Goal: Information Seeking & Learning: Understand process/instructions

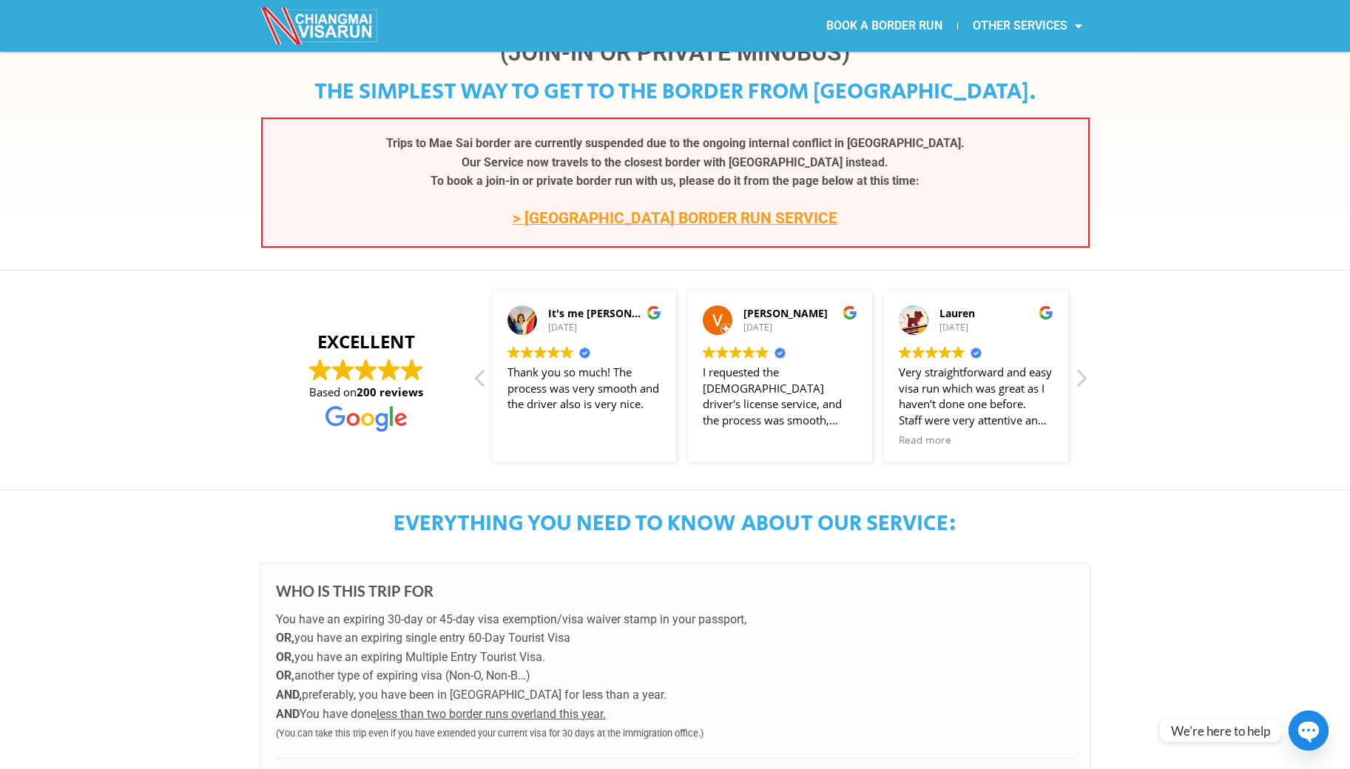
scroll to position [101, 0]
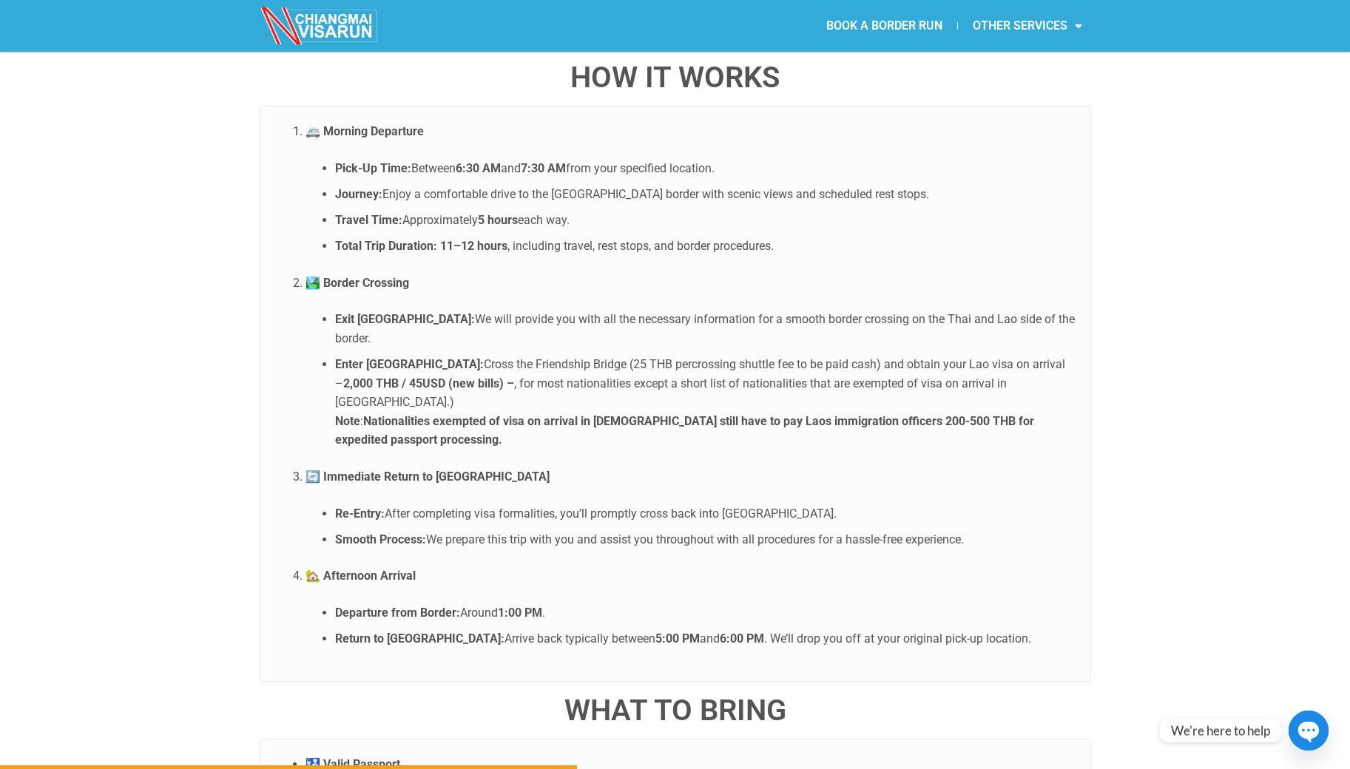
scroll to position [2834, 0]
drag, startPoint x: 670, startPoint y: 331, endPoint x: 961, endPoint y: 330, distance: 291.4
click at [961, 354] on li "Enter [GEOGRAPHIC_DATA]: Cross the Friendship Bridge (25 THB percrossing shuttl…" at bounding box center [704, 401] width 739 height 95
copy li "nationalities that are exempted of visa on arrival in [GEOGRAPHIC_DATA]"
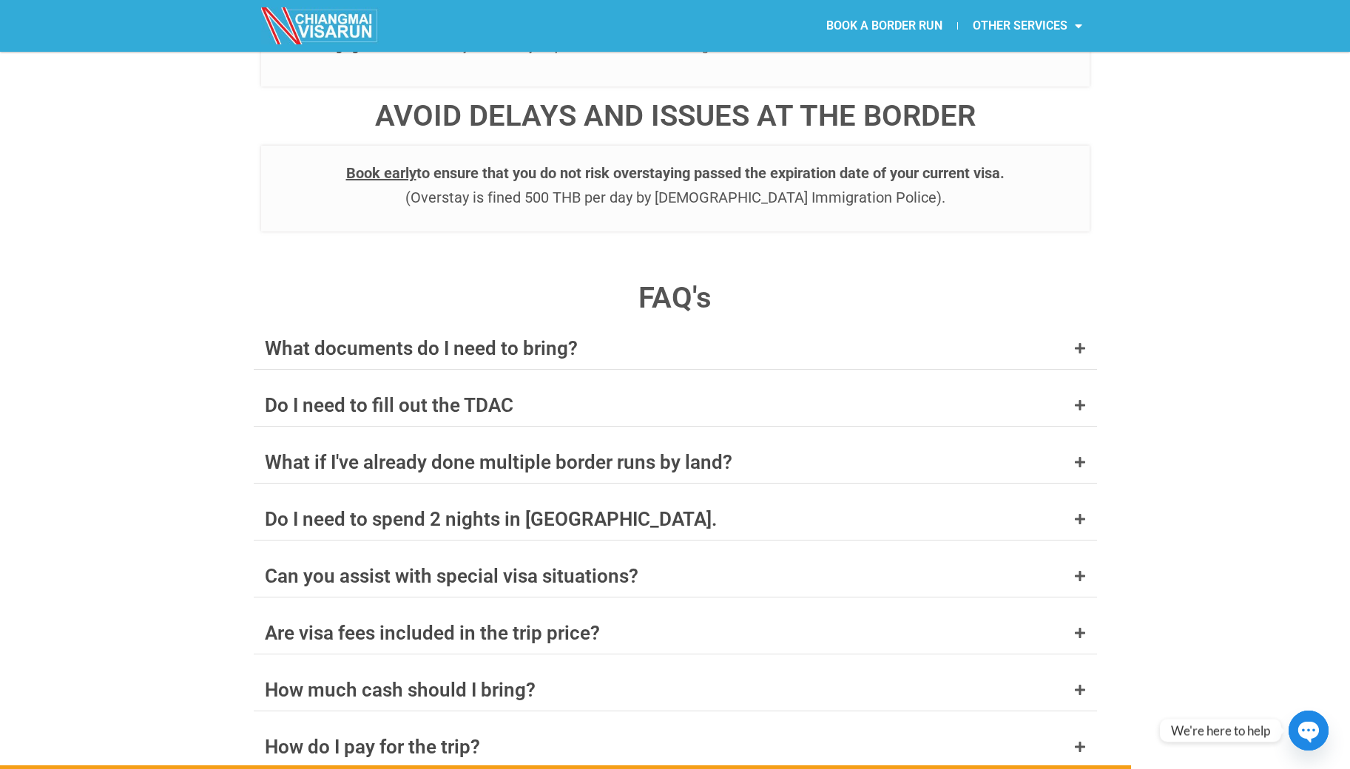
scroll to position [5559, 0]
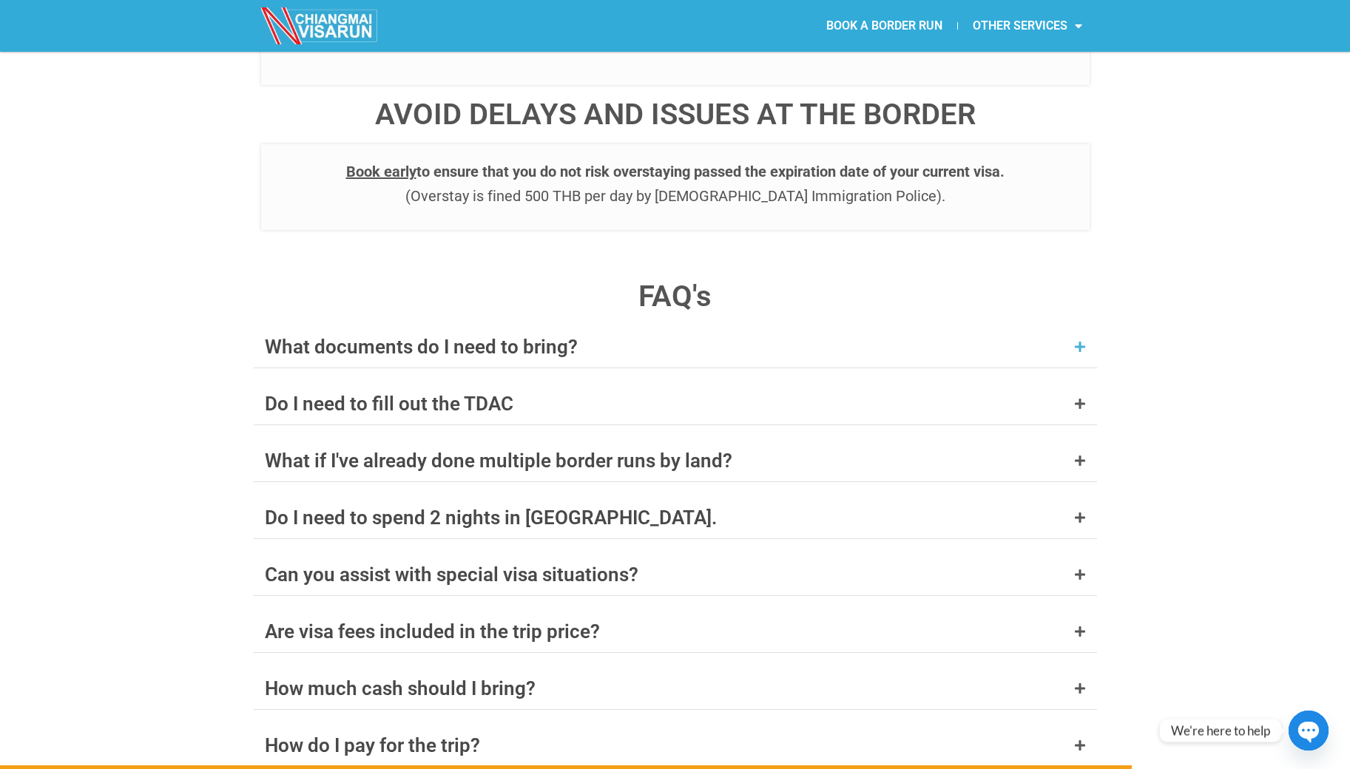
click at [1074, 341] on icon at bounding box center [1080, 347] width 12 height 12
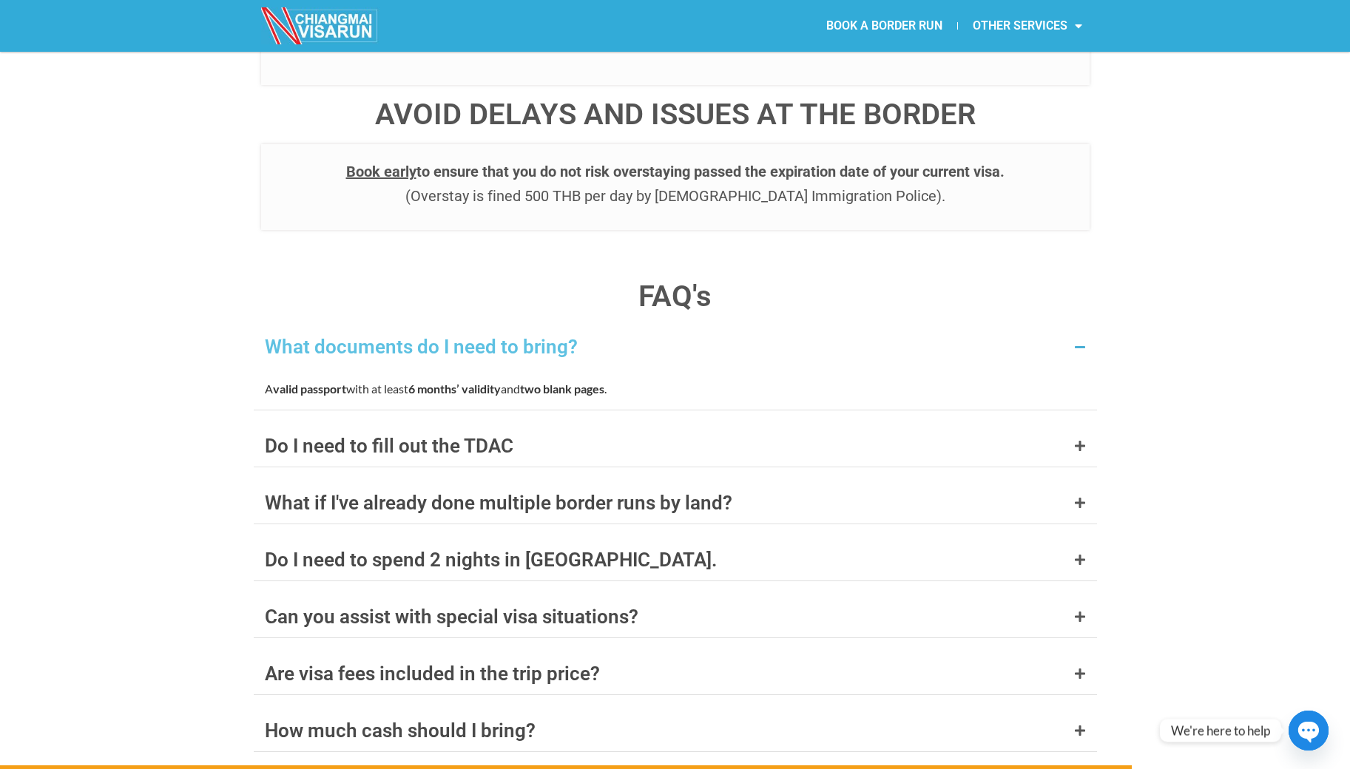
click at [1074, 341] on icon at bounding box center [1080, 347] width 12 height 12
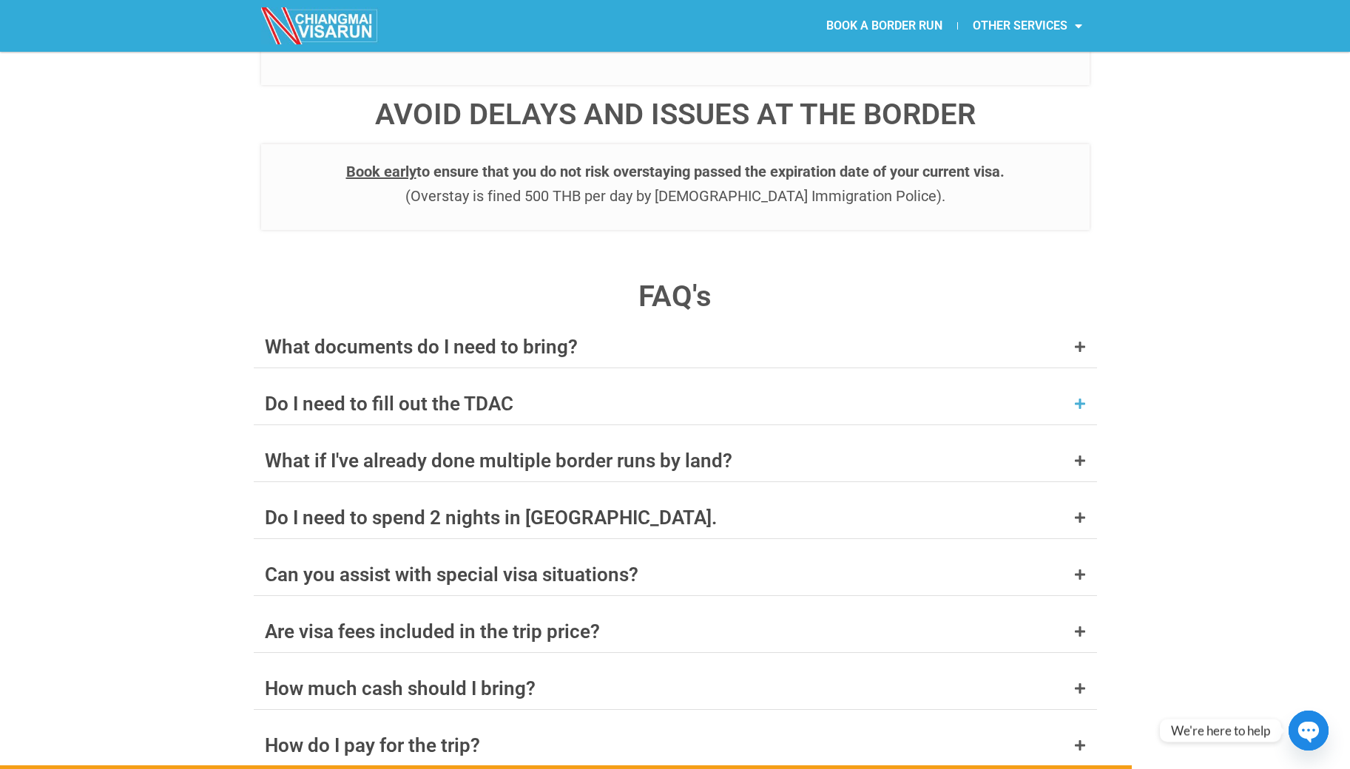
click at [1076, 398] on icon at bounding box center [1080, 404] width 12 height 12
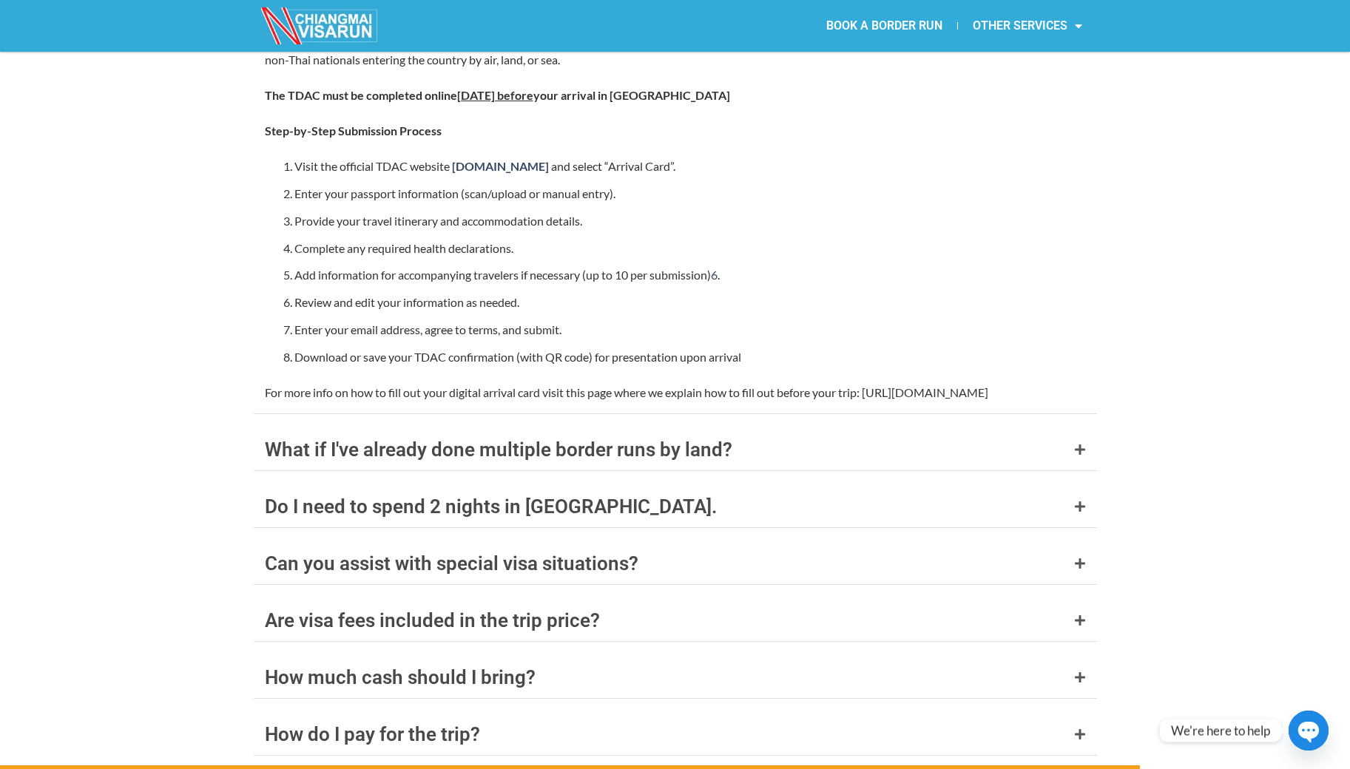
scroll to position [5999, 0]
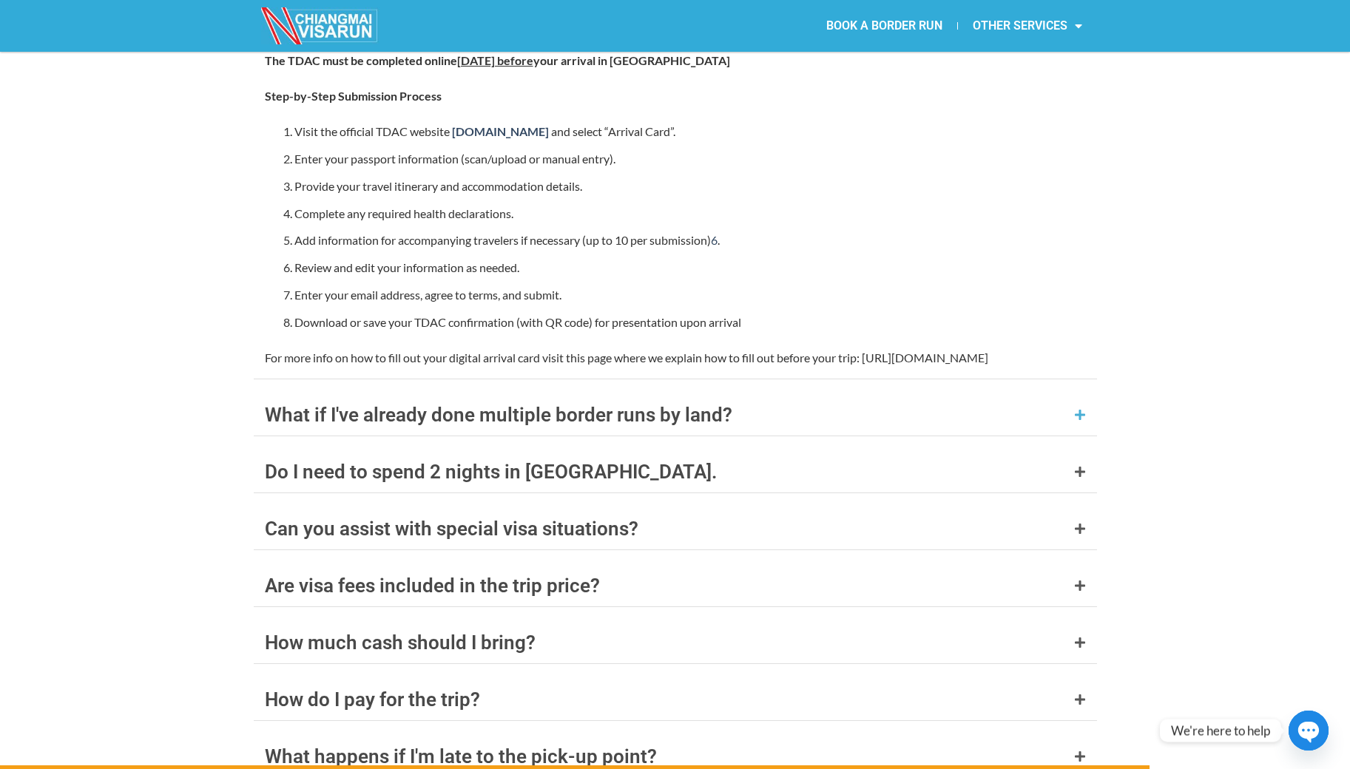
click at [644, 405] on div "What if I've already done multiple border runs by land?" at bounding box center [498, 414] width 467 height 19
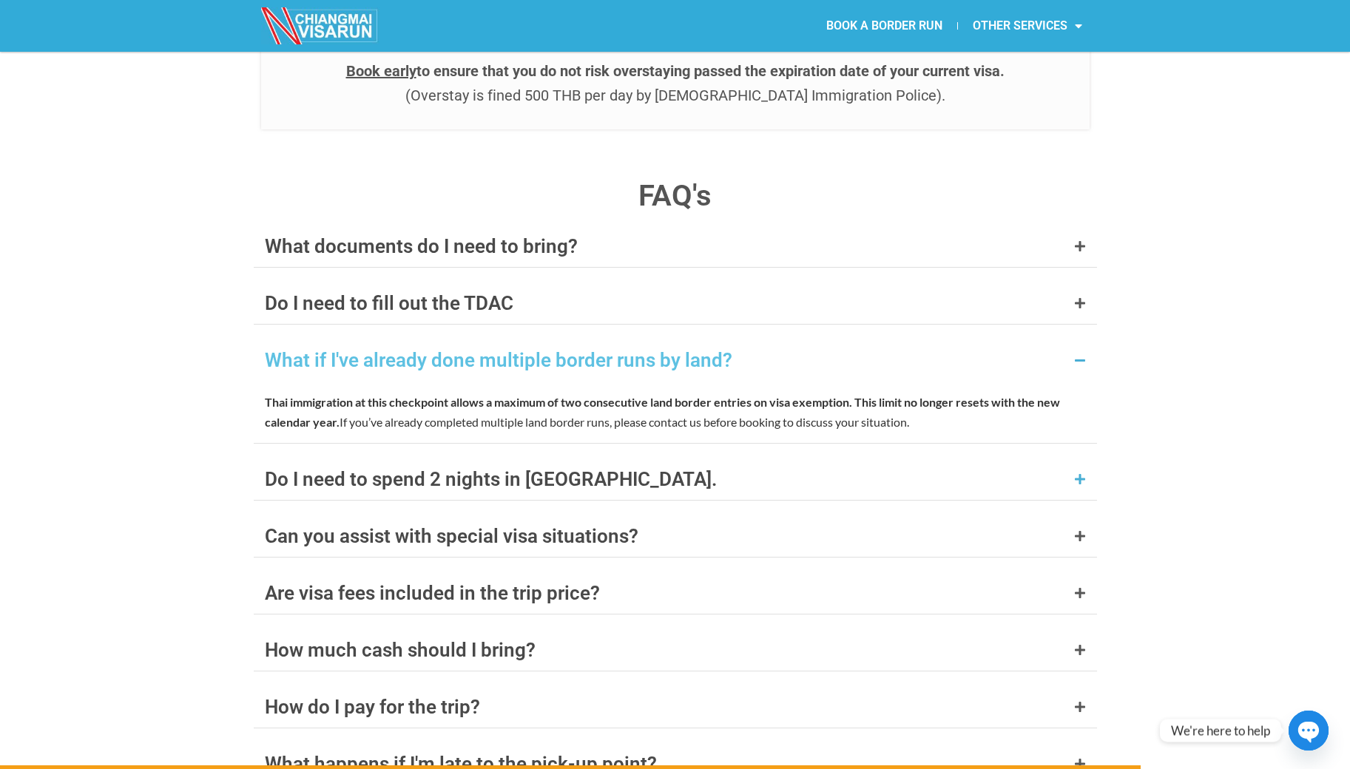
scroll to position [5660, 0]
click at [1077, 353] on icon at bounding box center [1080, 359] width 12 height 12
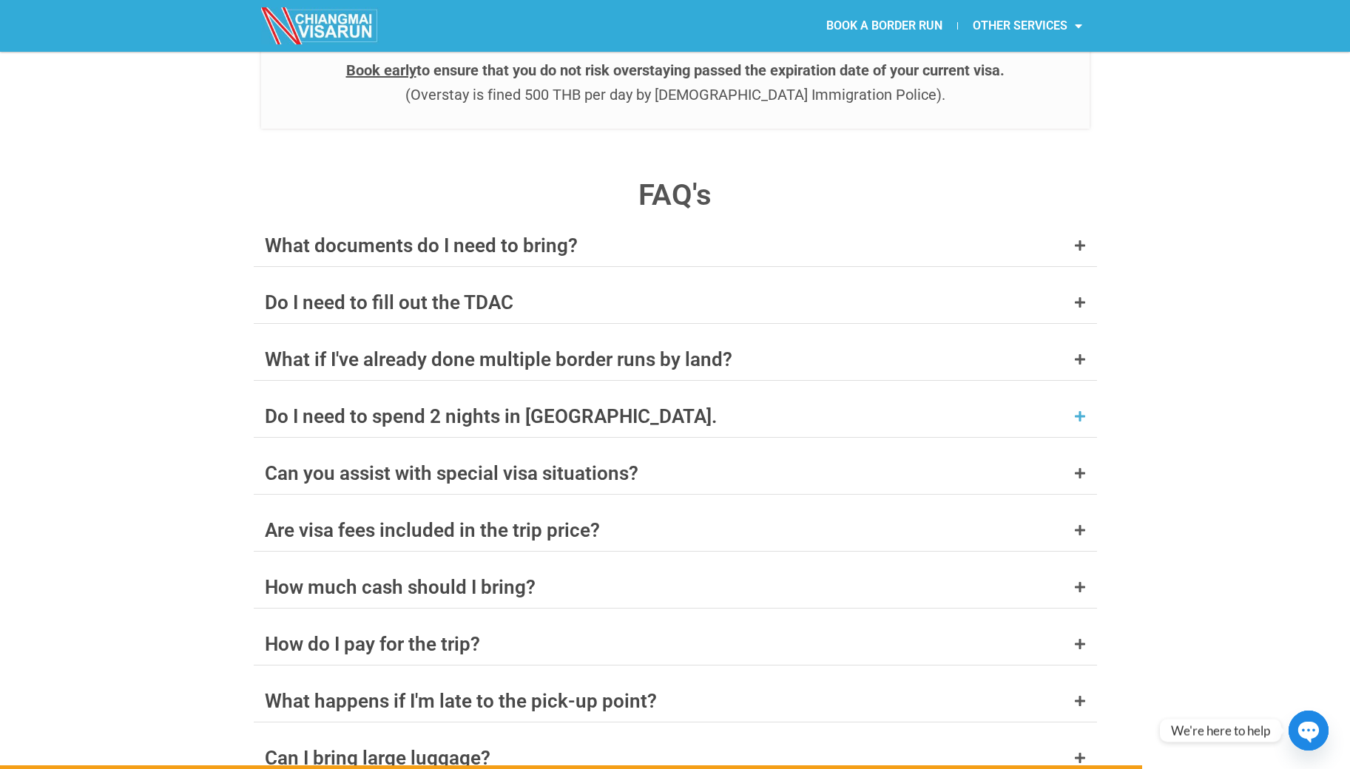
click at [1076, 410] on icon at bounding box center [1080, 416] width 12 height 12
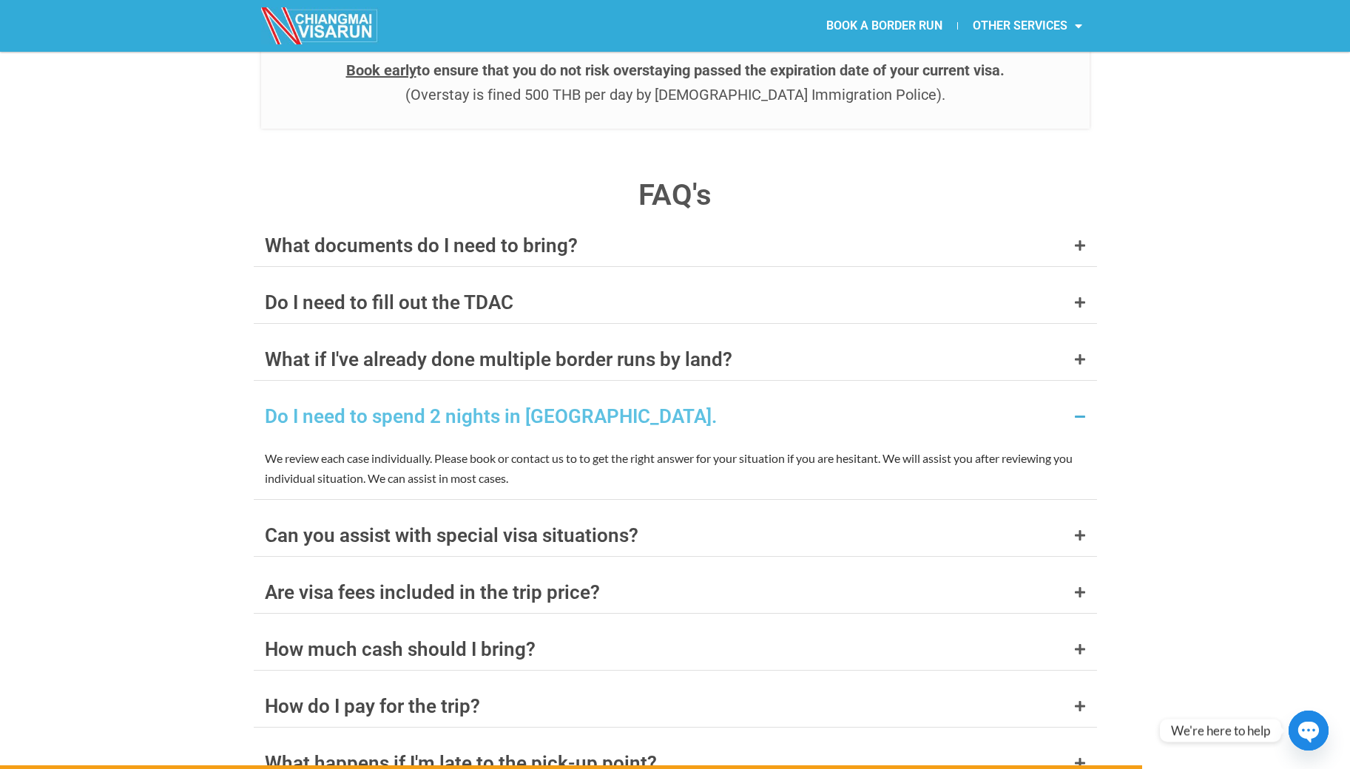
click at [1079, 410] on icon at bounding box center [1080, 416] width 12 height 12
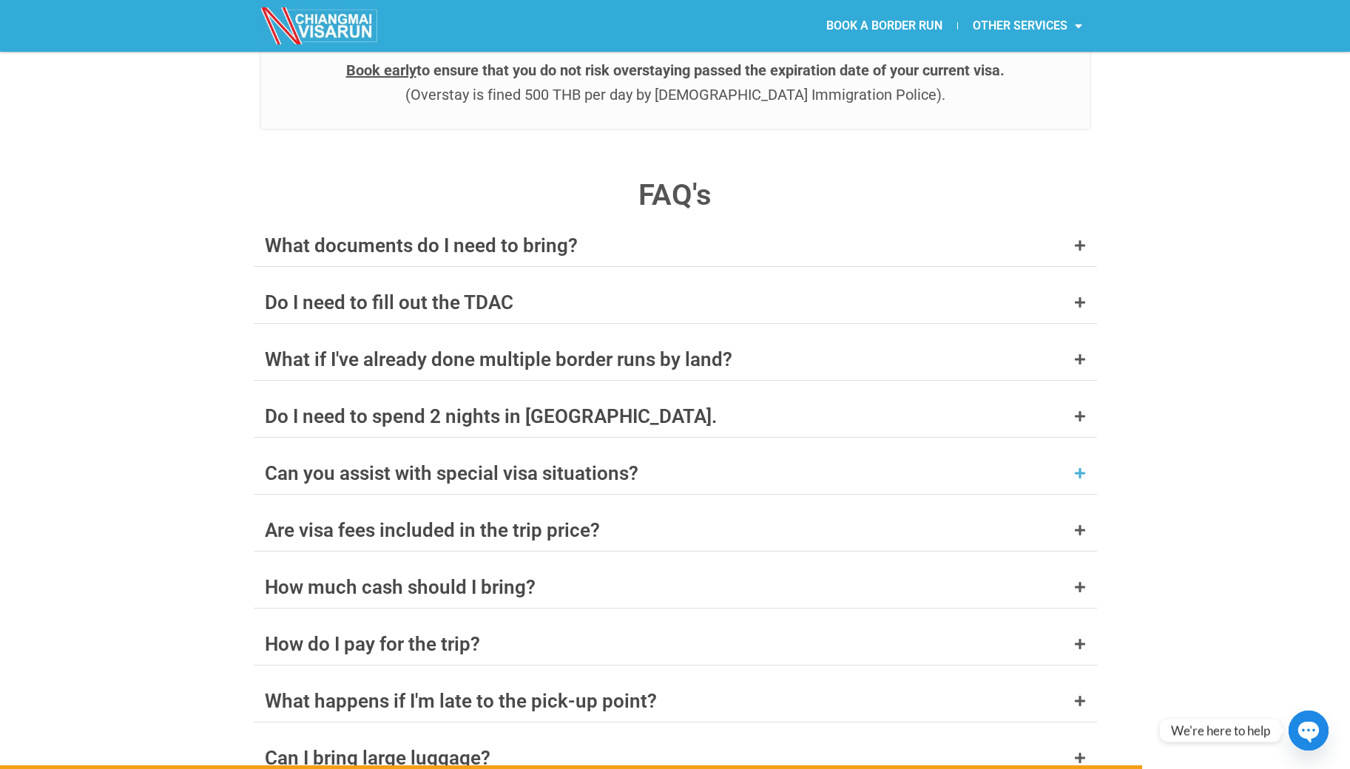
click at [1075, 467] on icon at bounding box center [1080, 473] width 12 height 12
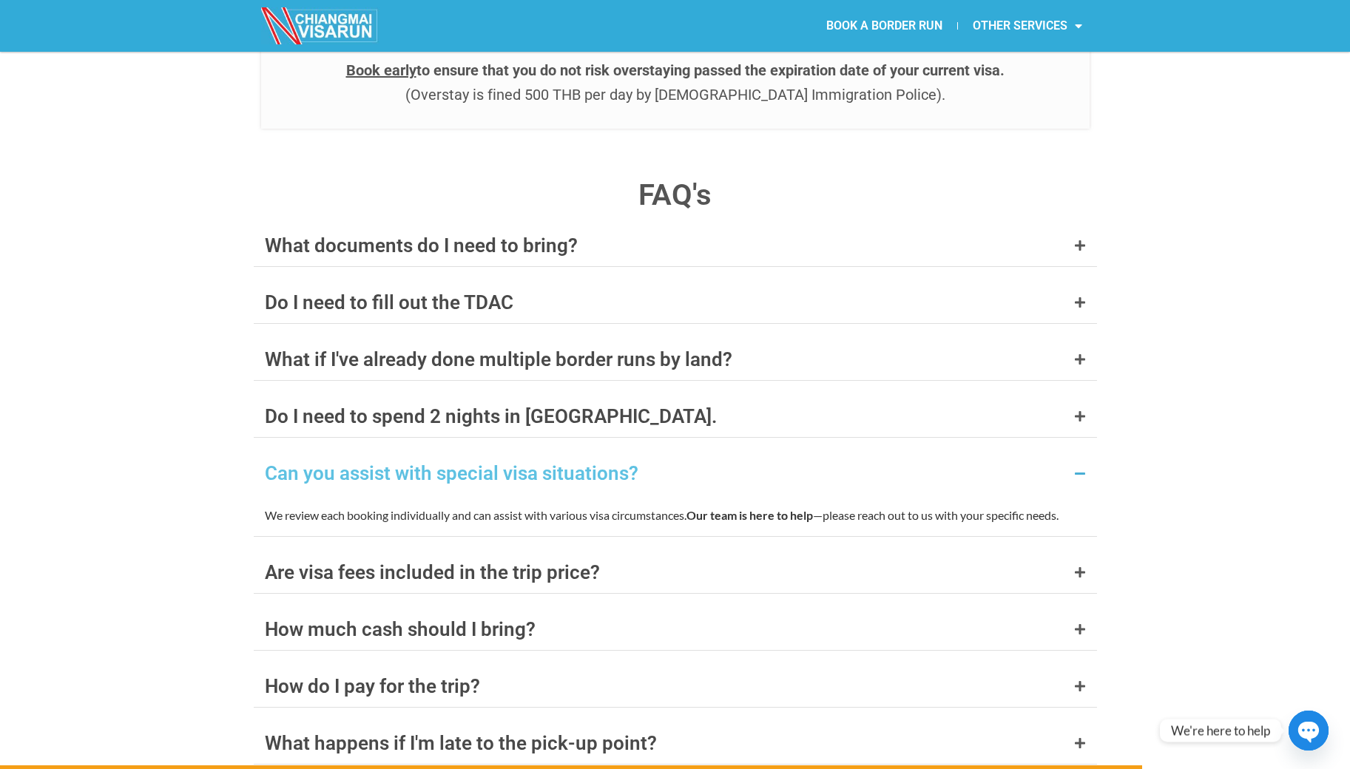
click at [1075, 467] on icon at bounding box center [1080, 473] width 12 height 12
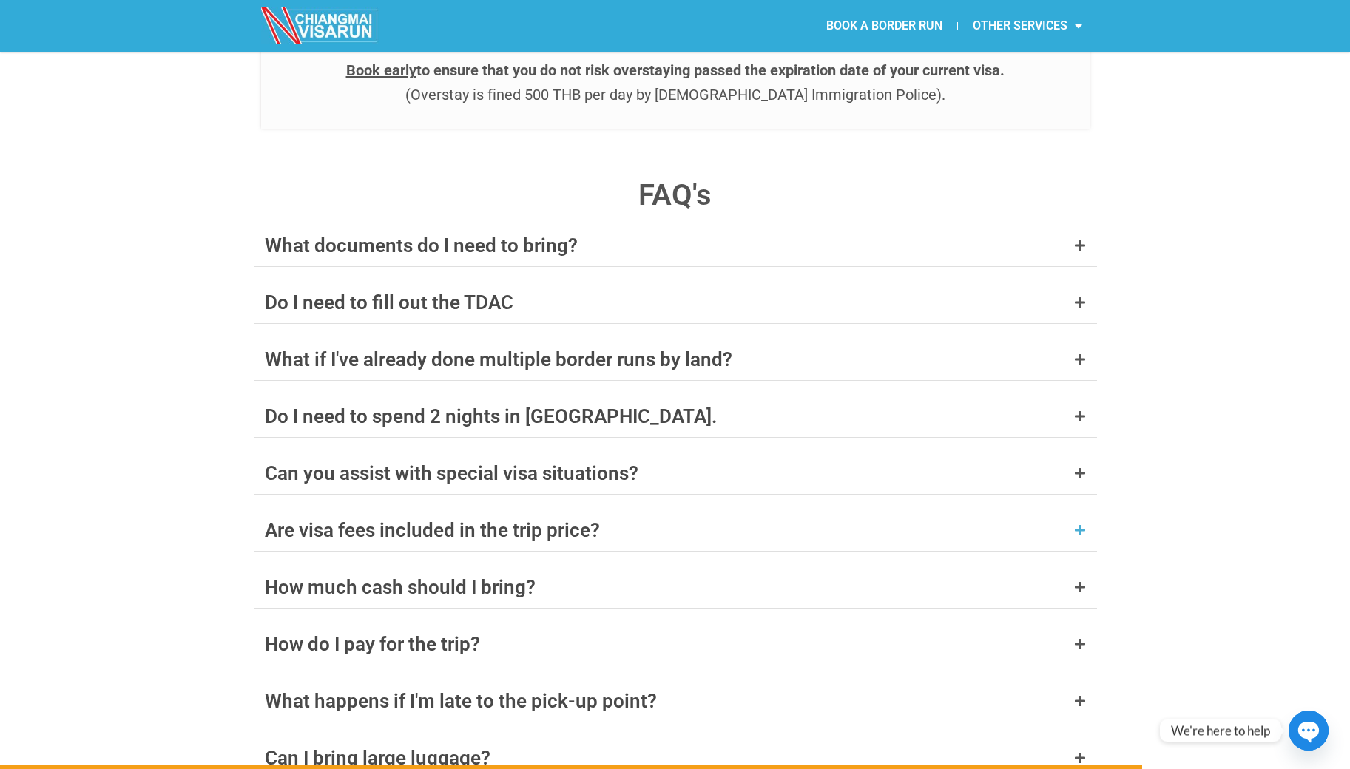
click at [1081, 524] on icon at bounding box center [1080, 530] width 12 height 12
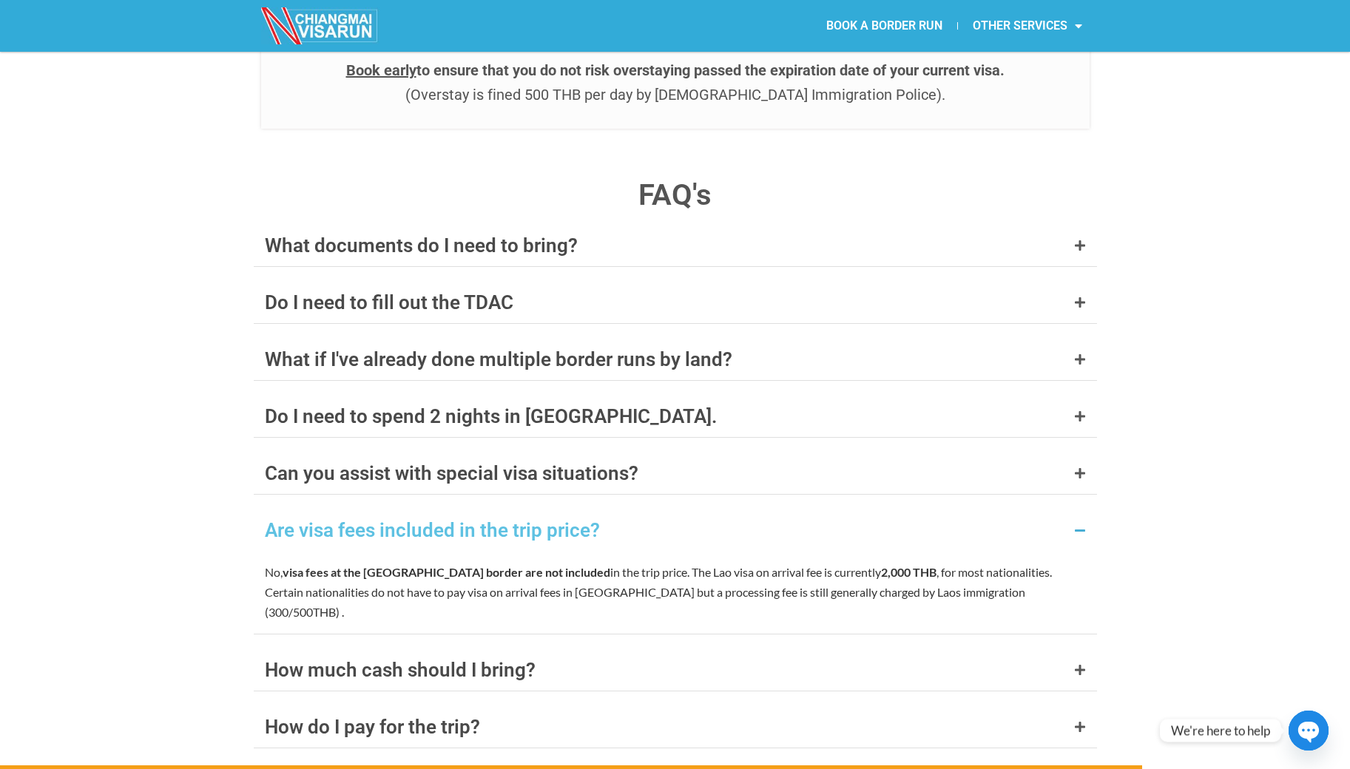
click at [1081, 524] on icon at bounding box center [1080, 530] width 12 height 12
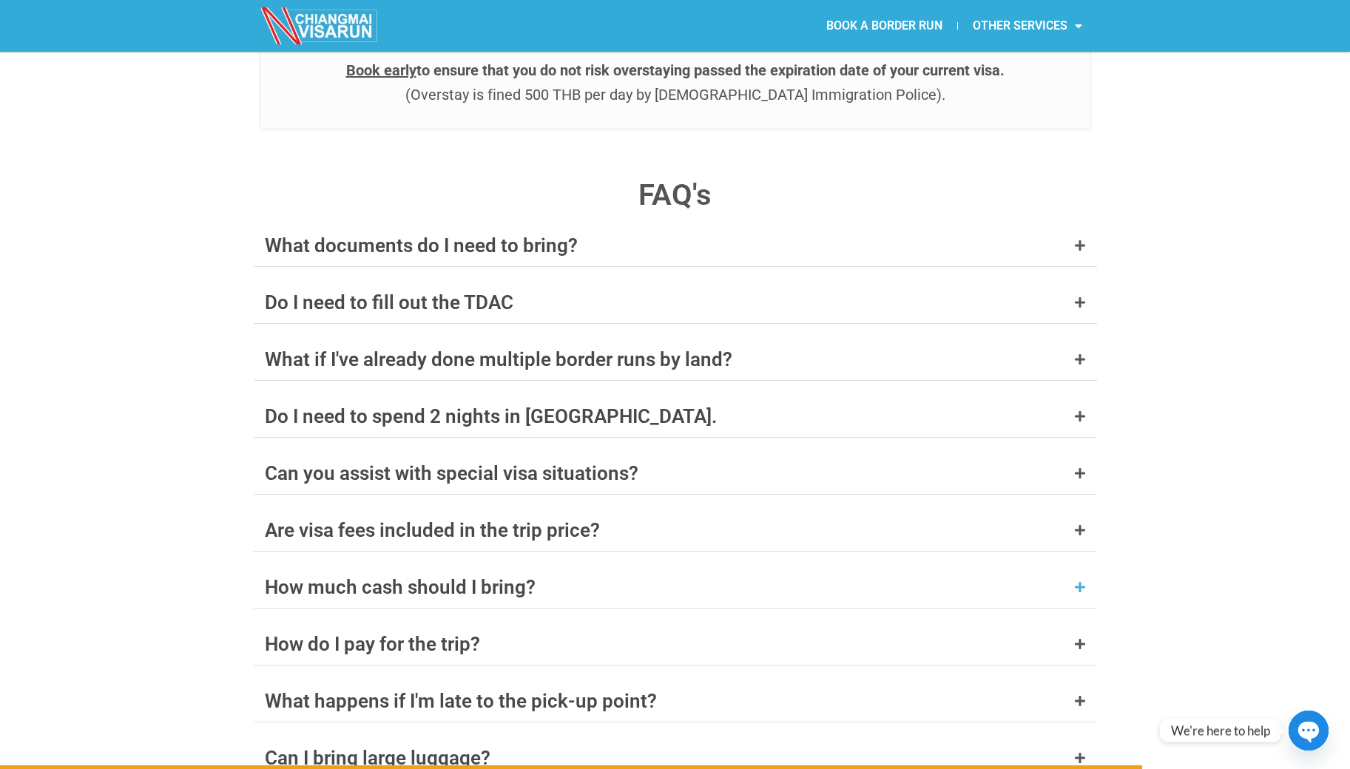
click at [1080, 581] on icon at bounding box center [1080, 587] width 12 height 12
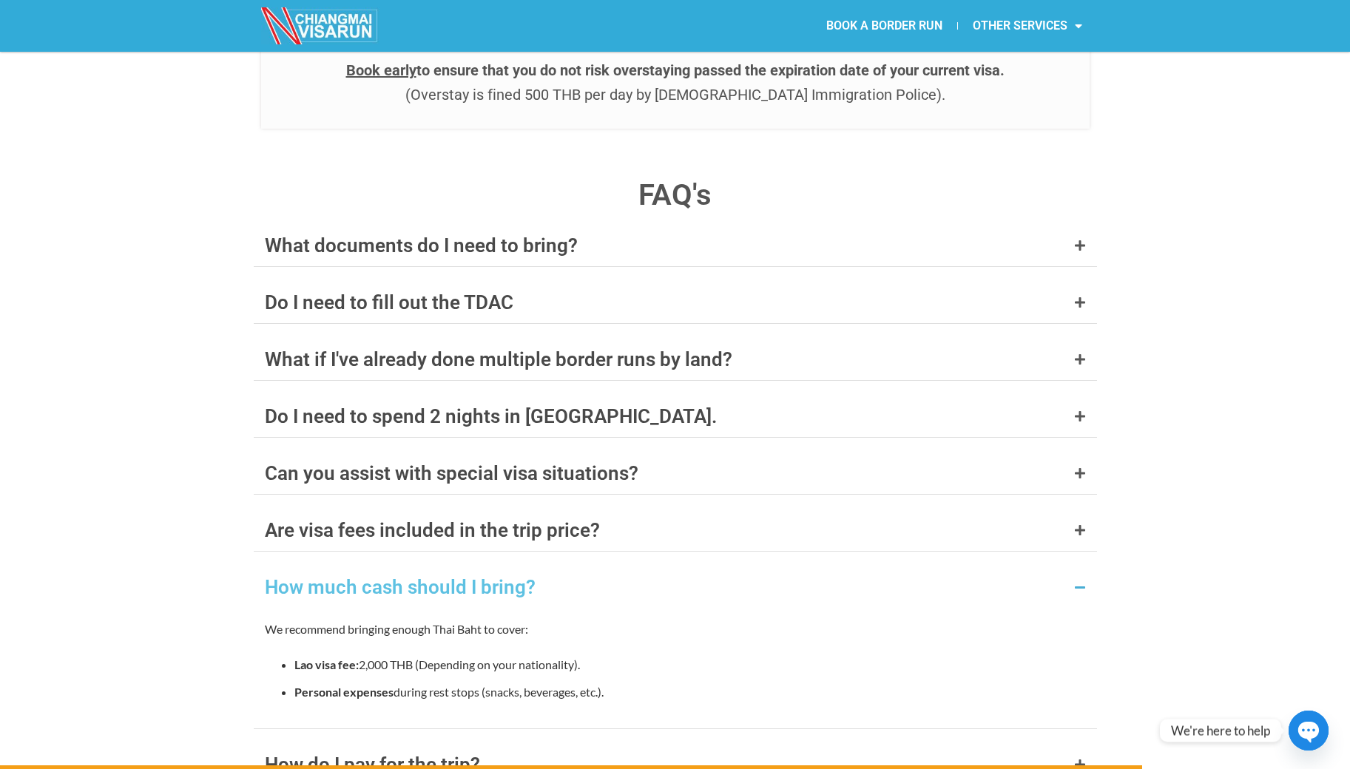
click at [1080, 581] on icon at bounding box center [1080, 587] width 12 height 12
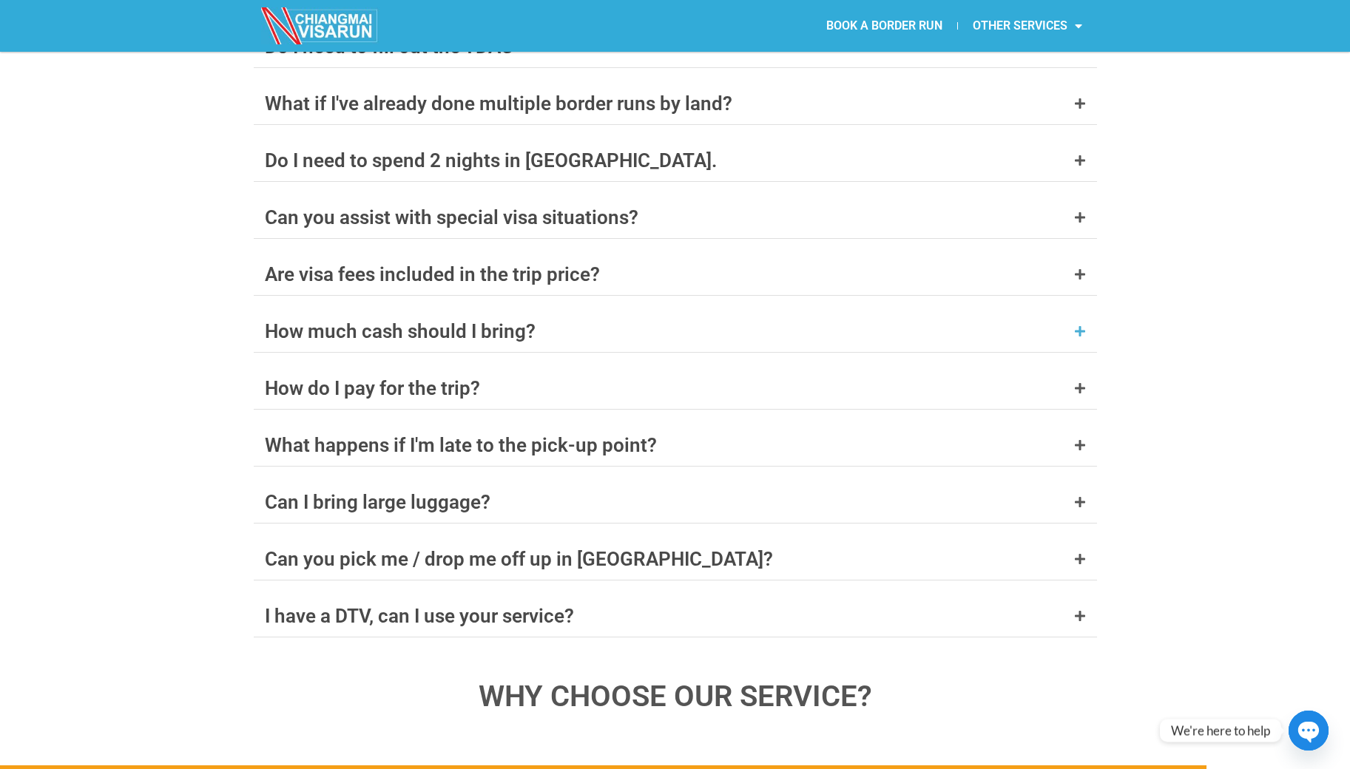
scroll to position [5931, 0]
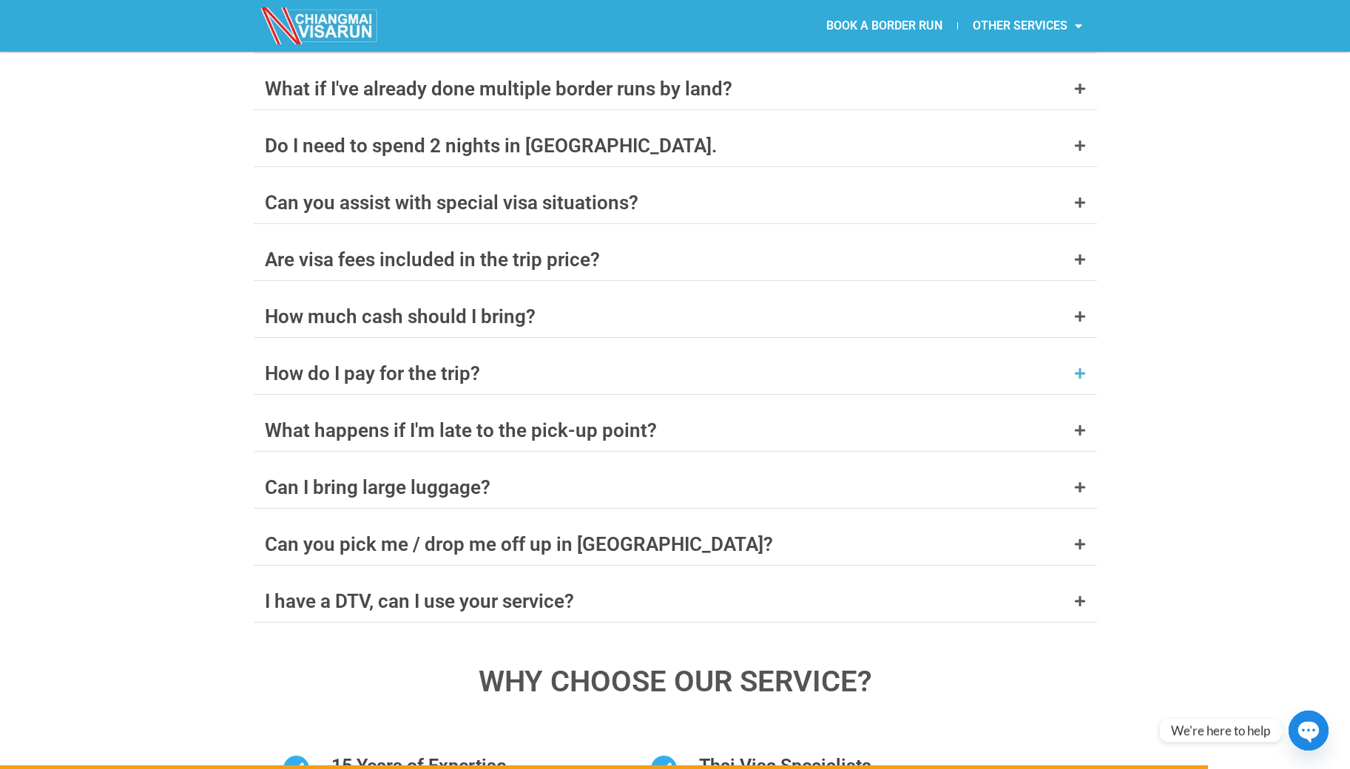
click at [1076, 368] on icon at bounding box center [1080, 374] width 12 height 12
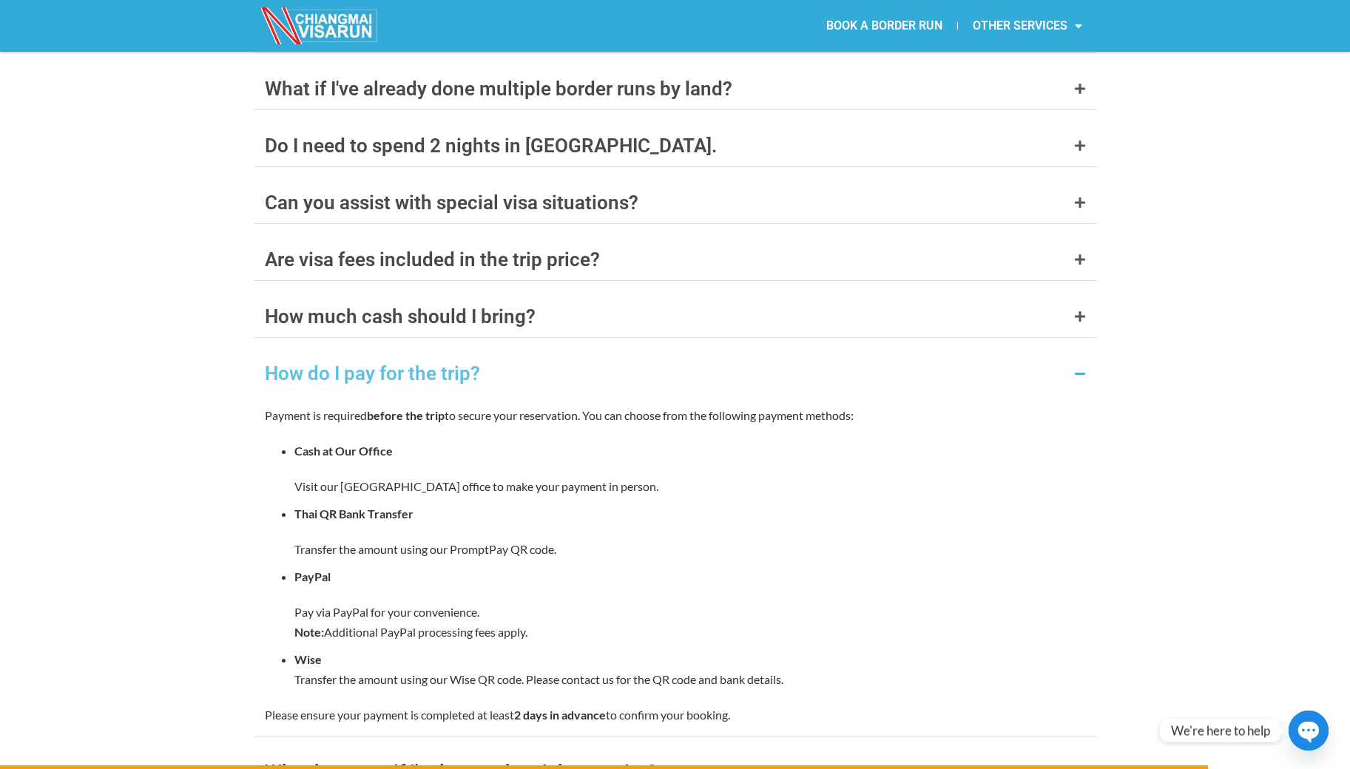
click at [1078, 368] on icon at bounding box center [1080, 374] width 12 height 12
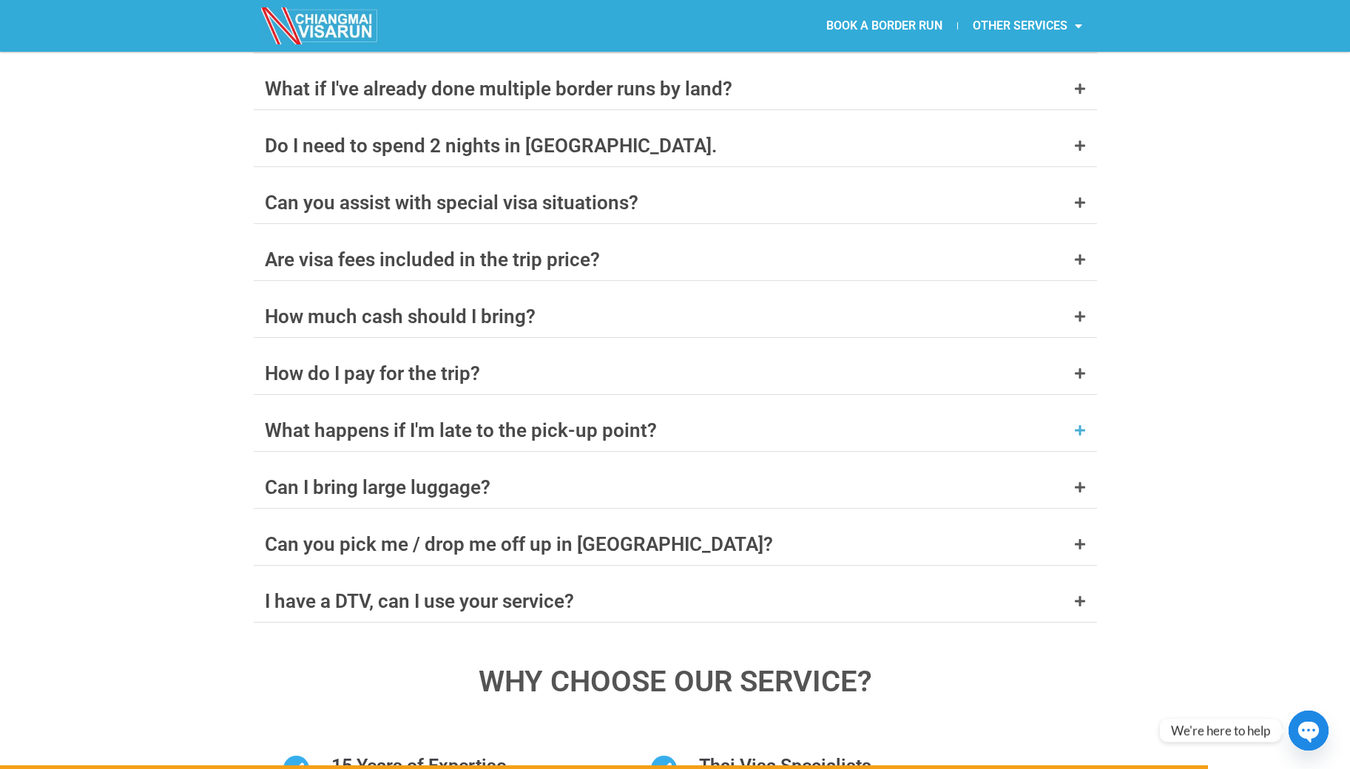
click at [1080, 424] on icon at bounding box center [1080, 430] width 12 height 12
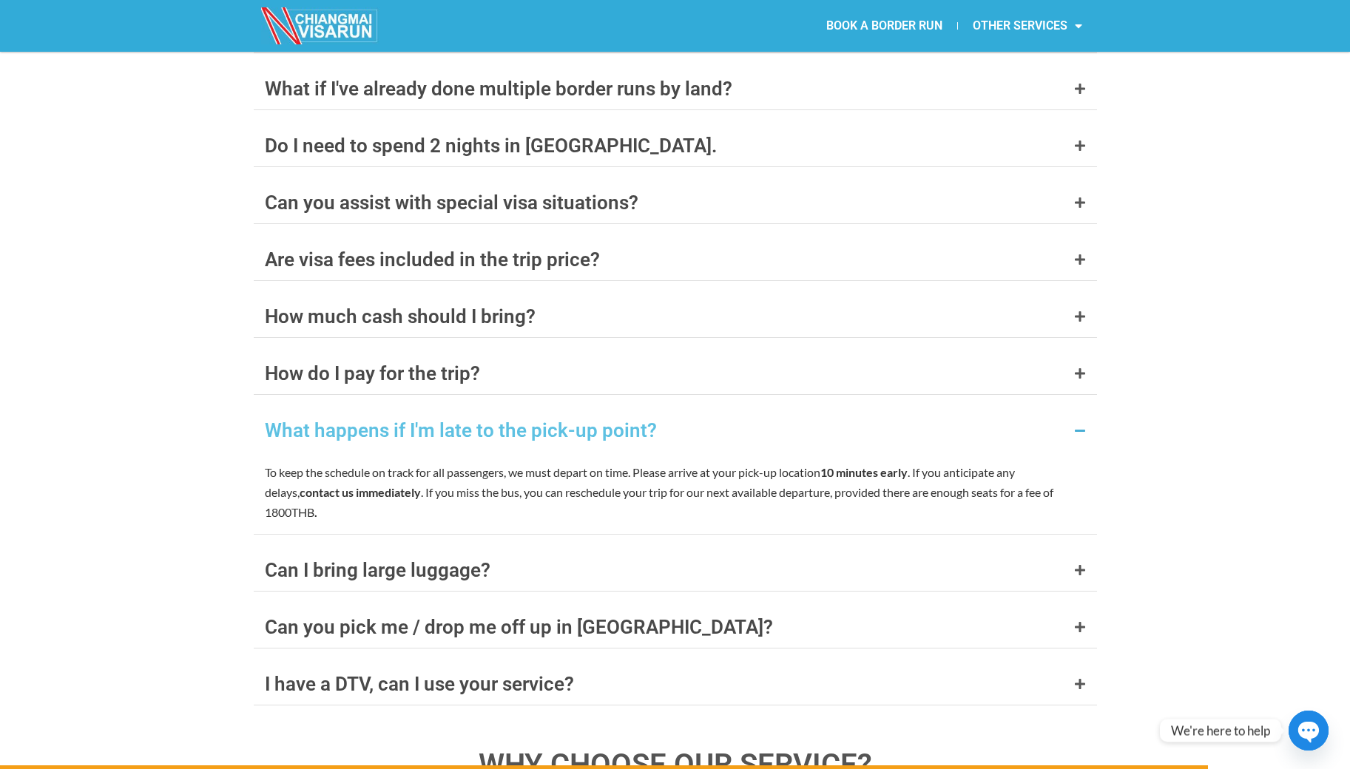
click at [1080, 424] on icon at bounding box center [1080, 430] width 12 height 12
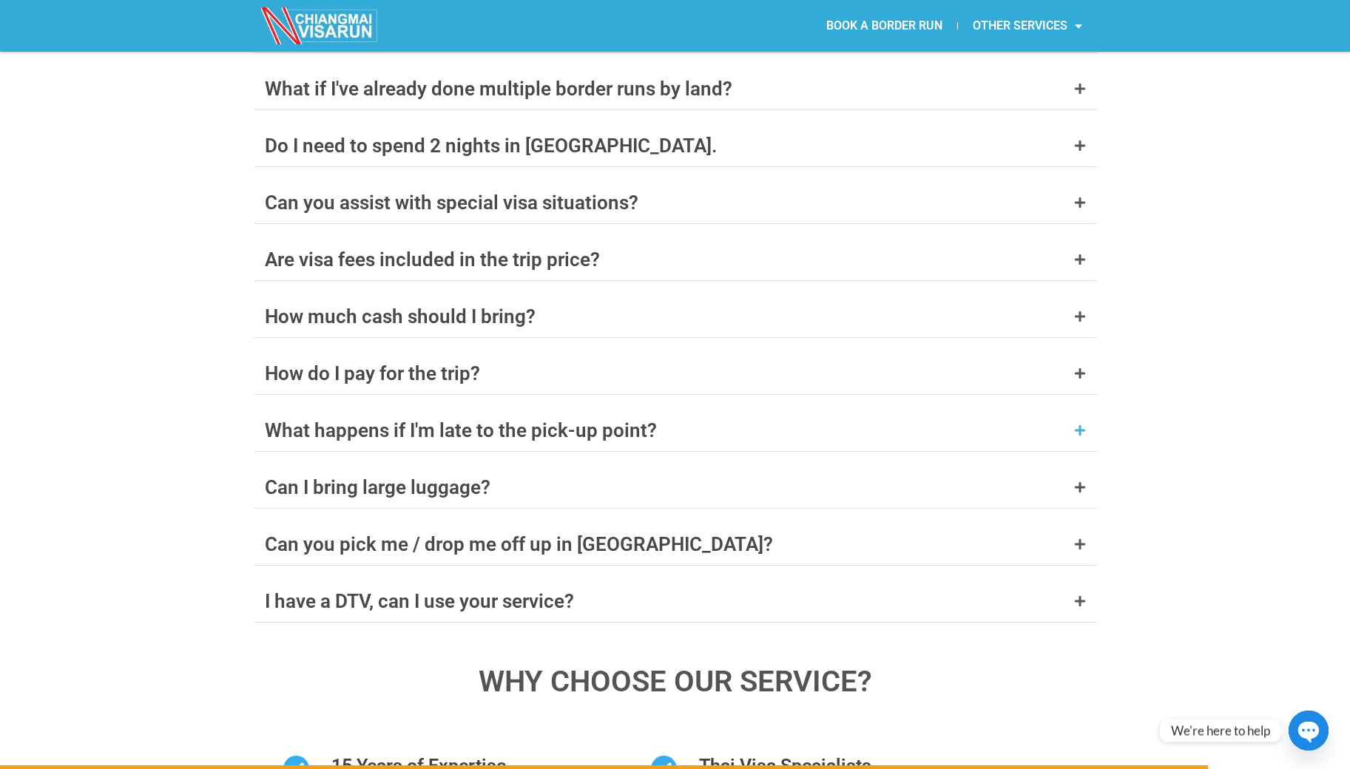
click at [1080, 410] on div "What happens if I'm late to the pick-up point?" at bounding box center [675, 430] width 843 height 41
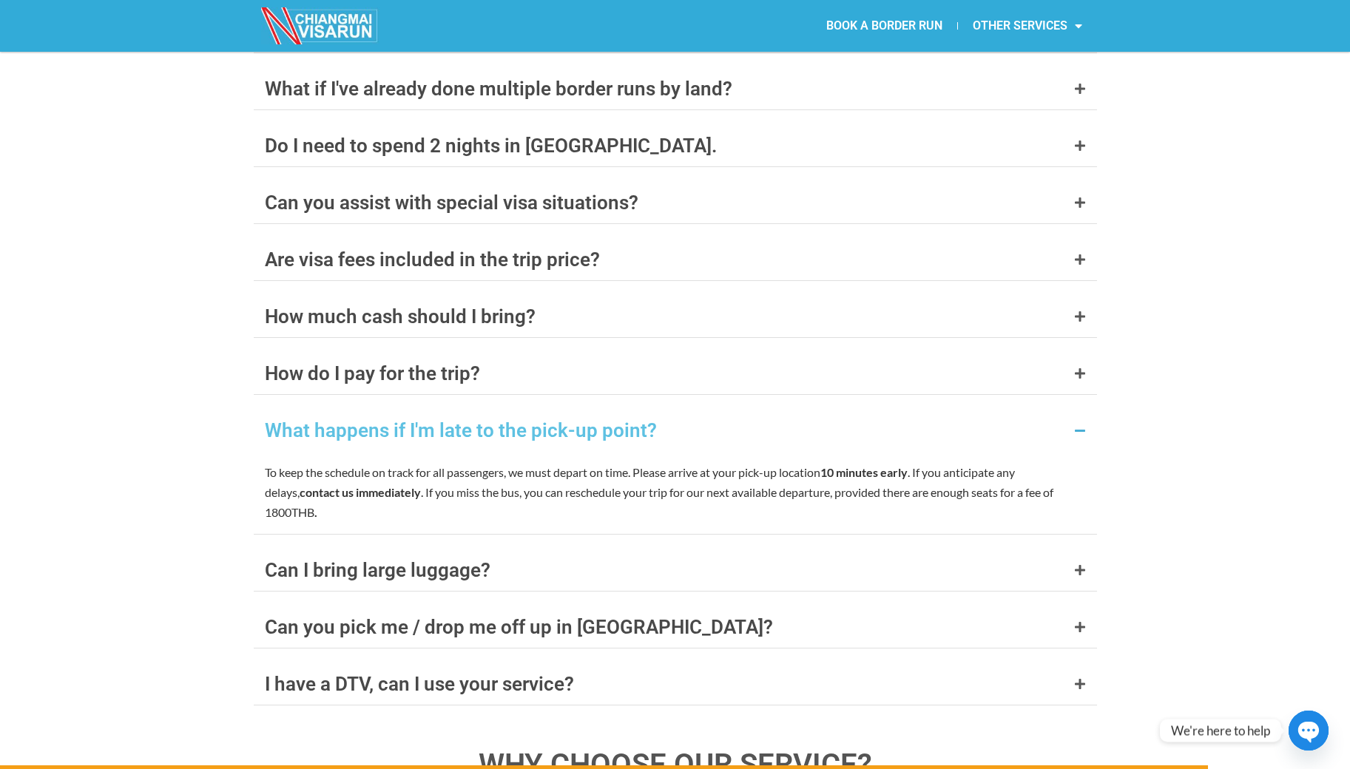
click at [1080, 424] on icon at bounding box center [1080, 430] width 12 height 12
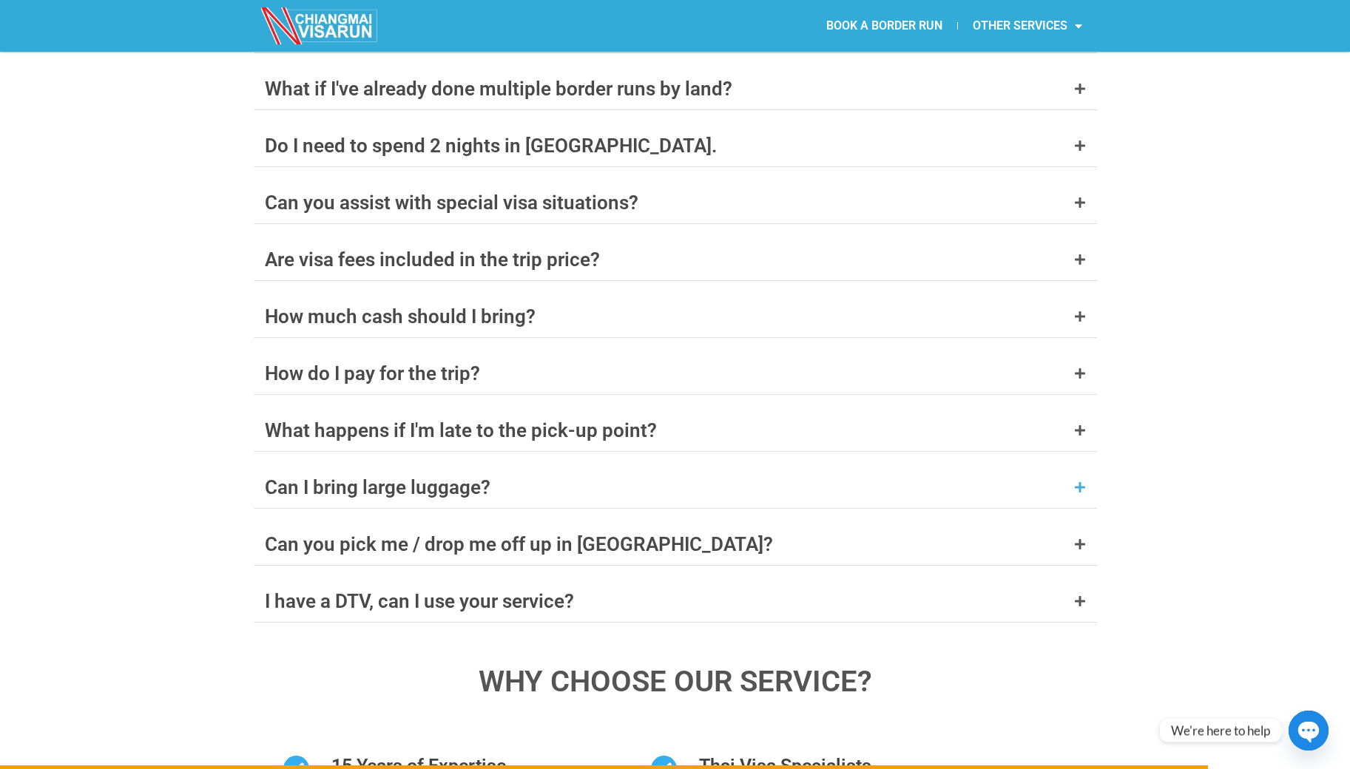
click at [1080, 481] on icon at bounding box center [1080, 487] width 12 height 12
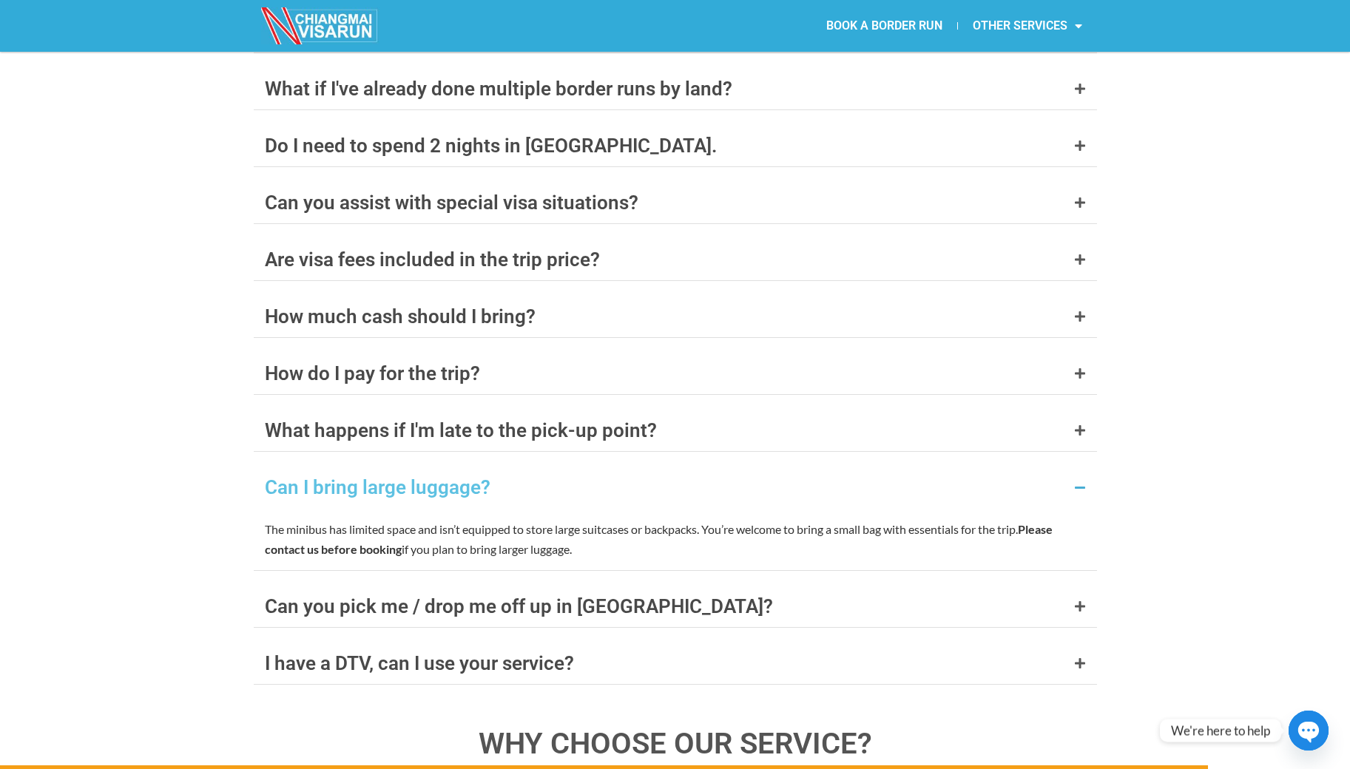
click at [1080, 481] on icon at bounding box center [1080, 487] width 12 height 12
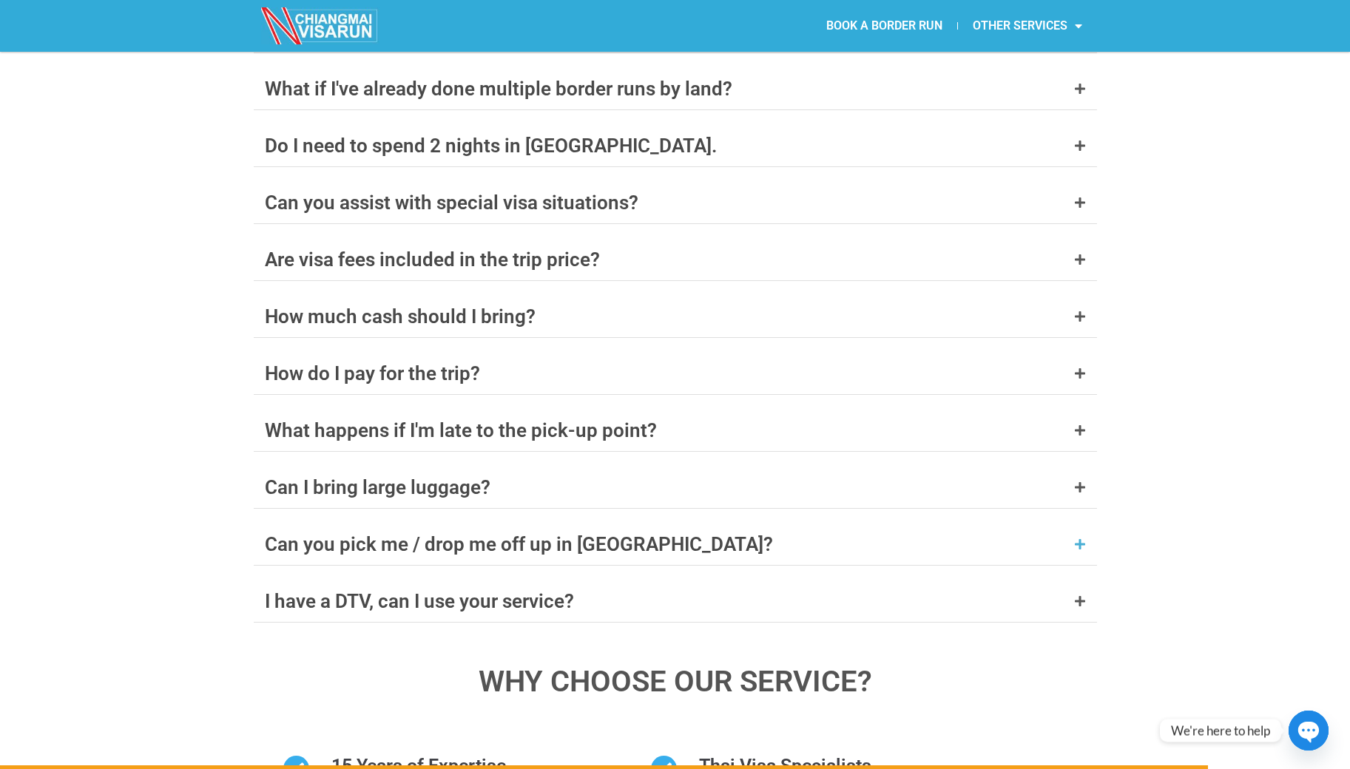
click at [1082, 538] on icon at bounding box center [1080, 544] width 12 height 12
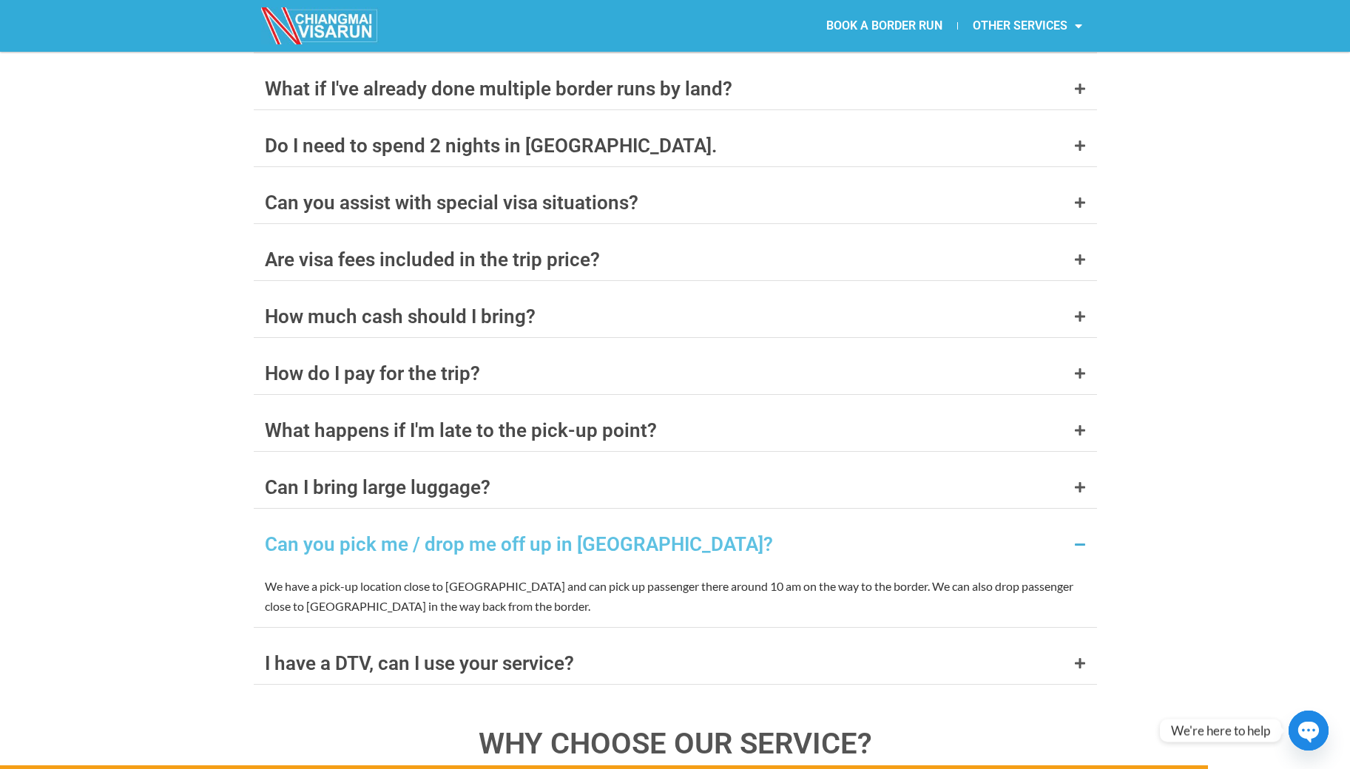
click at [1082, 538] on icon at bounding box center [1080, 544] width 12 height 12
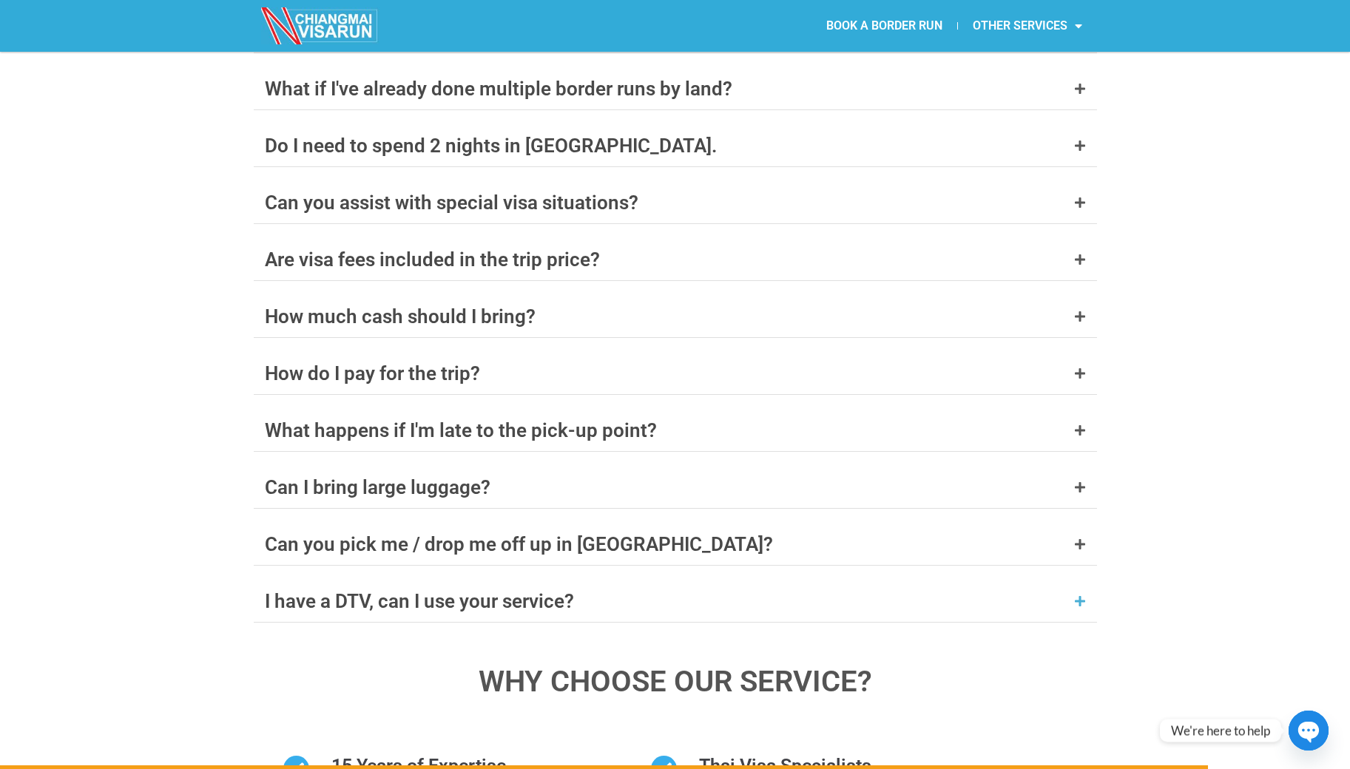
click at [1078, 595] on icon at bounding box center [1080, 601] width 12 height 12
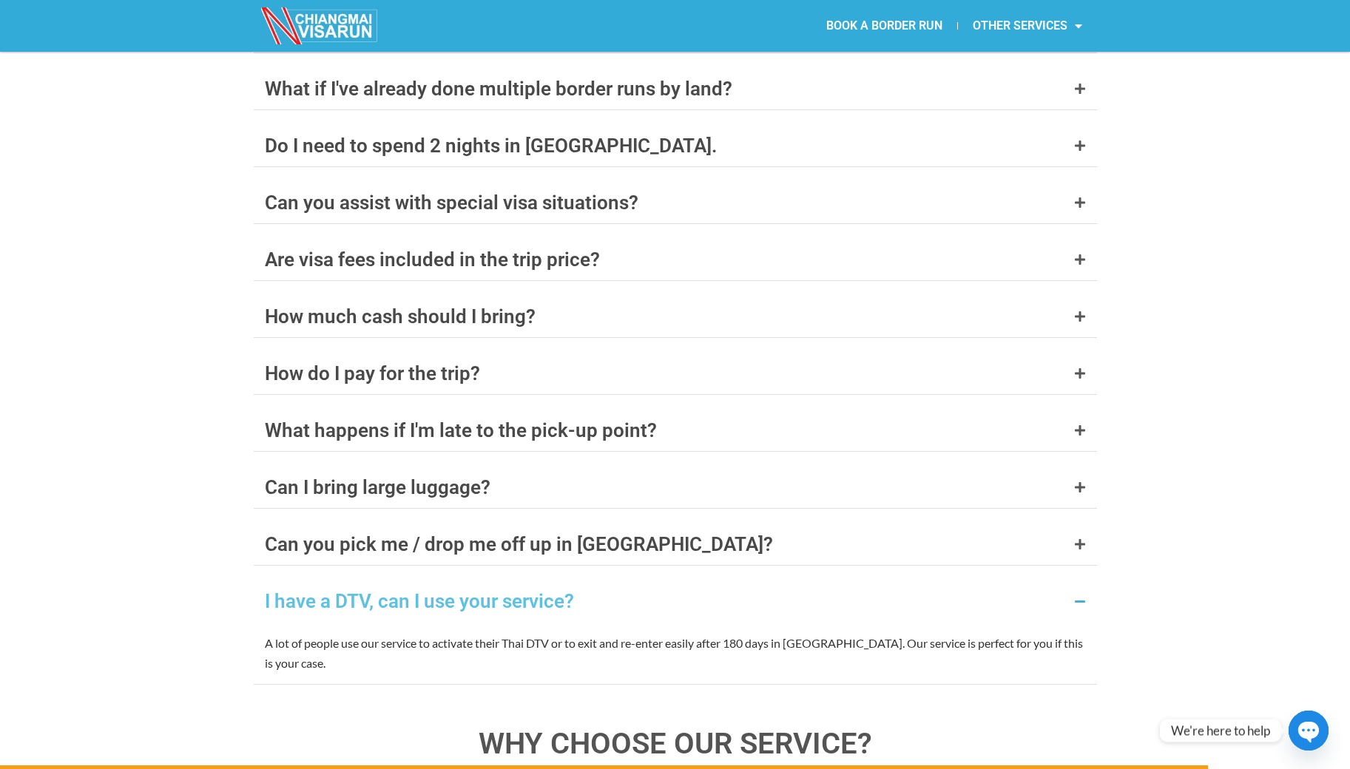
click at [1078, 595] on icon at bounding box center [1080, 601] width 12 height 12
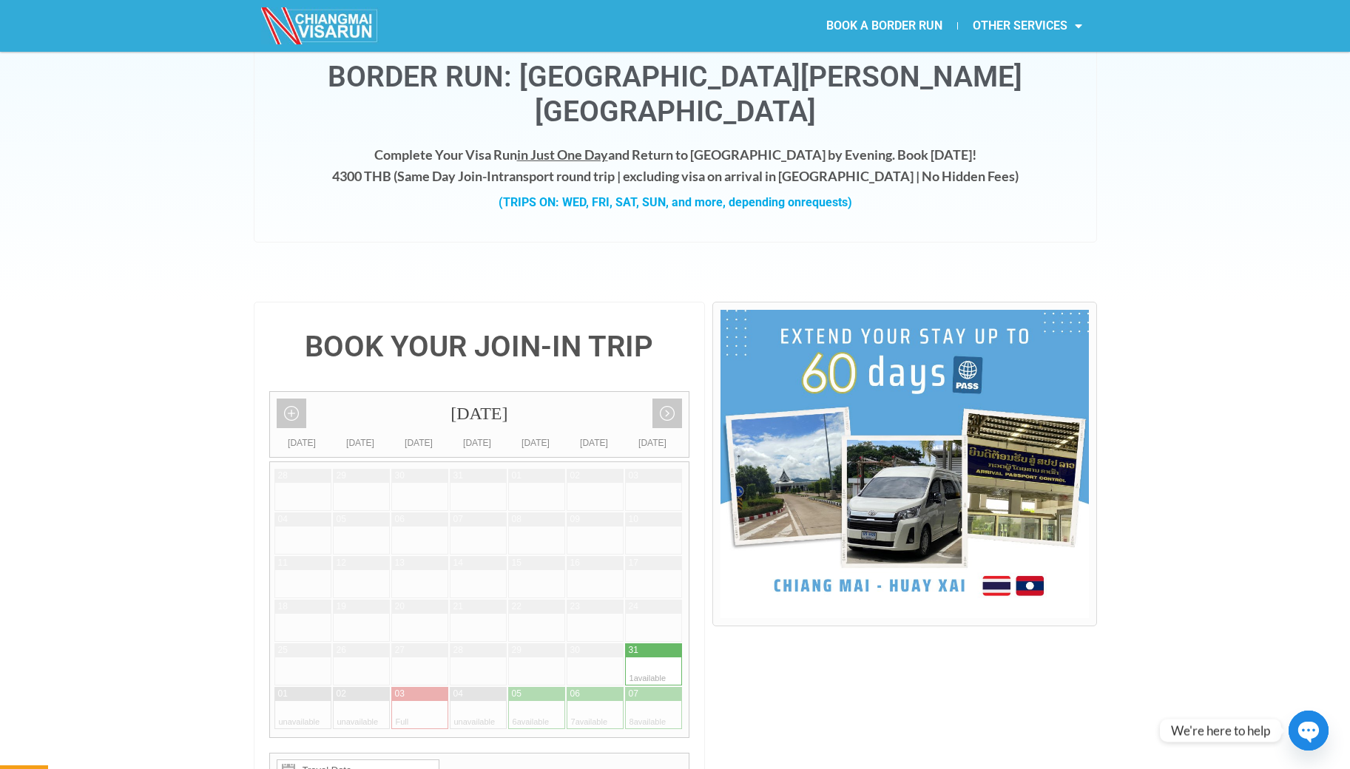
scroll to position [242, 0]
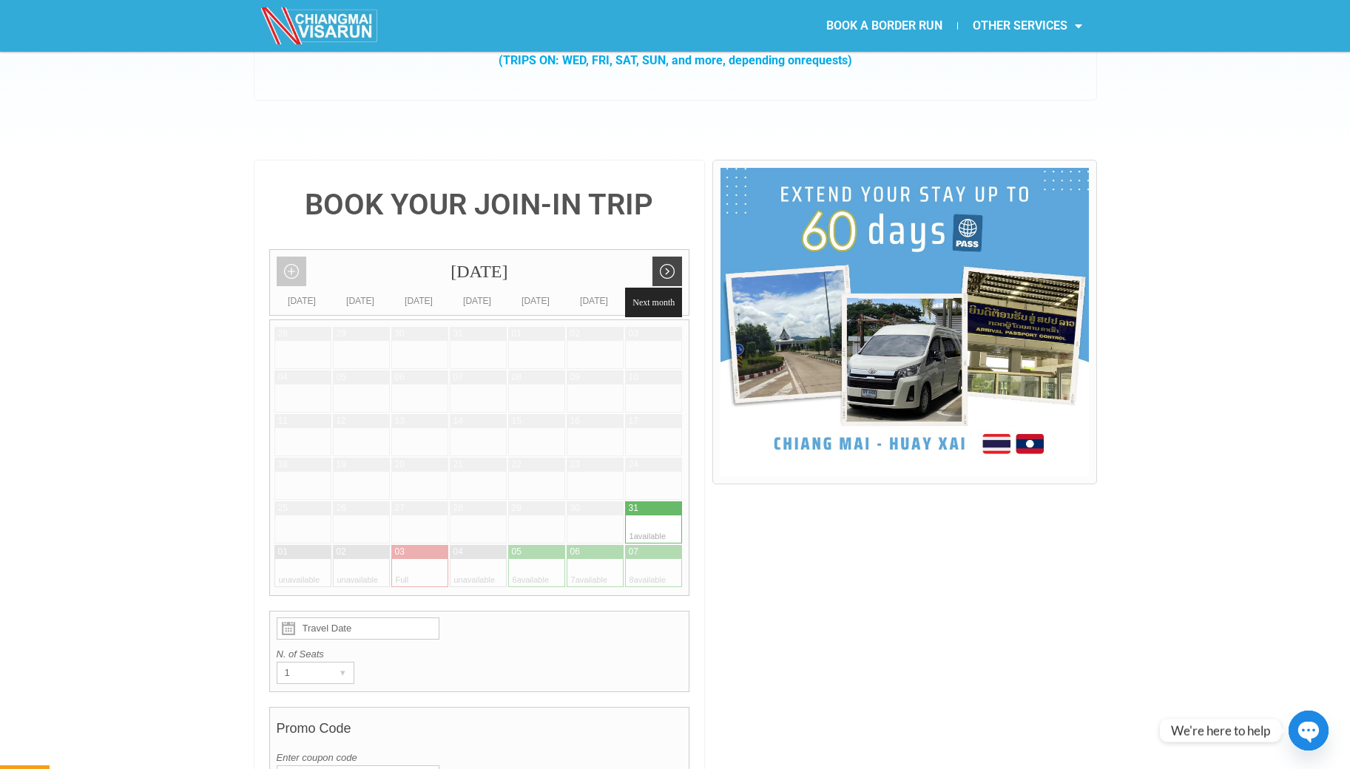
click at [666, 257] on link "Next month" at bounding box center [667, 272] width 30 height 30
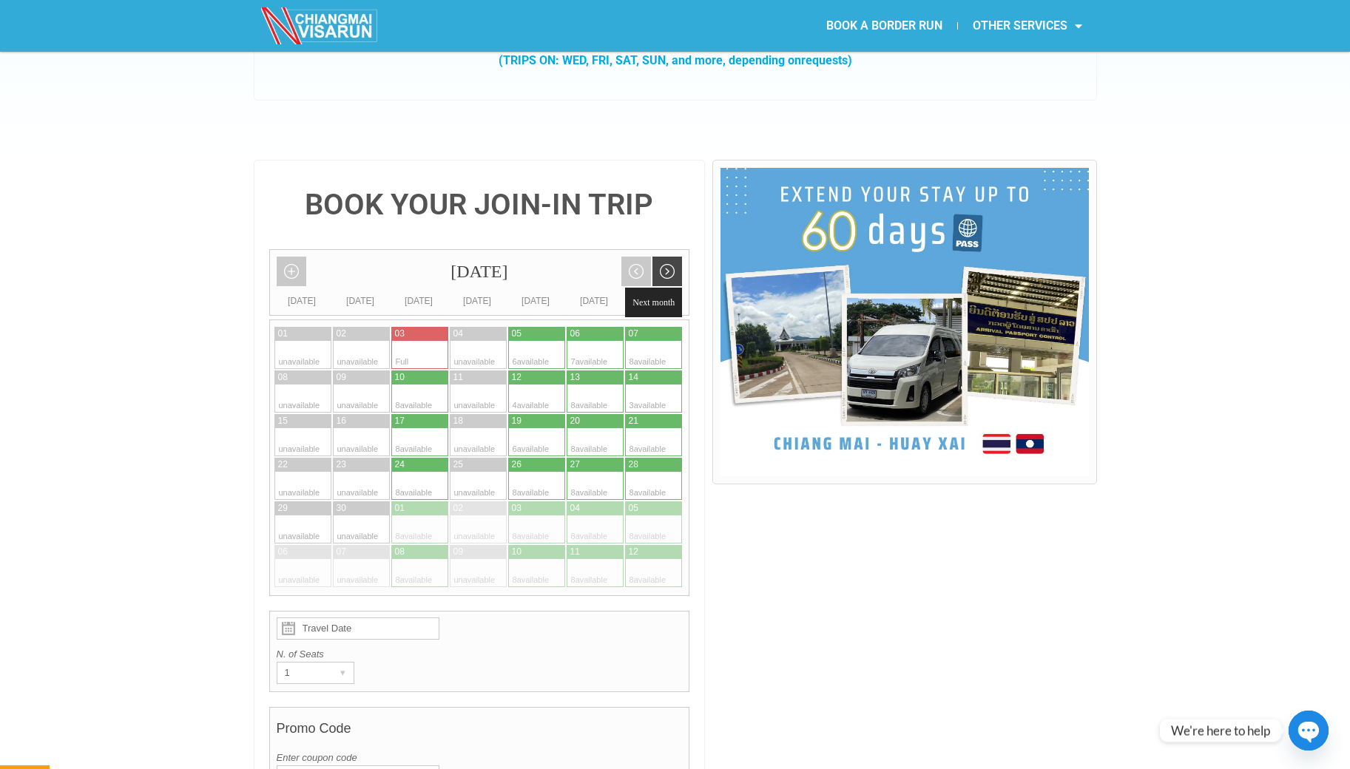
click at [666, 257] on link "Next month" at bounding box center [667, 272] width 30 height 30
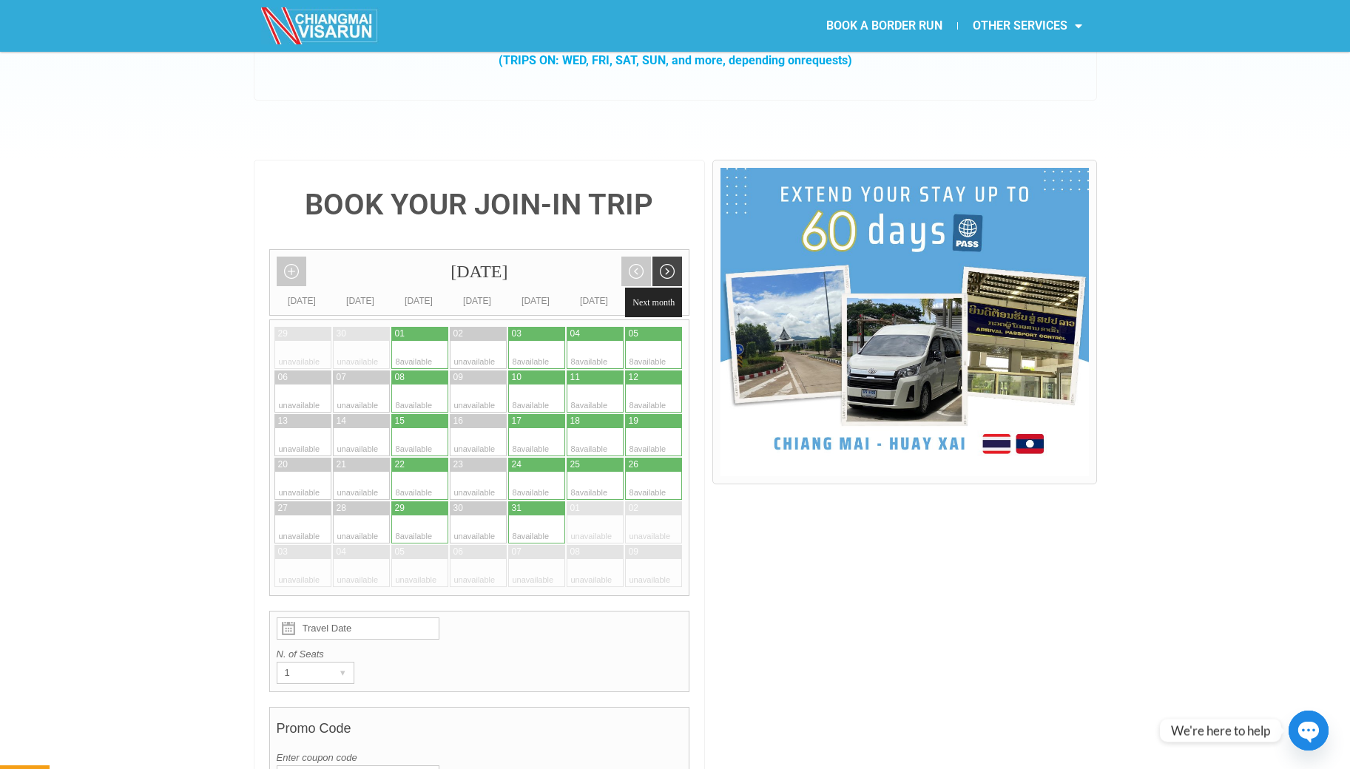
click at [666, 257] on link "Next month" at bounding box center [667, 272] width 30 height 30
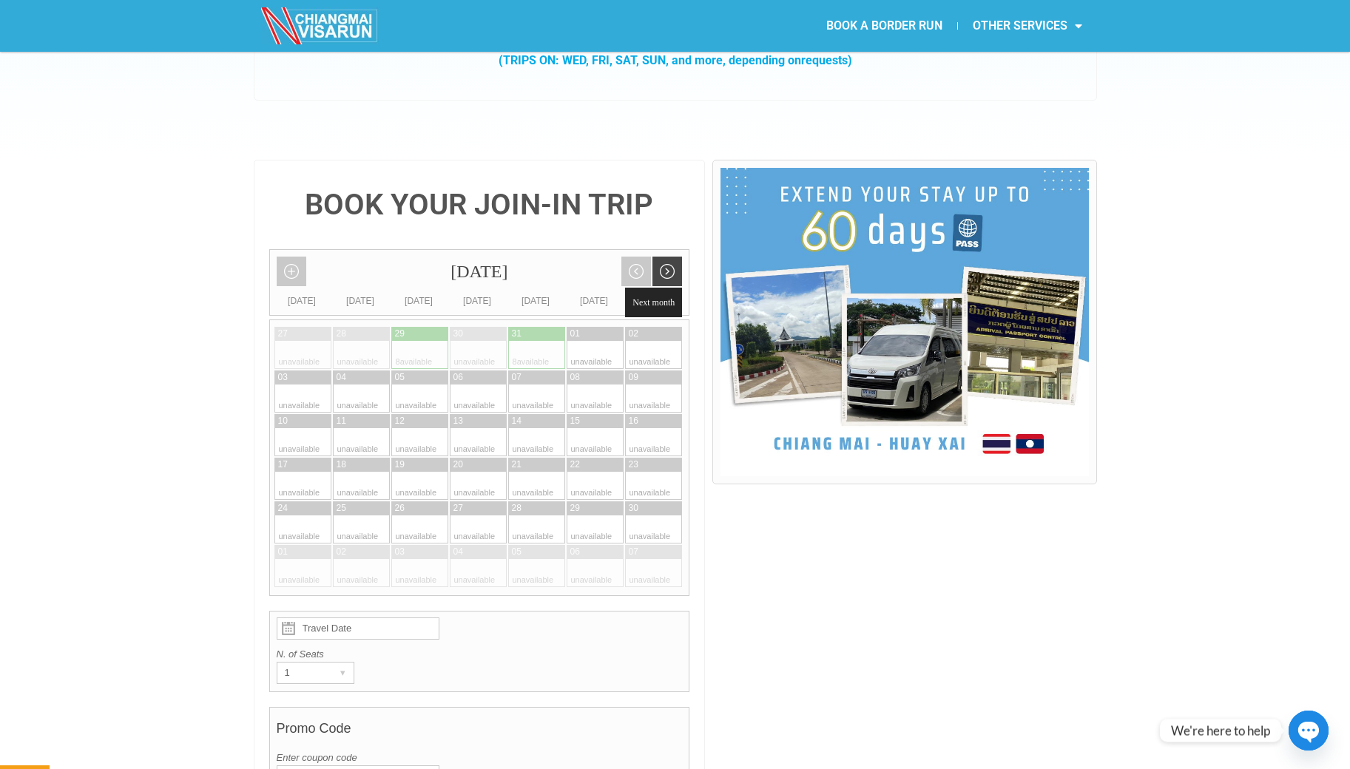
click at [668, 257] on link "Next month" at bounding box center [667, 272] width 30 height 30
click at [294, 257] on link "Add month view" at bounding box center [292, 272] width 30 height 30
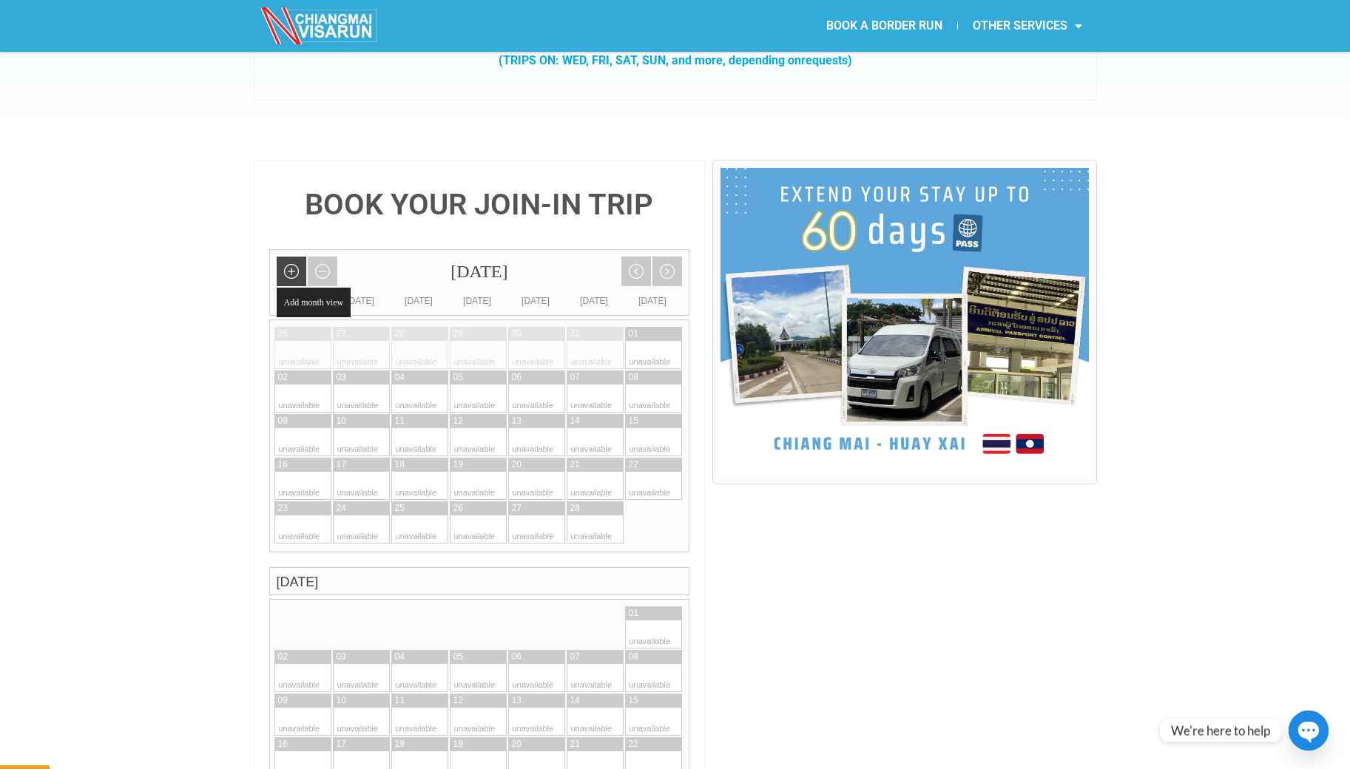
click at [294, 257] on link "Add month view" at bounding box center [292, 272] width 30 height 30
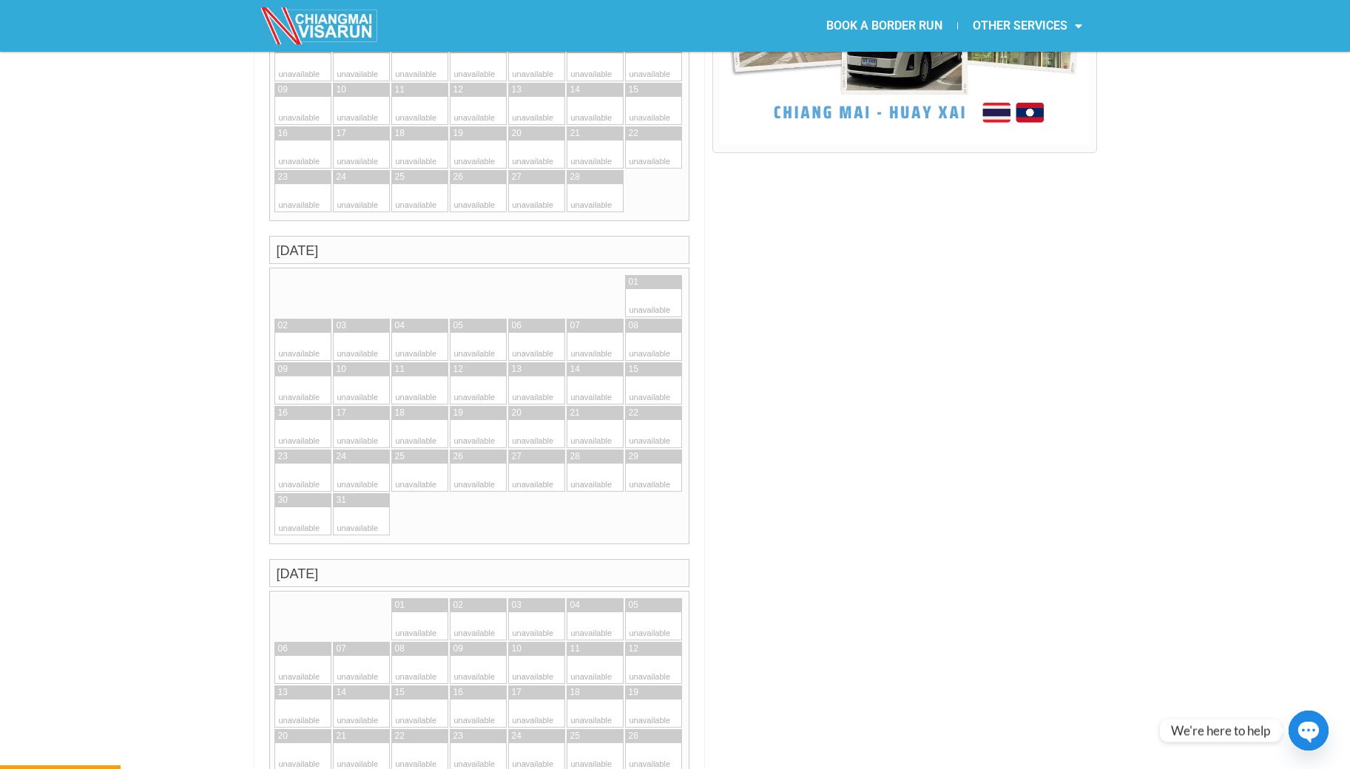
scroll to position [0, 0]
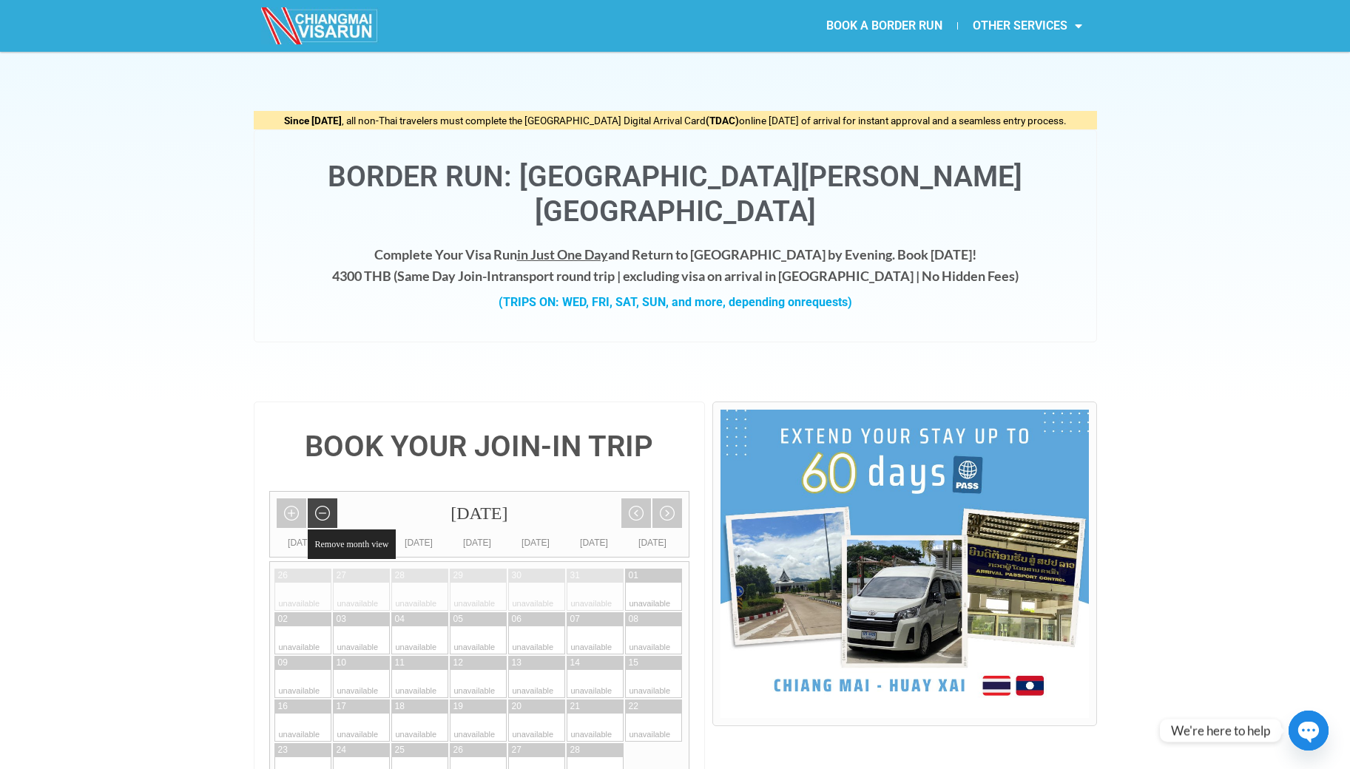
click at [325, 498] on link "Remove month view" at bounding box center [323, 513] width 30 height 30
click at [325, 491] on div "[DATE]" at bounding box center [479, 513] width 419 height 44
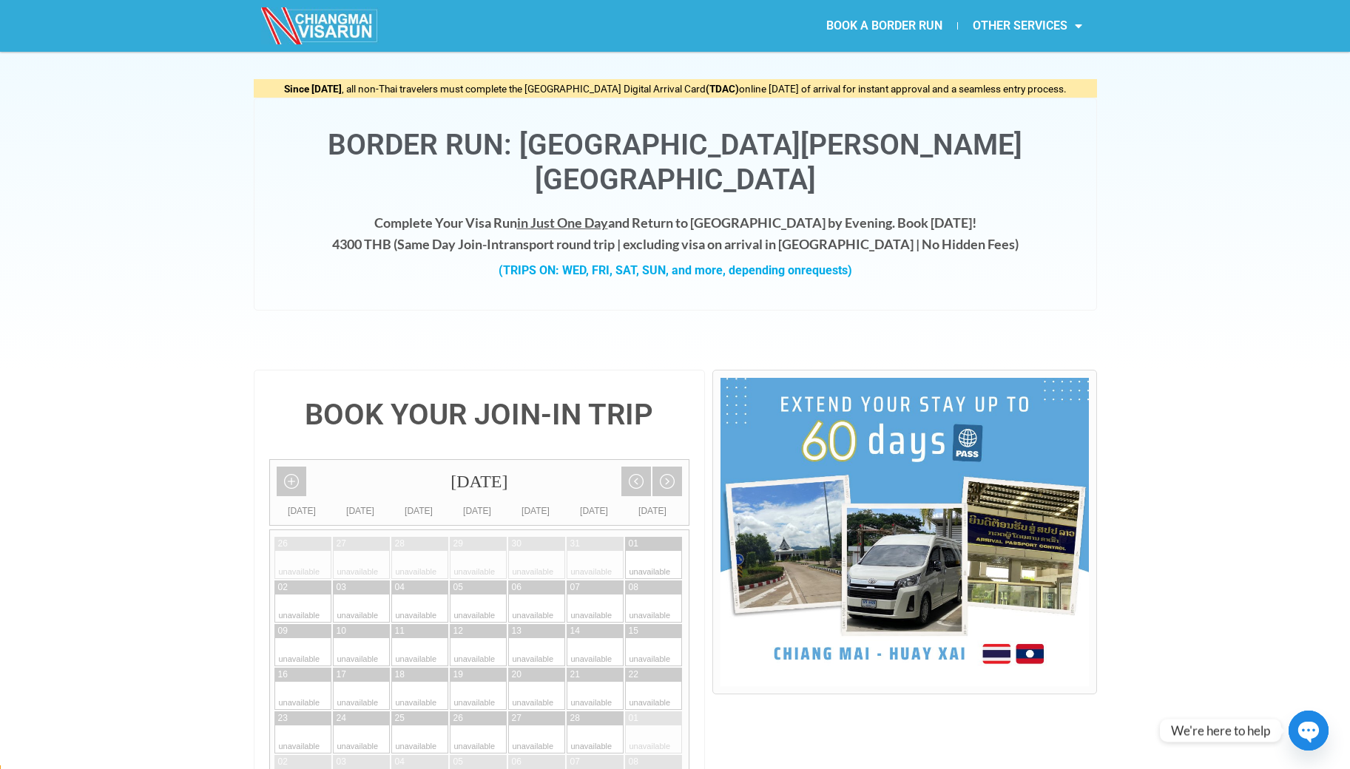
scroll to position [41, 0]
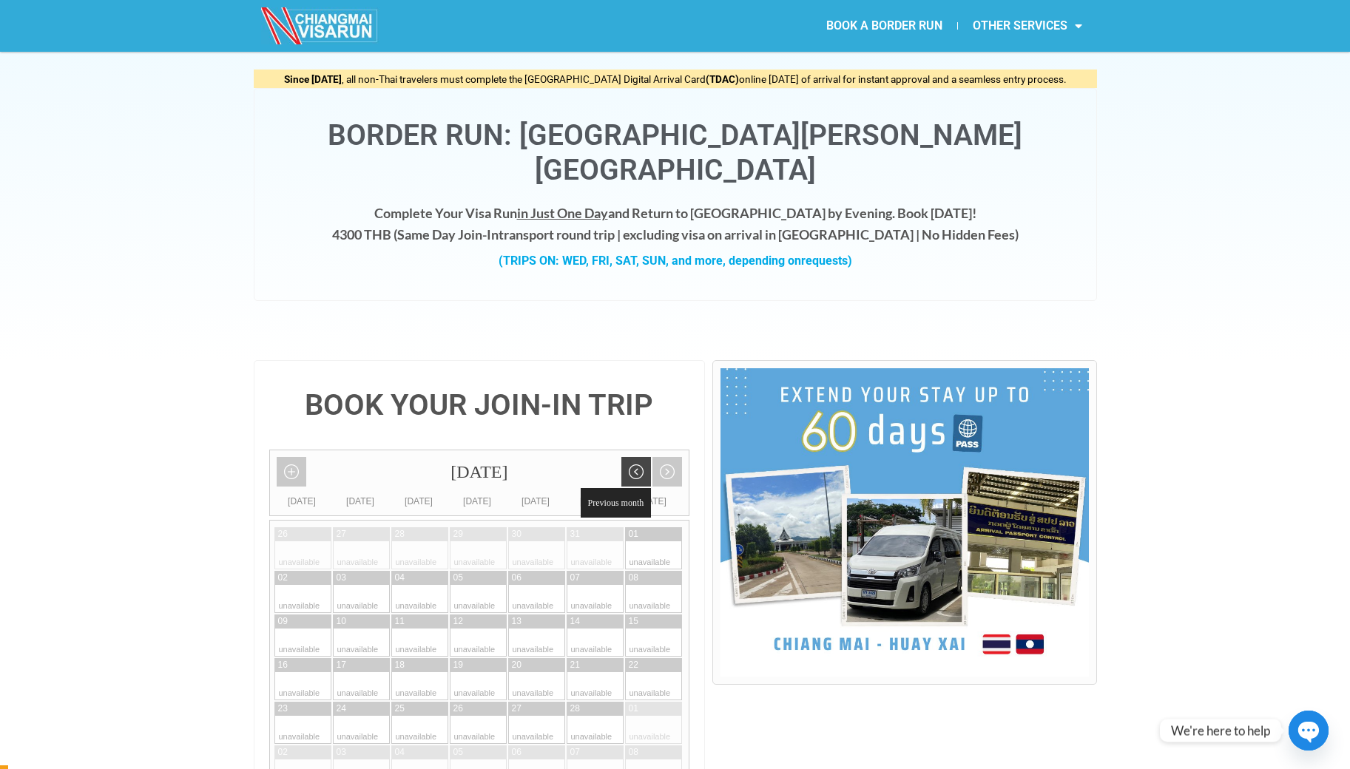
click at [643, 457] on link "Previous month" at bounding box center [636, 472] width 30 height 30
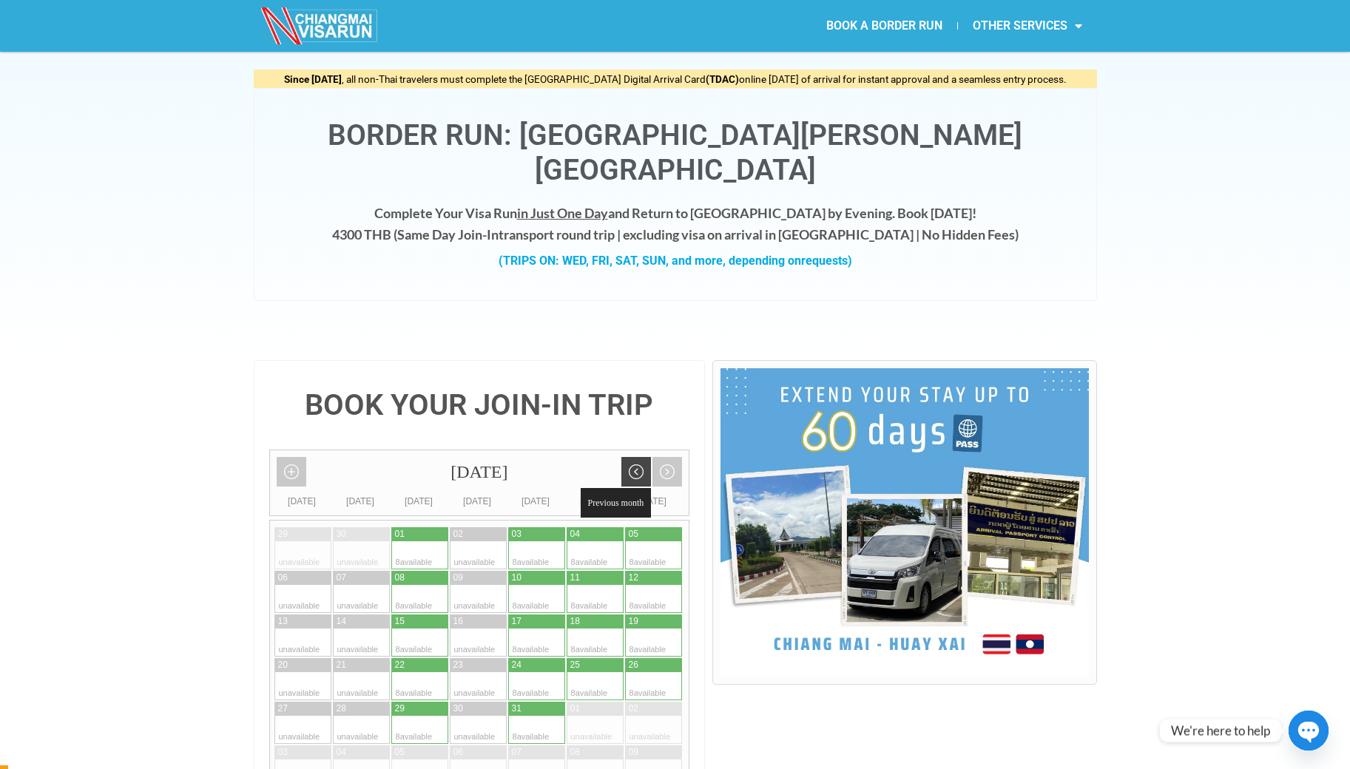
click at [643, 457] on link "Previous month" at bounding box center [636, 472] width 30 height 30
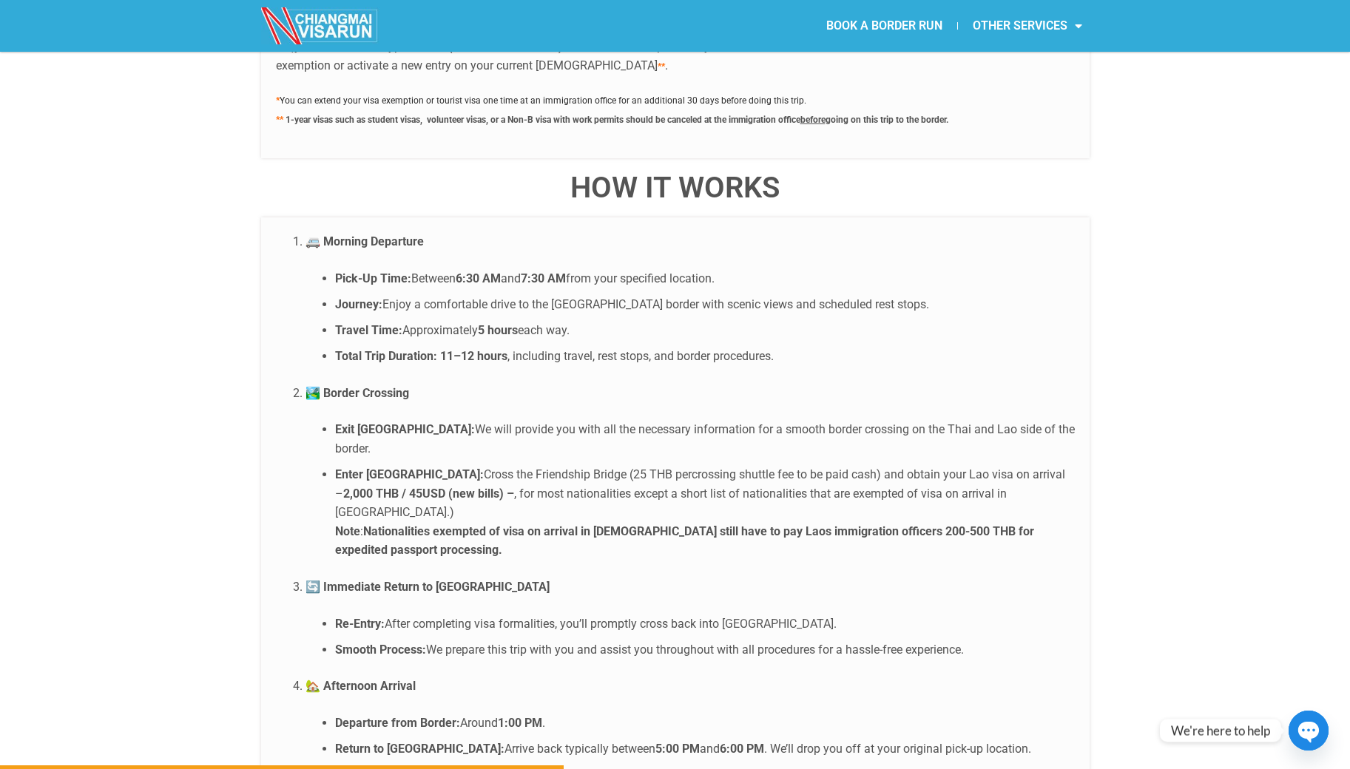
scroll to position [2781, 0]
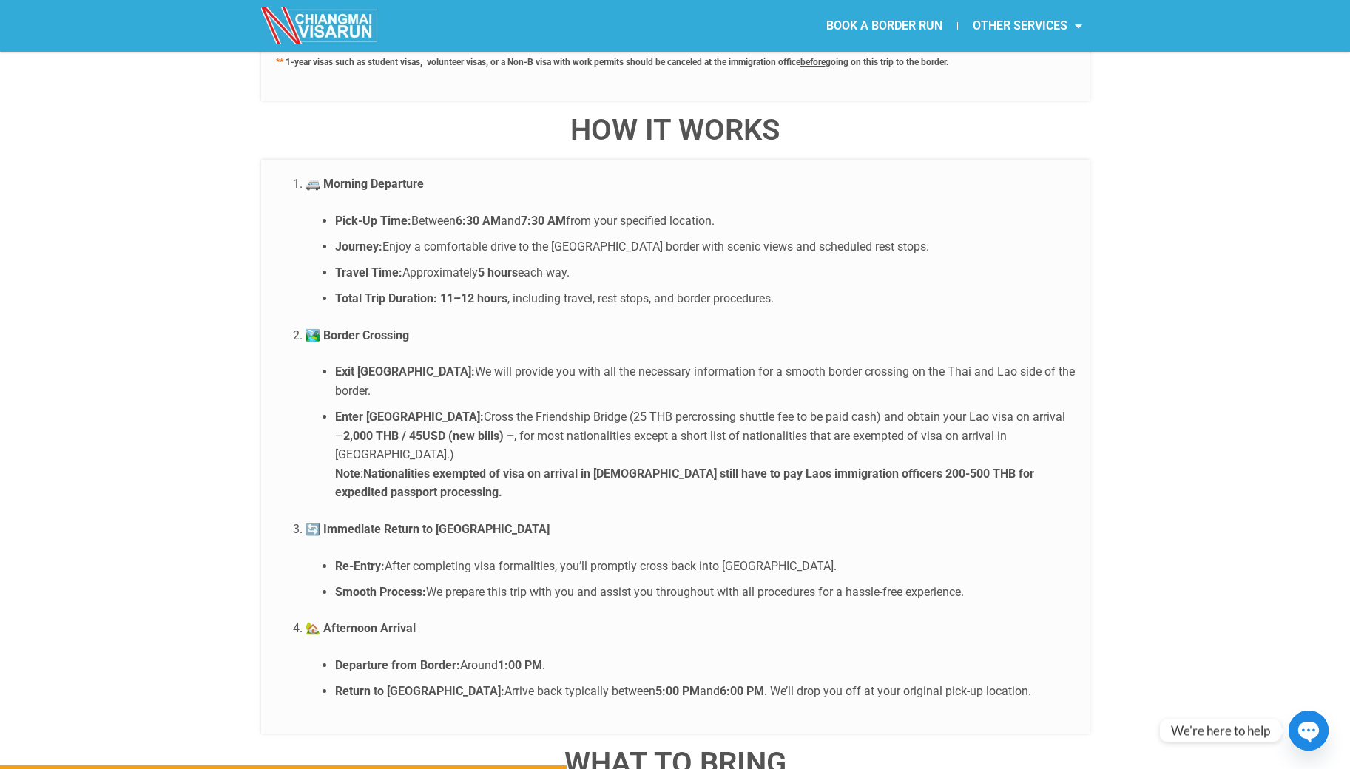
drag, startPoint x: 444, startPoint y: 188, endPoint x: 618, endPoint y: 190, distance: 173.8
click at [612, 211] on li "Pick-Up Time: Between 6:30 AM and 7:30 AM from your specified location." at bounding box center [704, 220] width 739 height 19
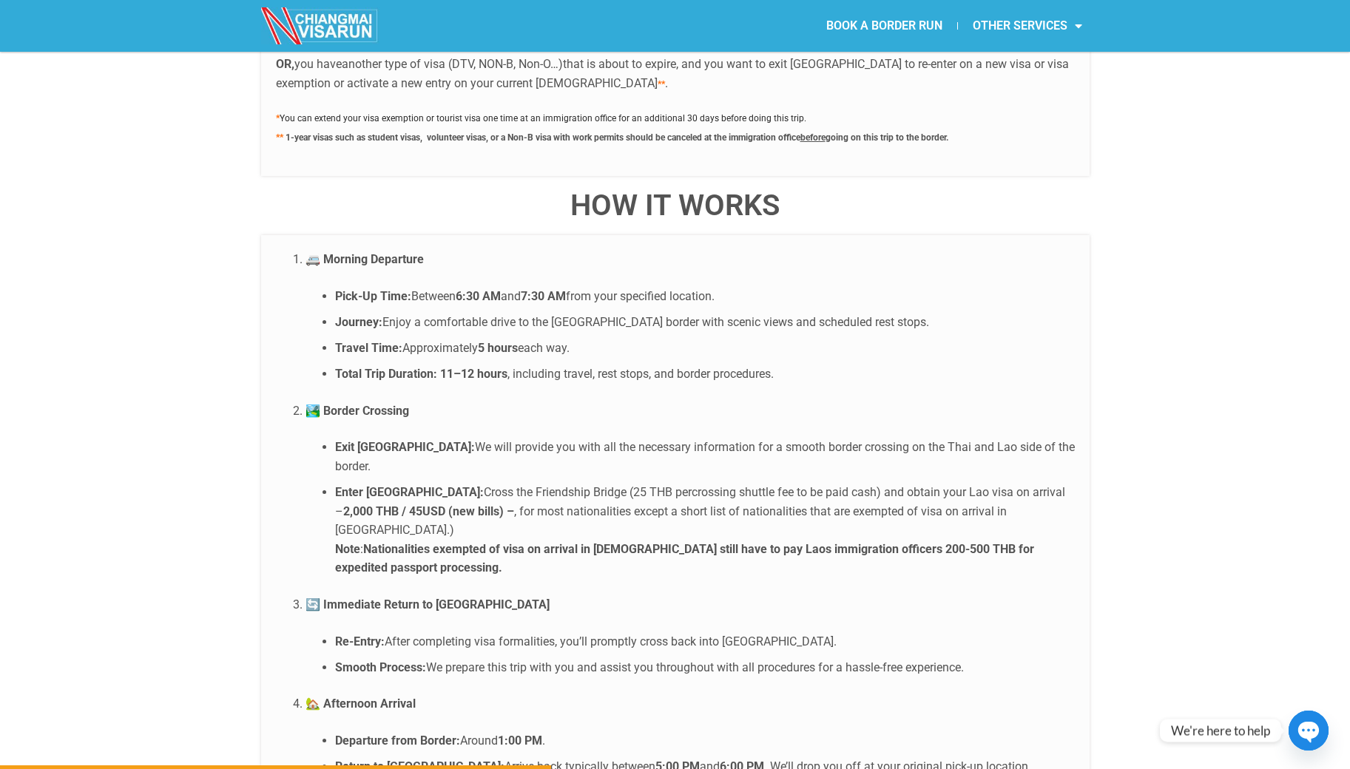
scroll to position [2707, 0]
drag, startPoint x: 389, startPoint y: 307, endPoint x: 603, endPoint y: 318, distance: 214.7
click at [603, 337] on li "Travel Time: Approximately 5 hours each way." at bounding box center [704, 346] width 739 height 19
drag, startPoint x: 410, startPoint y: 336, endPoint x: 649, endPoint y: 351, distance: 238.6
click at [649, 351] on ol "🚐 Morning Departure Pick-Up Time: Between 6:30 AM and 7:30 AM from your specifi…" at bounding box center [675, 511] width 799 height 527
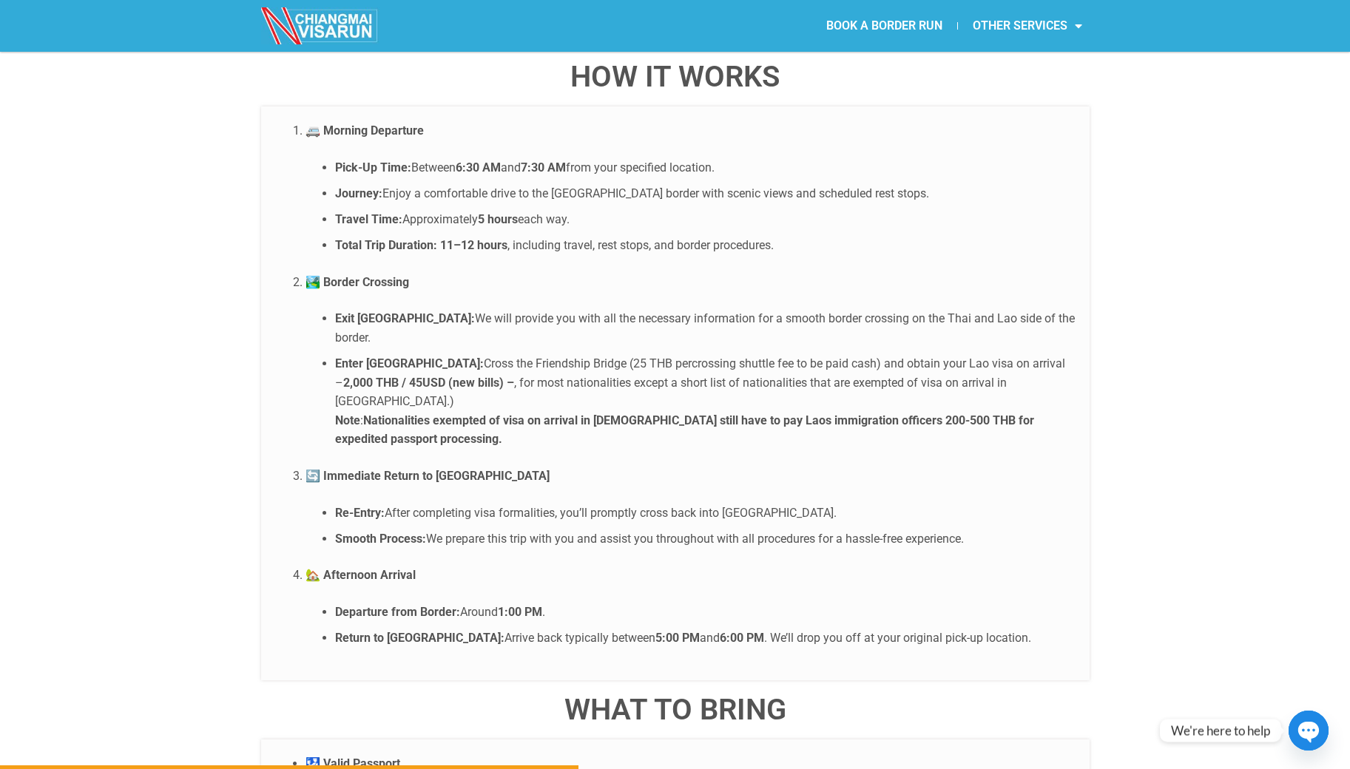
scroll to position [2846, 0]
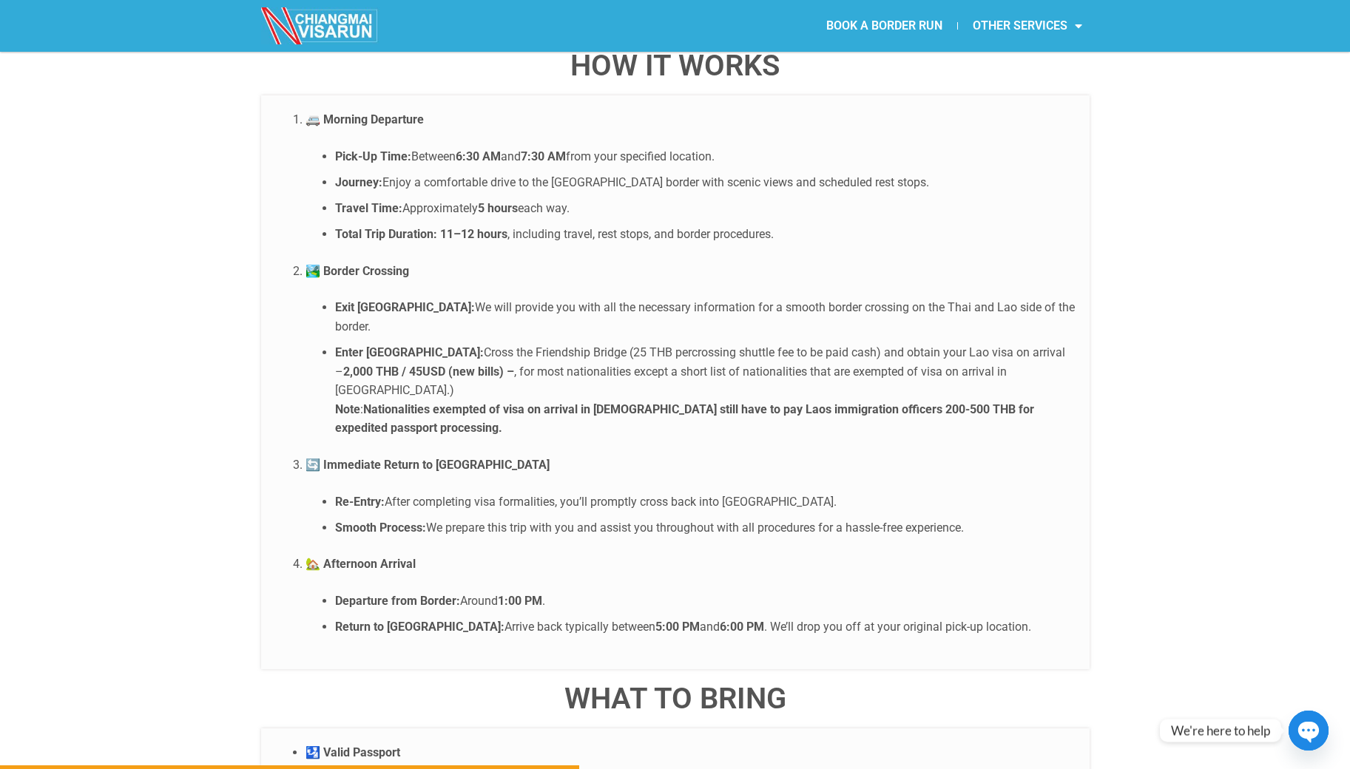
drag, startPoint x: 1009, startPoint y: 272, endPoint x: 194, endPoint y: 277, distance: 814.9
drag, startPoint x: 541, startPoint y: 299, endPoint x: 610, endPoint y: 302, distance: 68.8
click at [600, 343] on li "Enter [GEOGRAPHIC_DATA]: Cross the Friendship Bridge (25 THB percrossing shuttl…" at bounding box center [704, 390] width 739 height 95
drag, startPoint x: 892, startPoint y: 301, endPoint x: 1016, endPoint y: 311, distance: 124.7
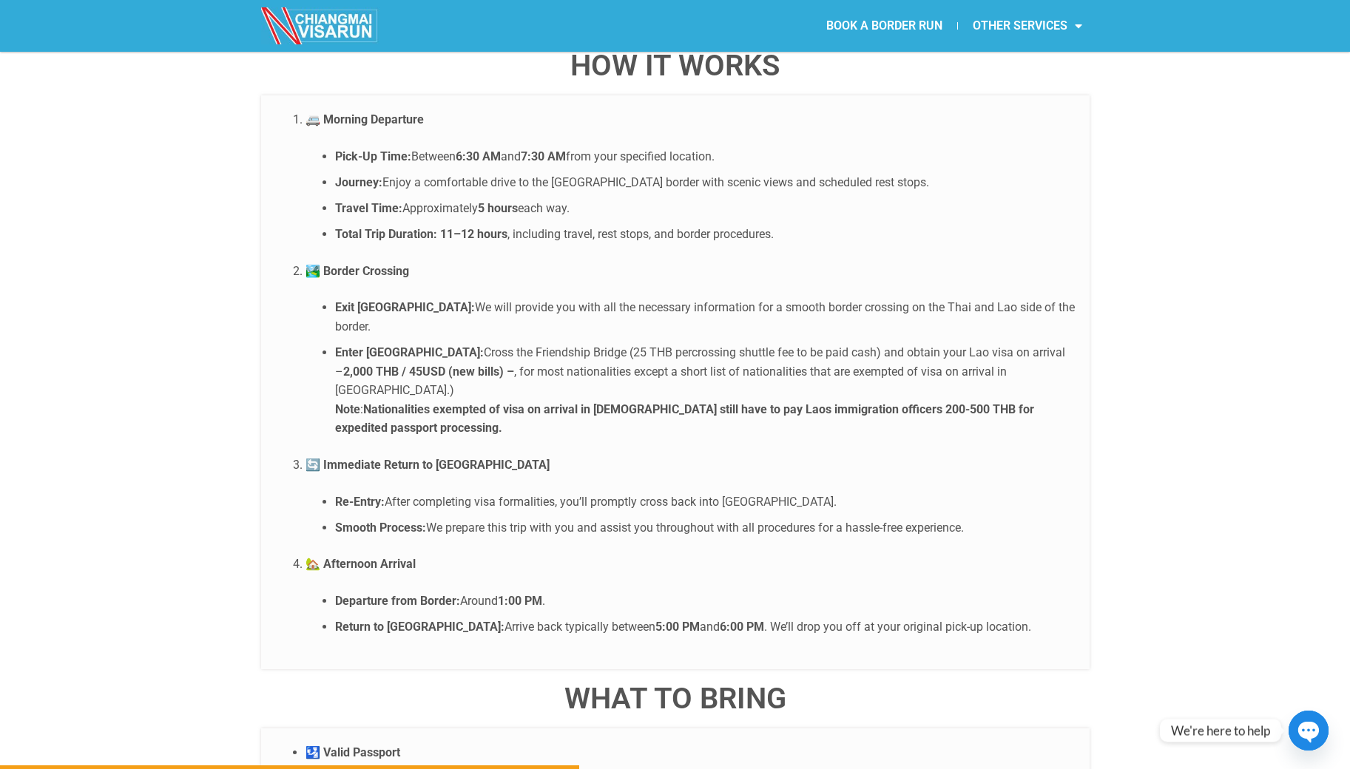
click at [1016, 343] on li "Enter [GEOGRAPHIC_DATA]: Cross the Friendship Bridge (25 THB percrossing shuttl…" at bounding box center [704, 390] width 739 height 95
click at [493, 343] on li "Enter [GEOGRAPHIC_DATA]: Cross the Friendship Bridge (25 THB percrossing shuttl…" at bounding box center [704, 390] width 739 height 95
drag, startPoint x: 607, startPoint y: 319, endPoint x: 906, endPoint y: 319, distance: 298.8
click at [906, 343] on li "Enter [GEOGRAPHIC_DATA]: Cross the Friendship Bridge (25 THB percrossing shuttl…" at bounding box center [704, 390] width 739 height 95
drag, startPoint x: 520, startPoint y: 338, endPoint x: 861, endPoint y: 334, distance: 341.7
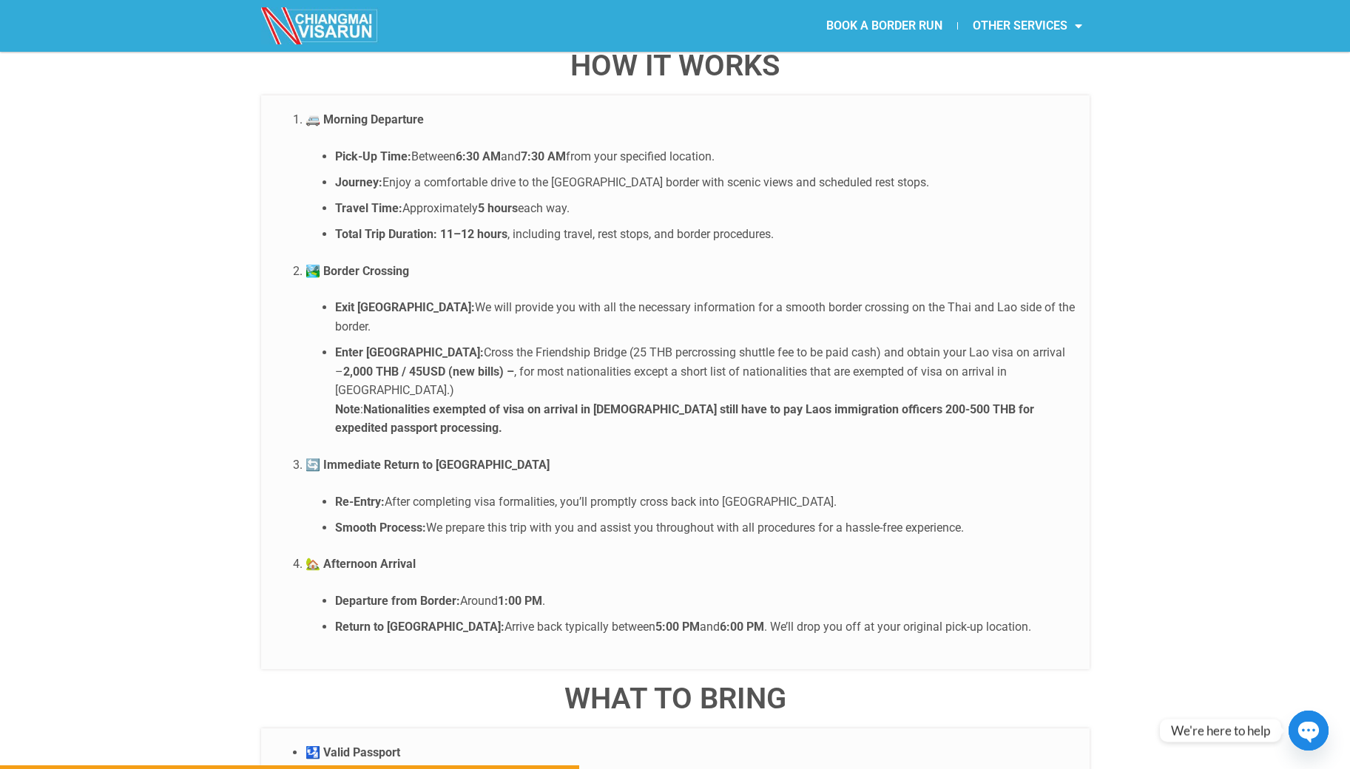
click at [861, 402] on strong "Nationalities exempted of visa on arrival in [DEMOGRAPHIC_DATA] still have to p…" at bounding box center [684, 418] width 699 height 33
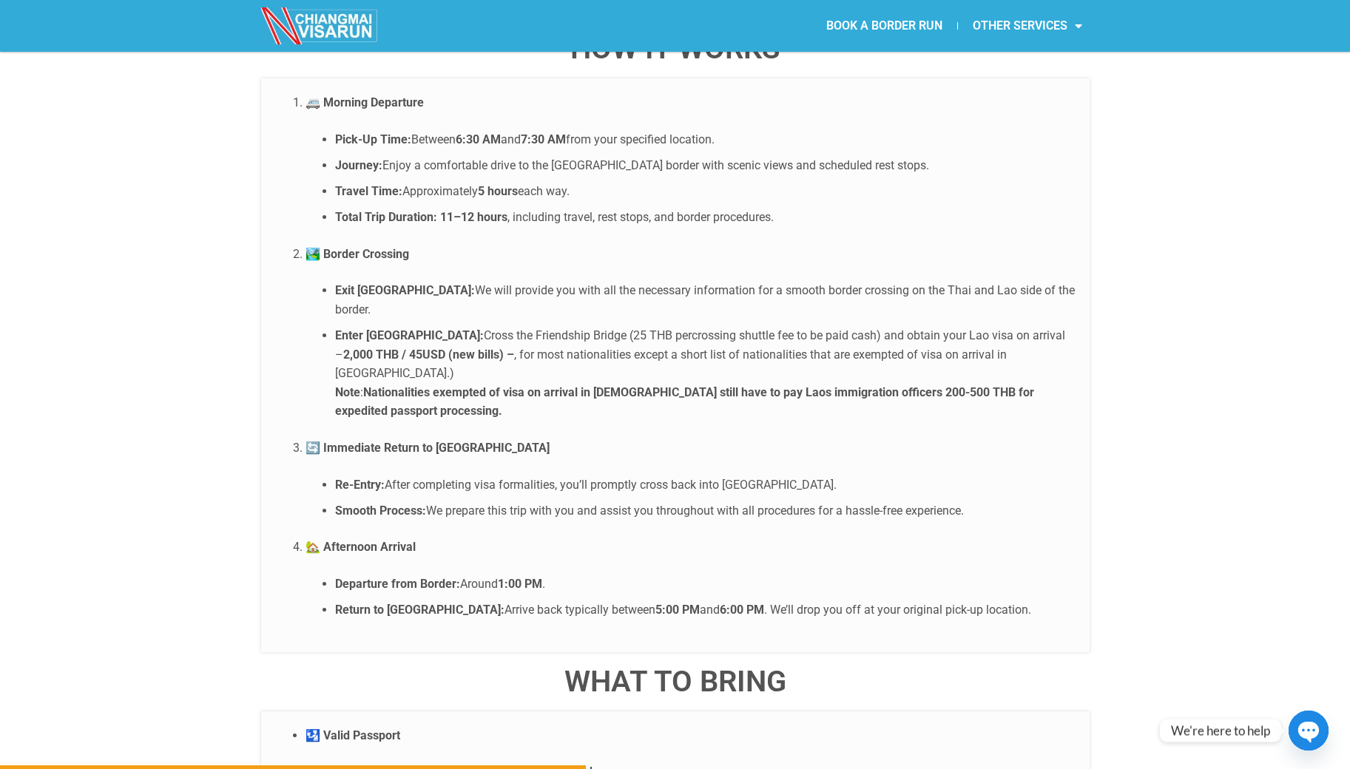
scroll to position [2926, 0]
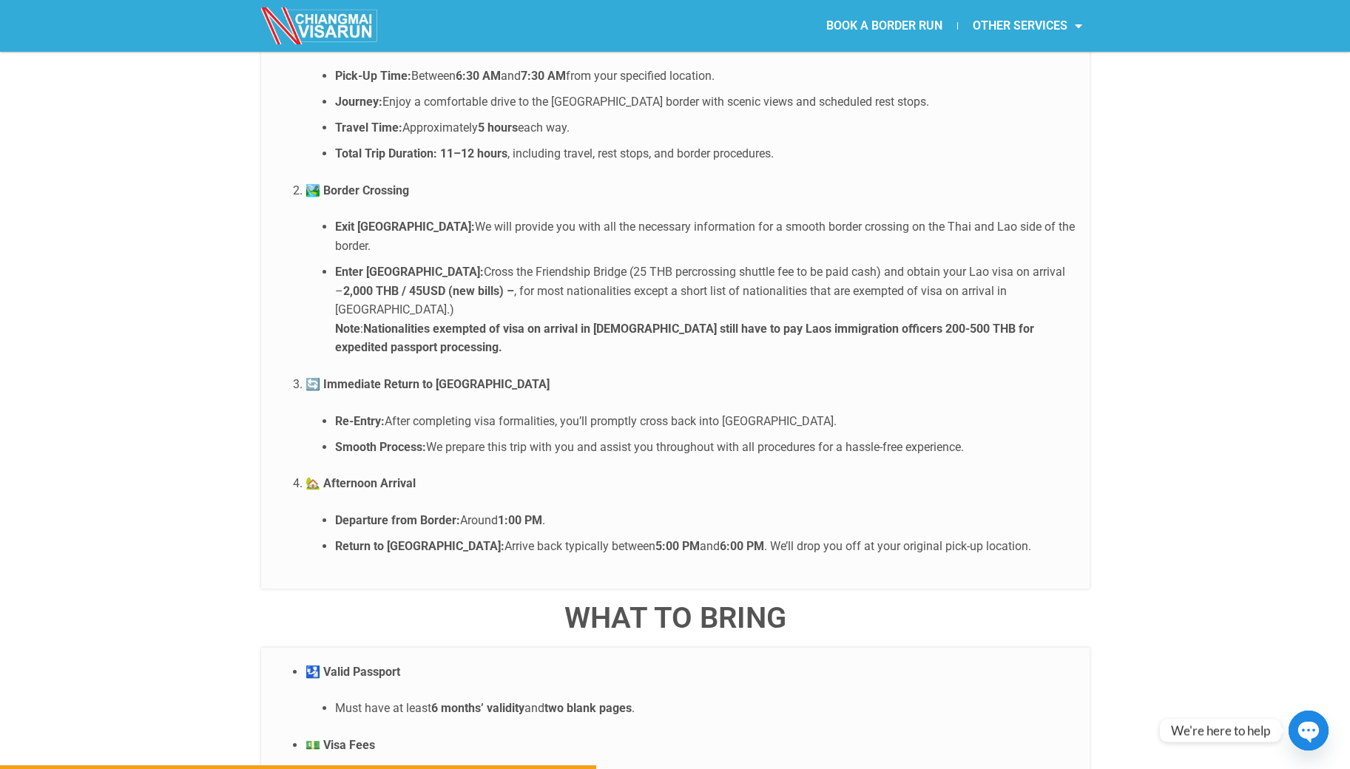
drag, startPoint x: 404, startPoint y: 350, endPoint x: 745, endPoint y: 349, distance: 341.6
click at [745, 412] on li "Re-Entry: After completing visa formalities, you’ll promptly cross back into [G…" at bounding box center [704, 421] width 739 height 19
drag, startPoint x: 439, startPoint y: 376, endPoint x: 935, endPoint y: 377, distance: 496.2
click at [935, 438] on li "Smooth Process: We prepare this trip with you and assist you throughout with al…" at bounding box center [704, 447] width 739 height 19
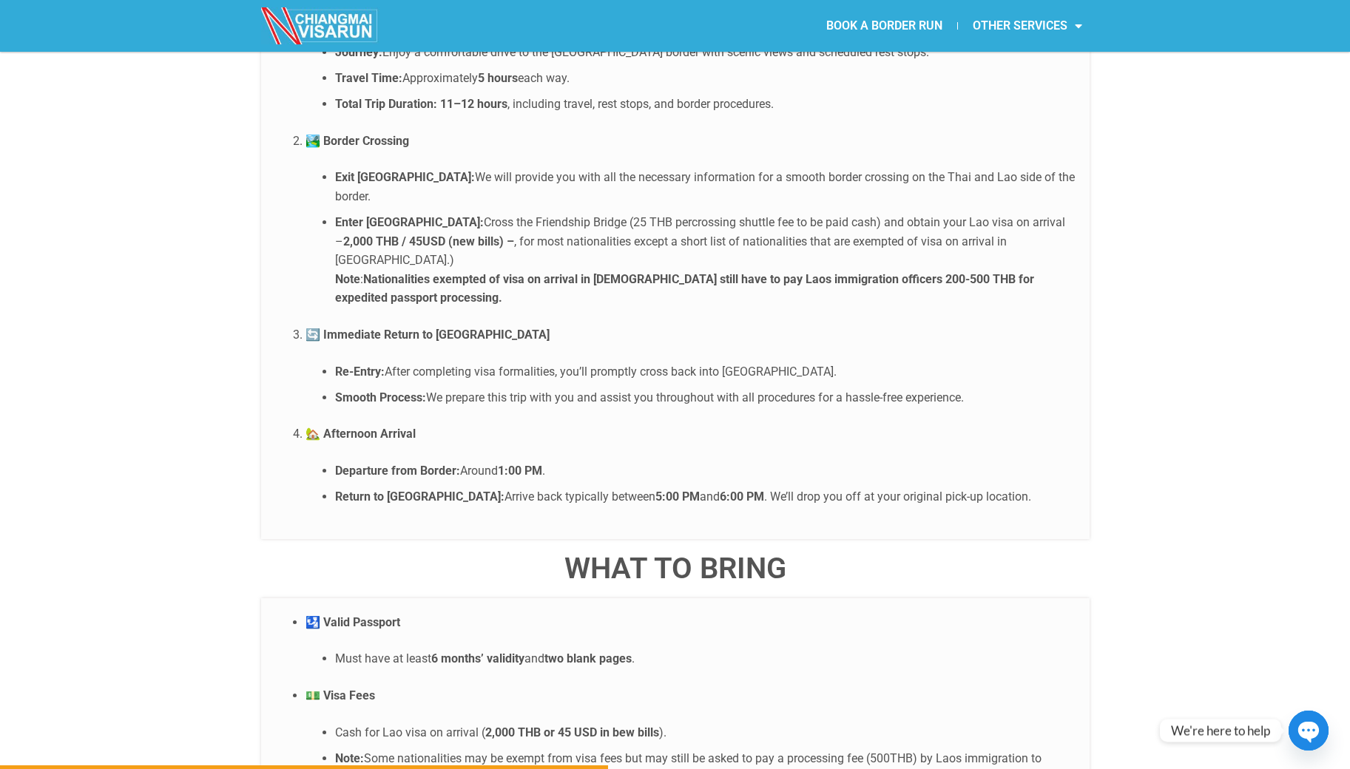
scroll to position [2990, 0]
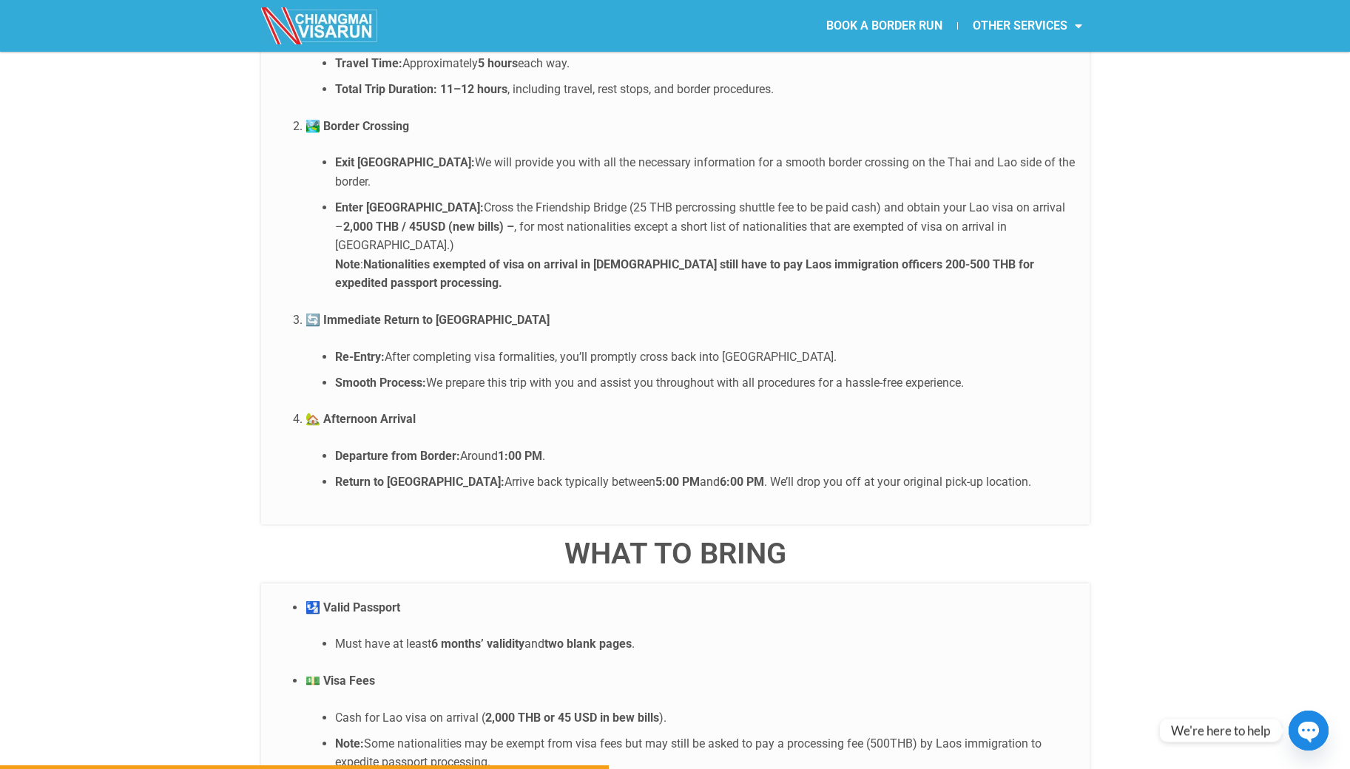
drag, startPoint x: 540, startPoint y: 382, endPoint x: 391, endPoint y: 381, distance: 148.6
click at [391, 447] on li "Departure from Border: Around 1:00 PM ." at bounding box center [704, 456] width 739 height 19
drag, startPoint x: 738, startPoint y: 409, endPoint x: 521, endPoint y: 403, distance: 217.5
click at [521, 473] on li "Return to [GEOGRAPHIC_DATA]: Arrive back typically between 5:00 PM and 6:00 PM …" at bounding box center [704, 482] width 739 height 19
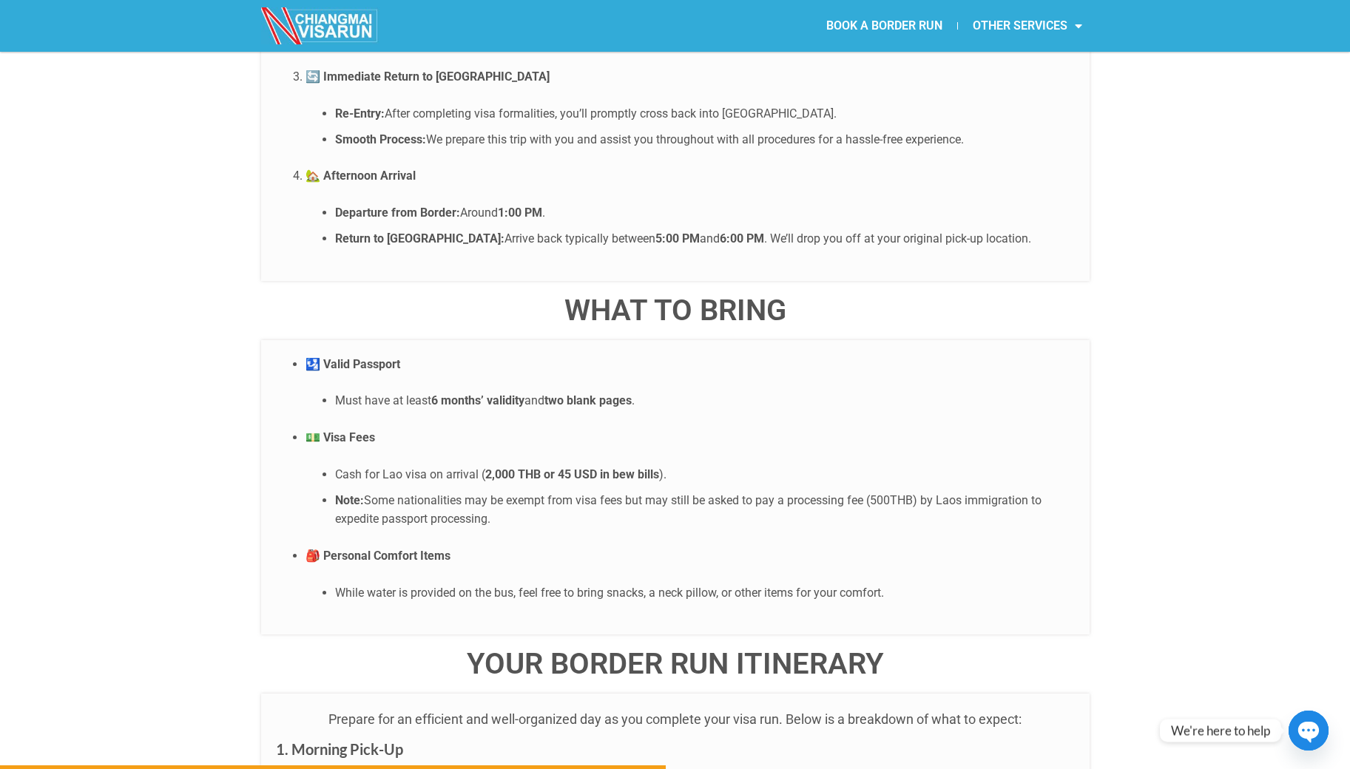
scroll to position [3269, 0]
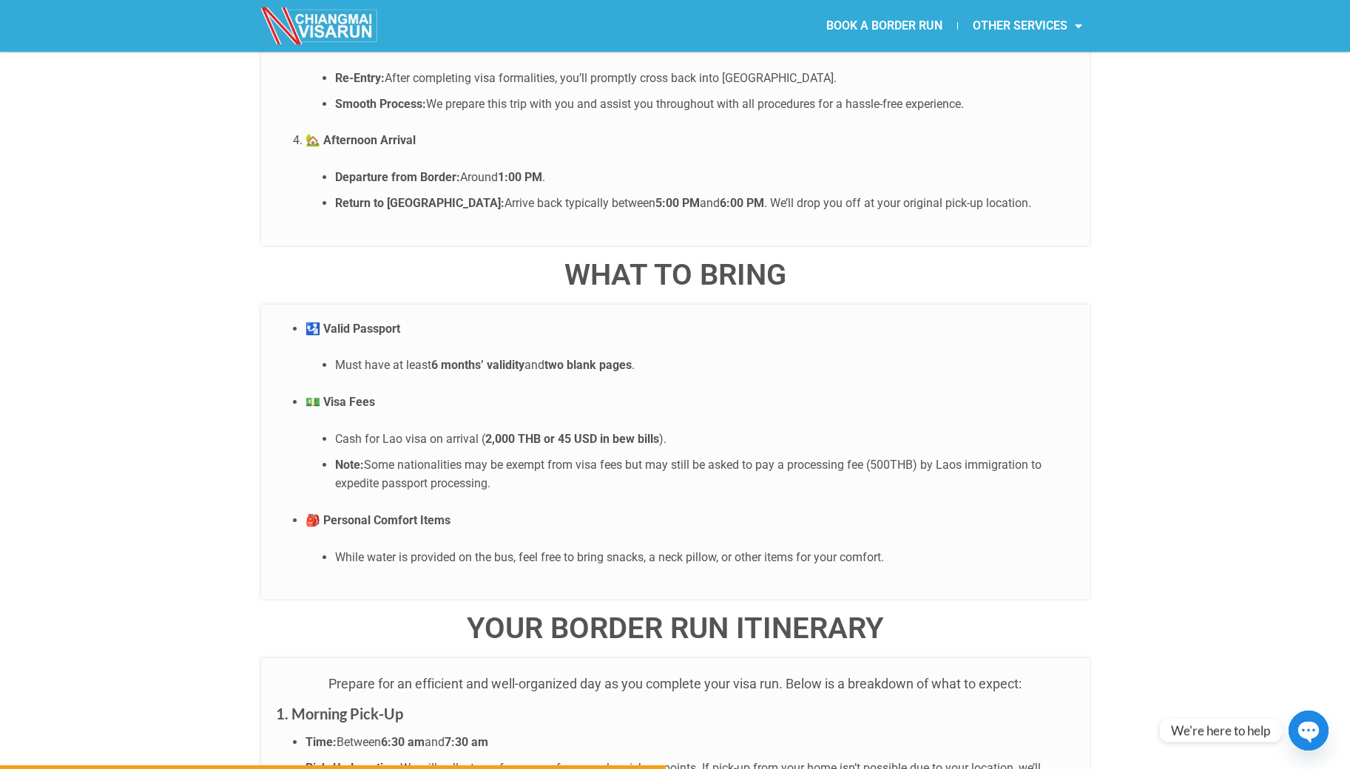
drag, startPoint x: 370, startPoint y: 295, endPoint x: 613, endPoint y: 299, distance: 243.3
click at [613, 356] on li "Must have at least 6 months’ validity and two blank pages ." at bounding box center [704, 365] width 739 height 19
drag, startPoint x: 457, startPoint y: 364, endPoint x: 600, endPoint y: 363, distance: 142.7
click at [600, 430] on li "Cash for Lao visa on arrival ( 2,000 THB or 45 USD in bew bills )." at bounding box center [704, 439] width 739 height 19
drag, startPoint x: 652, startPoint y: 368, endPoint x: 332, endPoint y: 371, distance: 320.2
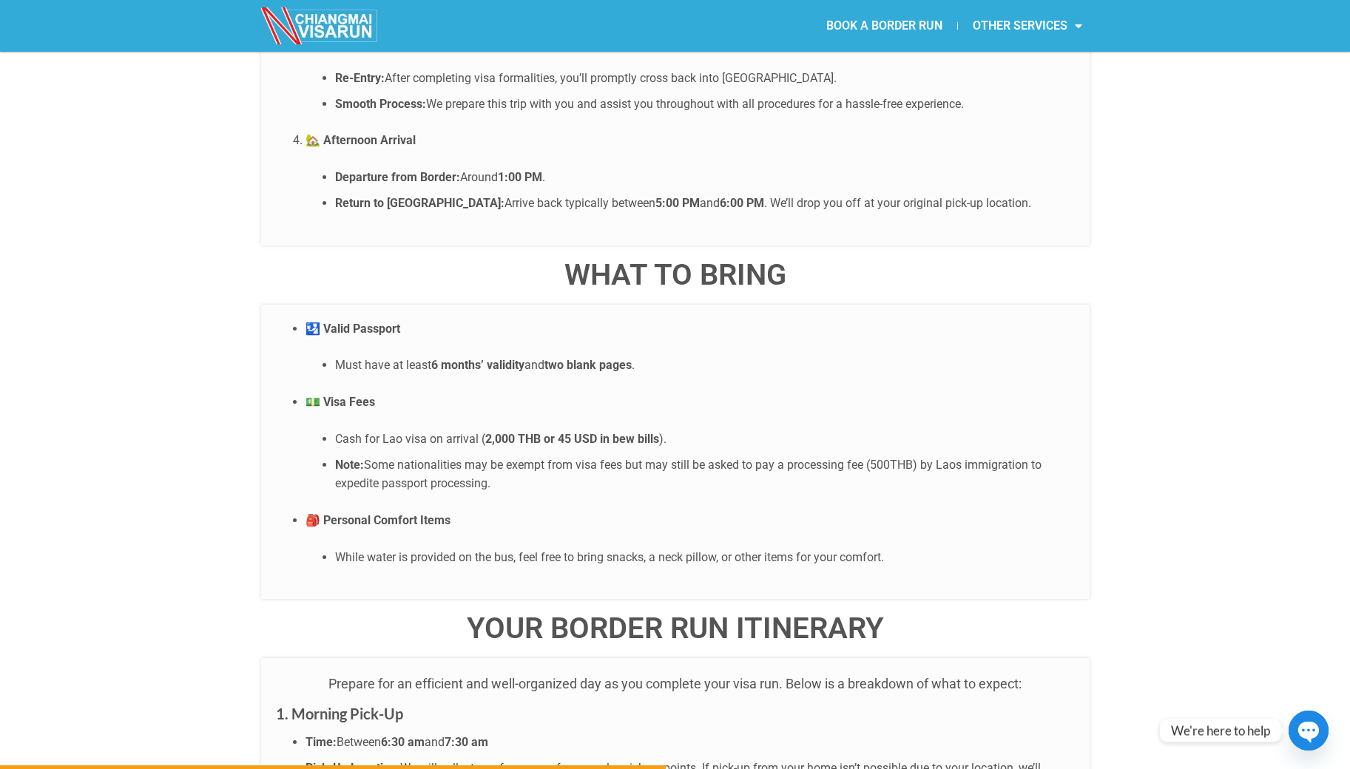
click at [332, 430] on ul "Cash for Lao visa on arrival ( 2,000 THB or 45 USD in bew bills ). Note: Some n…" at bounding box center [689, 462] width 769 height 64
drag, startPoint x: 931, startPoint y: 392, endPoint x: 798, endPoint y: 387, distance: 133.2
click at [798, 456] on li "Note: Some nationalities may be exempt from visa fees but may still be asked to…" at bounding box center [704, 475] width 739 height 38
drag, startPoint x: 426, startPoint y: 448, endPoint x: 315, endPoint y: 447, distance: 110.9
click at [319, 513] on strong "🎒 Personal Comfort Items" at bounding box center [377, 520] width 145 height 14
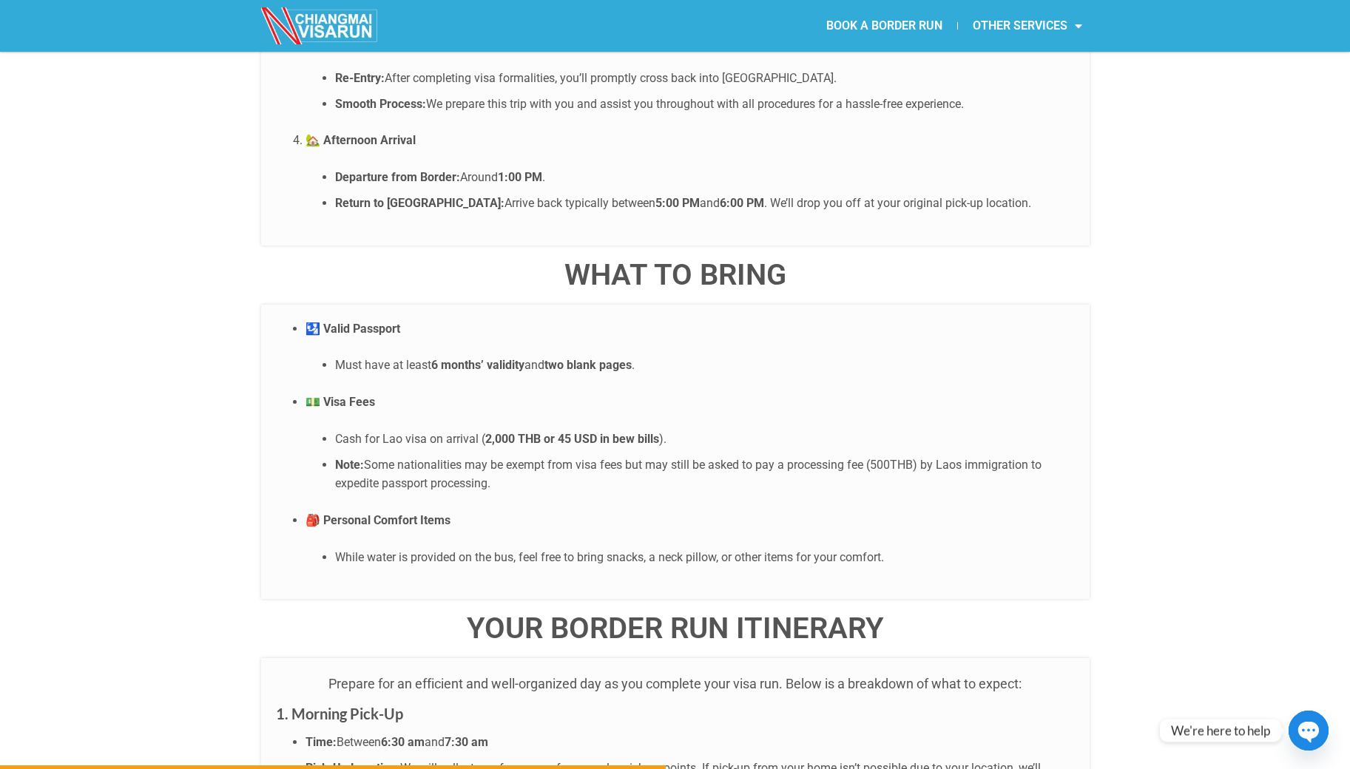
drag, startPoint x: 388, startPoint y: 481, endPoint x: 859, endPoint y: 484, distance: 471.1
click at [863, 548] on li "While water is provided on the bus, feel free to bring snacks, a neck pillow, o…" at bounding box center [704, 557] width 739 height 19
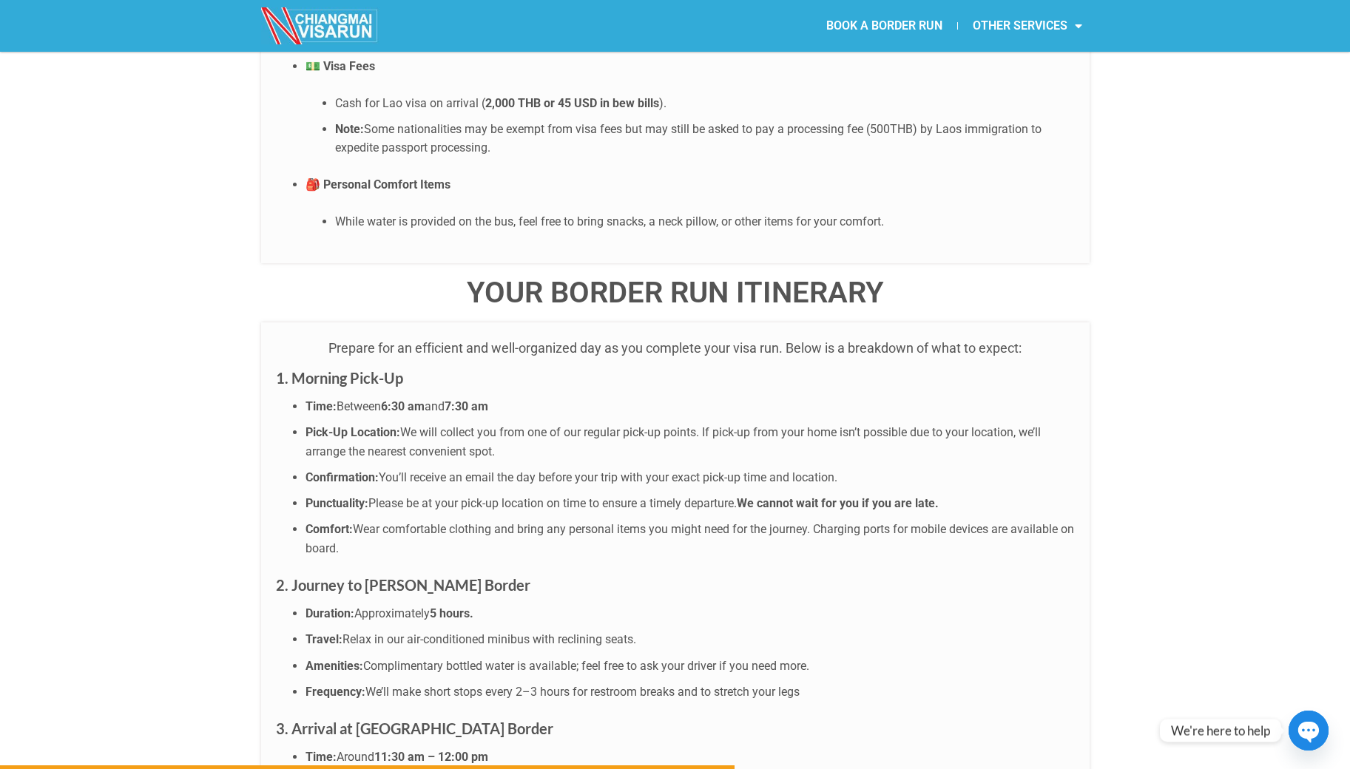
scroll to position [3606, 0]
drag, startPoint x: 335, startPoint y: 335, endPoint x: 439, endPoint y: 331, distance: 103.6
click at [439, 396] on li "Time: Between 6:30 am and 7:30 am" at bounding box center [689, 405] width 769 height 19
drag, startPoint x: 418, startPoint y: 359, endPoint x: 682, endPoint y: 360, distance: 264.0
click at [682, 424] on span "We will collect you from one of our regular pick-up points. If pick-up from you…" at bounding box center [672, 440] width 735 height 33
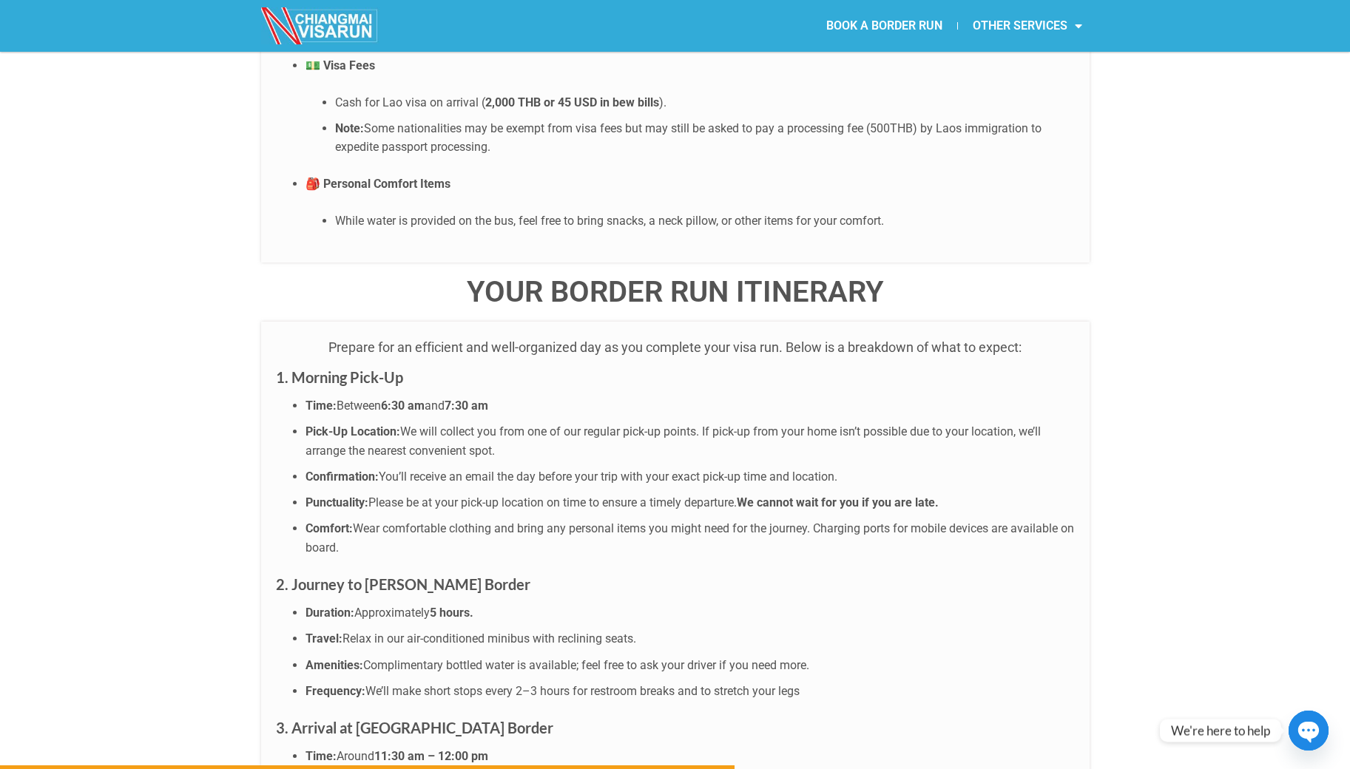
drag, startPoint x: 753, startPoint y: 357, endPoint x: 1009, endPoint y: 366, distance: 256.8
click at [1009, 422] on li "Pick-Up Location: We will collect you from one of our regular pick-up points. I…" at bounding box center [689, 441] width 769 height 38
drag, startPoint x: 334, startPoint y: 380, endPoint x: 482, endPoint y: 382, distance: 147.9
click at [482, 424] on span "We will collect you from one of our regular pick-up points. If pick-up from you…" at bounding box center [672, 440] width 735 height 33
drag, startPoint x: 353, startPoint y: 401, endPoint x: 786, endPoint y: 399, distance: 433.3
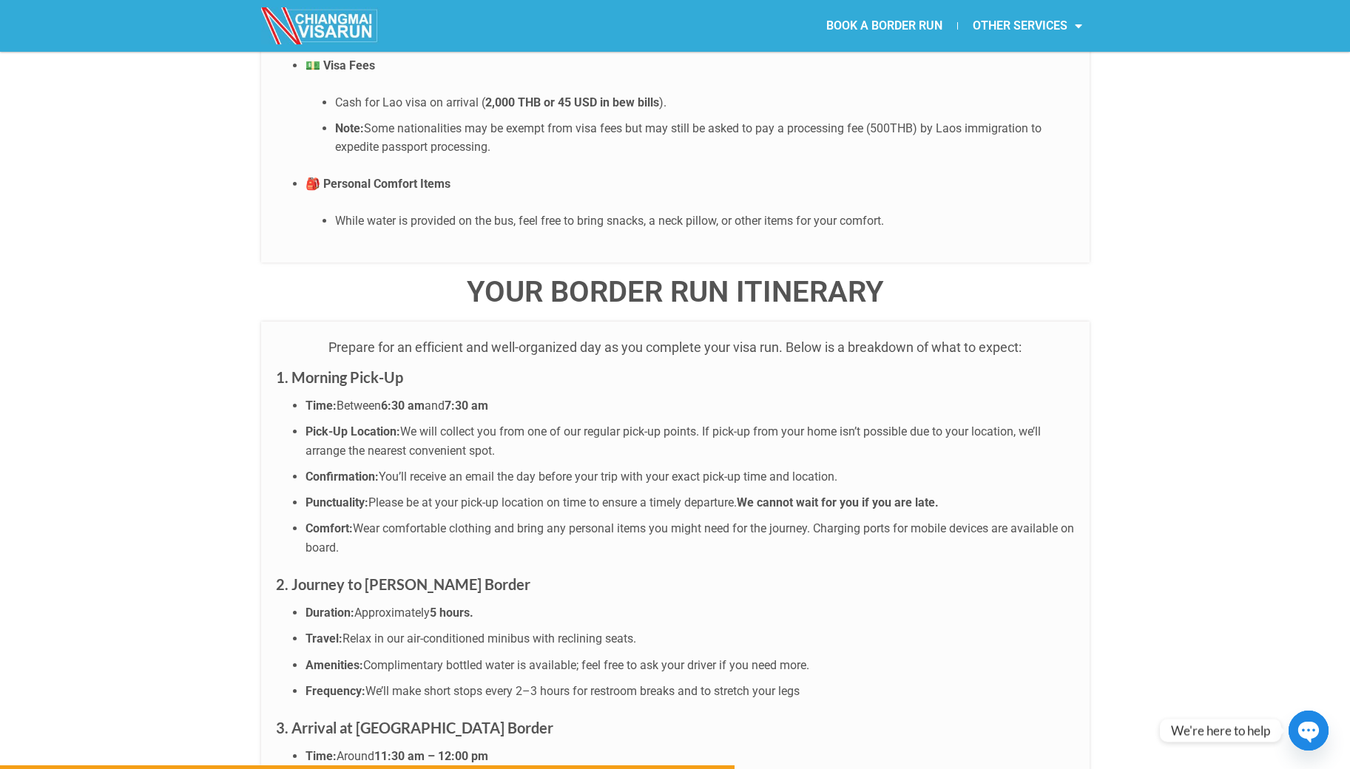
click at [785, 467] on li "Confirmation: You’ll receive an email the day before your trip with your exact …" at bounding box center [689, 476] width 769 height 19
drag, startPoint x: 370, startPoint y: 428, endPoint x: 884, endPoint y: 433, distance: 513.2
click at [867, 493] on li "P unctuality: Please be at your pick-up location on time to ensure a timely dep…" at bounding box center [689, 502] width 769 height 19
drag, startPoint x: 325, startPoint y: 458, endPoint x: 879, endPoint y: 459, distance: 553.9
click at [825, 519] on li "Comfort: Wear comfortable clothing and bring any personal items you might need …" at bounding box center [689, 538] width 769 height 38
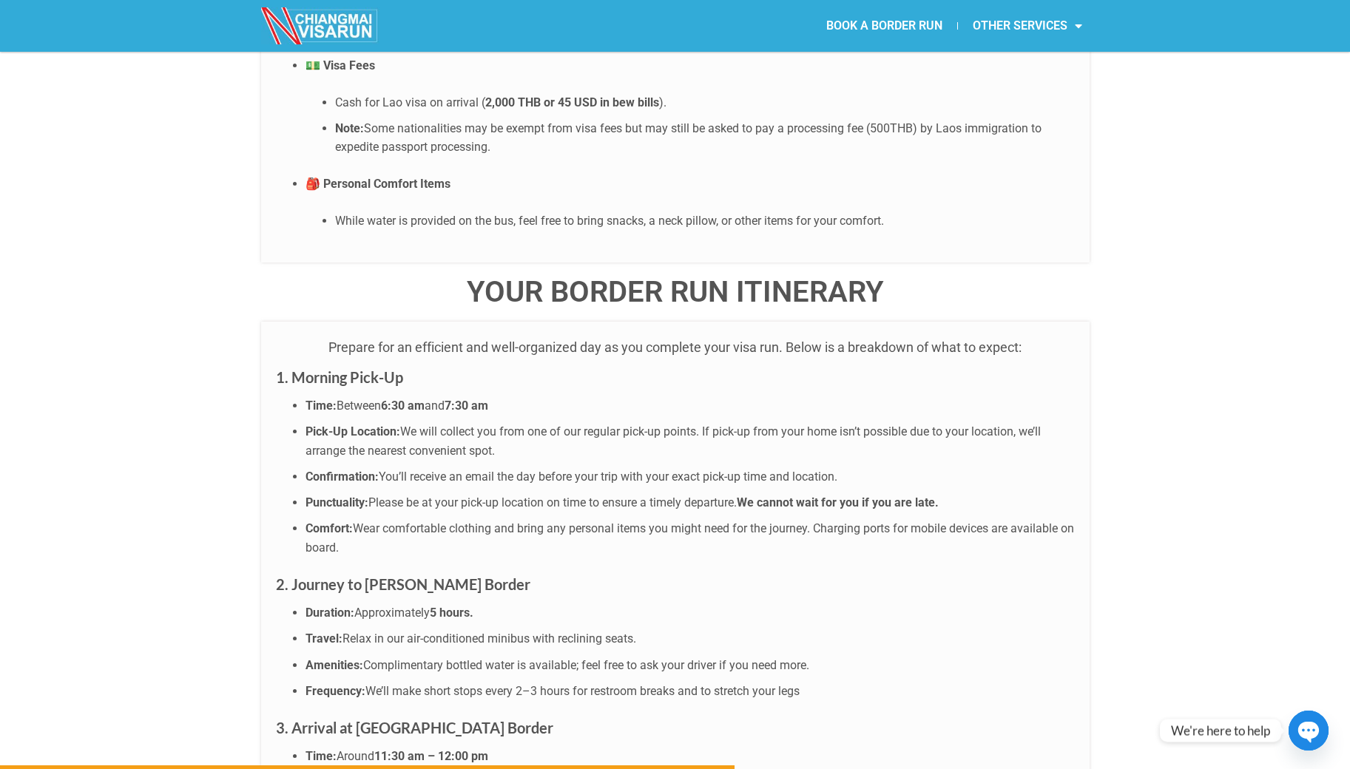
drag, startPoint x: 978, startPoint y: 457, endPoint x: 500, endPoint y: 413, distance: 479.7
click at [674, 441] on ul "Time: Between 6:30 am and 7:30 am Pick-Up Location: We will collect you from on…" at bounding box center [675, 476] width 799 height 161
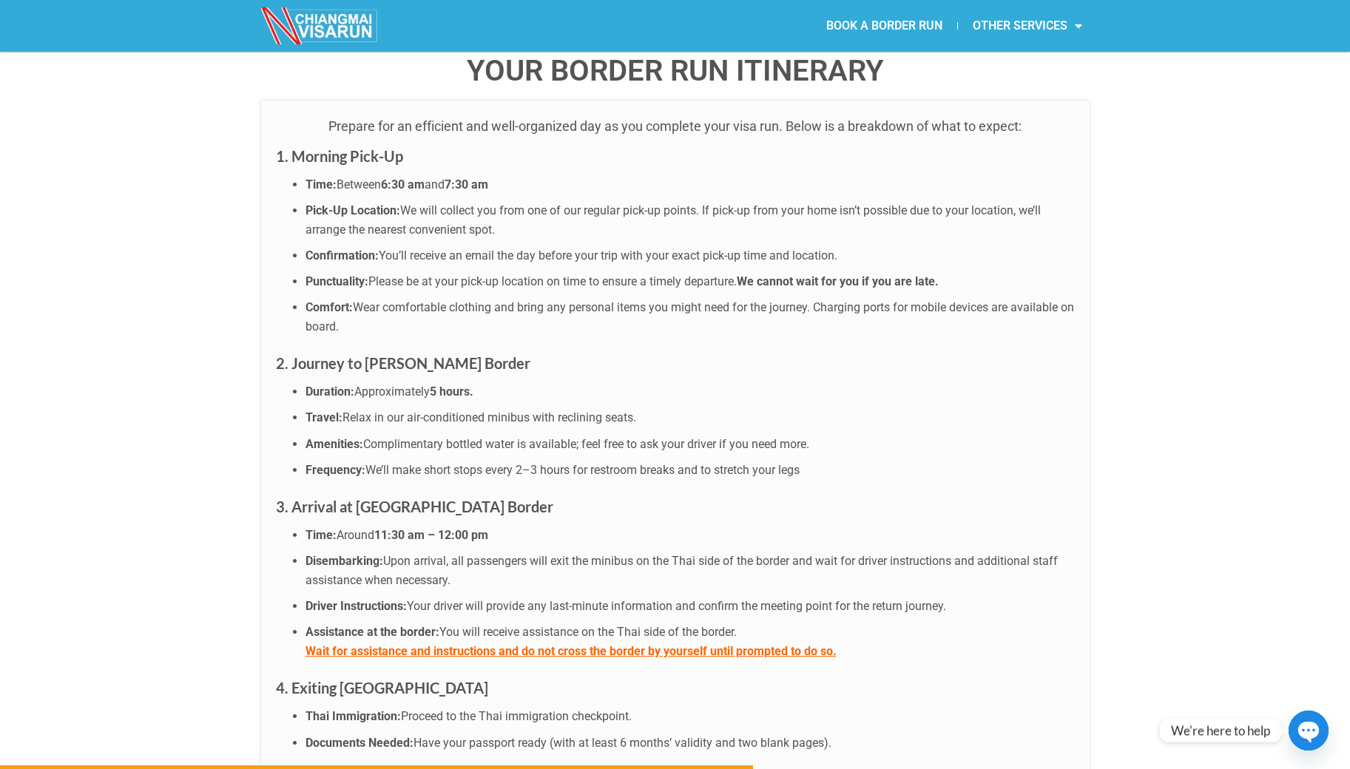
scroll to position [3868, 0]
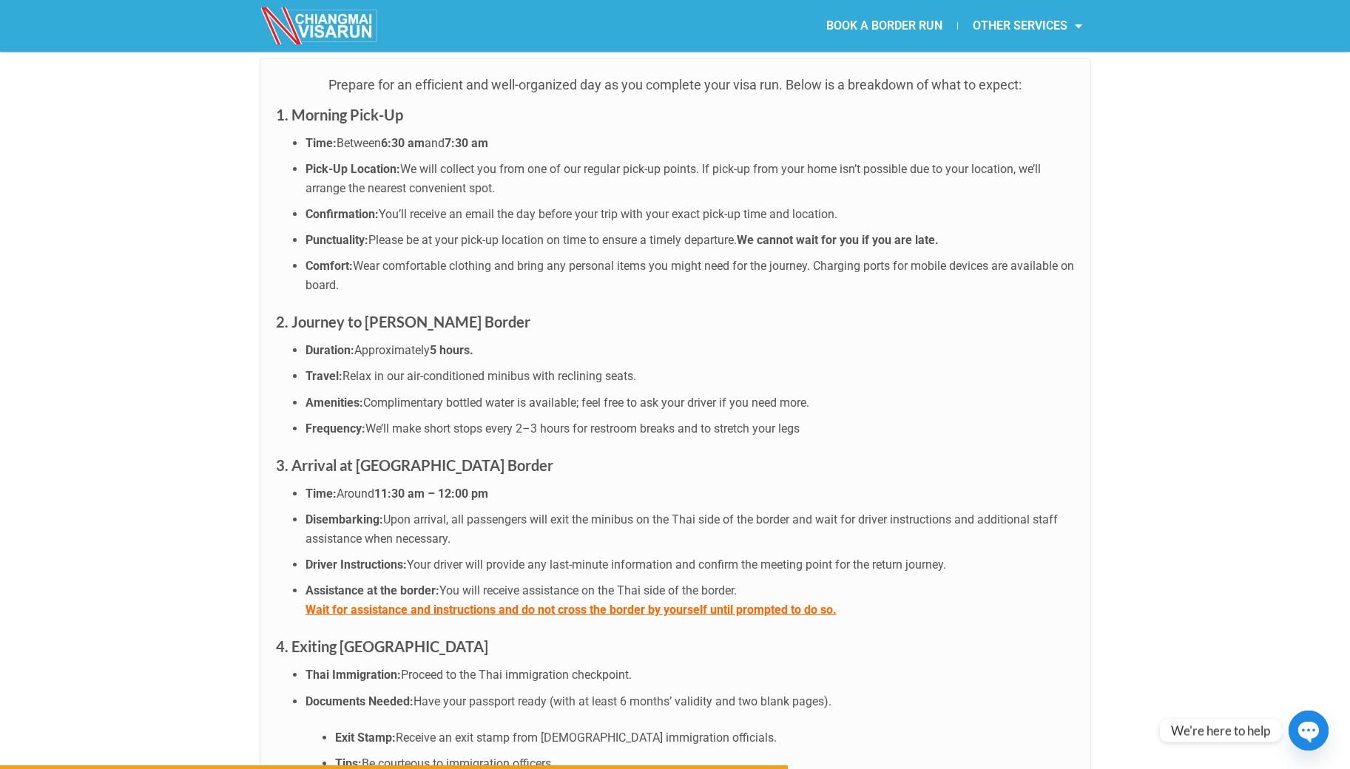
drag, startPoint x: 392, startPoint y: 282, endPoint x: 427, endPoint y: 281, distance: 34.8
click at [423, 341] on li "Duration: Approximately 5 hours." at bounding box center [689, 350] width 769 height 19
drag, startPoint x: 384, startPoint y: 308, endPoint x: 632, endPoint y: 309, distance: 247.7
click at [615, 367] on li "Travel: Relax in our air-conditioned minibus with reclining seats." at bounding box center [689, 376] width 769 height 19
drag, startPoint x: 345, startPoint y: 332, endPoint x: 566, endPoint y: 334, distance: 221.1
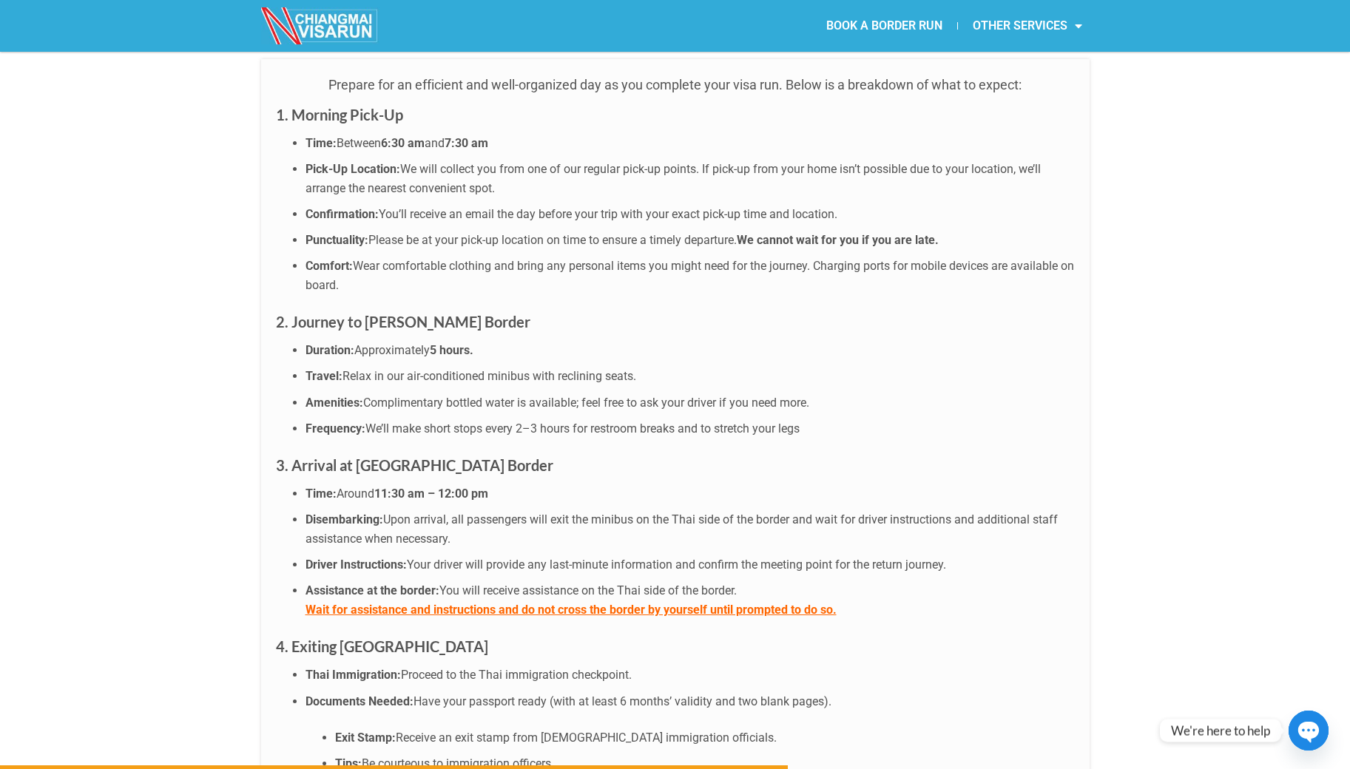
click at [566, 393] on li "Amenities: Complimentary bottled water is available; feel free to ask your driv…" at bounding box center [689, 402] width 769 height 19
drag, startPoint x: 680, startPoint y: 325, endPoint x: 629, endPoint y: 328, distance: 51.2
click at [638, 396] on span "Complimentary bottled water is available; feel free to ask your driver if you n…" at bounding box center [586, 403] width 446 height 14
drag, startPoint x: 481, startPoint y: 353, endPoint x: 639, endPoint y: 356, distance: 157.5
click at [632, 422] on span "We’ll make short stops every 2–3 hours for restroom breaks and to stretch your …" at bounding box center [582, 429] width 434 height 14
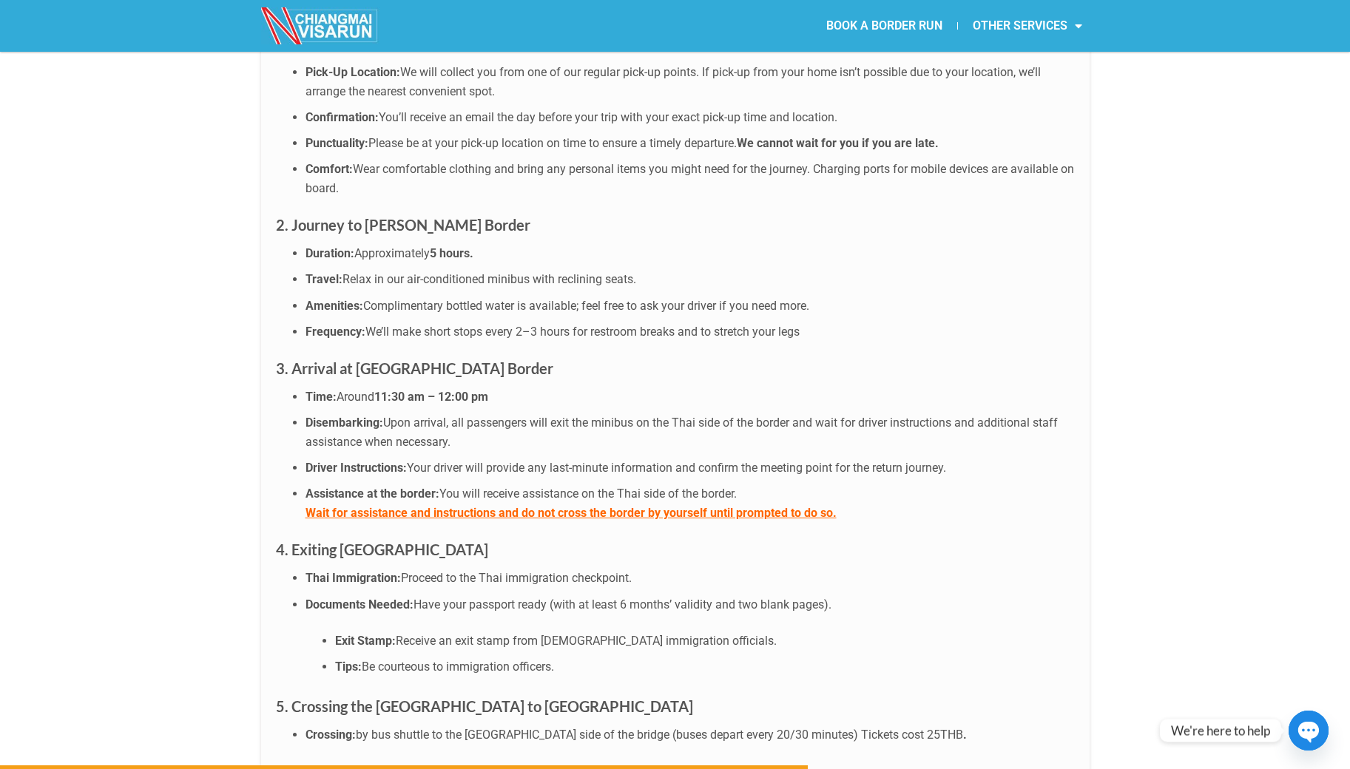
scroll to position [3995, 0]
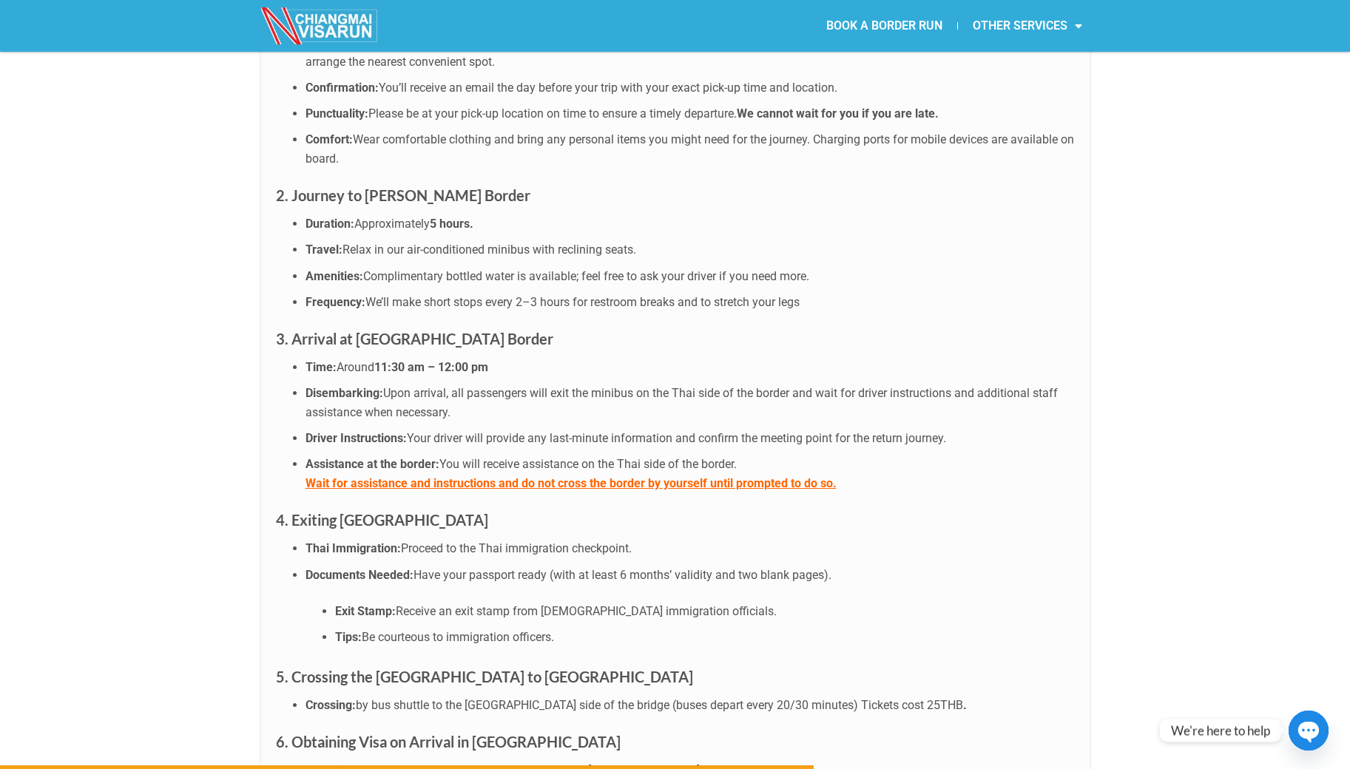
drag, startPoint x: 339, startPoint y: 297, endPoint x: 497, endPoint y: 299, distance: 158.3
click at [495, 358] on li "Time: Around 11:30 am – 12:00 pm" at bounding box center [689, 367] width 769 height 19
drag, startPoint x: 385, startPoint y: 318, endPoint x: 998, endPoint y: 318, distance: 612.3
click at [997, 384] on li "Disembarking: Upon arrival, all passengers will exit the minibus on the Thai si…" at bounding box center [689, 403] width 769 height 38
drag, startPoint x: 367, startPoint y: 365, endPoint x: 896, endPoint y: 353, distance: 529.6
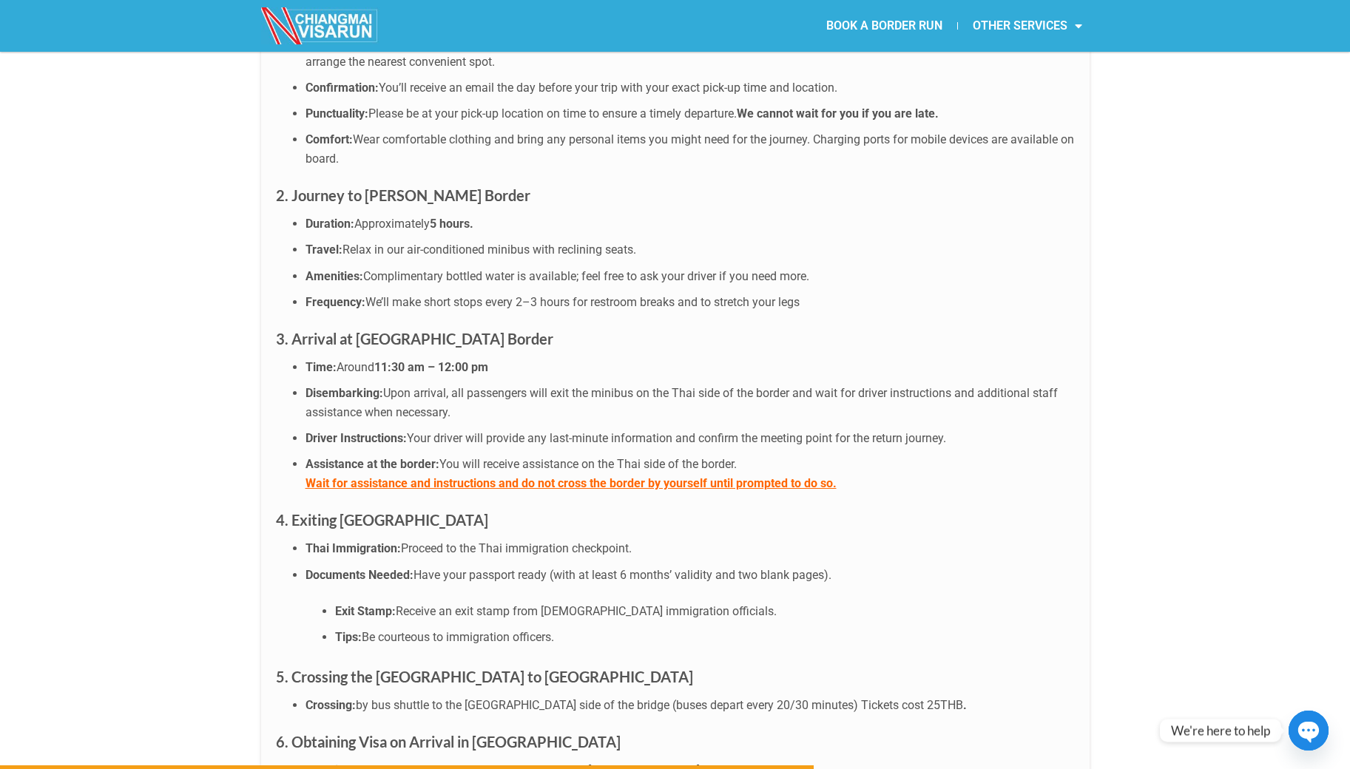
click at [912, 429] on li "Driver Instructions: Your driver will provide any last-minute information and c…" at bounding box center [689, 438] width 769 height 19
drag, startPoint x: 446, startPoint y: 390, endPoint x: 734, endPoint y: 390, distance: 288.4
click at [734, 455] on li "Assistance at the border: You will receive assistance on the Thai side of the b…" at bounding box center [689, 474] width 769 height 38
drag, startPoint x: 320, startPoint y: 410, endPoint x: 805, endPoint y: 409, distance: 485.1
click at [805, 476] on b "Wait for assistance and instructions and do not cross the border by yourself un…" at bounding box center [570, 483] width 531 height 14
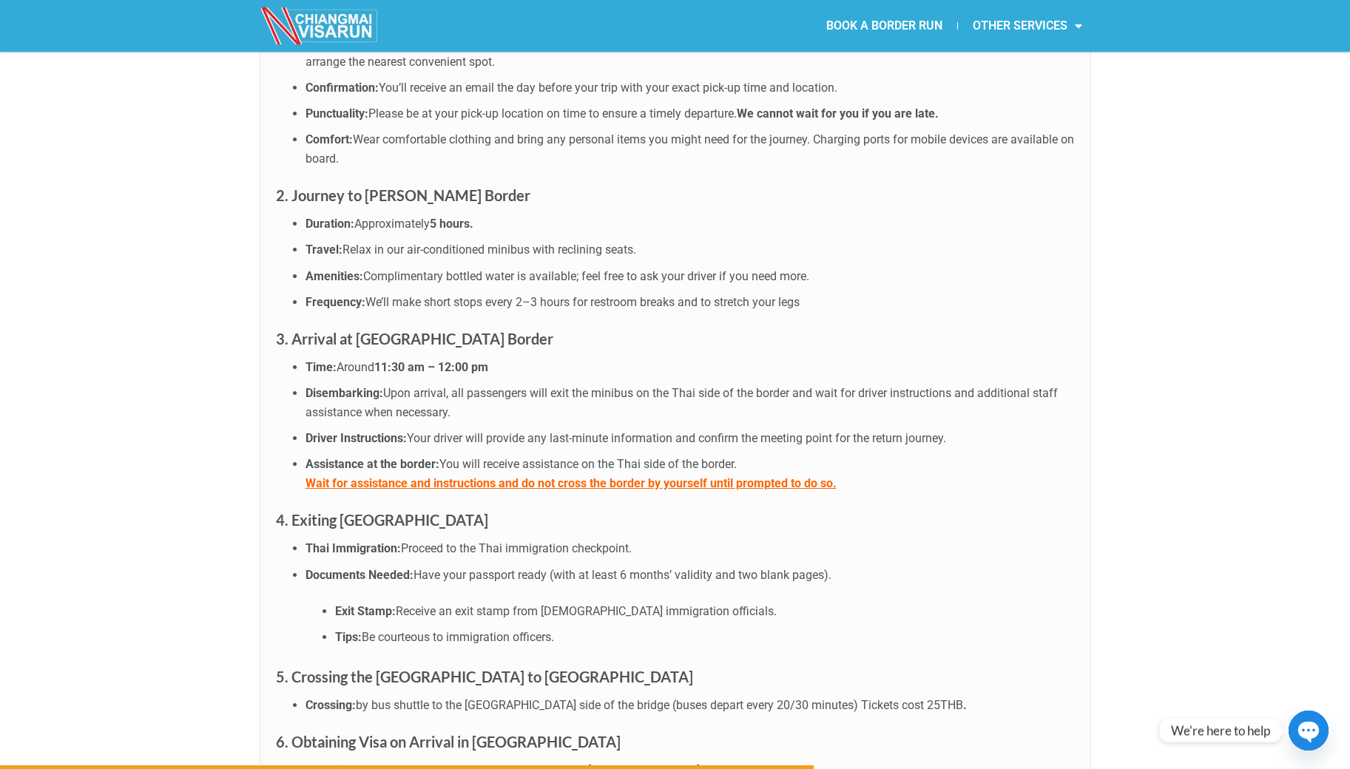
click at [887, 455] on li "Assistance at the border: You will receive assistance on the Thai side of the b…" at bounding box center [689, 474] width 769 height 38
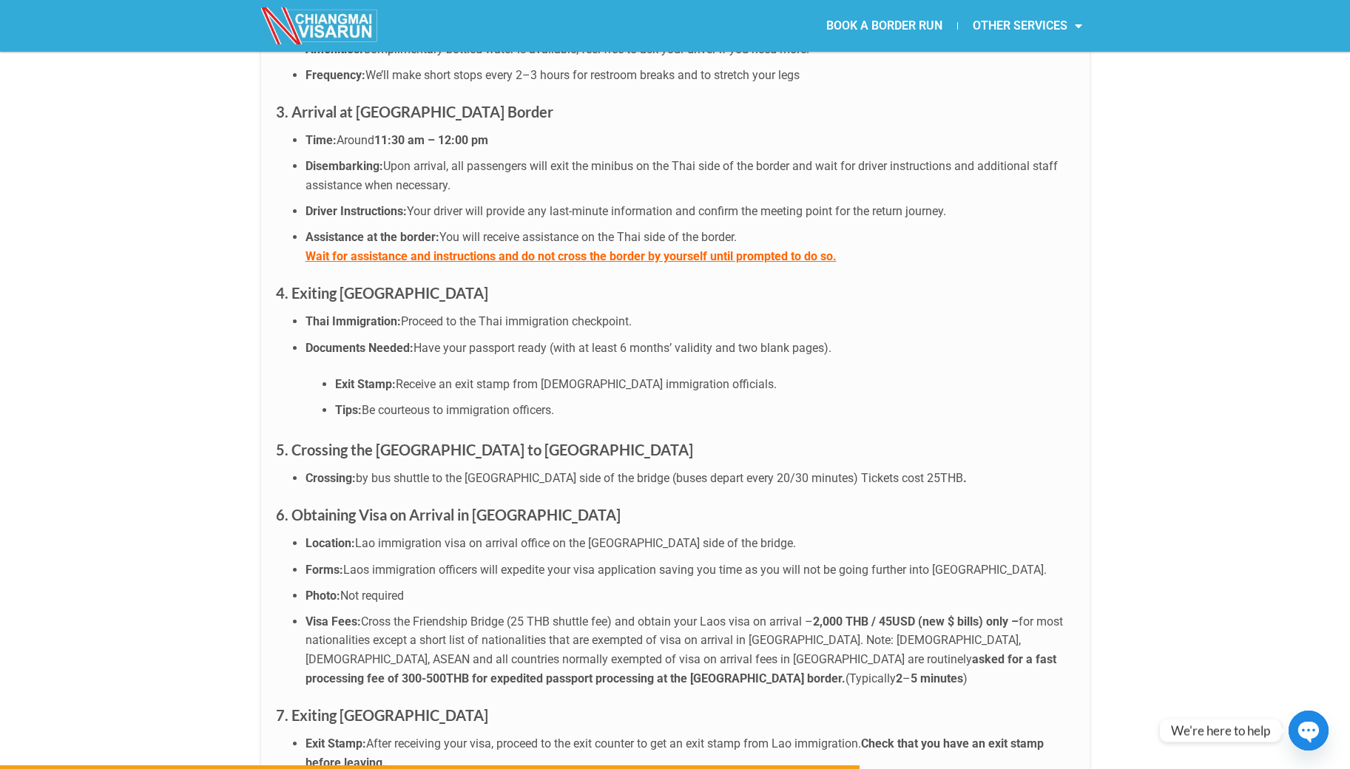
scroll to position [4221, 0]
drag, startPoint x: 601, startPoint y: 248, endPoint x: 323, endPoint y: 246, distance: 278.1
click at [323, 313] on li "Thai Immigration: Proceed to the Thai immigration checkpoint." at bounding box center [689, 322] width 769 height 19
drag, startPoint x: 411, startPoint y: 276, endPoint x: 670, endPoint y: 270, distance: 258.9
click at [670, 339] on li "Documents Needed: Have your passport ready (with at least 6 months’ validity an…" at bounding box center [689, 379] width 769 height 81
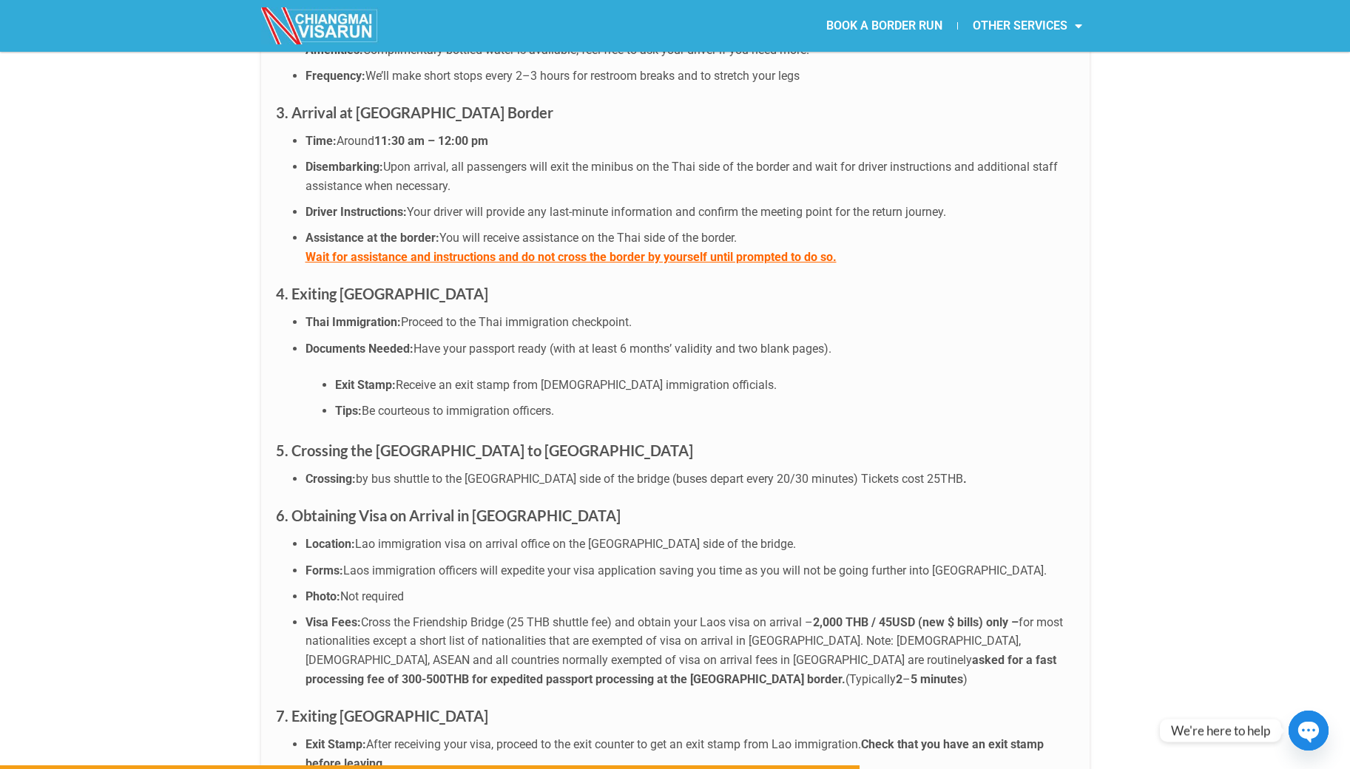
drag, startPoint x: 356, startPoint y: 312, endPoint x: 671, endPoint y: 312, distance: 315.0
click at [671, 376] on li "Exit Stamp: Receive an exit stamp from [DEMOGRAPHIC_DATA] immigration officials." at bounding box center [704, 385] width 739 height 19
drag, startPoint x: 379, startPoint y: 336, endPoint x: 535, endPoint y: 342, distance: 156.1
click at [530, 404] on span "Be courteous to immigration officers." at bounding box center [458, 411] width 192 height 14
drag, startPoint x: 325, startPoint y: 380, endPoint x: 528, endPoint y: 381, distance: 202.6
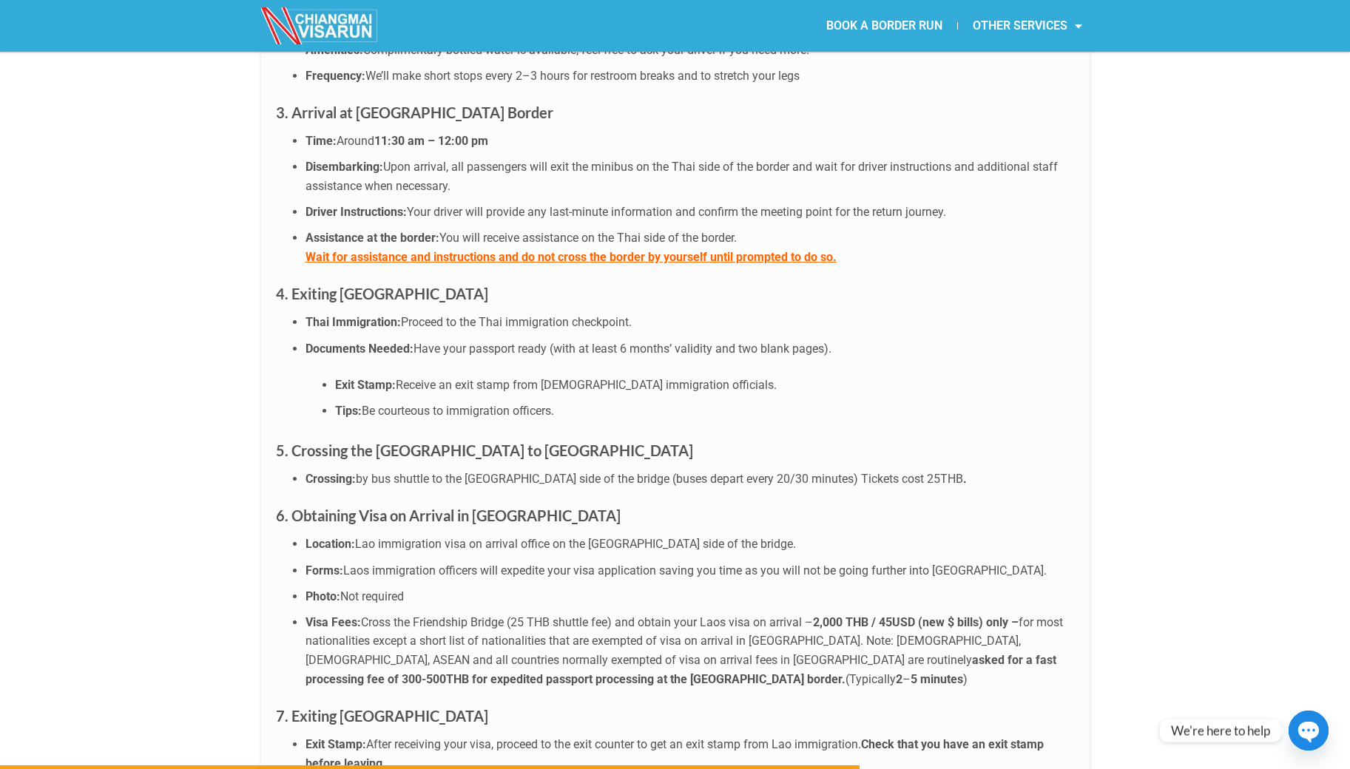
click at [528, 441] on strong "5. Crossing the [GEOGRAPHIC_DATA] to [GEOGRAPHIC_DATA]" at bounding box center [484, 450] width 417 height 18
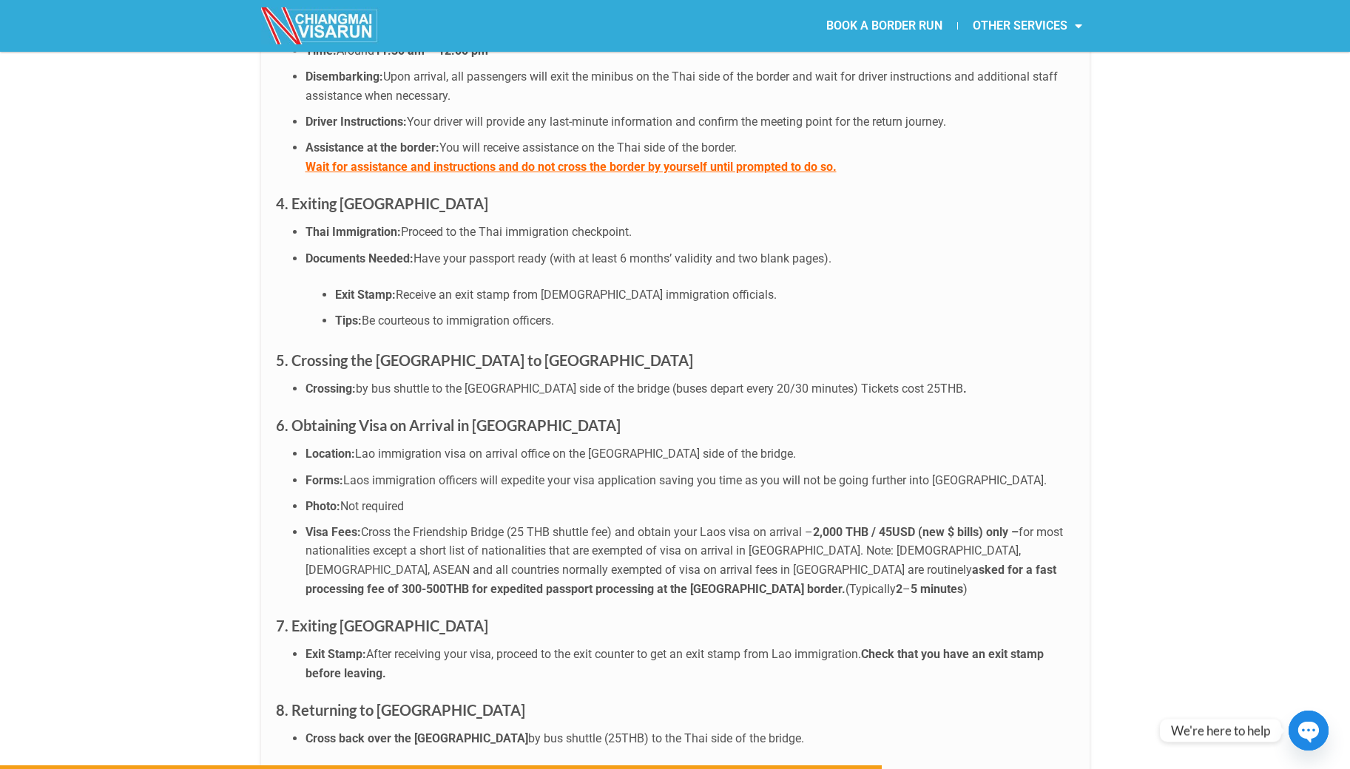
scroll to position [4336, 0]
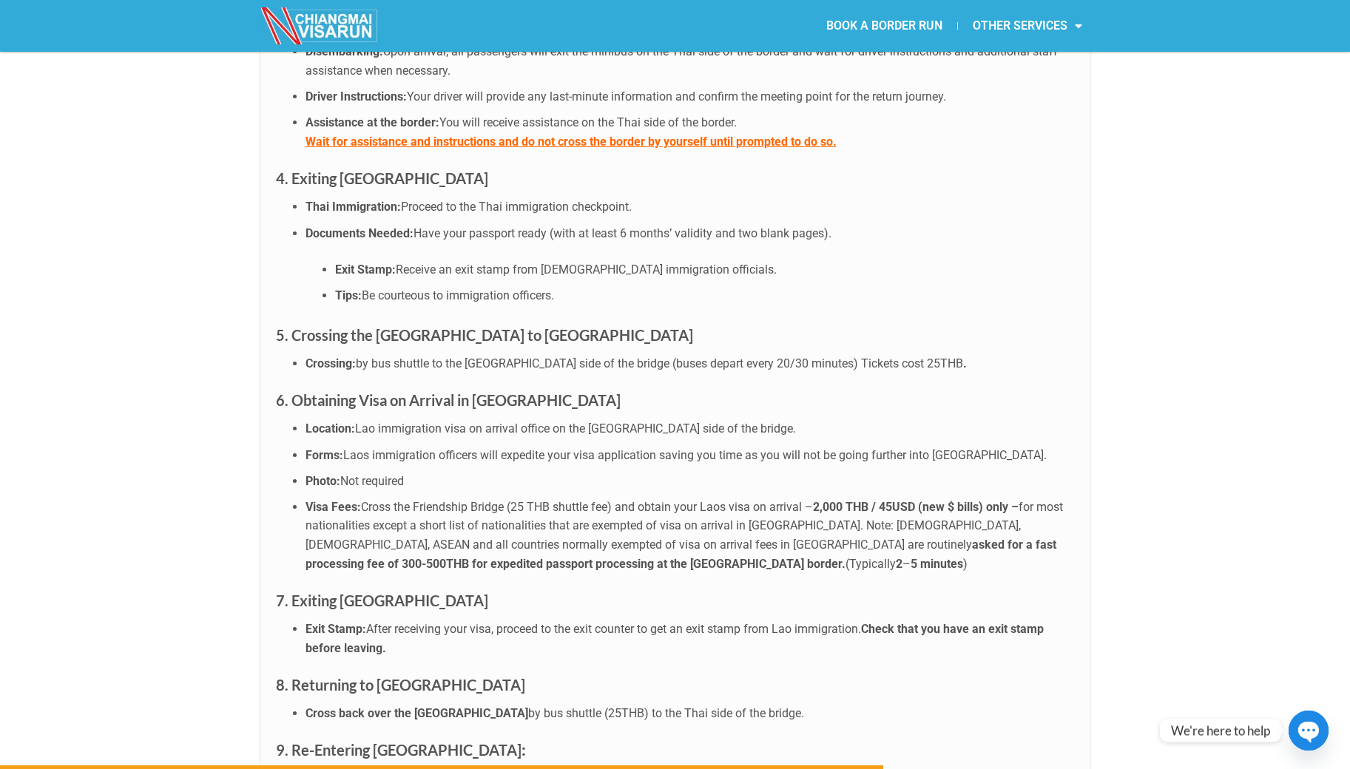
drag, startPoint x: 841, startPoint y: 291, endPoint x: 897, endPoint y: 297, distance: 56.4
click at [883, 354] on li "Crossing: by bus shuttle to the Laos side of the bridge (buses depart every 20/…" at bounding box center [689, 363] width 769 height 19
drag, startPoint x: 725, startPoint y: 294, endPoint x: 535, endPoint y: 299, distance: 190.1
click at [548, 354] on li "Crossing: by bus shuttle to the Laos side of the bridge (buses depart every 20/…" at bounding box center [689, 363] width 769 height 19
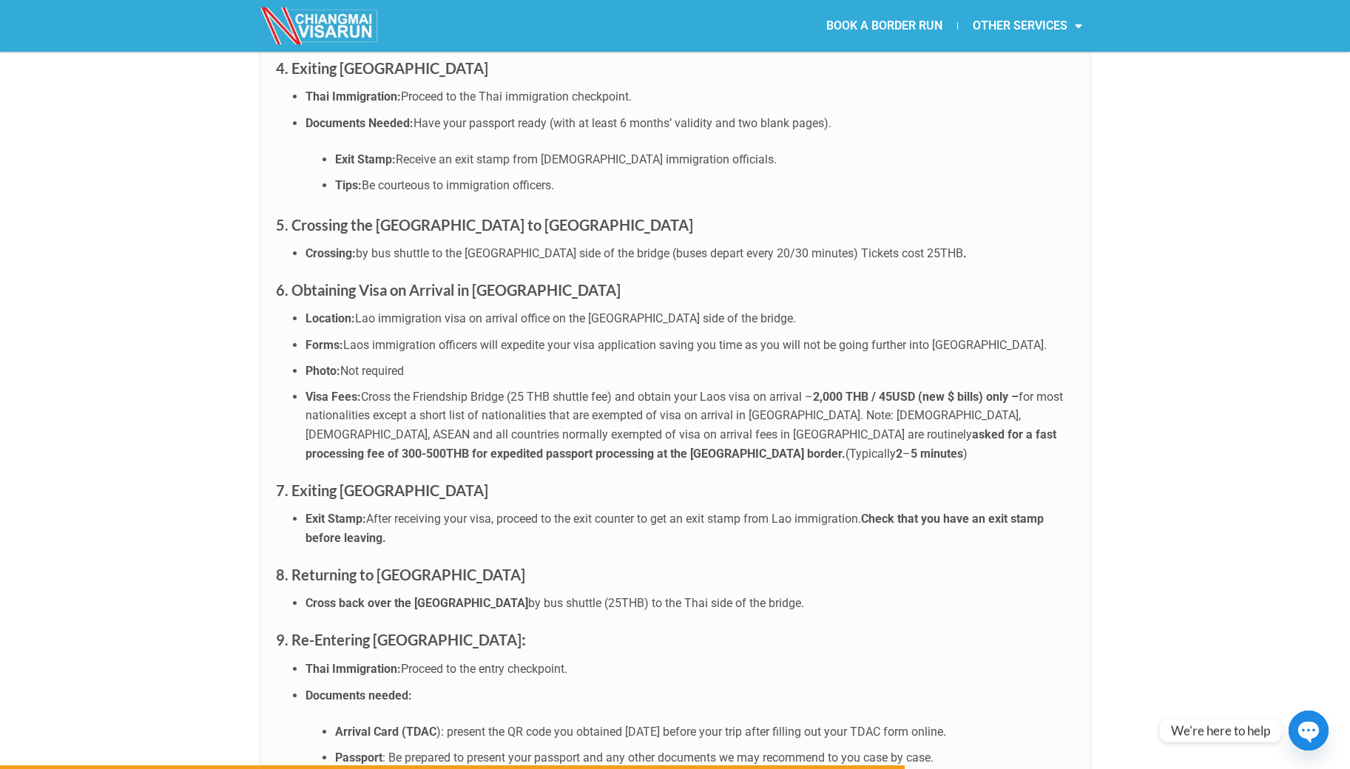
scroll to position [4447, 0]
drag, startPoint x: 305, startPoint y: 217, endPoint x: 495, endPoint y: 218, distance: 190.1
click at [495, 281] on strong "6. Obtaining Visa on Arrival in [GEOGRAPHIC_DATA]" at bounding box center [448, 290] width 345 height 18
drag, startPoint x: 345, startPoint y: 245, endPoint x: 685, endPoint y: 244, distance: 340.2
click at [685, 309] on li "Location: Lao immigration visa on arrival office on the [GEOGRAPHIC_DATA] side …" at bounding box center [689, 318] width 769 height 19
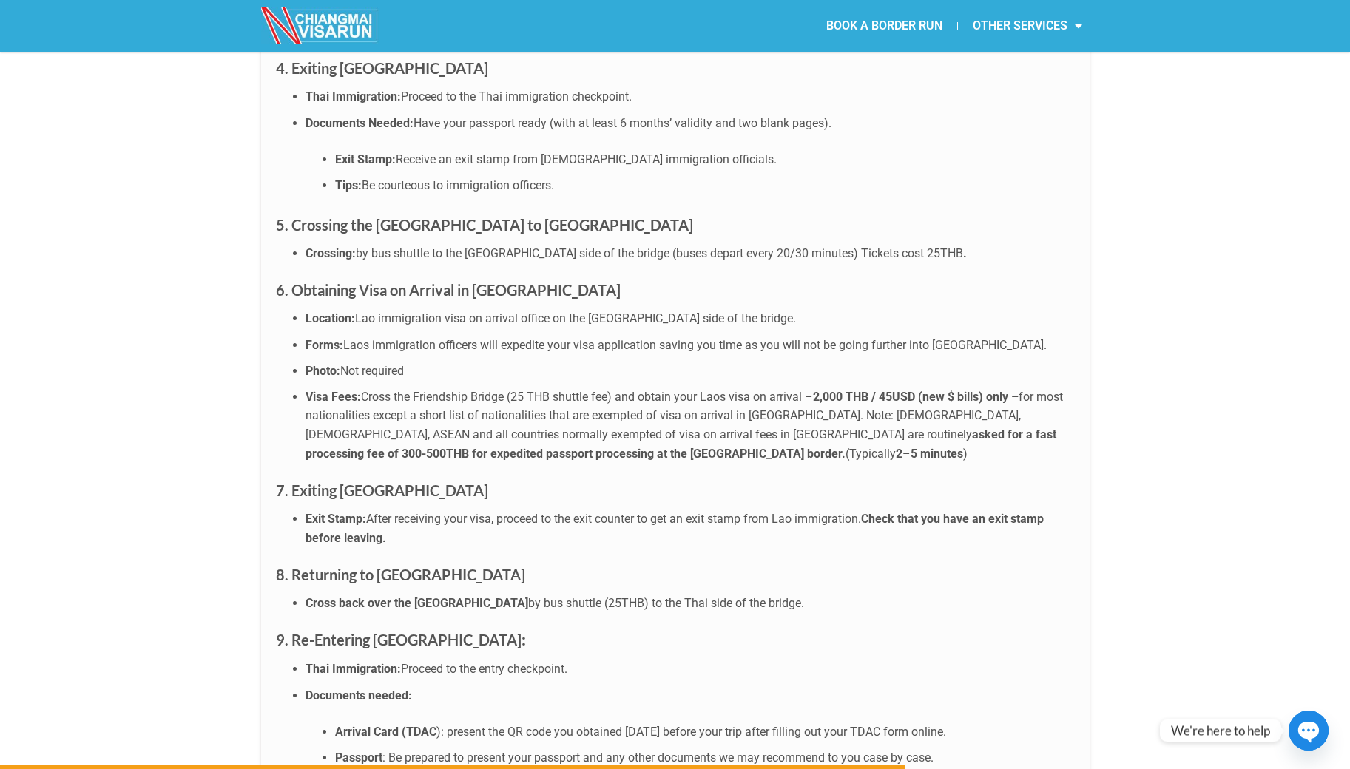
drag, startPoint x: 331, startPoint y: 274, endPoint x: 905, endPoint y: 263, distance: 574.7
click at [907, 336] on li "Forms: Laos immigration officers will expedite your visa application saving you…" at bounding box center [689, 345] width 769 height 19
drag, startPoint x: 850, startPoint y: 274, endPoint x: 360, endPoint y: 289, distance: 490.5
click at [520, 338] on span "Laos immigration officers will expedite your visa application saving you time a…" at bounding box center [694, 345] width 703 height 14
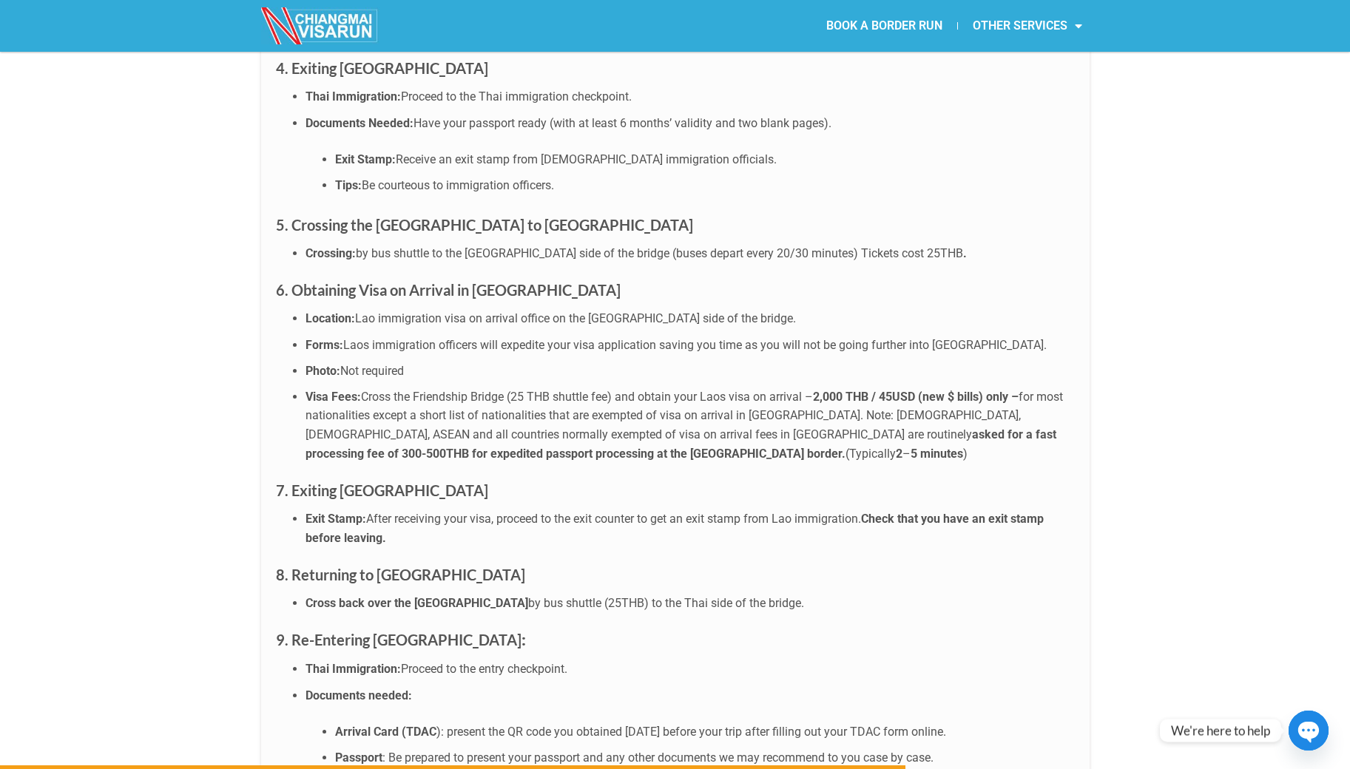
drag, startPoint x: 419, startPoint y: 322, endPoint x: 626, endPoint y: 328, distance: 207.1
click at [618, 387] on li "Visa Fees: Cross the Friendship Bridge (25 THB shuttle fee) and obtain your Lao…" at bounding box center [689, 424] width 769 height 75
drag, startPoint x: 806, startPoint y: 322, endPoint x: 927, endPoint y: 321, distance: 121.3
click at [927, 387] on li "Visa Fees: Cross the Friendship Bridge (25 THB shuttle fee) and obtain your Lao…" at bounding box center [689, 424] width 769 height 75
drag, startPoint x: 1003, startPoint y: 318, endPoint x: 898, endPoint y: 322, distance: 105.1
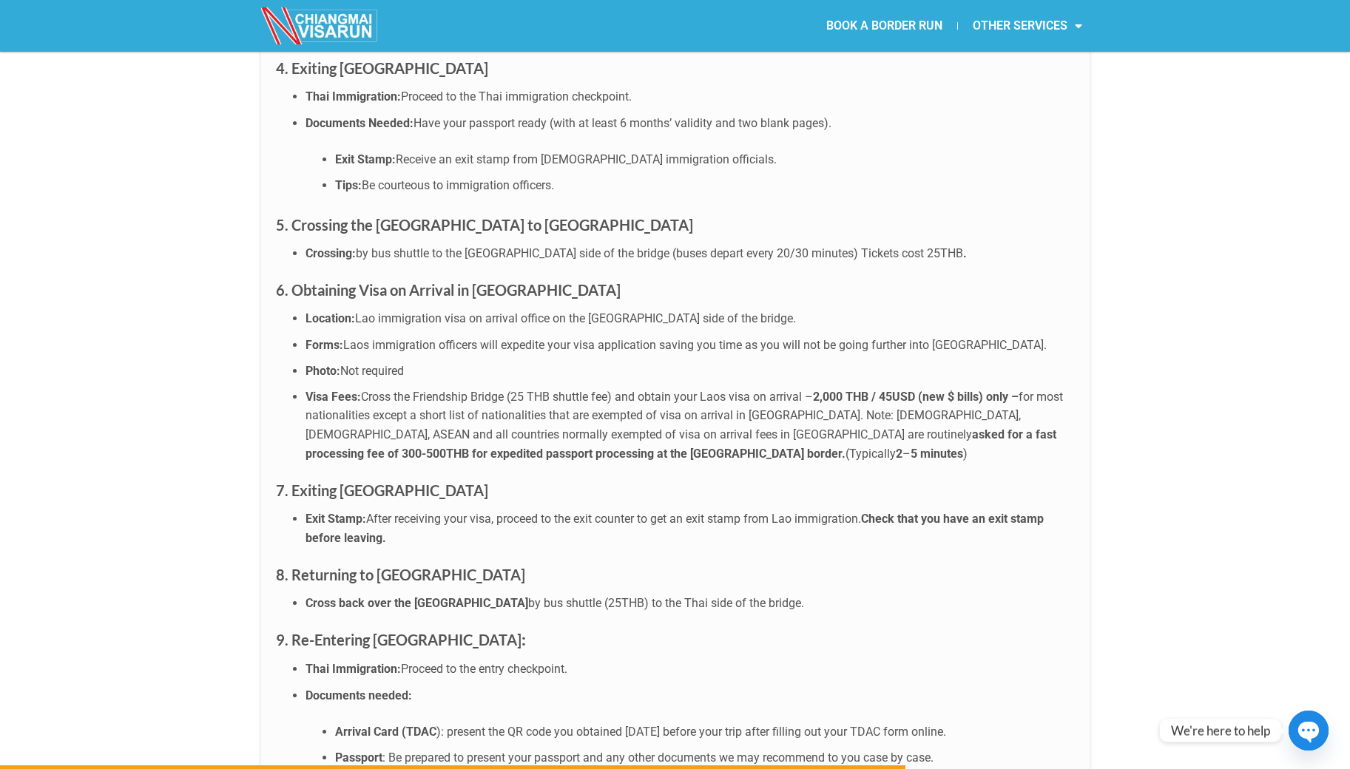
click at [901, 390] on strong "2,000 THB / 45USD (new $ bills) only –" at bounding box center [916, 397] width 206 height 14
drag, startPoint x: 334, startPoint y: 343, endPoint x: 809, endPoint y: 346, distance: 474.8
click at [809, 387] on li "Visa Fees: Cross the Friendship Bridge (25 THB shuttle fee) and obtain your Lao…" at bounding box center [689, 424] width 769 height 75
drag, startPoint x: 352, startPoint y: 362, endPoint x: 560, endPoint y: 362, distance: 207.8
click at [560, 387] on li "Visa Fees: Cross the Friendship Bridge (25 THB shuttle fee) and obtain your Lao…" at bounding box center [689, 424] width 769 height 75
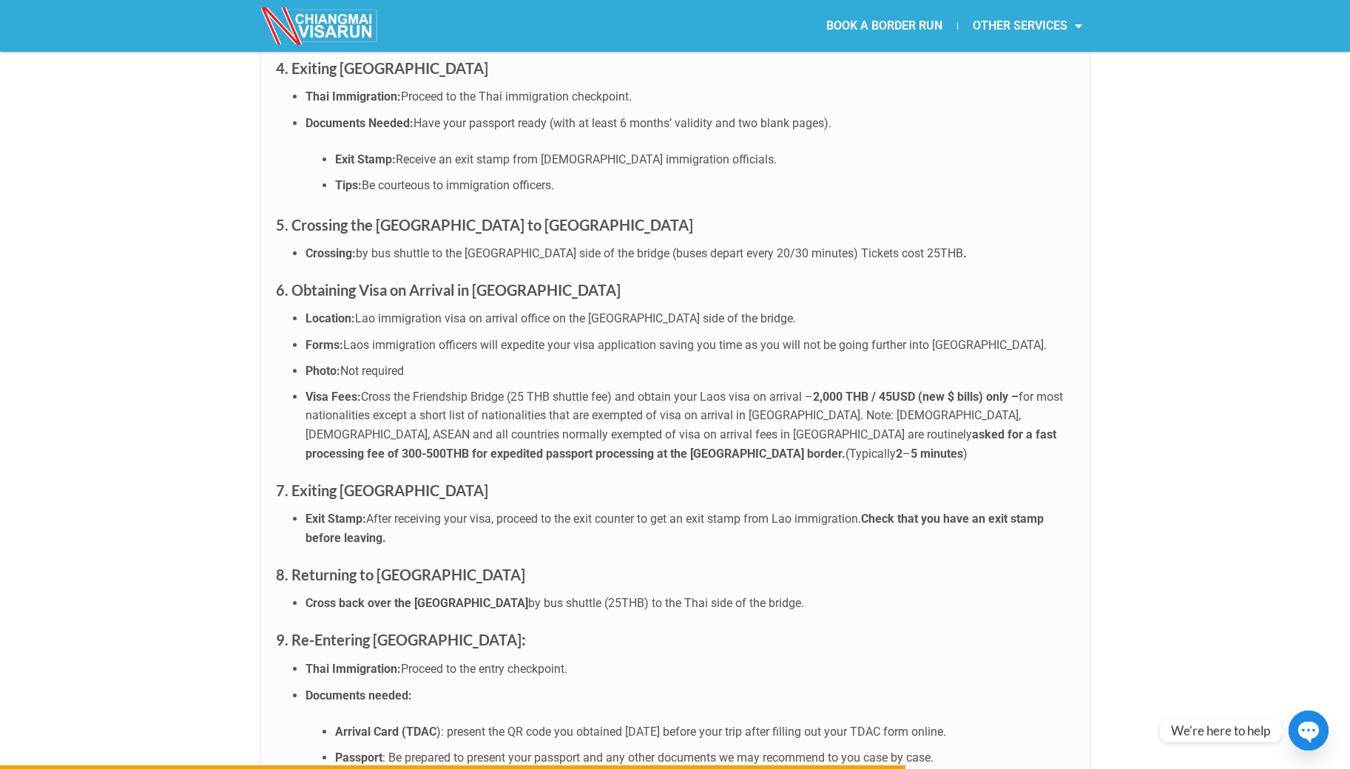
drag, startPoint x: 594, startPoint y: 362, endPoint x: 934, endPoint y: 358, distance: 340.2
click at [934, 387] on li "Visa Fees: Cross the Friendship Bridge (25 THB shuttle fee) and obtain your Lao…" at bounding box center [689, 424] width 769 height 75
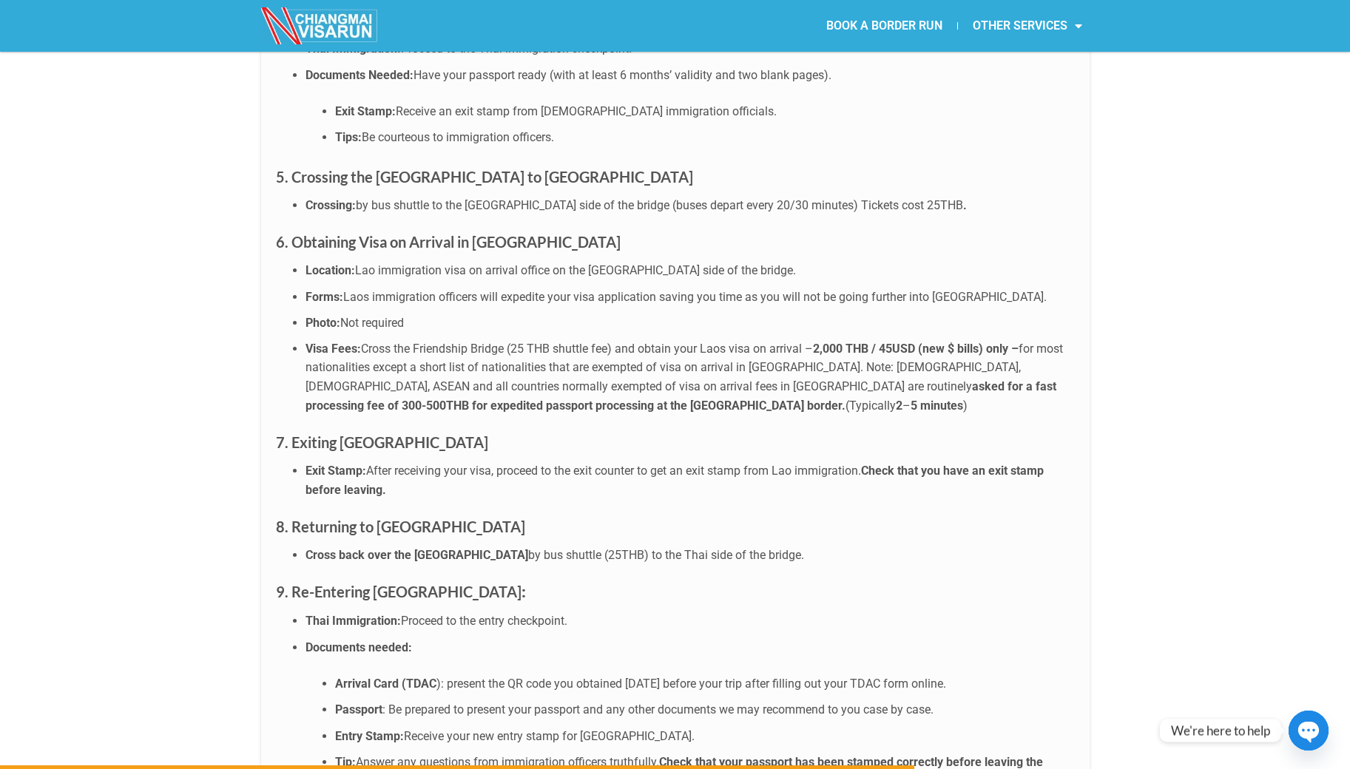
scroll to position [4652, 0]
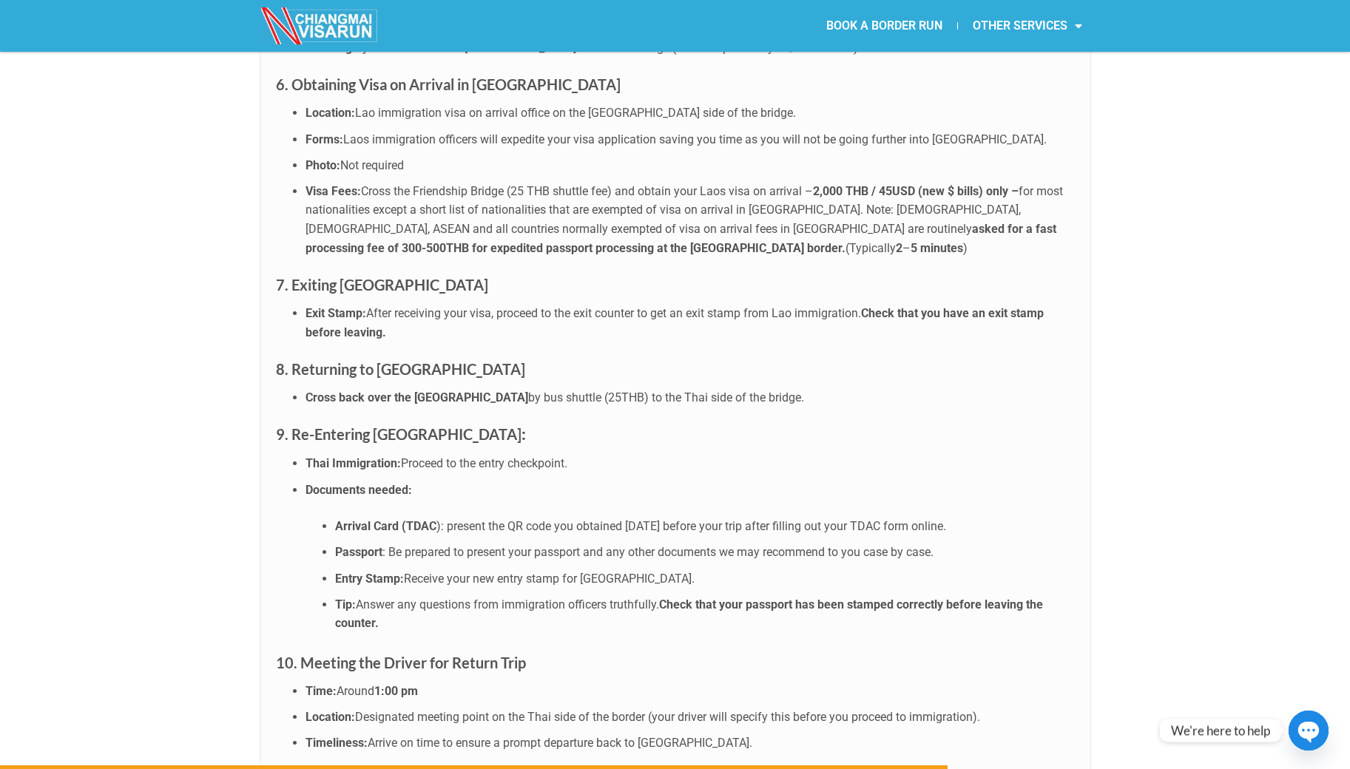
drag, startPoint x: 357, startPoint y: 243, endPoint x: 1016, endPoint y: 249, distance: 658.9
click at [1016, 304] on li "Exit Stamp: After receiving your visa, proceed to the exit counter to get an ex…" at bounding box center [689, 323] width 769 height 38
drag, startPoint x: 319, startPoint y: 302, endPoint x: 405, endPoint y: 302, distance: 86.5
click at [405, 360] on strong "8. Returning to [GEOGRAPHIC_DATA]" at bounding box center [400, 369] width 249 height 18
drag, startPoint x: 324, startPoint y: 322, endPoint x: 703, endPoint y: 322, distance: 379.4
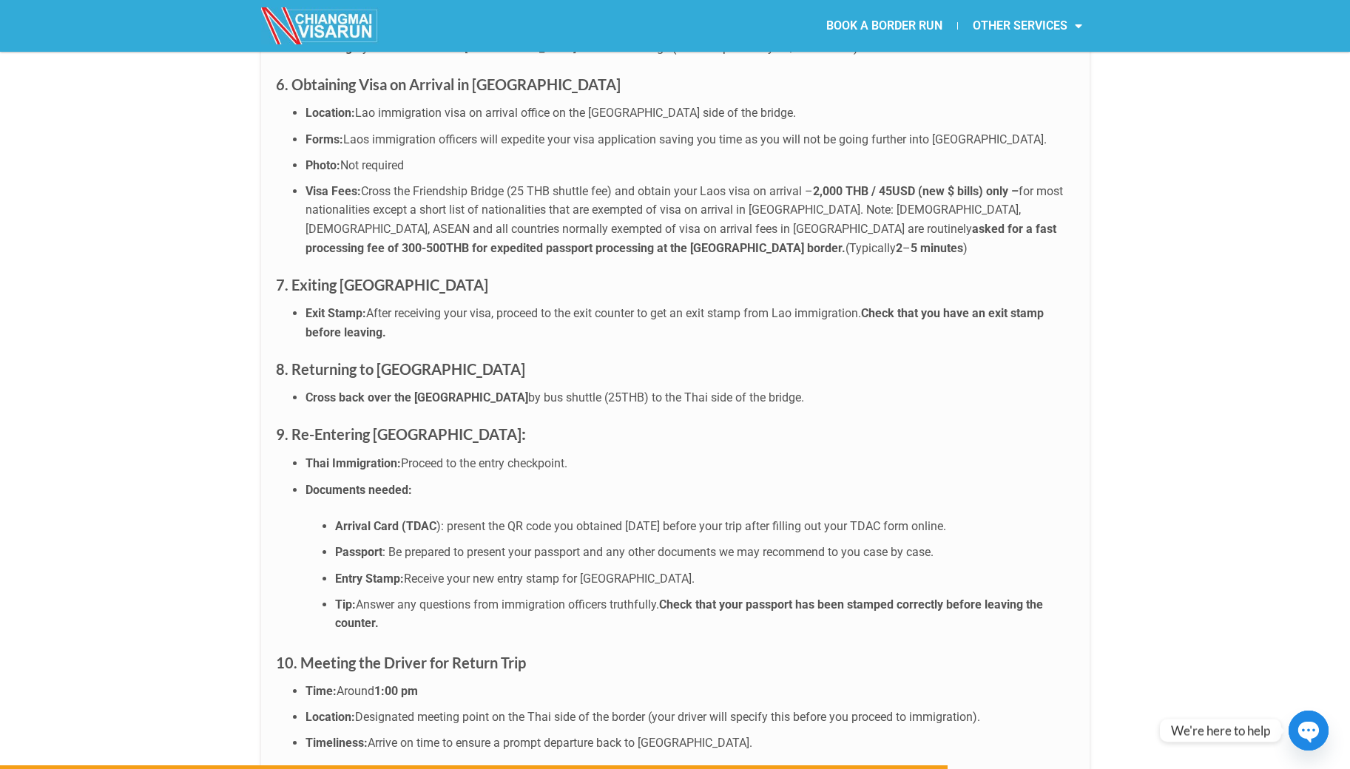
click at [703, 388] on li "Cross back over the [GEOGRAPHIC_DATA] by bus shuttle (25THB) to the Thai side o…" at bounding box center [689, 397] width 769 height 19
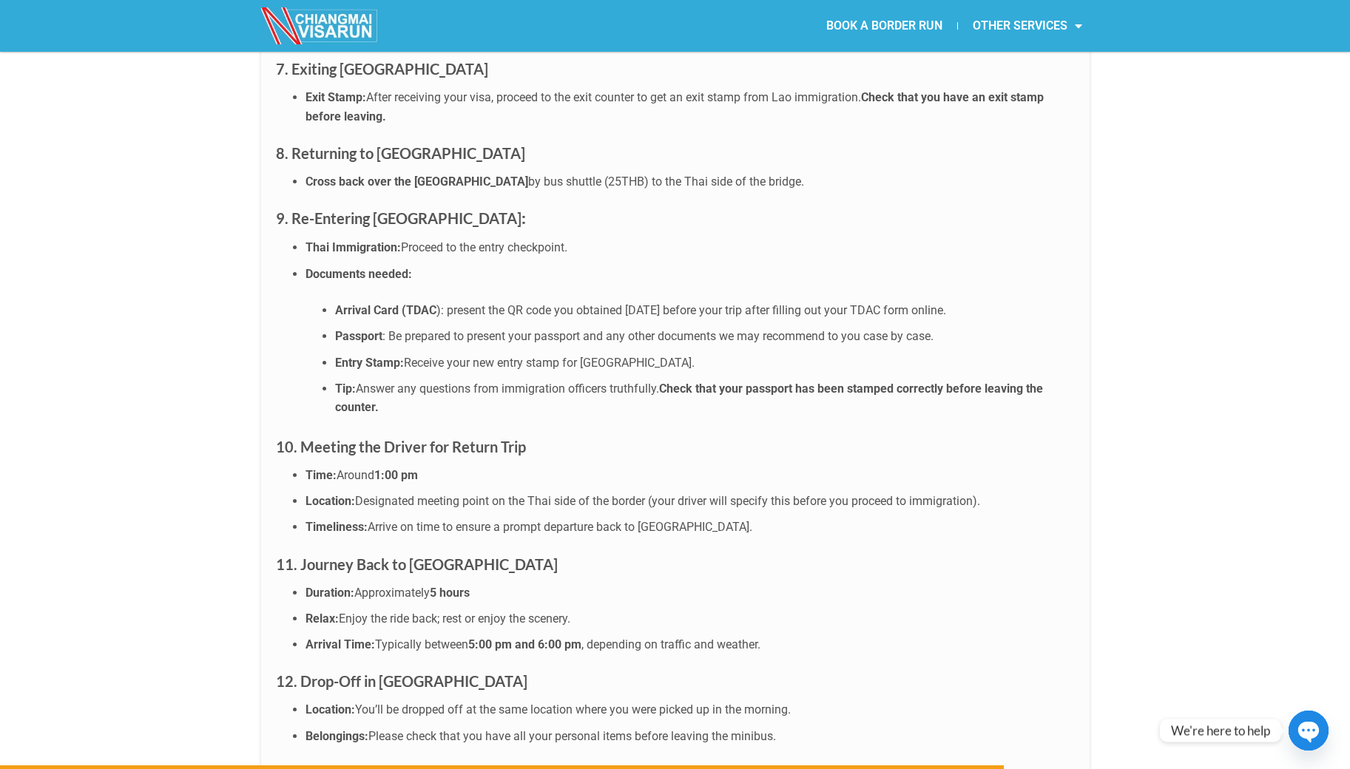
scroll to position [4804, 0]
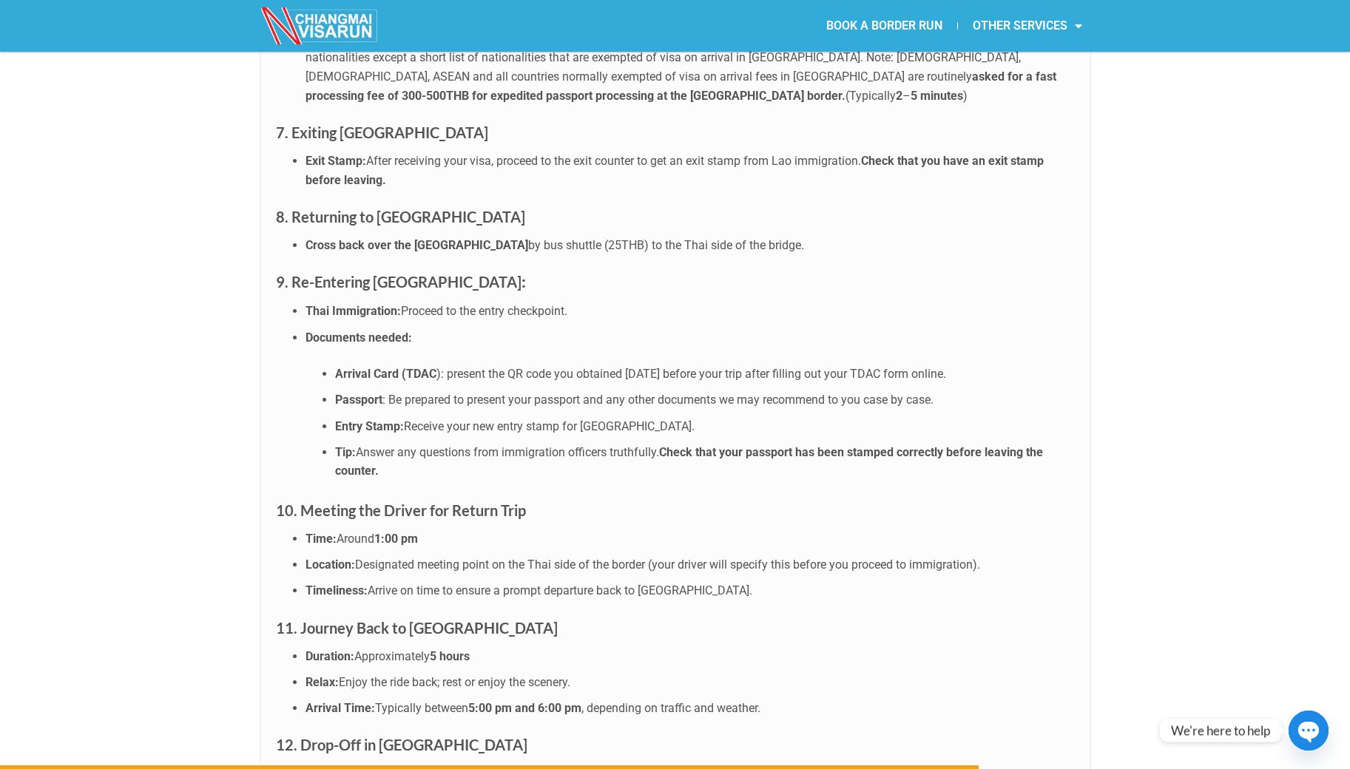
drag, startPoint x: 336, startPoint y: 245, endPoint x: 508, endPoint y: 248, distance: 172.3
click at [501, 302] on li "Thai Immigration: Proceed to the entry checkpoint." at bounding box center [689, 311] width 769 height 19
drag, startPoint x: 341, startPoint y: 301, endPoint x: 968, endPoint y: 308, distance: 627.1
click at [968, 365] on li "Arrival Card (TDAC ): present the QR code you obtained [DATE] before your trip …" at bounding box center [704, 374] width 739 height 19
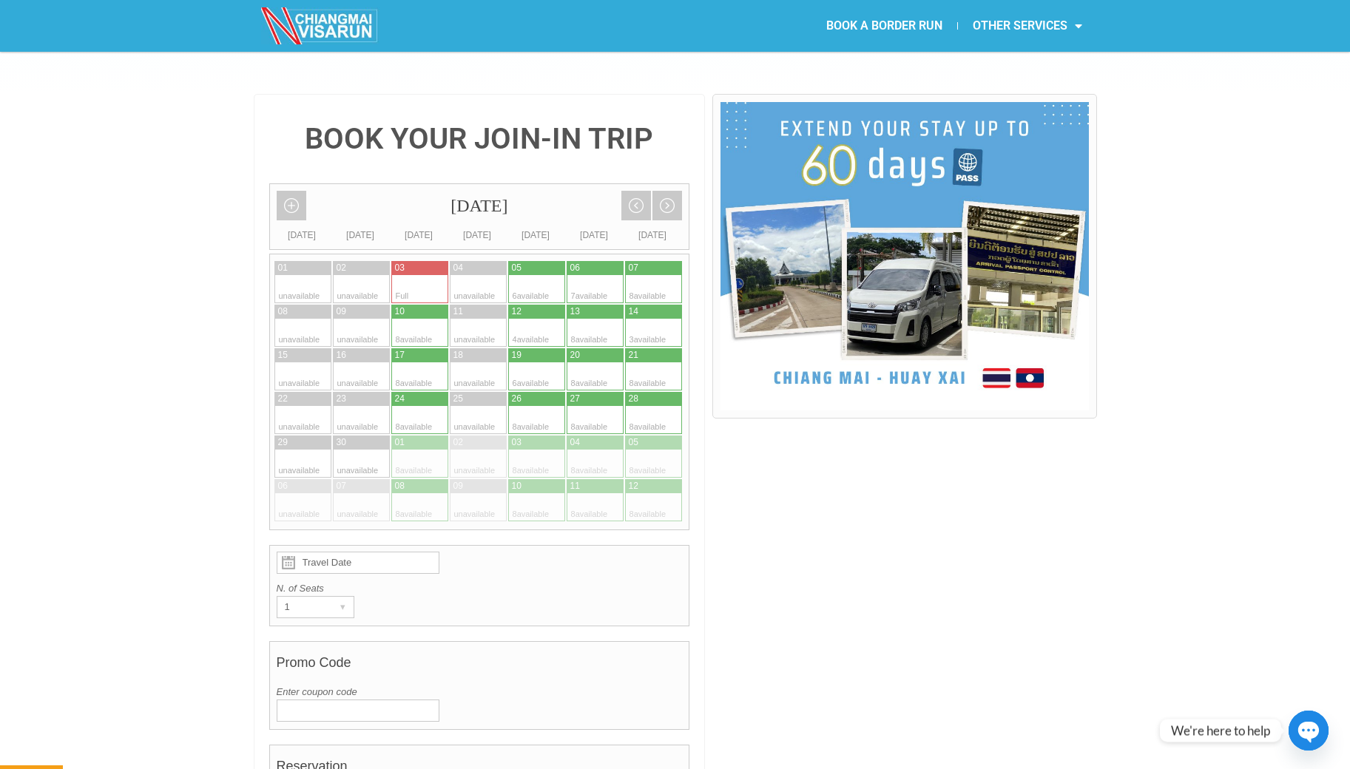
scroll to position [336, 0]
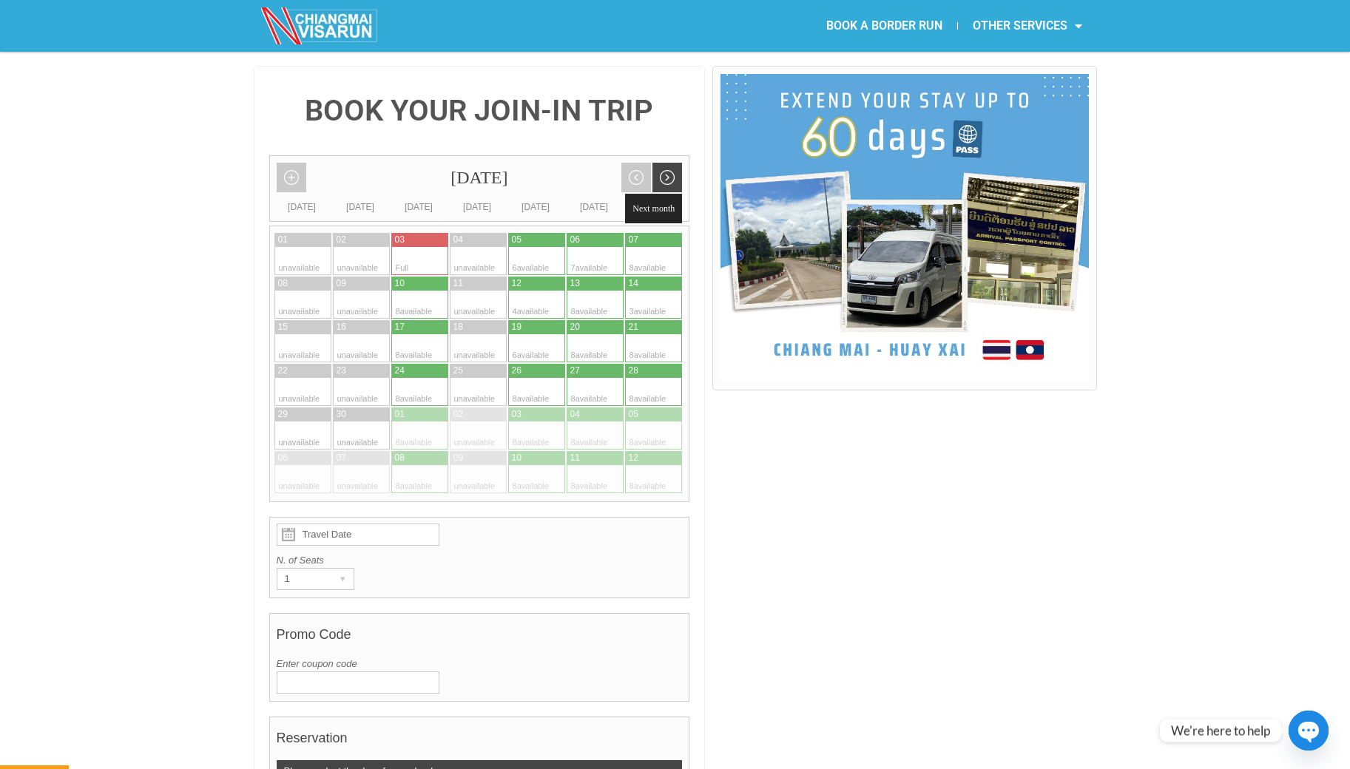
click at [663, 163] on link "Next month" at bounding box center [667, 178] width 30 height 30
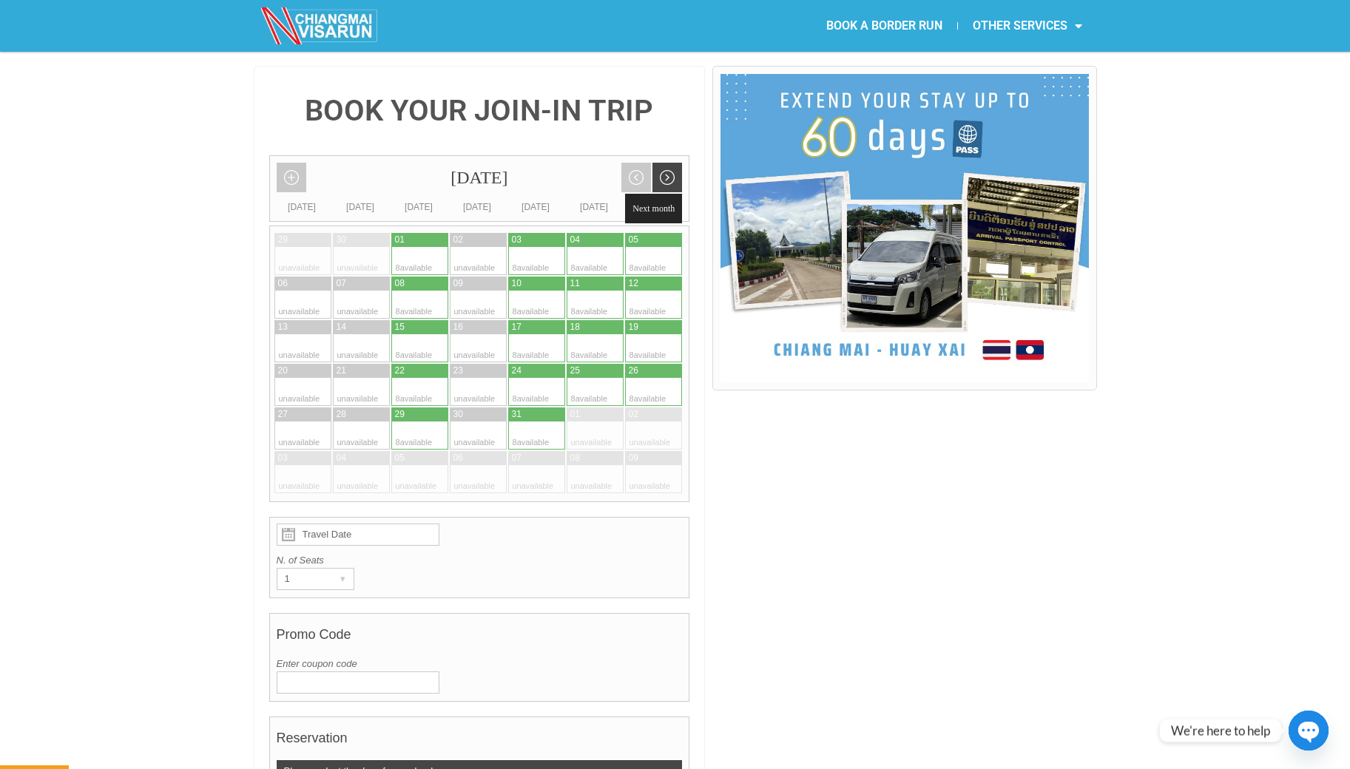
click at [663, 163] on link "Next month" at bounding box center [667, 178] width 30 height 30
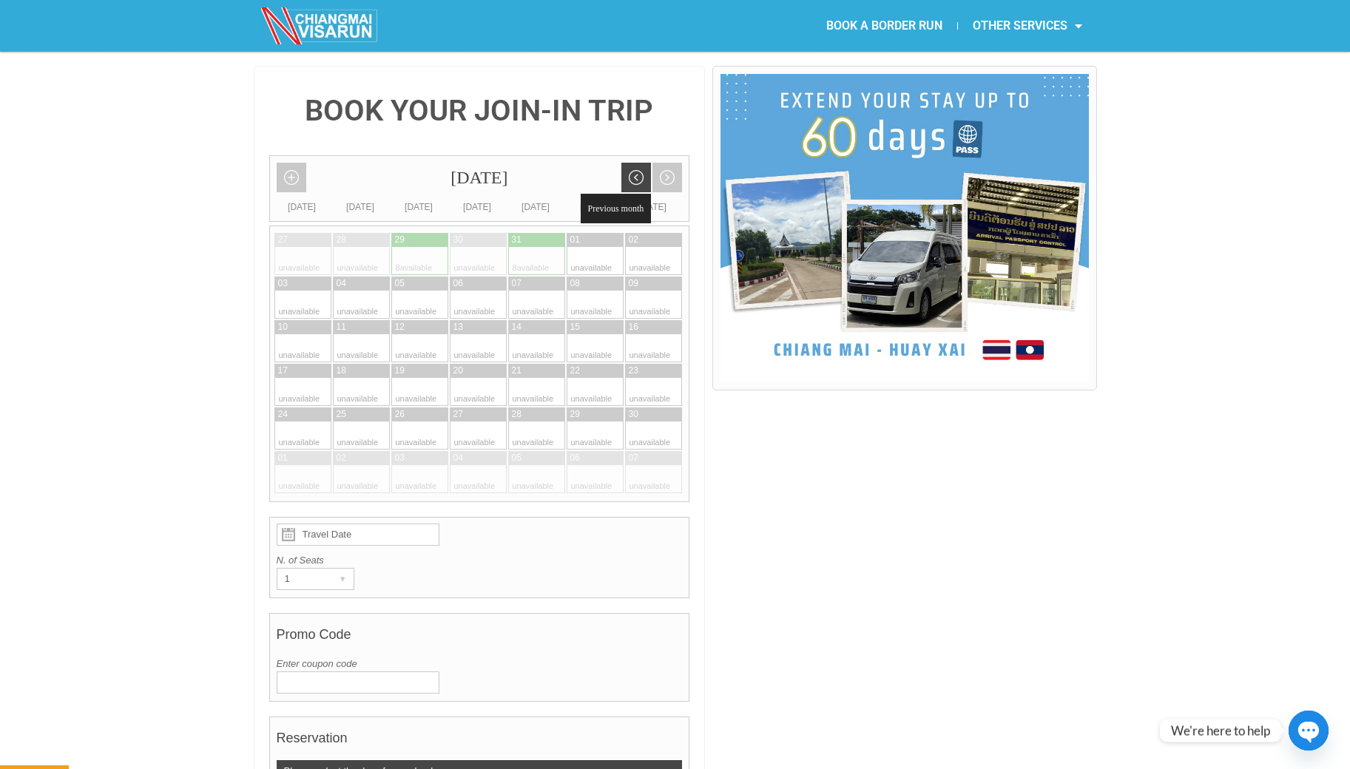
click at [636, 163] on link "Previous month" at bounding box center [636, 178] width 30 height 30
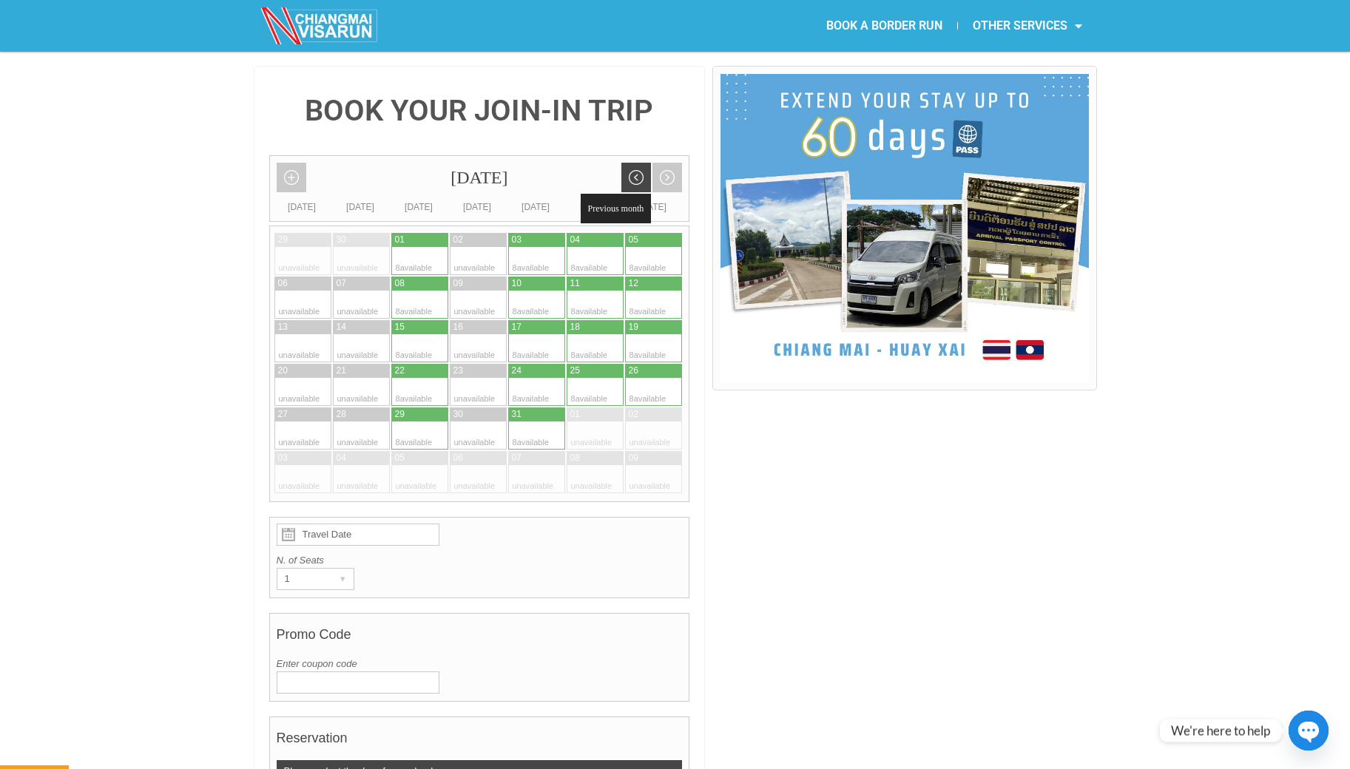
click at [636, 163] on link "Previous month" at bounding box center [636, 178] width 30 height 30
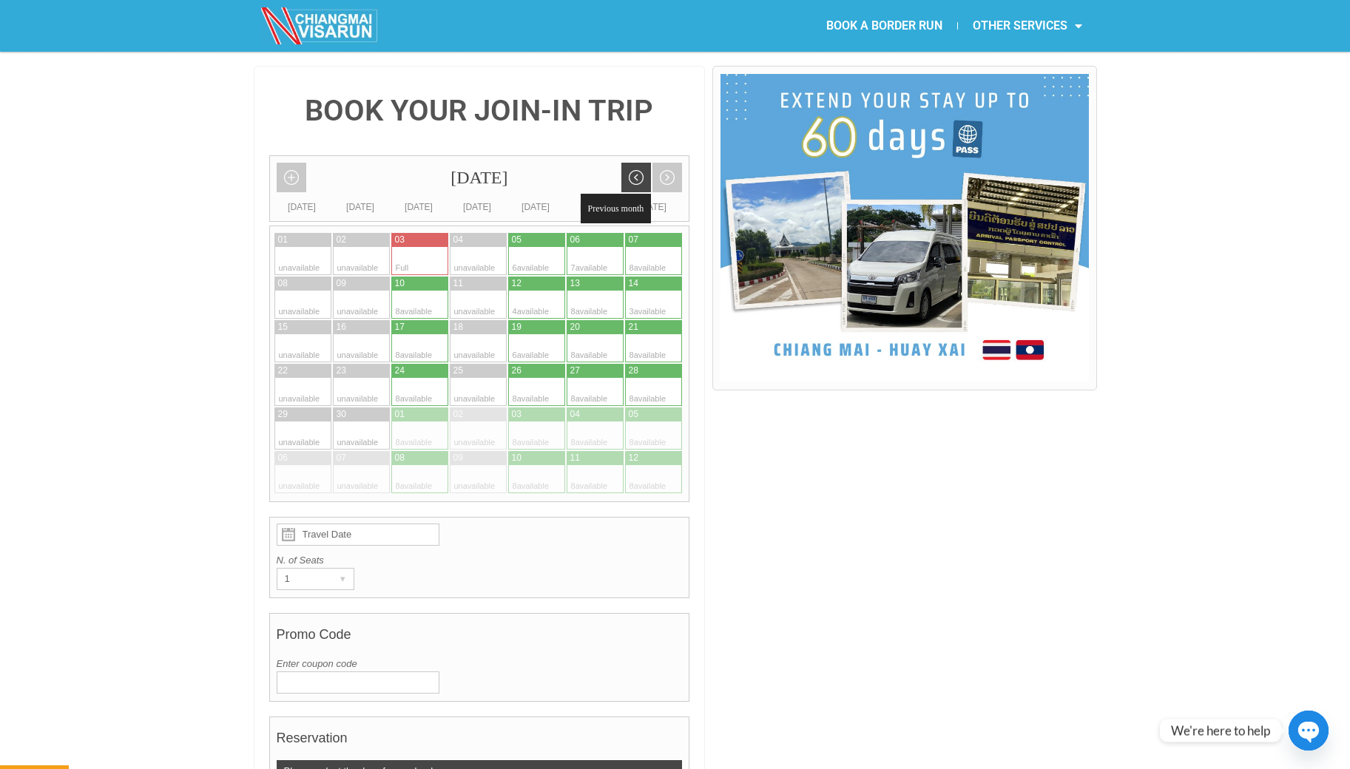
click at [636, 163] on link "Previous month" at bounding box center [636, 178] width 30 height 30
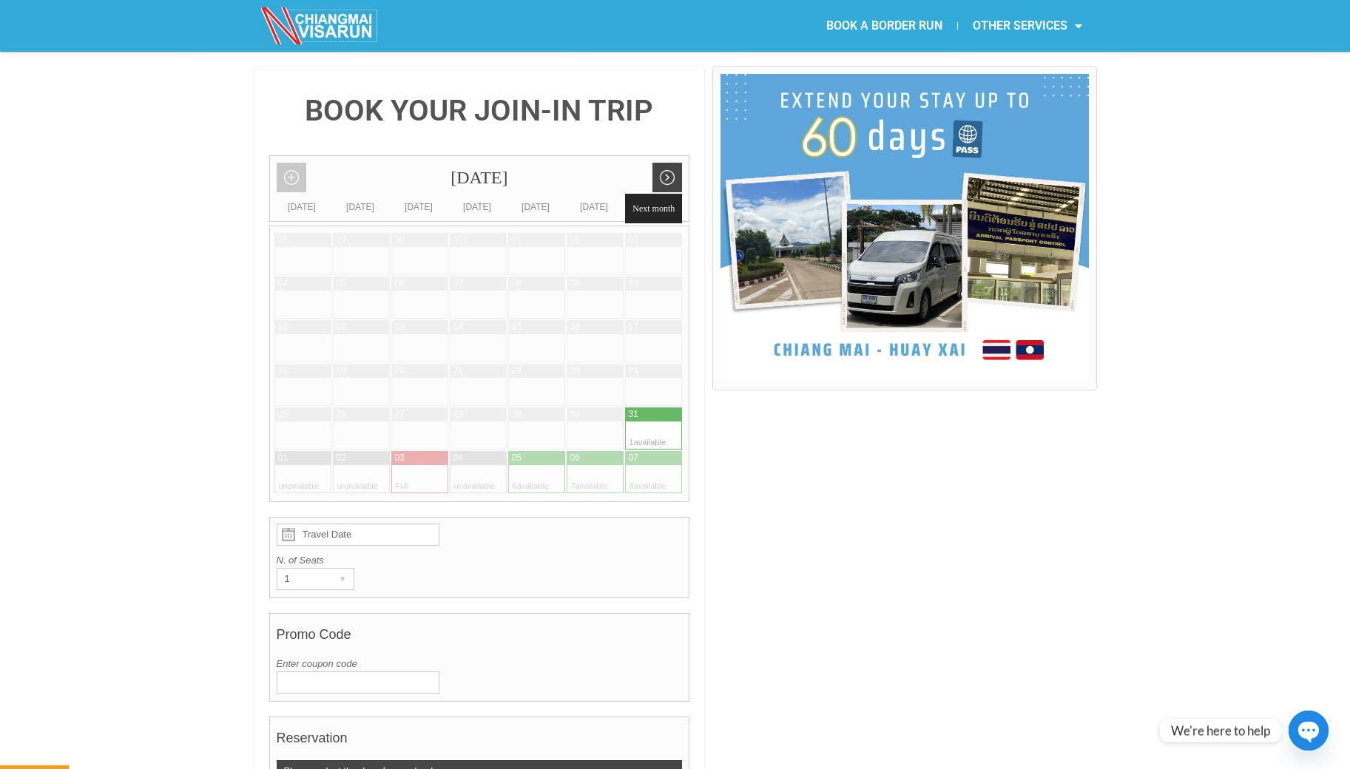
click at [671, 163] on link "Next month" at bounding box center [667, 178] width 30 height 30
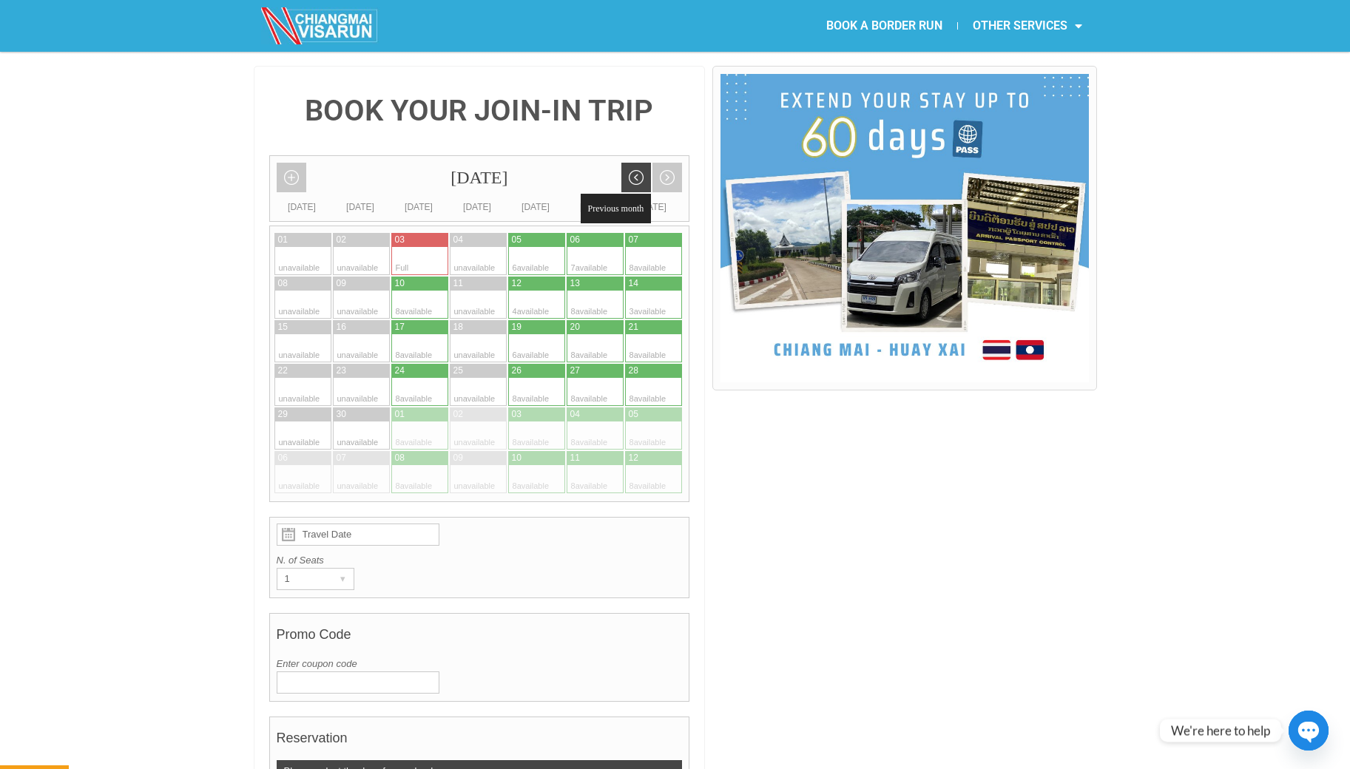
click at [639, 163] on link "Previous month" at bounding box center [636, 178] width 30 height 30
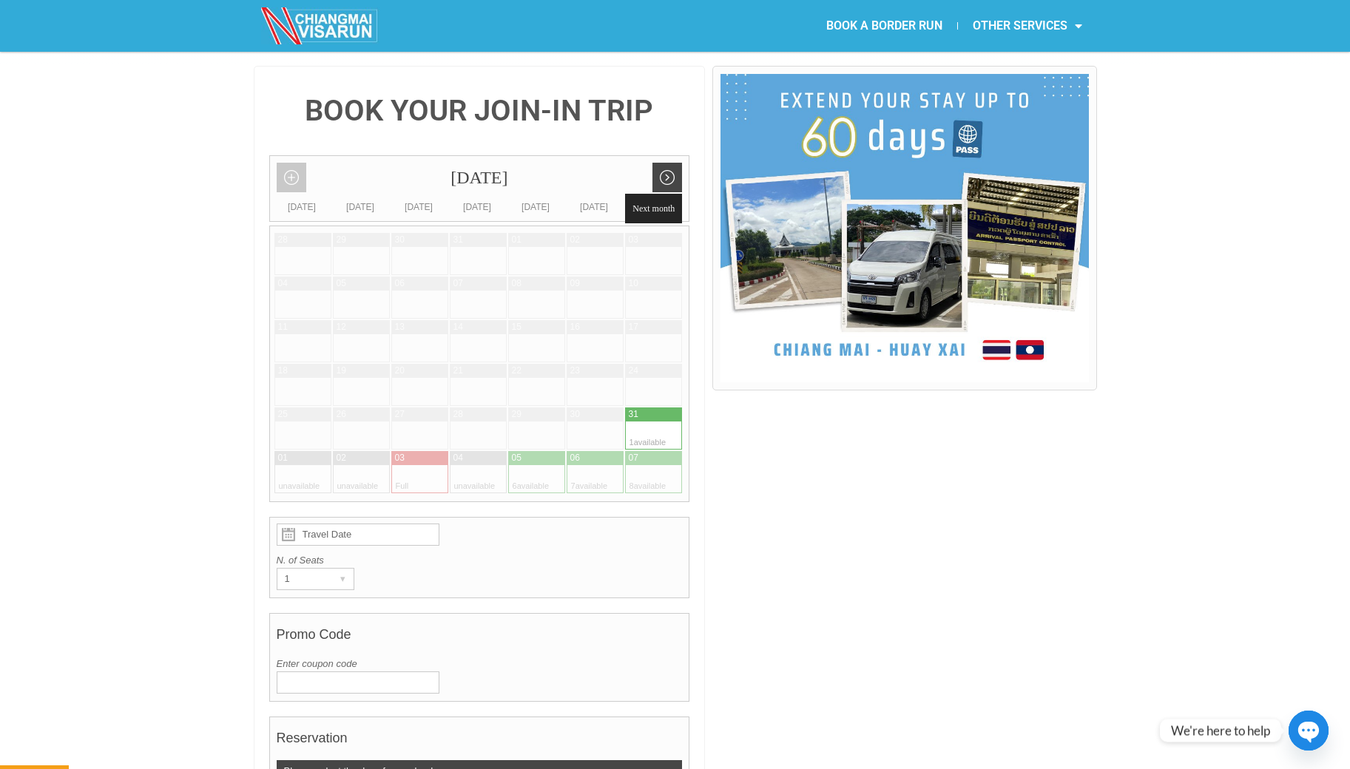
click at [663, 163] on link "Next month" at bounding box center [667, 178] width 30 height 30
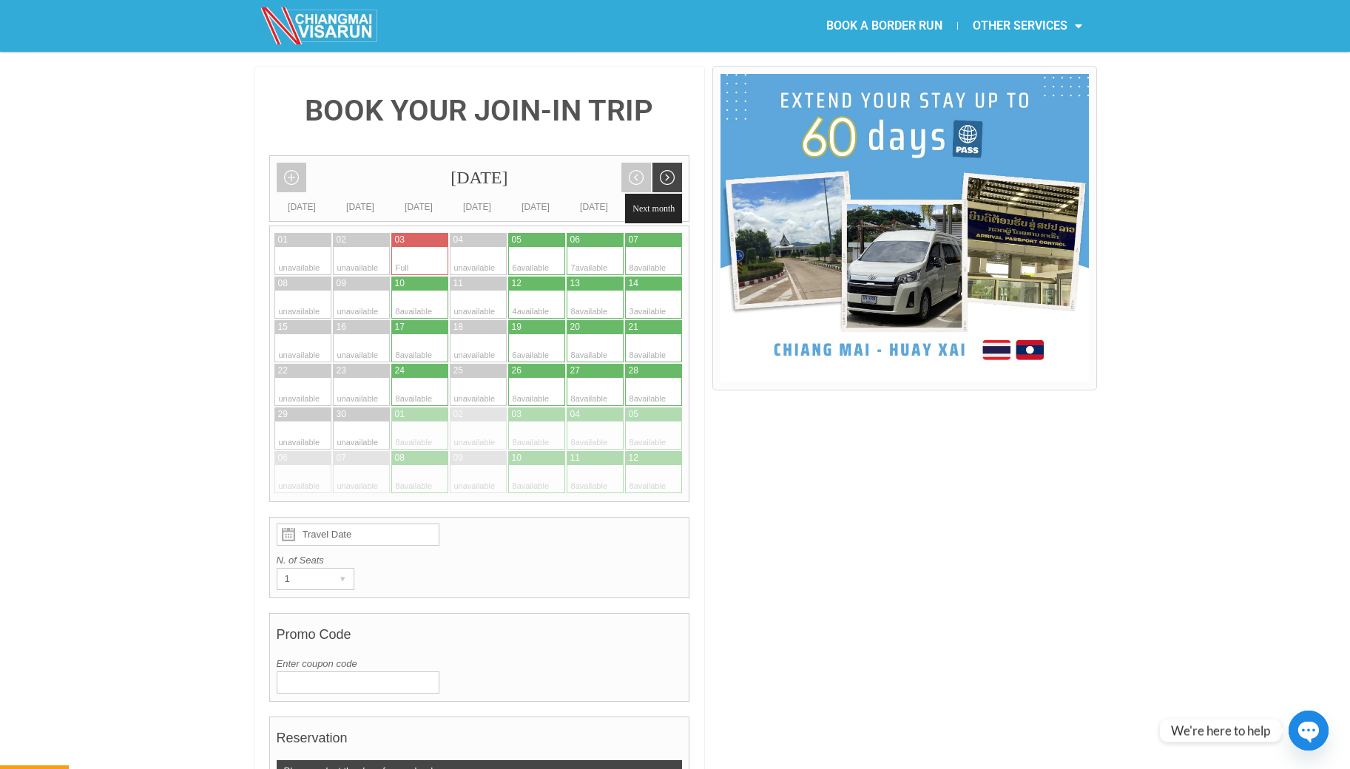
click at [663, 163] on link "Next month" at bounding box center [667, 178] width 30 height 30
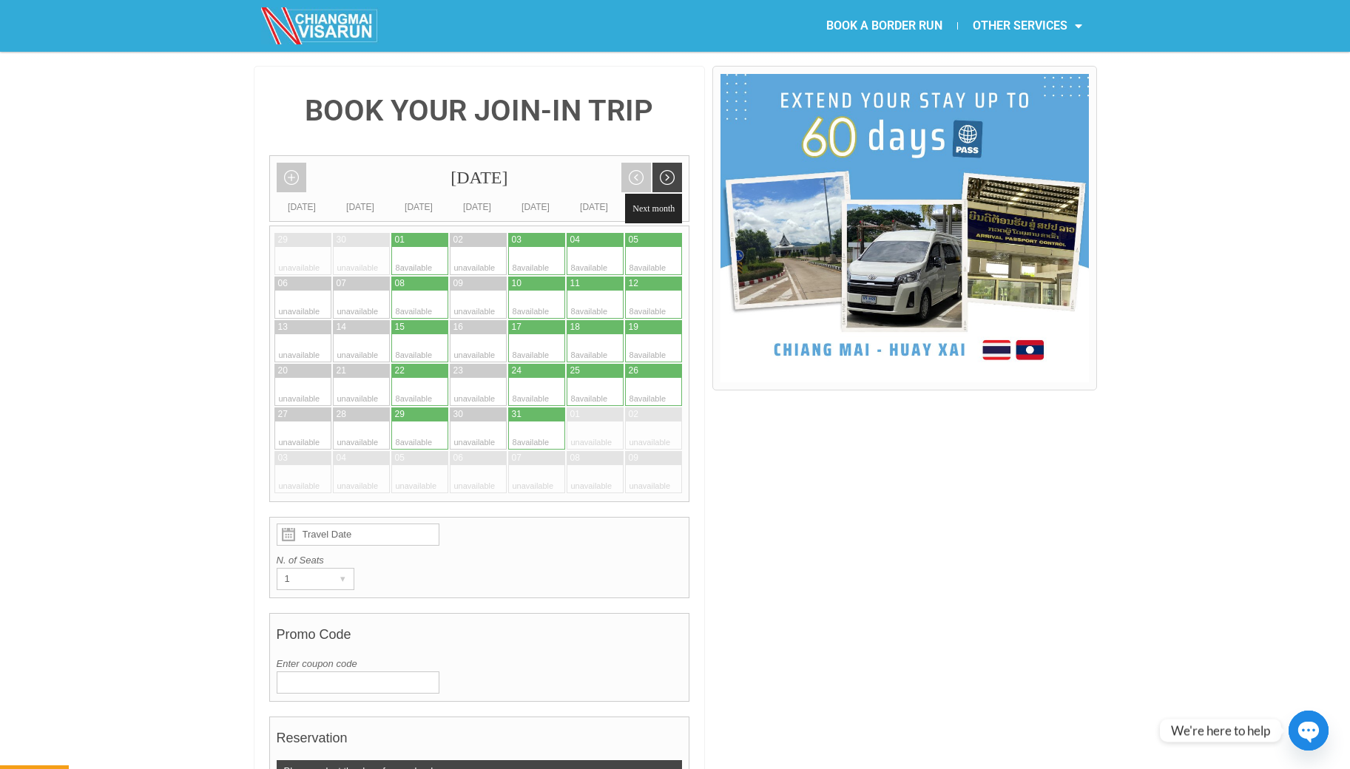
click at [663, 163] on link "Next month" at bounding box center [667, 178] width 30 height 30
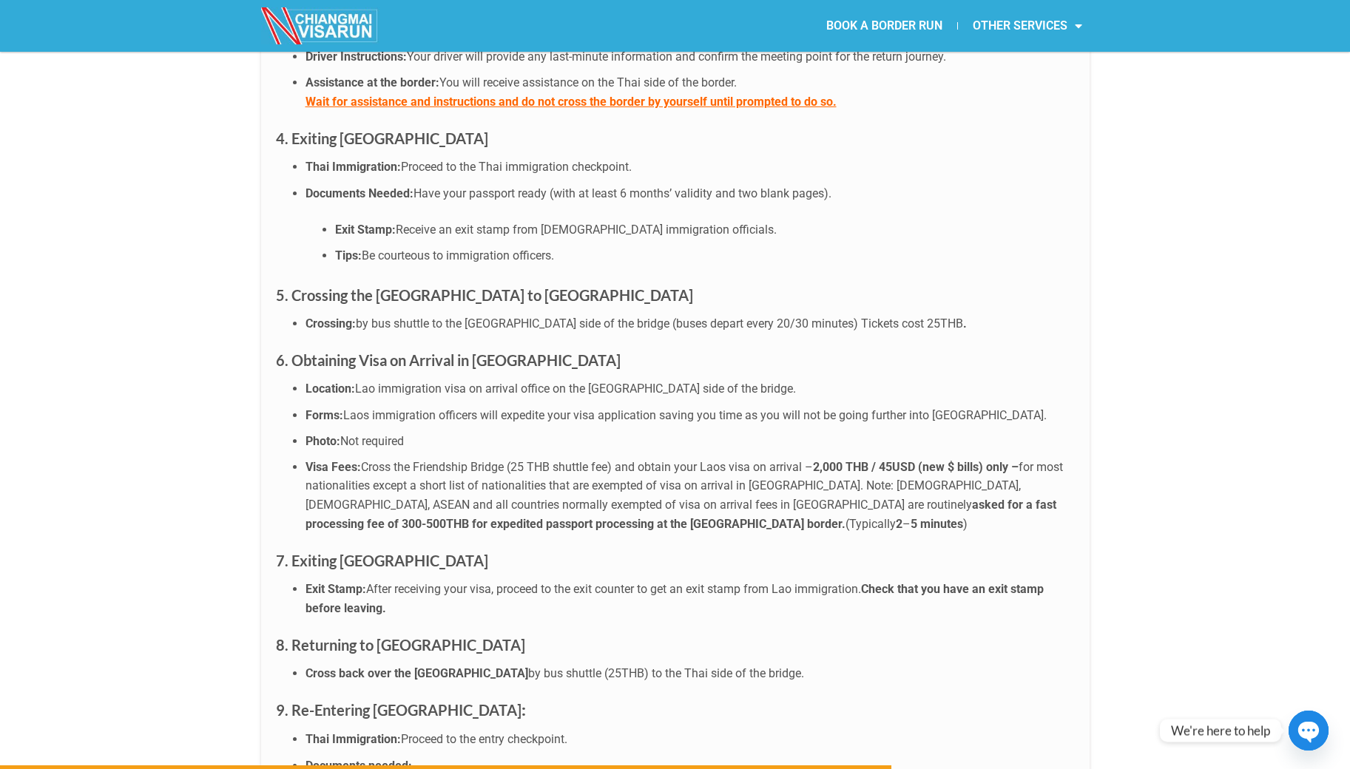
scroll to position [4386, 0]
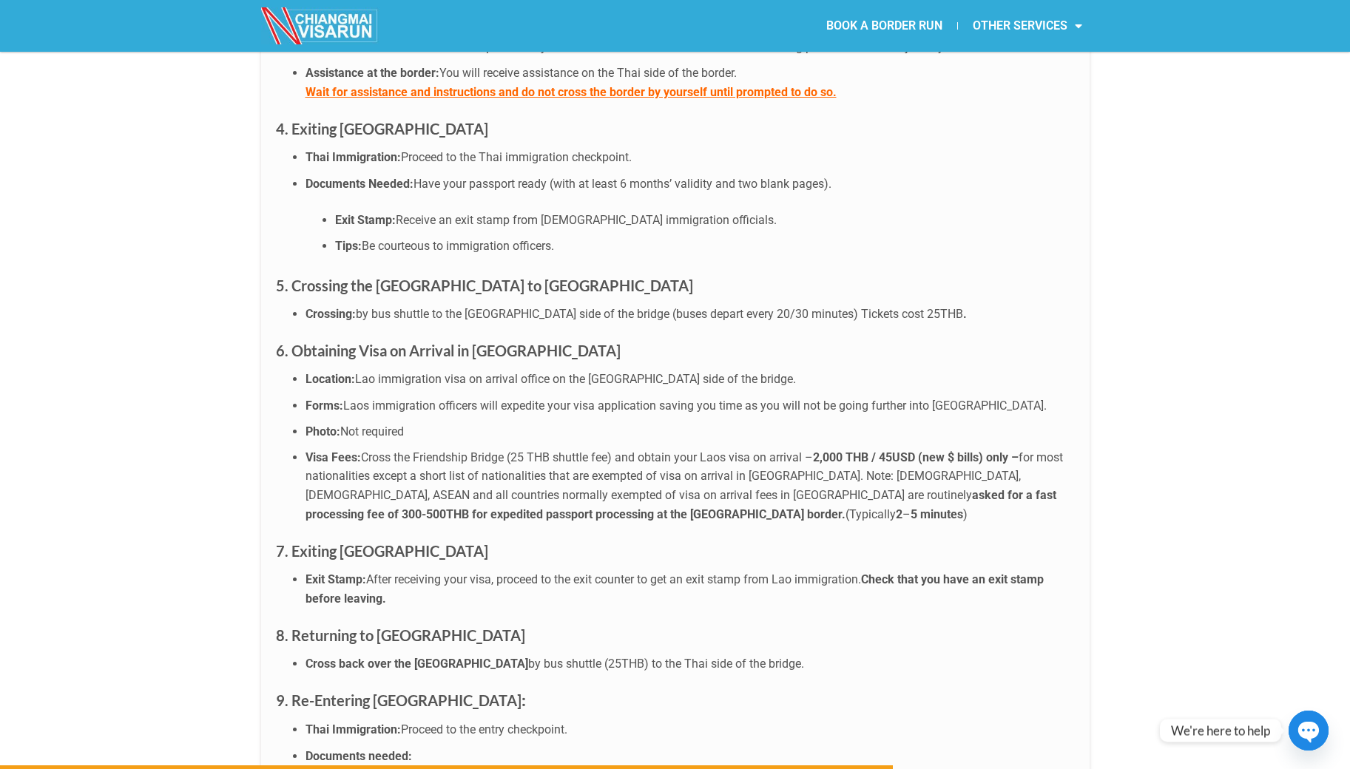
drag, startPoint x: 390, startPoint y: 147, endPoint x: 612, endPoint y: 141, distance: 221.9
click at [612, 211] on li "Exit Stamp: Receive an exit stamp from [DEMOGRAPHIC_DATA] immigration officials." at bounding box center [704, 220] width 739 height 19
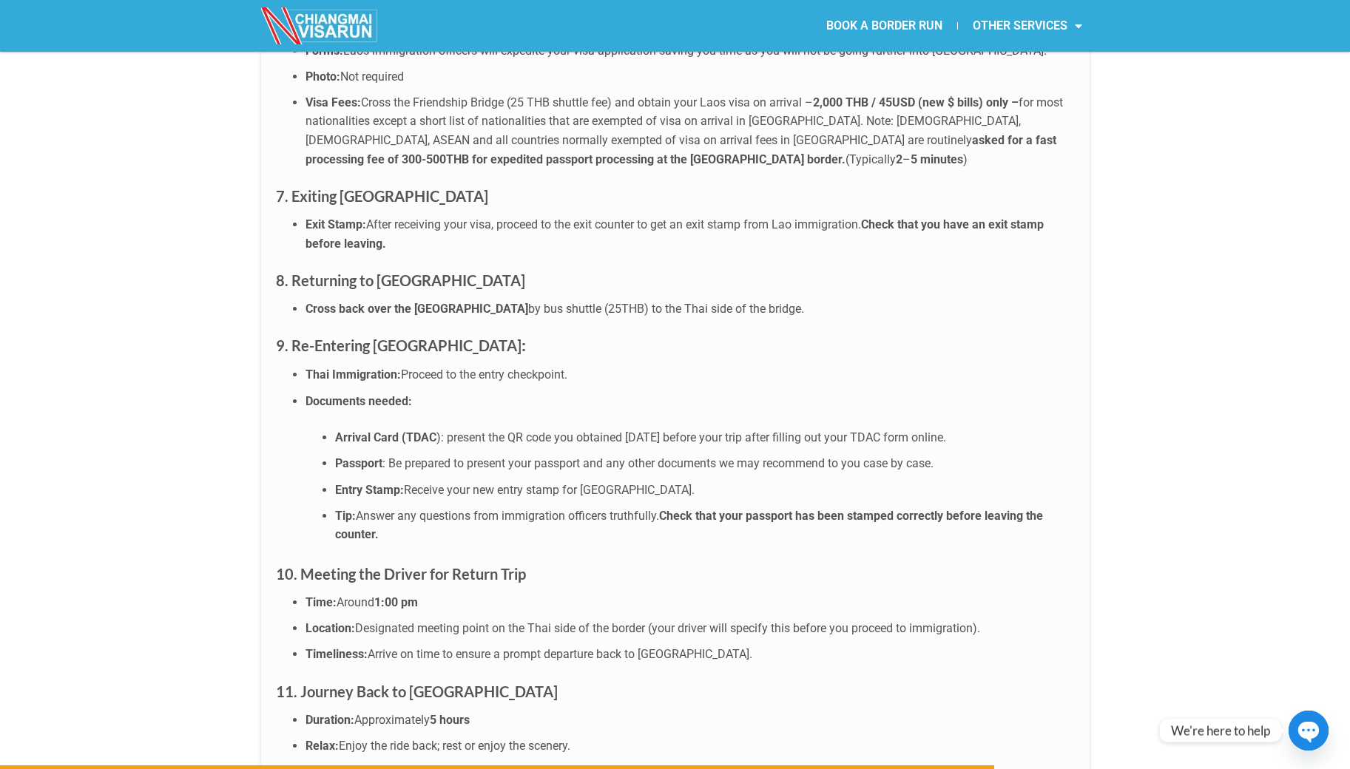
scroll to position [4909, 0]
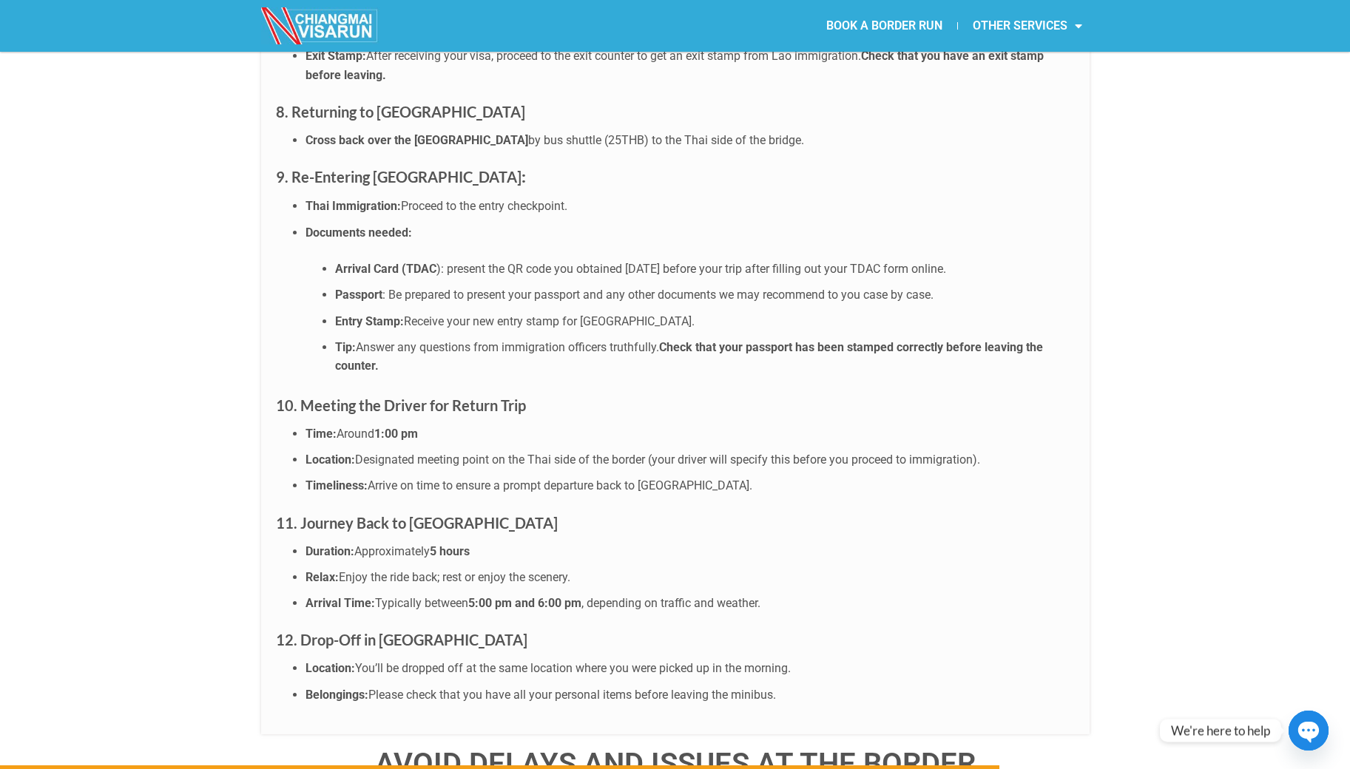
drag, startPoint x: 408, startPoint y: 134, endPoint x: 356, endPoint y: 138, distance: 52.6
click at [362, 197] on li "Thai Immigration: Proceed to the entry checkpoint." at bounding box center [689, 206] width 769 height 19
drag, startPoint x: 393, startPoint y: 194, endPoint x: 853, endPoint y: 191, distance: 459.2
click at [848, 260] on li "Arrival Card (TDAC ): present the QR code you obtained [DATE] before your trip …" at bounding box center [704, 269] width 739 height 19
drag, startPoint x: 380, startPoint y: 223, endPoint x: 951, endPoint y: 217, distance: 570.9
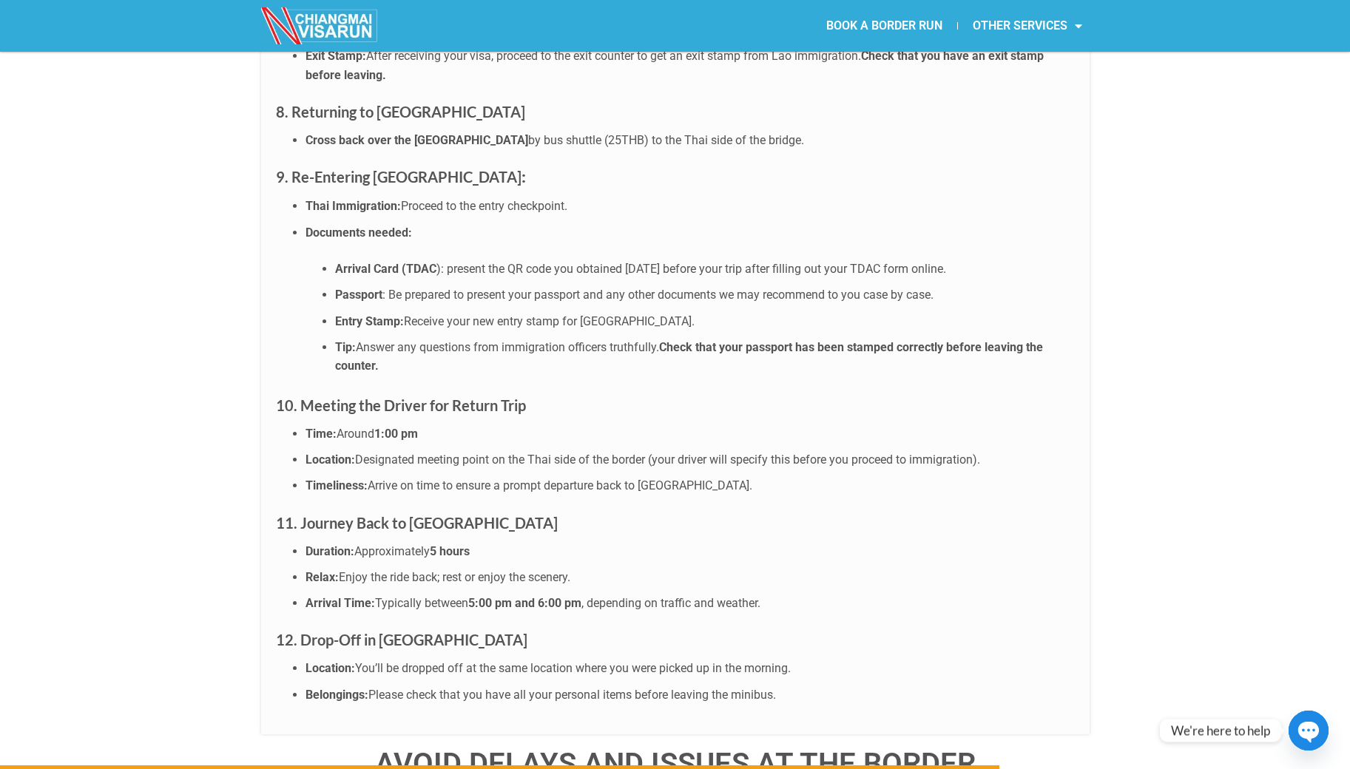
click at [951, 285] on li "Passport : Be prepared to present your passport and any other documents we may …" at bounding box center [704, 294] width 739 height 19
drag, startPoint x: 370, startPoint y: 249, endPoint x: 600, endPoint y: 252, distance: 230.0
click at [600, 312] on li "Entry Stamp: Receive your new entry stamp for [GEOGRAPHIC_DATA]." at bounding box center [704, 321] width 739 height 19
drag, startPoint x: 404, startPoint y: 278, endPoint x: 596, endPoint y: 281, distance: 191.5
click at [583, 340] on span "Answer any questions from immigration officers truthfully." at bounding box center [507, 347] width 303 height 14
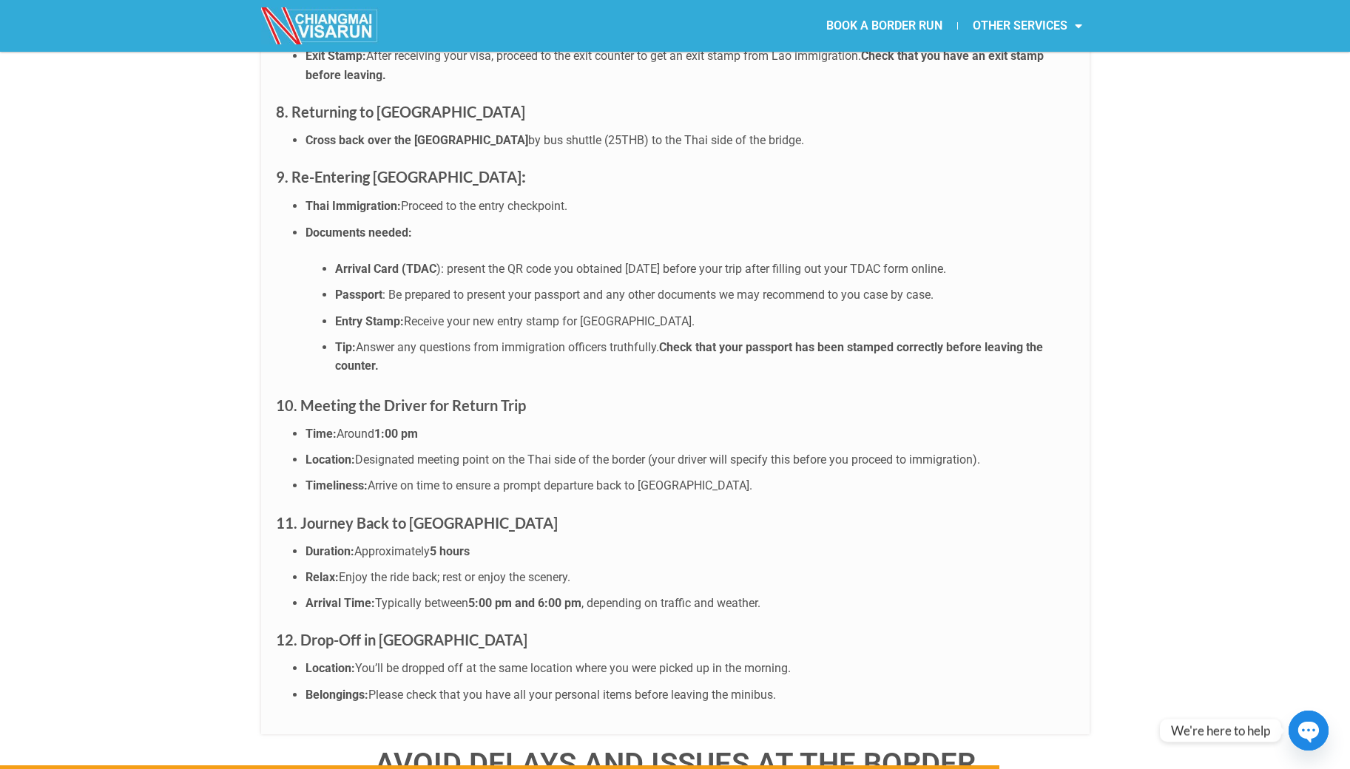
drag, startPoint x: 984, startPoint y: 274, endPoint x: 793, endPoint y: 274, distance: 190.0
click at [798, 340] on b "Check that your passport has been stamped correctly before leaving the counter." at bounding box center [689, 356] width 708 height 33
drag, startPoint x: 352, startPoint y: 335, endPoint x: 478, endPoint y: 343, distance: 126.0
click at [467, 396] on strong "10. Meeting the Driver for Return Trip" at bounding box center [401, 405] width 250 height 18
drag, startPoint x: 442, startPoint y: 481, endPoint x: 314, endPoint y: 479, distance: 128.7
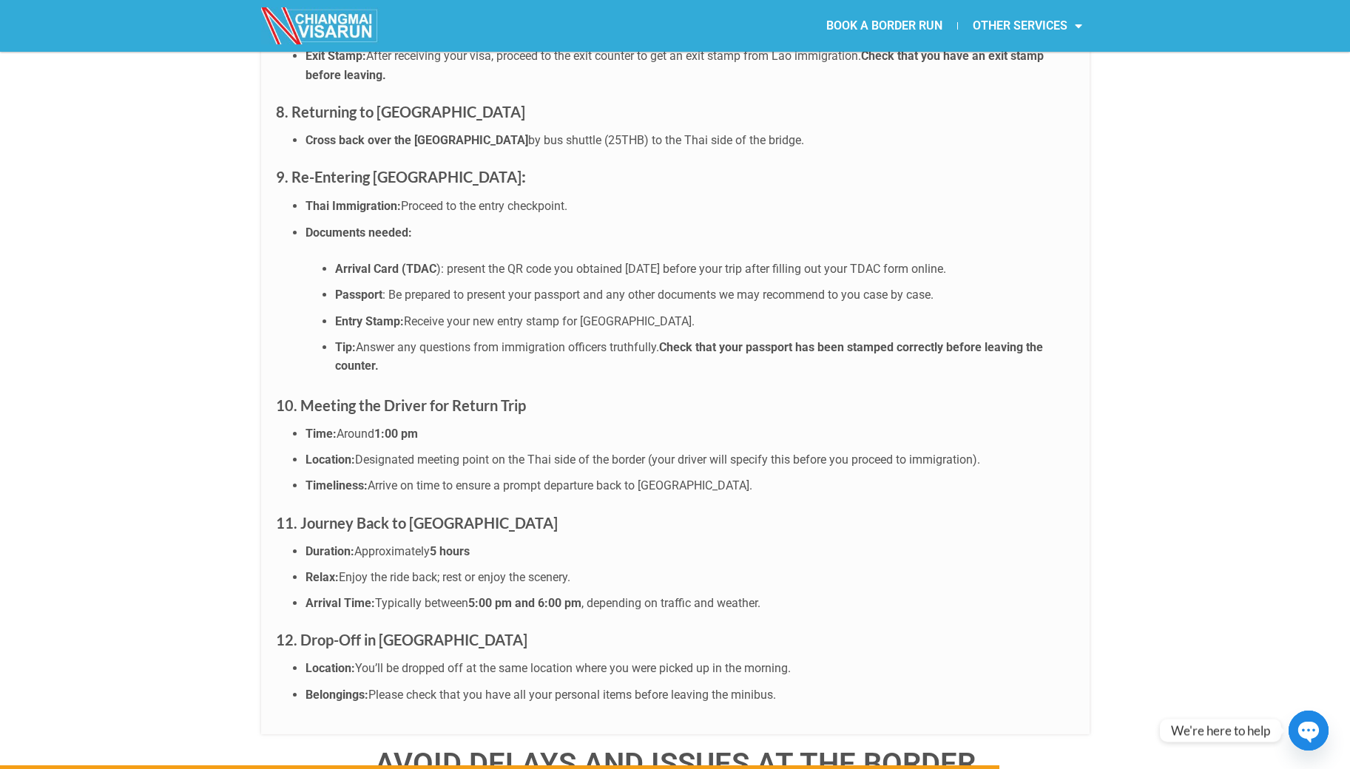
click at [314, 542] on li "Duration: Approximately 5 hours" at bounding box center [689, 551] width 769 height 19
drag, startPoint x: 348, startPoint y: 533, endPoint x: 707, endPoint y: 544, distance: 359.5
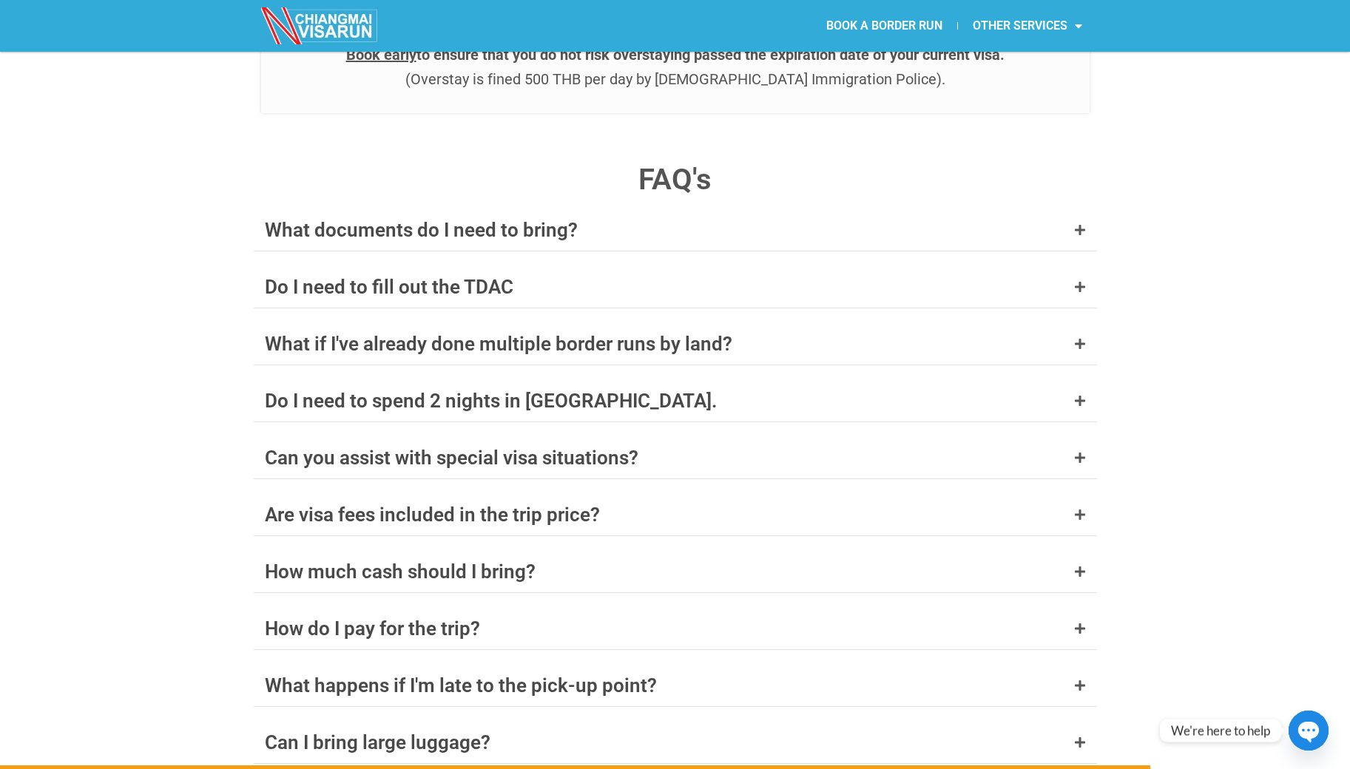
scroll to position [5705, 0]
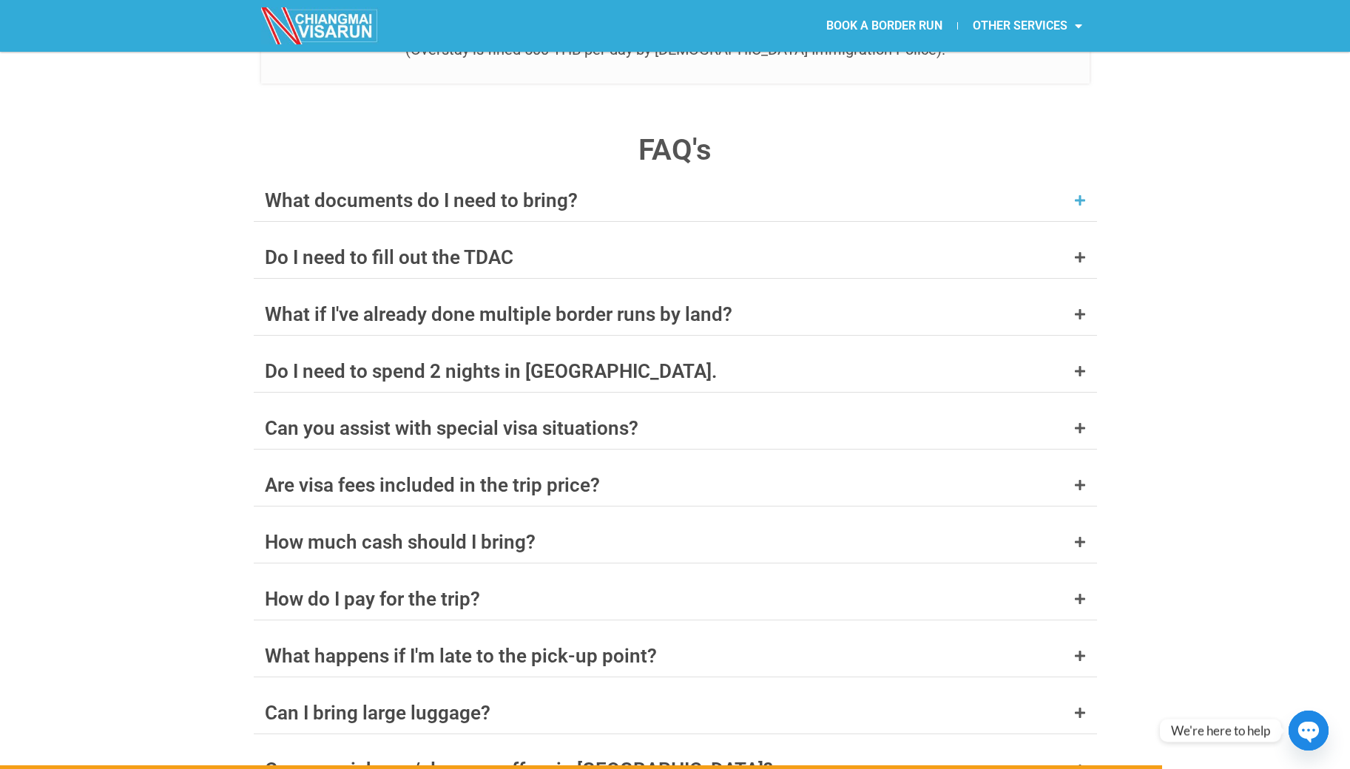
click at [473, 191] on div "What documents do I need to bring?" at bounding box center [421, 200] width 313 height 19
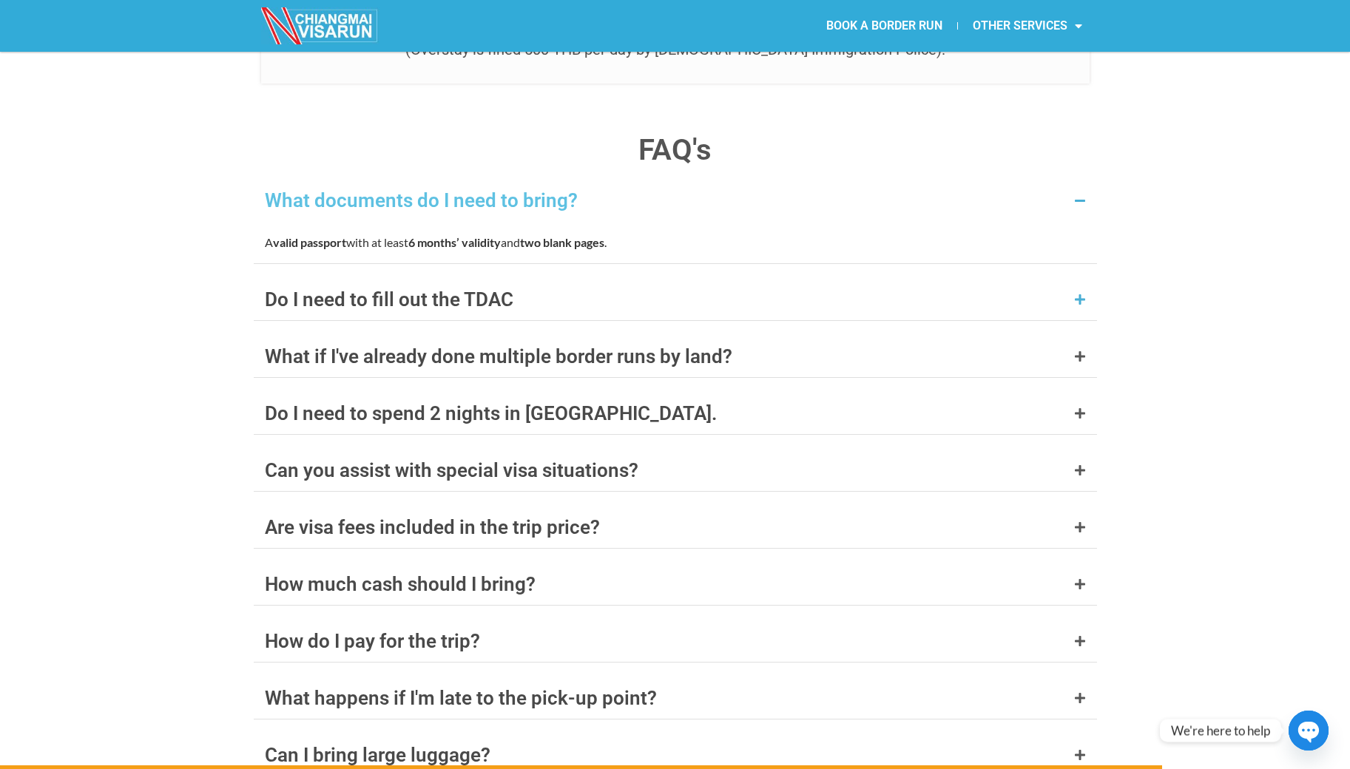
click at [438, 290] on div "Do I need to fill out the TDAC" at bounding box center [389, 299] width 248 height 19
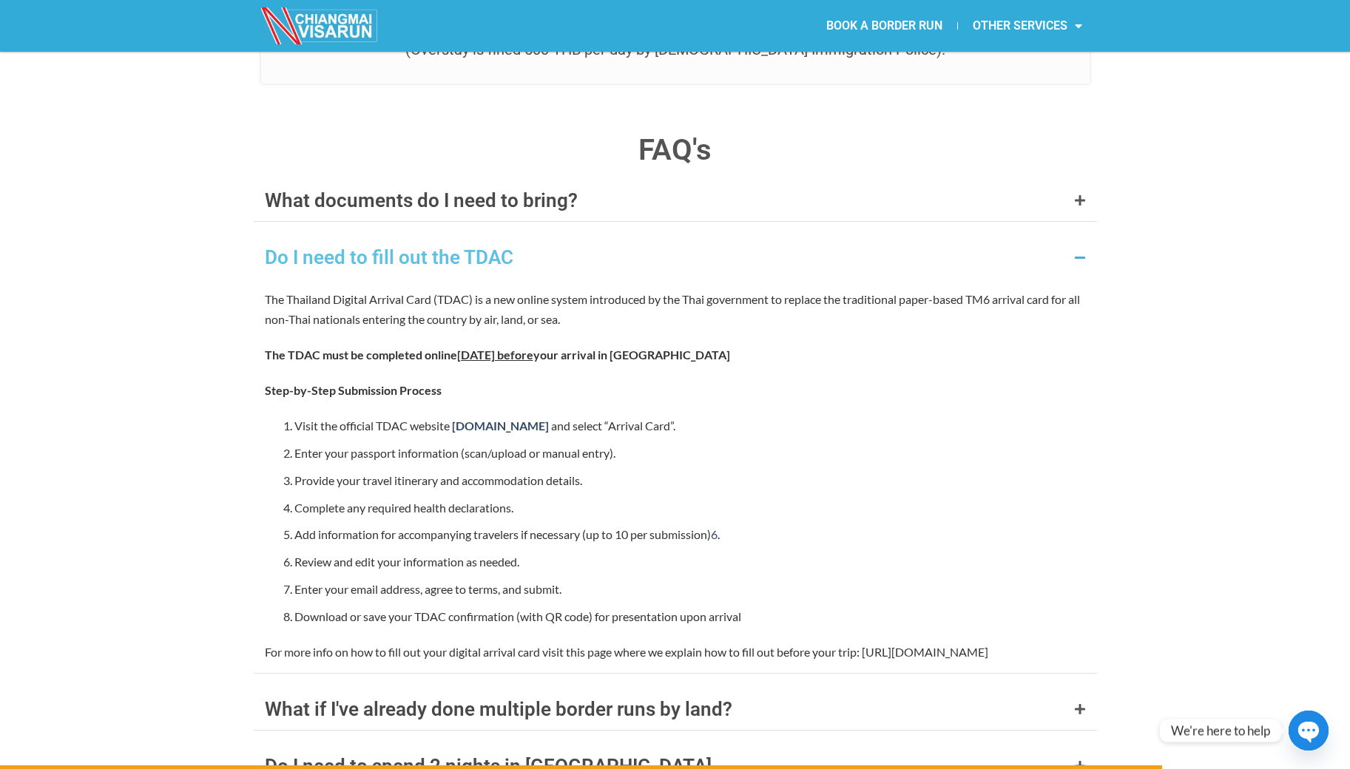
drag, startPoint x: 572, startPoint y: 288, endPoint x: 322, endPoint y: 290, distance: 250.7
click at [327, 345] on p "The TDAC must be completed online [DATE] before your arrival in [GEOGRAPHIC_DAT…" at bounding box center [675, 355] width 821 height 20
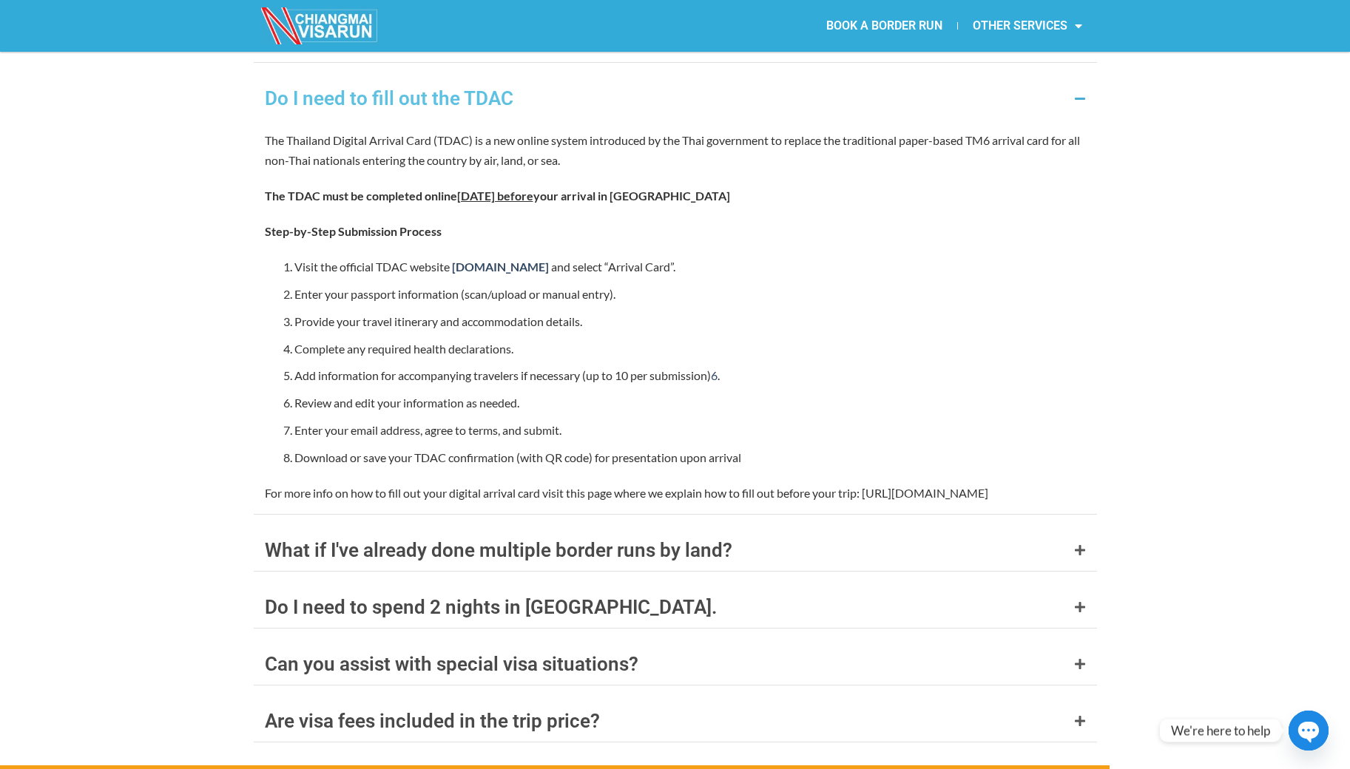
scroll to position [5914, 0]
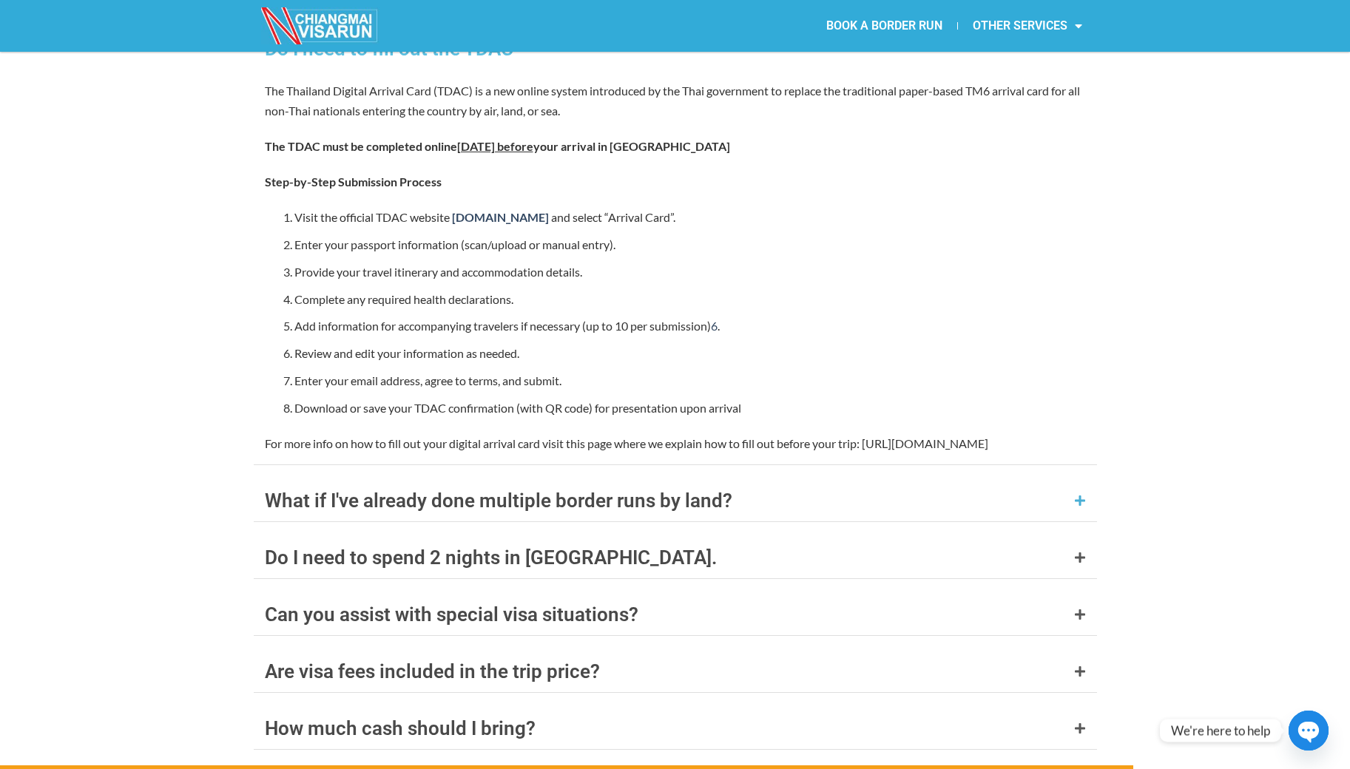
click at [354, 491] on div "What if I've already done multiple border runs by land?" at bounding box center [498, 500] width 467 height 19
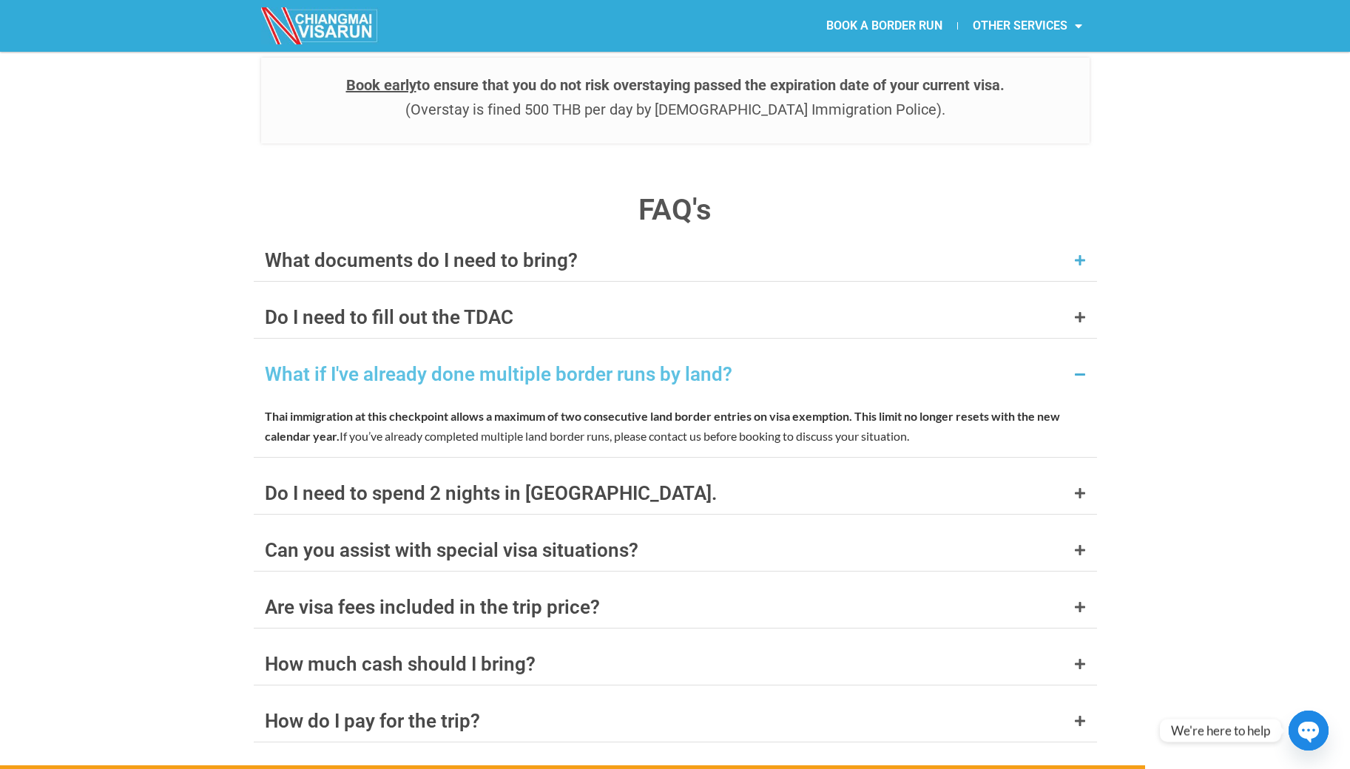
scroll to position [5519, 0]
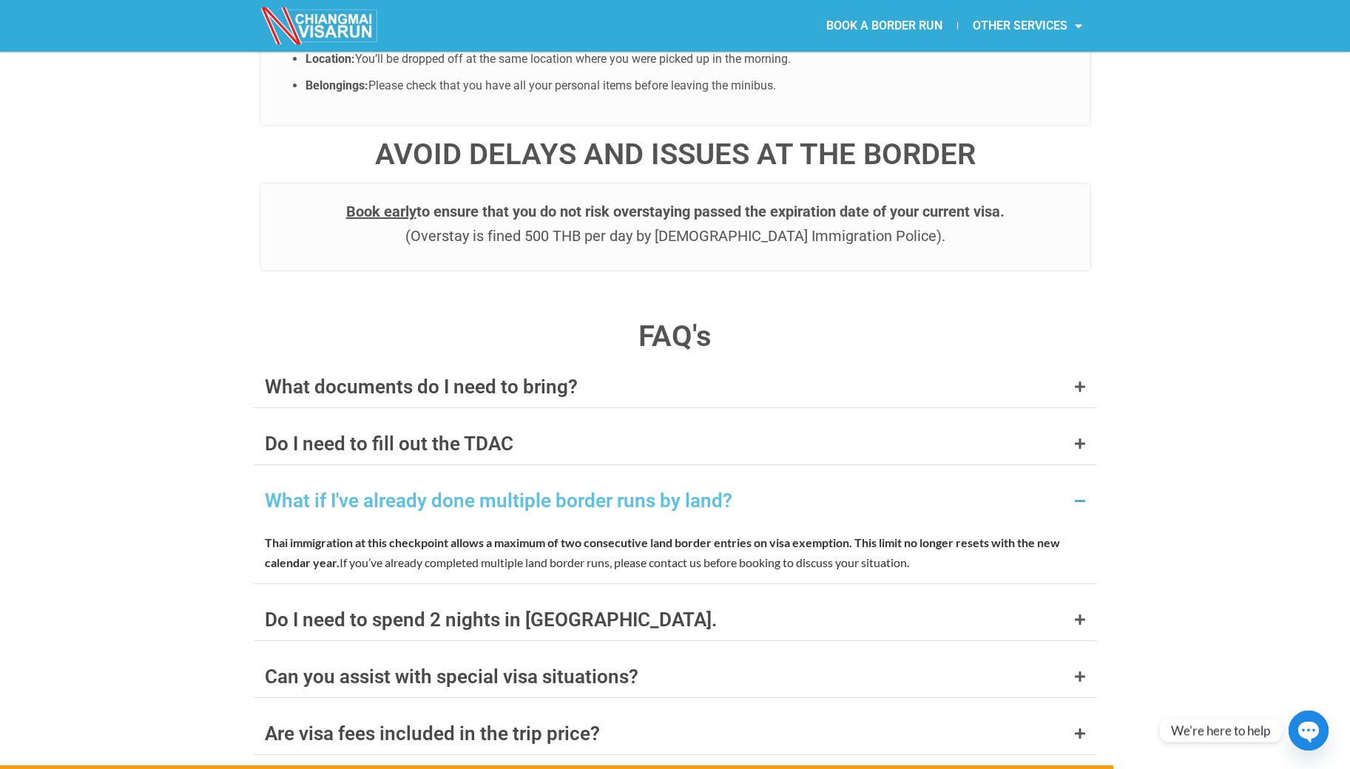
drag, startPoint x: 541, startPoint y: 472, endPoint x: 850, endPoint y: 470, distance: 309.1
click at [850, 535] on strong "Thai immigration at this checkpoint allows a maximum of two consecutive land bo…" at bounding box center [558, 542] width 587 height 14
click at [467, 610] on div "Do I need to spend 2 nights in [GEOGRAPHIC_DATA]." at bounding box center [491, 619] width 452 height 19
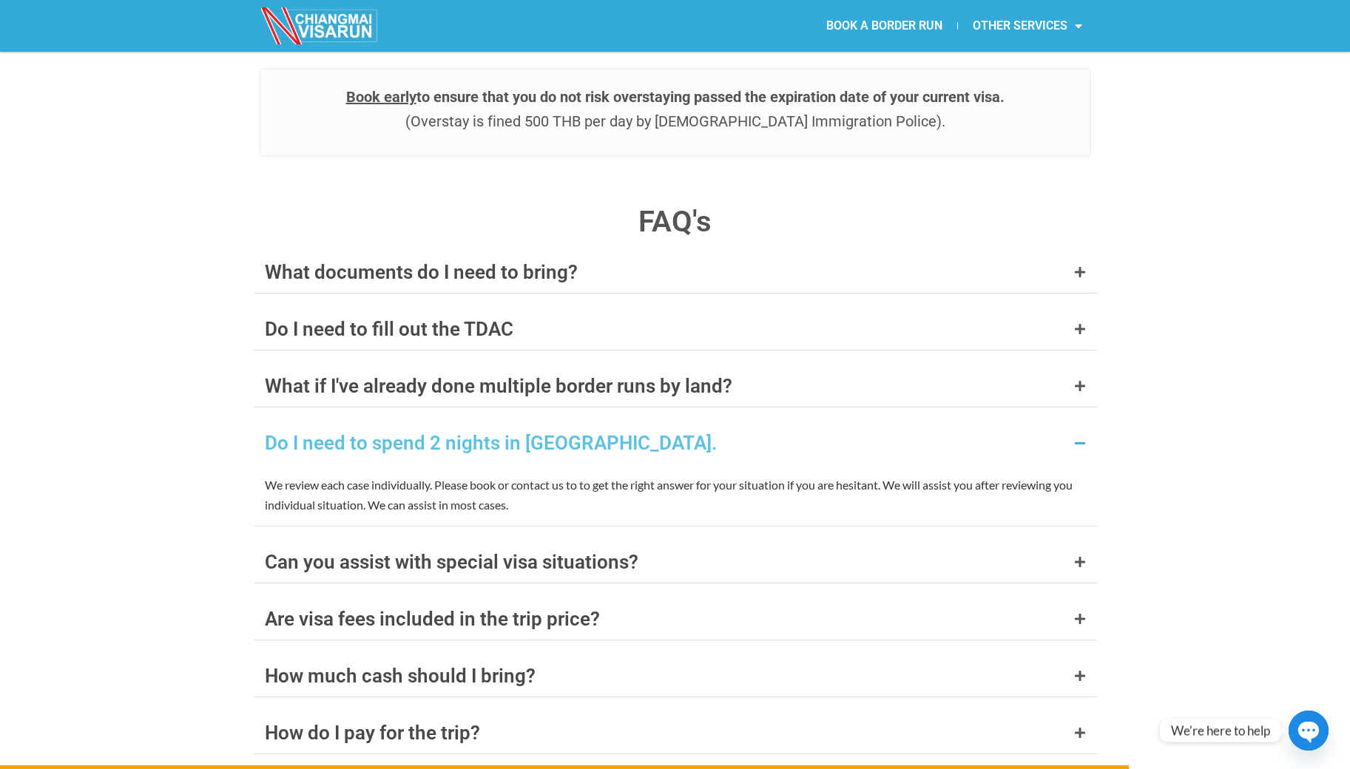
scroll to position [5635, 0]
drag, startPoint x: 328, startPoint y: 415, endPoint x: 895, endPoint y: 419, distance: 567.2
click at [748, 473] on p "We review each case individually. Please book or contact us to to get the right…" at bounding box center [675, 493] width 821 height 40
click at [373, 551] on div "Can you assist with special visa situations?" at bounding box center [451, 560] width 373 height 19
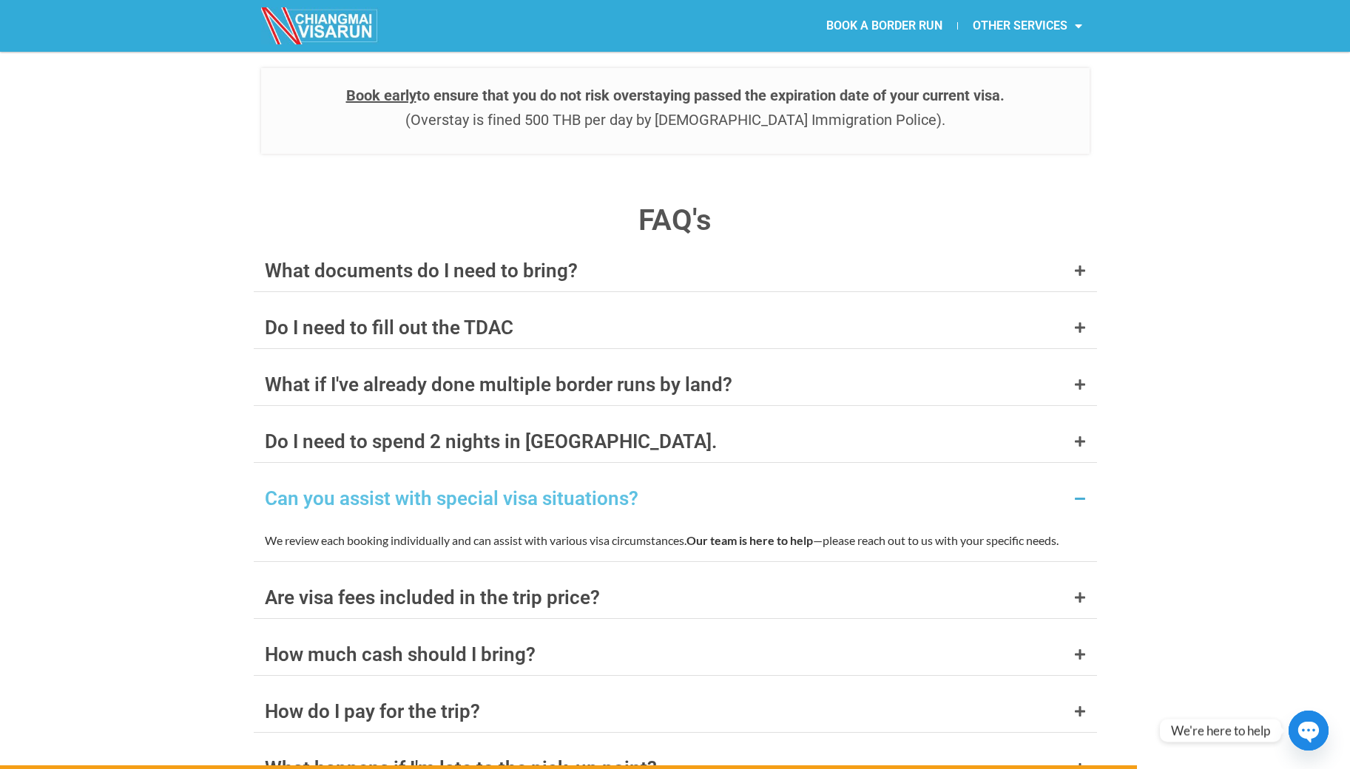
drag, startPoint x: 957, startPoint y: 469, endPoint x: 425, endPoint y: 469, distance: 531.7
click at [591, 530] on p "We review each booking individually and can assist with various visa circumstan…" at bounding box center [675, 540] width 821 height 20
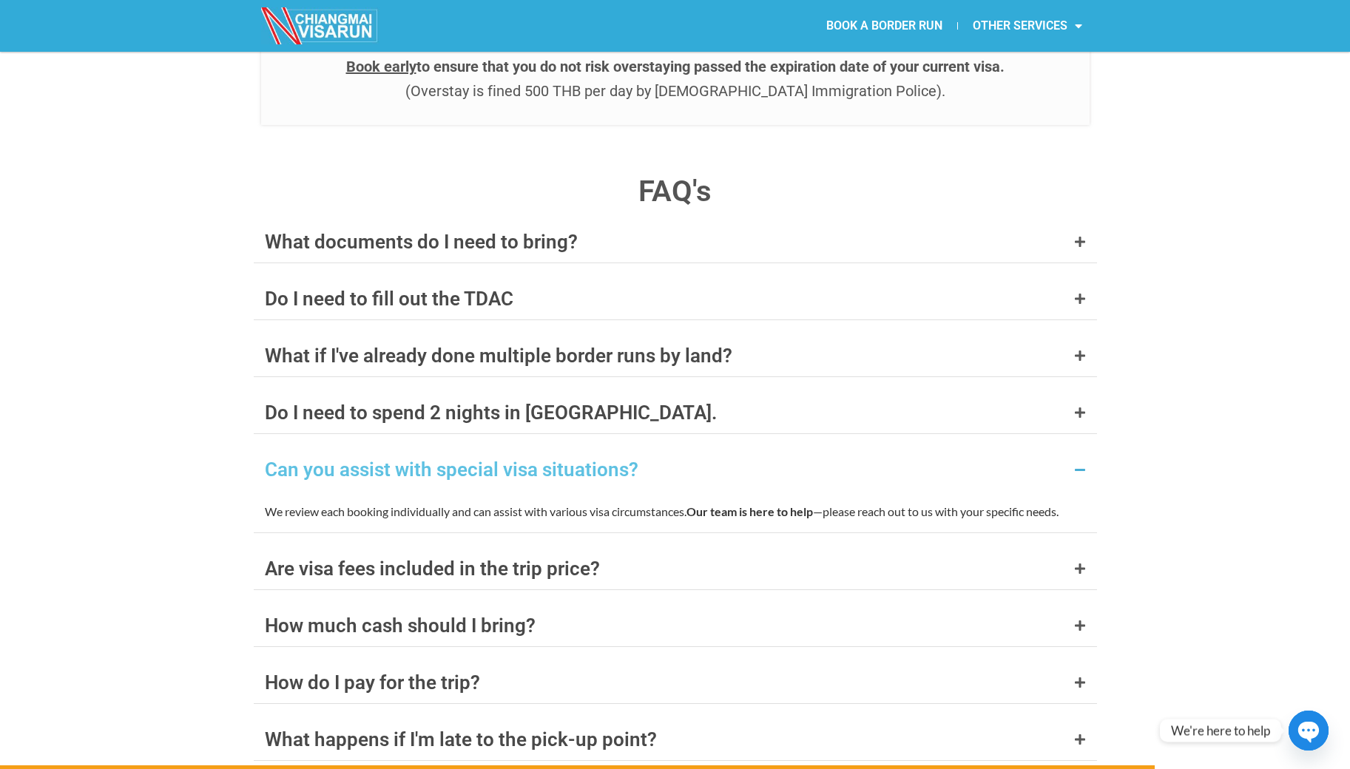
scroll to position [5744, 0]
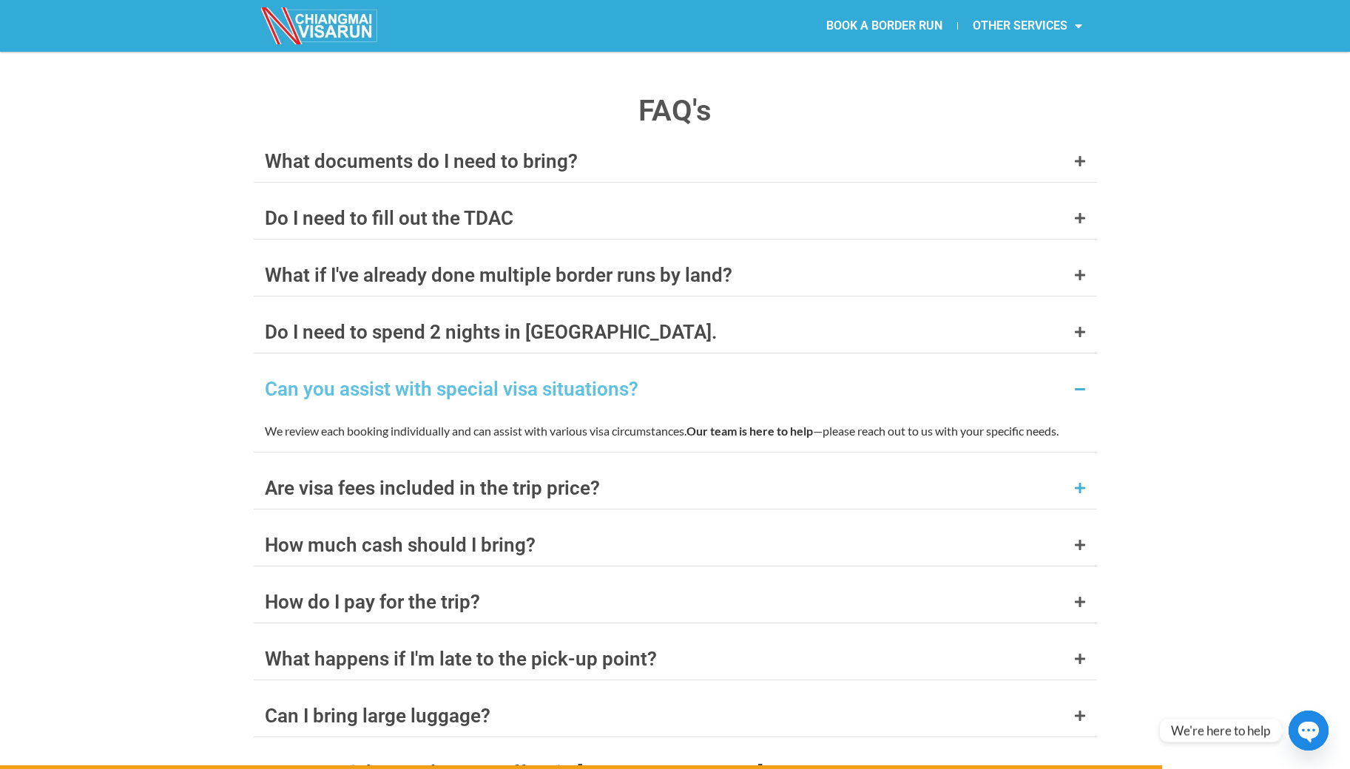
click at [352, 478] on div "Are visa fees included in the trip price?" at bounding box center [432, 487] width 335 height 19
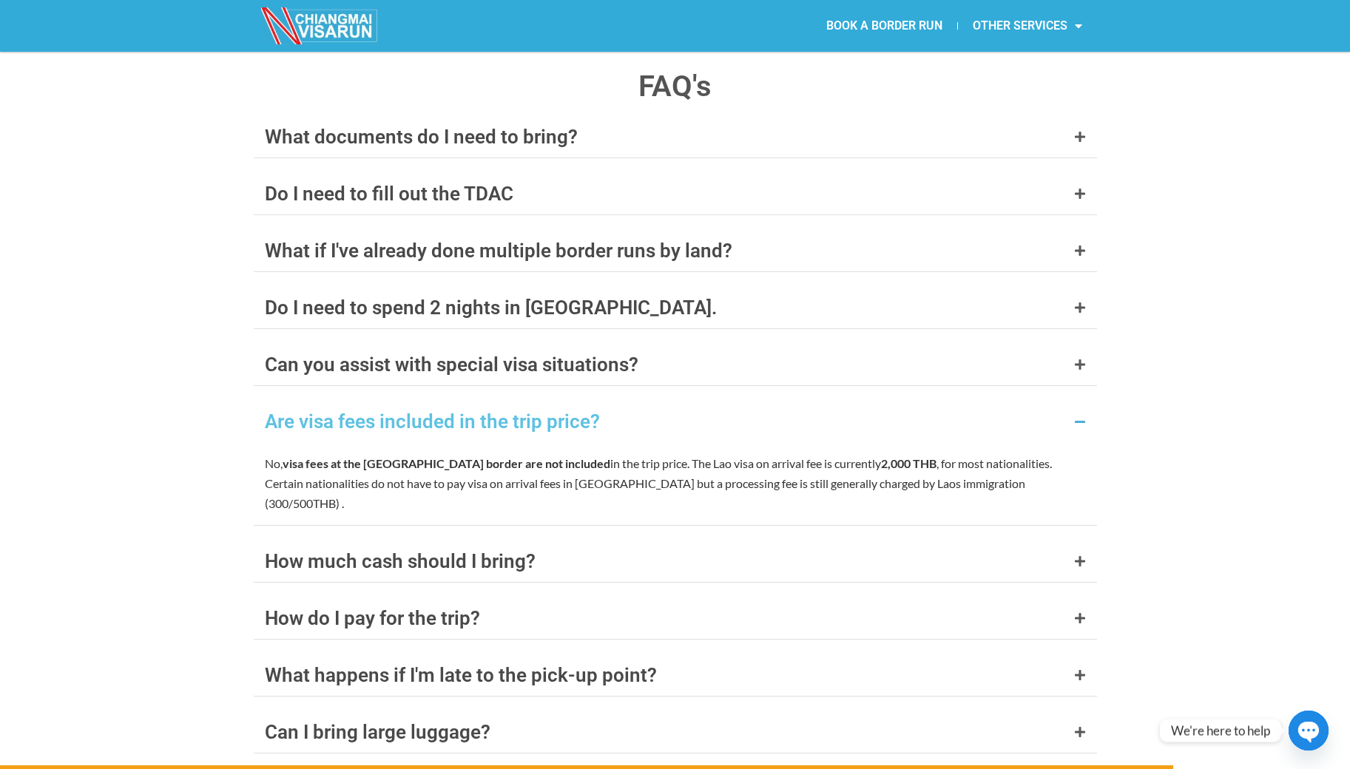
scroll to position [5842, 0]
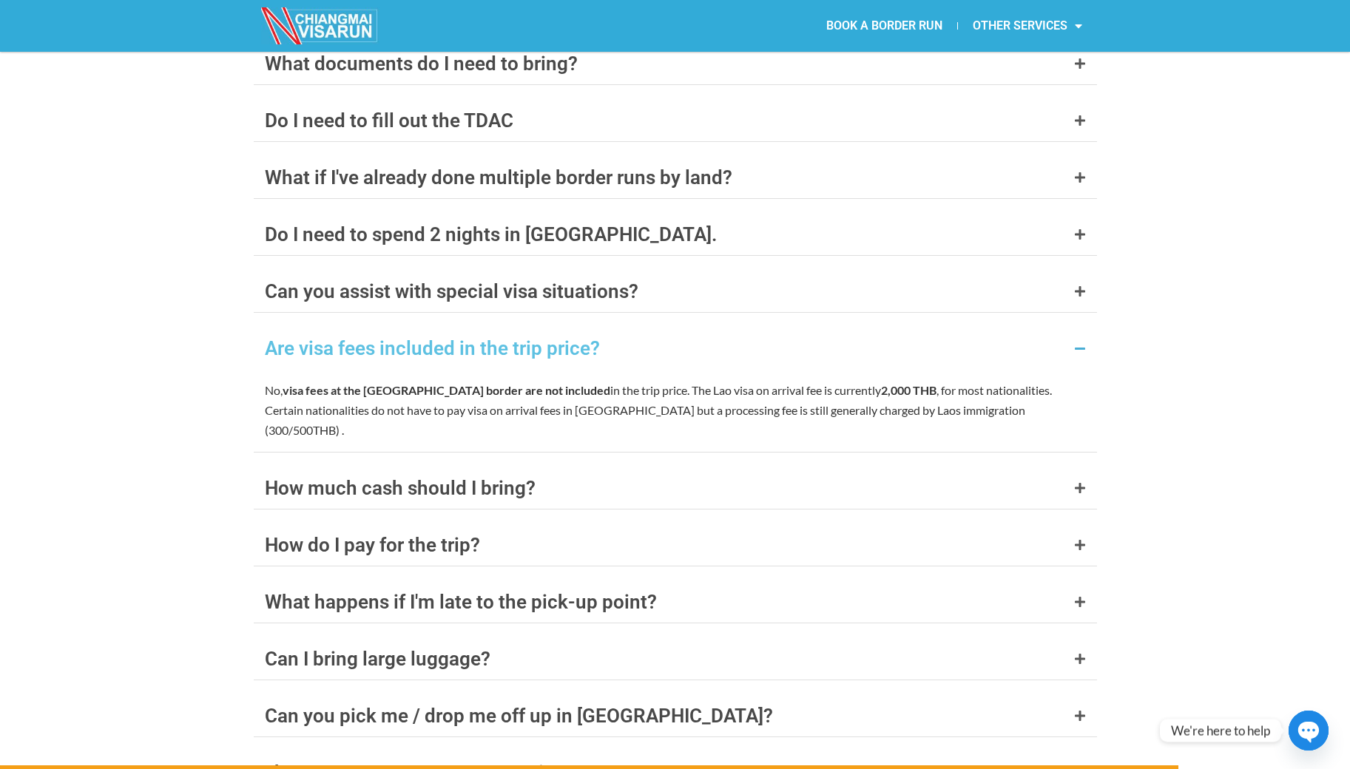
drag, startPoint x: 413, startPoint y: 331, endPoint x: 805, endPoint y: 331, distance: 391.2
click at [805, 380] on p "No, visa fees at the [GEOGRAPHIC_DATA] border are not included in the trip pric…" at bounding box center [675, 410] width 821 height 61
click at [316, 478] on div "How much cash should I bring?" at bounding box center [400, 487] width 271 height 19
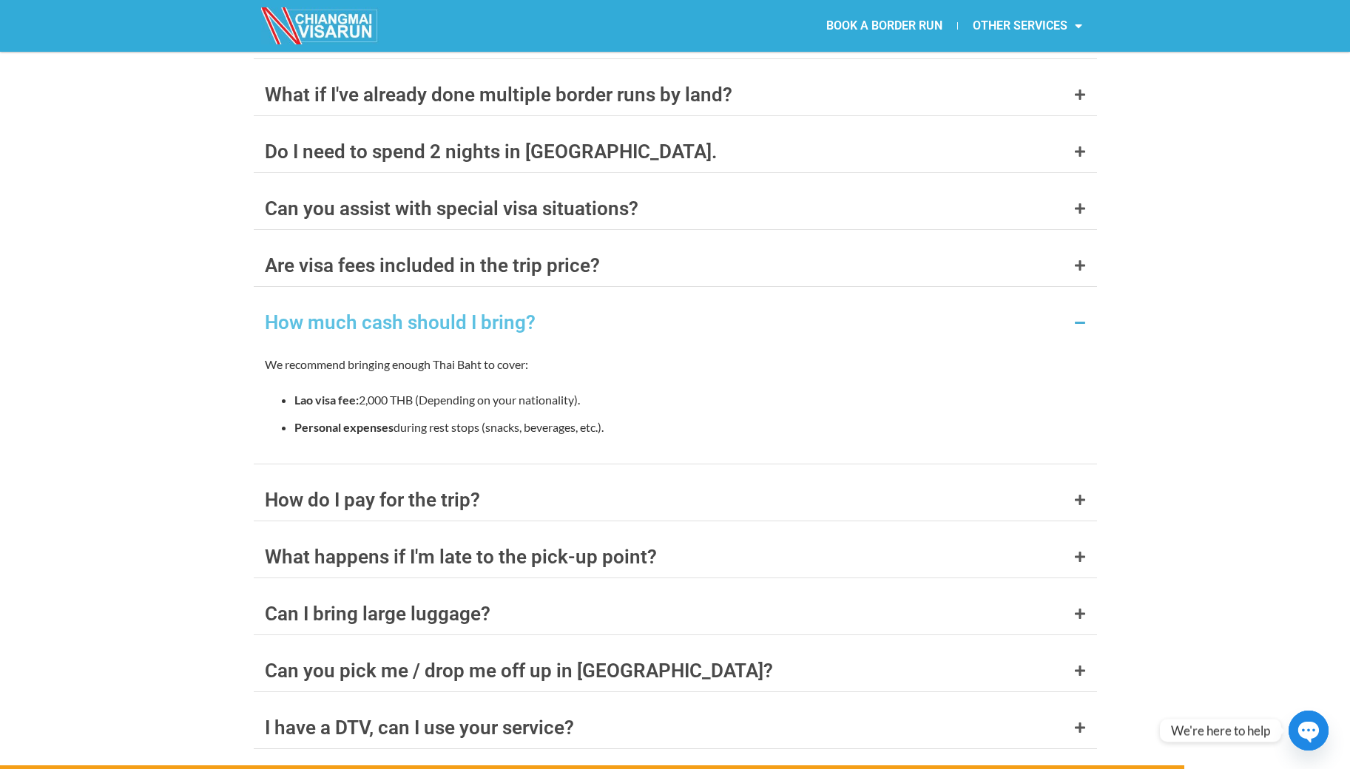
scroll to position [5937, 0]
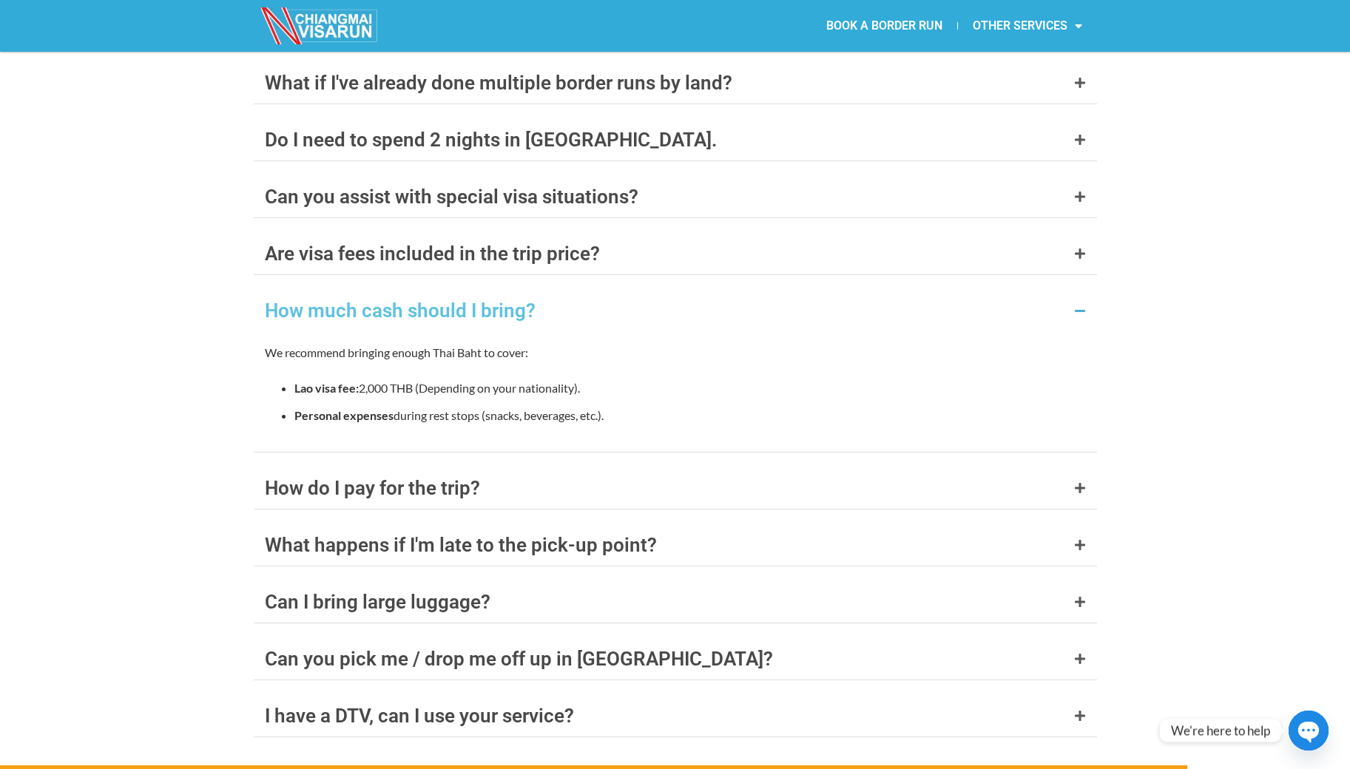
drag, startPoint x: 338, startPoint y: 317, endPoint x: 646, endPoint y: 321, distance: 308.4
click at [643, 378] on li "Lao visa fee: 2,000 THB (Depending on your nationality)." at bounding box center [689, 388] width 791 height 20
click at [362, 478] on div "How do I pay for the trip?" at bounding box center [372, 487] width 215 height 19
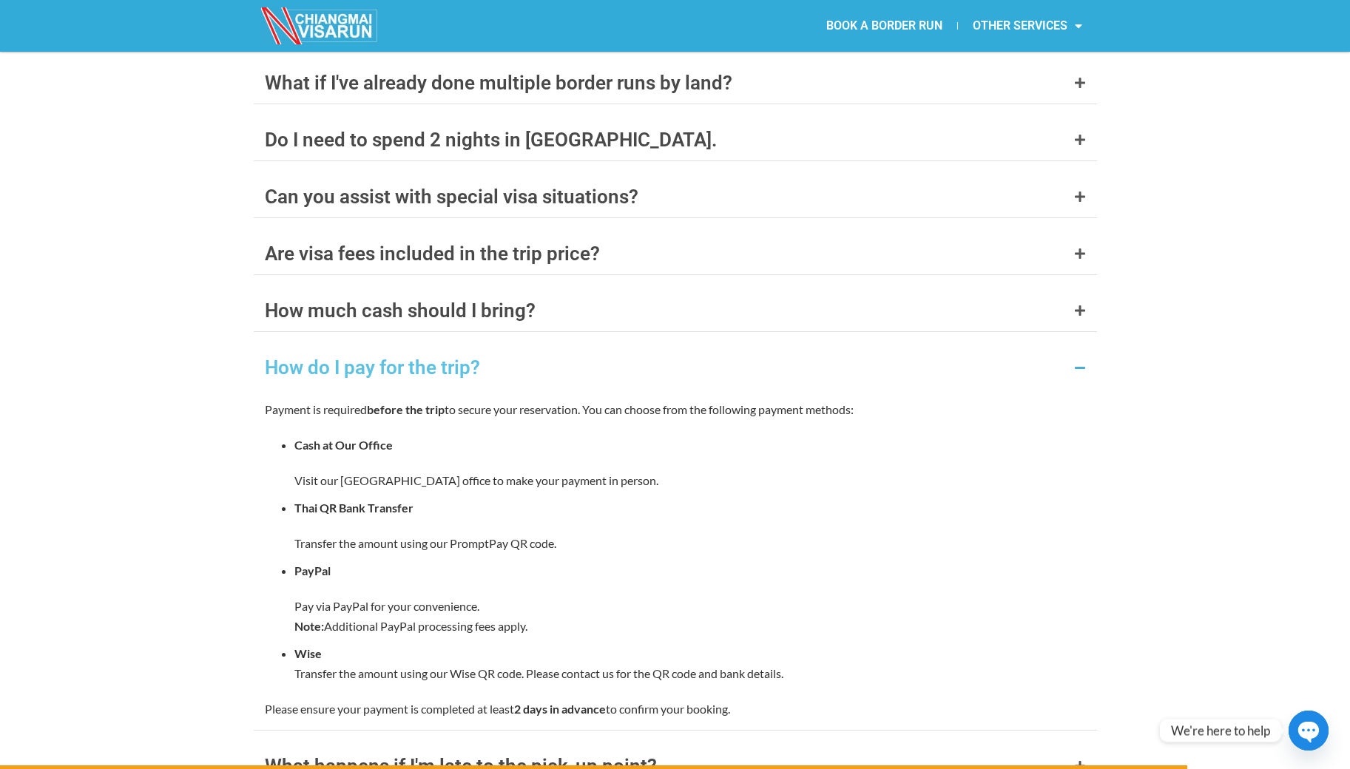
drag, startPoint x: 441, startPoint y: 554, endPoint x: 266, endPoint y: 554, distance: 175.3
click at [266, 554] on ul "Cash at Our Office Visit our [GEOGRAPHIC_DATA] office to make your payment in p…" at bounding box center [675, 559] width 821 height 248
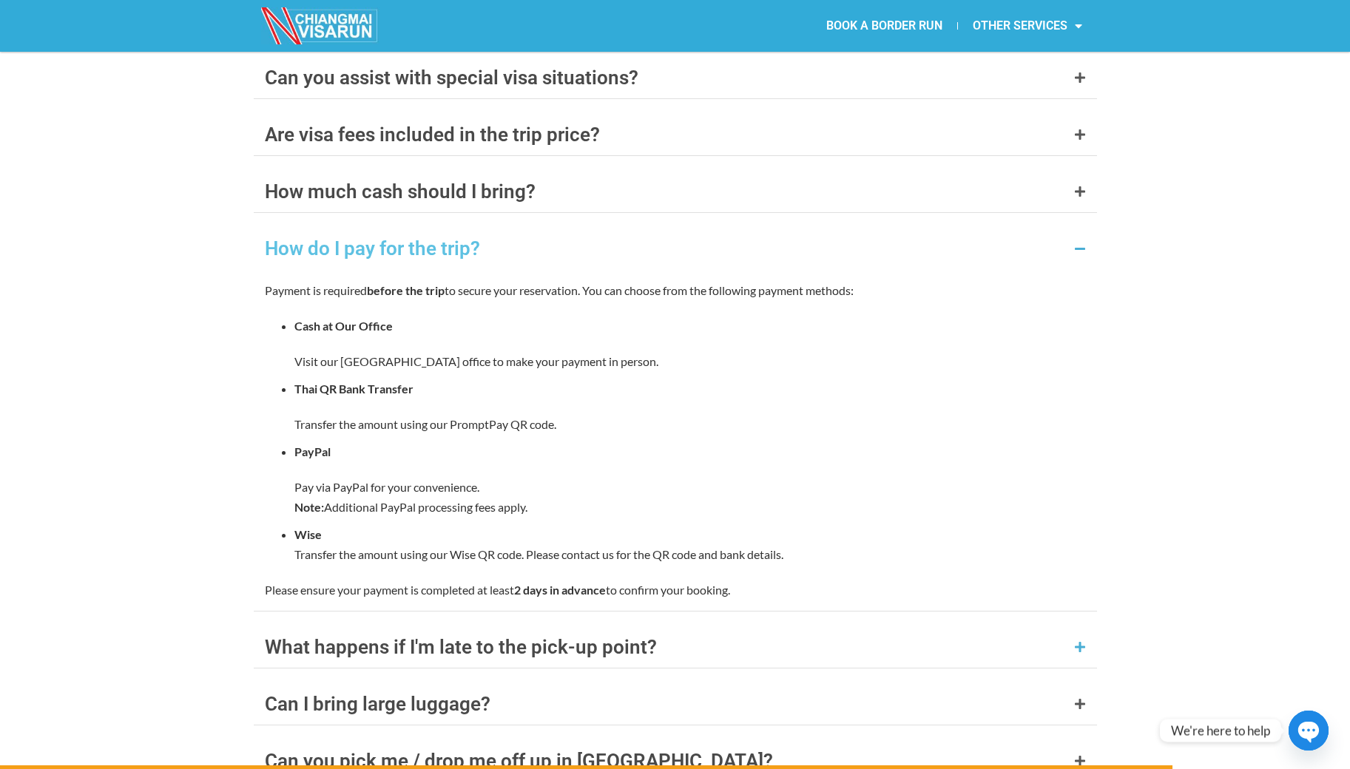
click at [389, 637] on div "What happens if I'm late to the pick-up point?" at bounding box center [461, 646] width 392 height 19
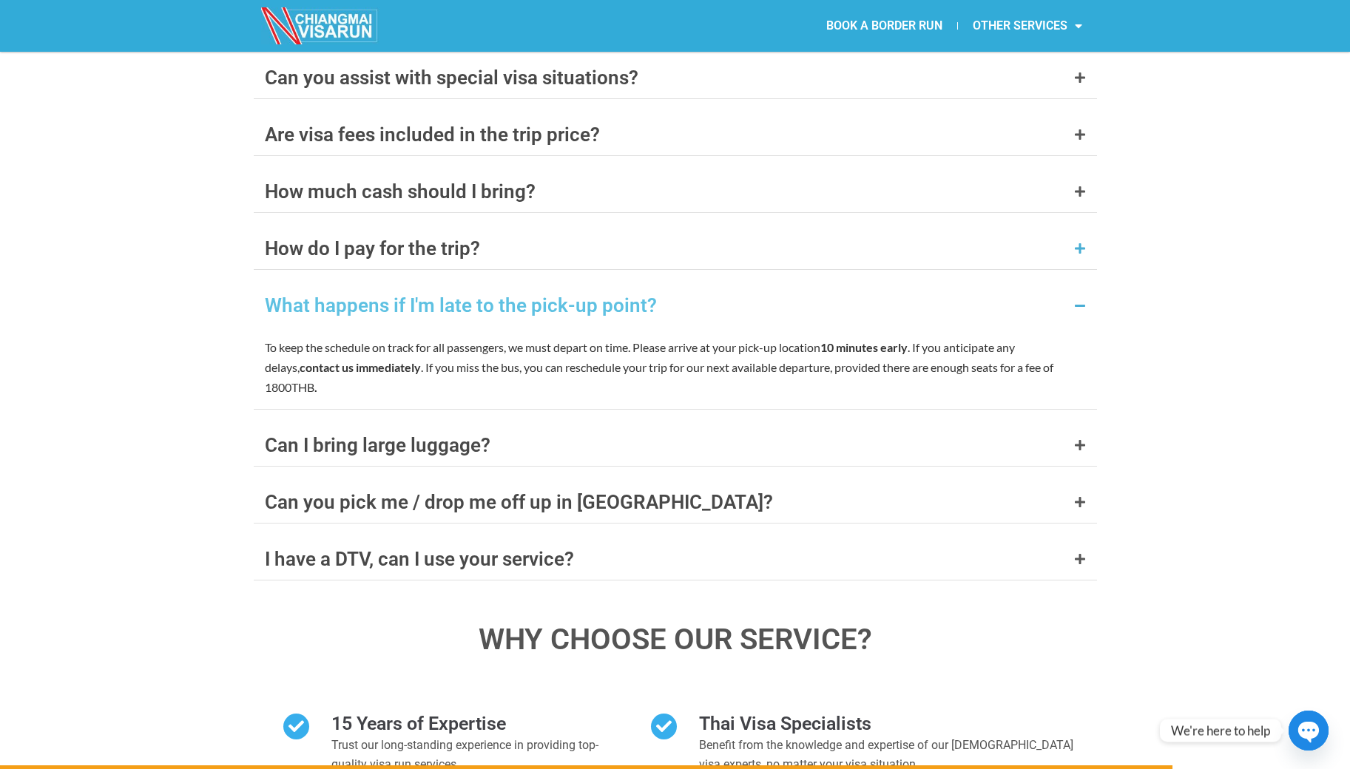
click at [394, 239] on div "How do I pay for the trip?" at bounding box center [372, 248] width 215 height 19
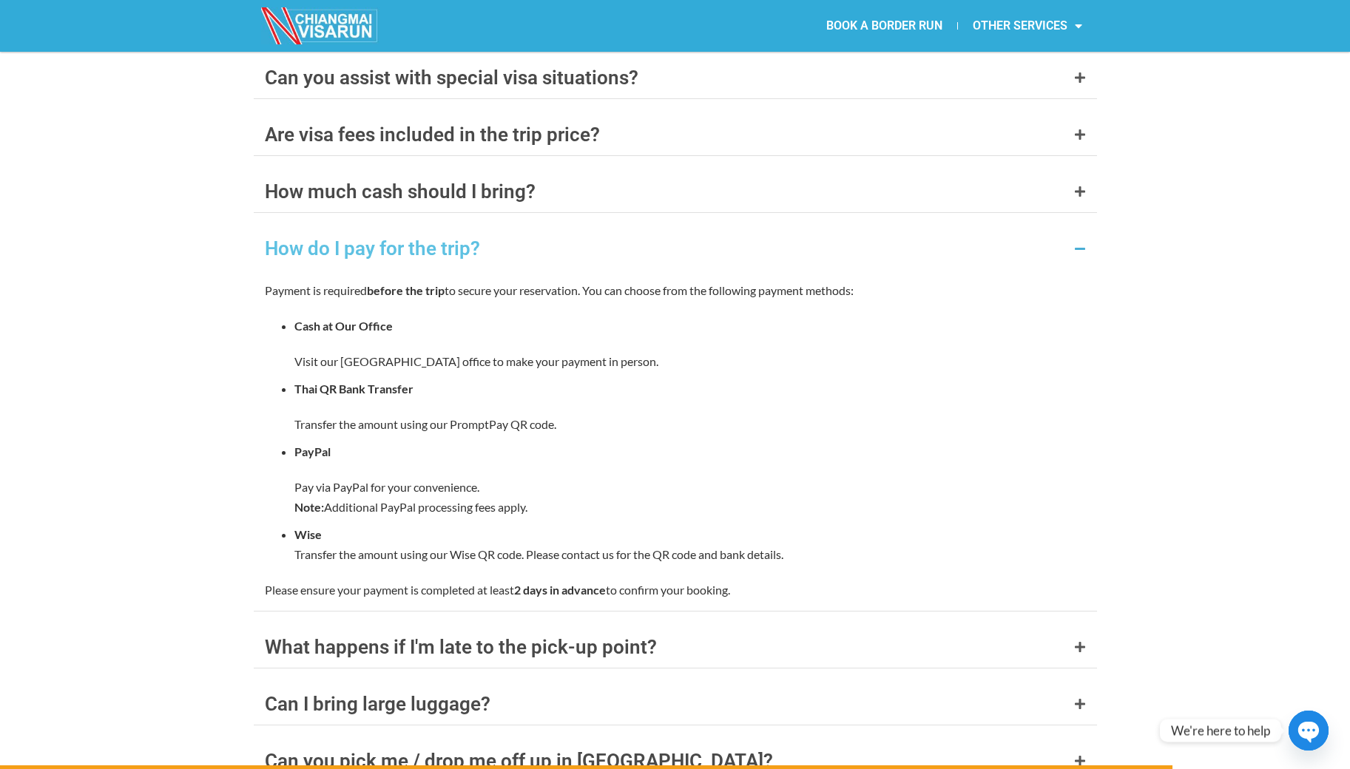
drag, startPoint x: 398, startPoint y: 296, endPoint x: 594, endPoint y: 293, distance: 196.0
click at [575, 351] on p "Visit our [GEOGRAPHIC_DATA] office to make your payment in person." at bounding box center [689, 361] width 791 height 20
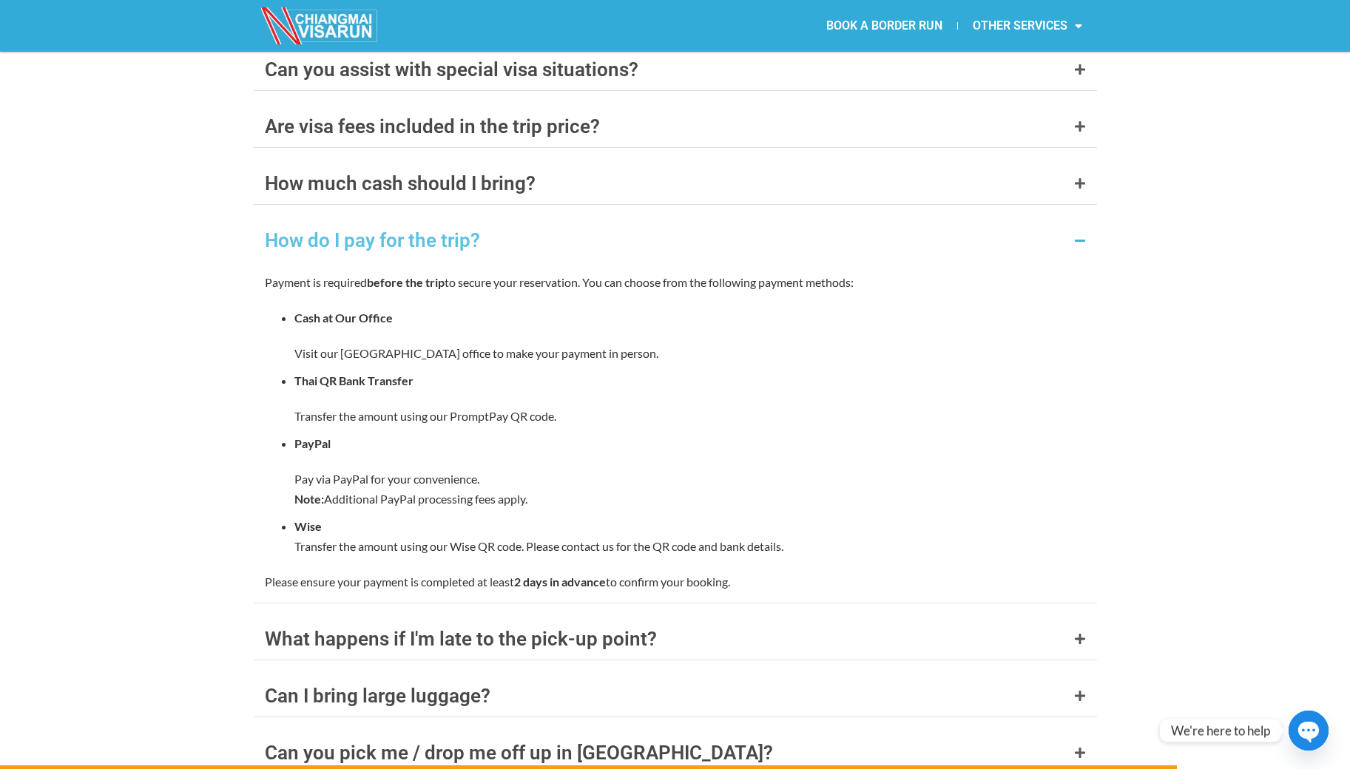
scroll to position [6079, 0]
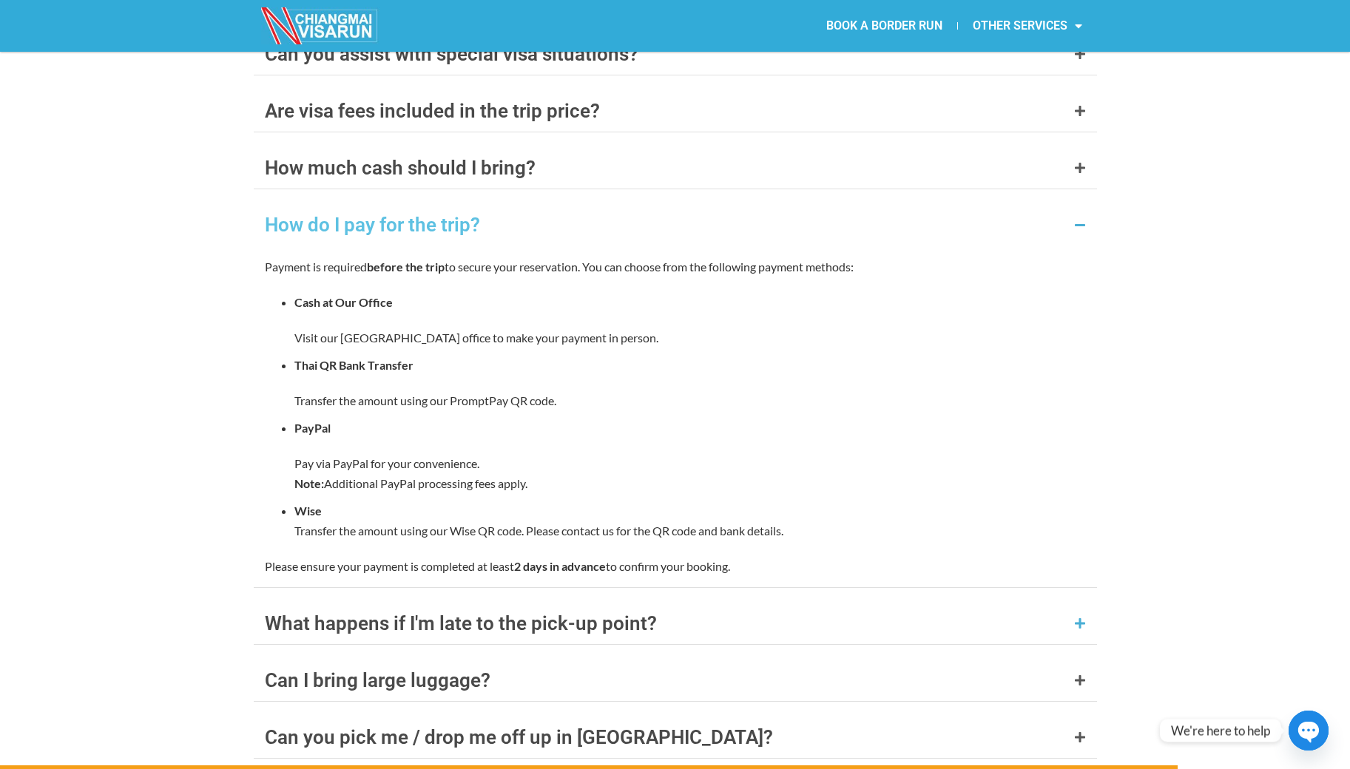
click at [342, 614] on div "What happens if I'm late to the pick-up point?" at bounding box center [461, 623] width 392 height 19
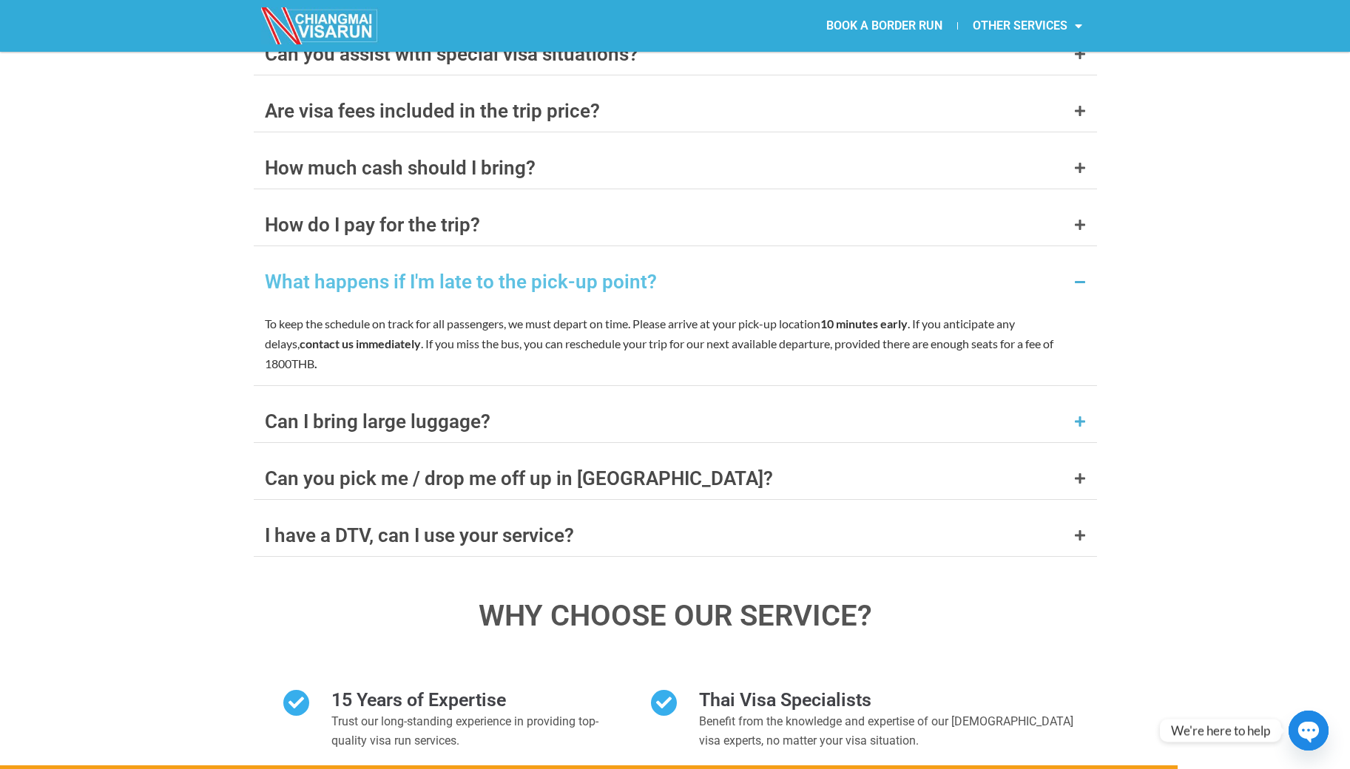
click at [335, 412] on div "Can I bring large luggage?" at bounding box center [378, 421] width 226 height 19
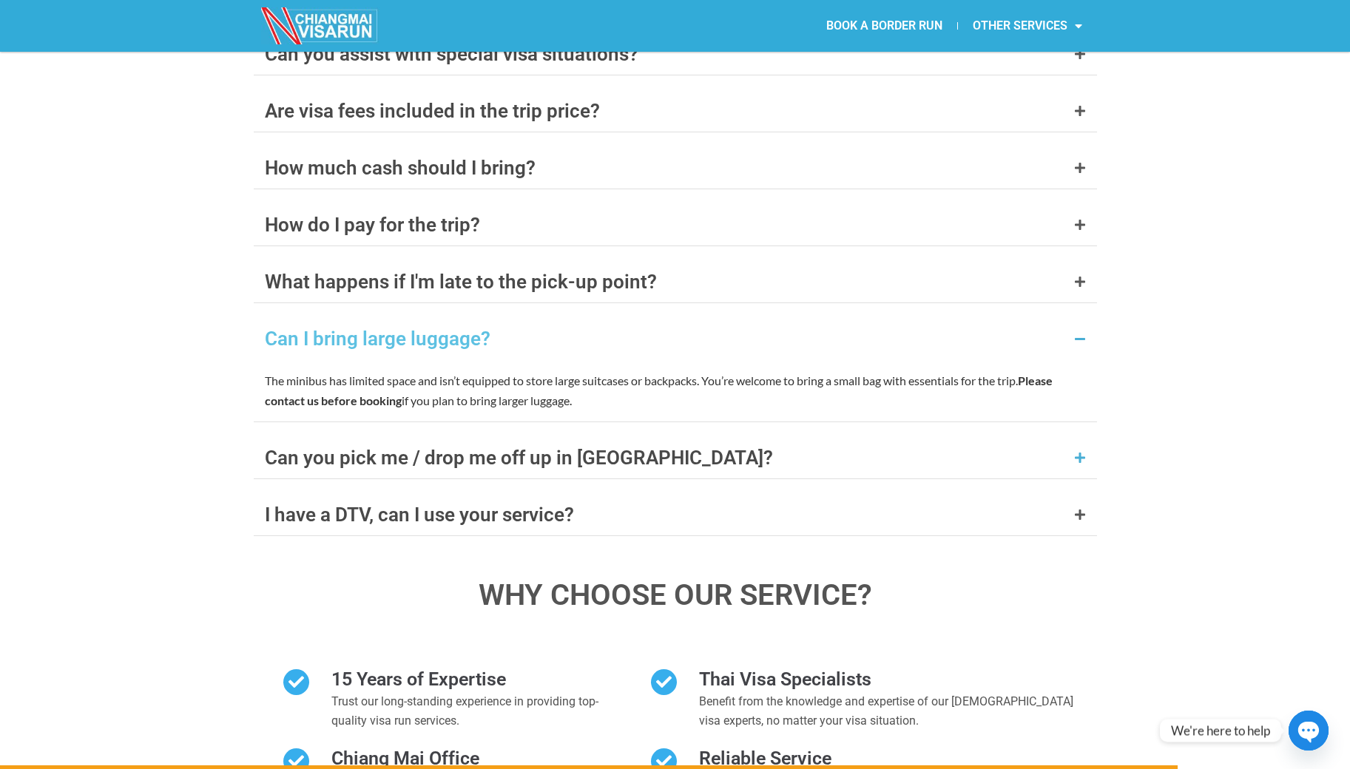
click at [467, 448] on div "Can you pick me / drop me off up in [GEOGRAPHIC_DATA]?" at bounding box center [519, 457] width 508 height 19
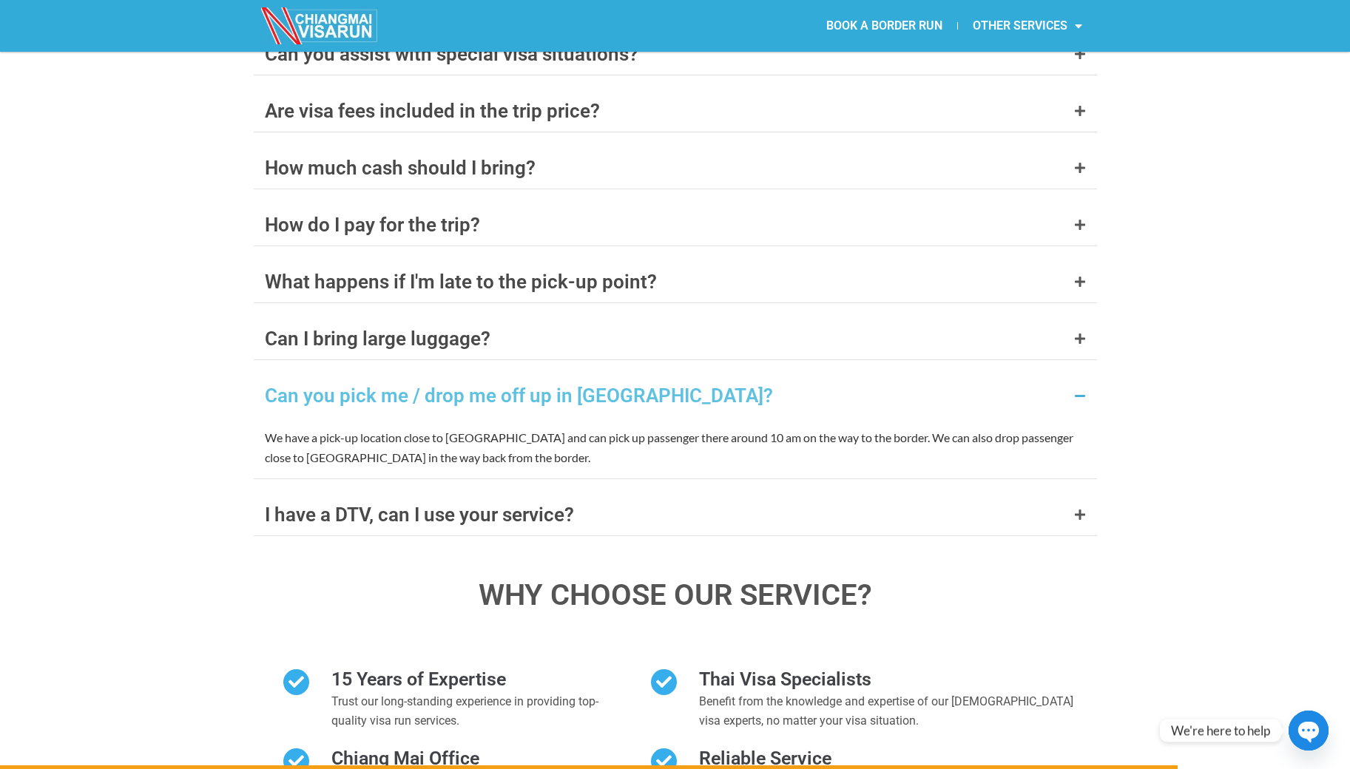
drag, startPoint x: 430, startPoint y: 366, endPoint x: 674, endPoint y: 362, distance: 243.3
click at [671, 427] on p "We have a pick-up location close to [GEOGRAPHIC_DATA] and can pick up passenger…" at bounding box center [675, 447] width 821 height 40
drag, startPoint x: 700, startPoint y: 362, endPoint x: 833, endPoint y: 356, distance: 133.2
click at [781, 427] on p "We have a pick-up location close to [GEOGRAPHIC_DATA] and can pick up passenger…" at bounding box center [675, 447] width 821 height 40
click at [334, 505] on div "I have a DTV, can I use your service?" at bounding box center [419, 514] width 309 height 19
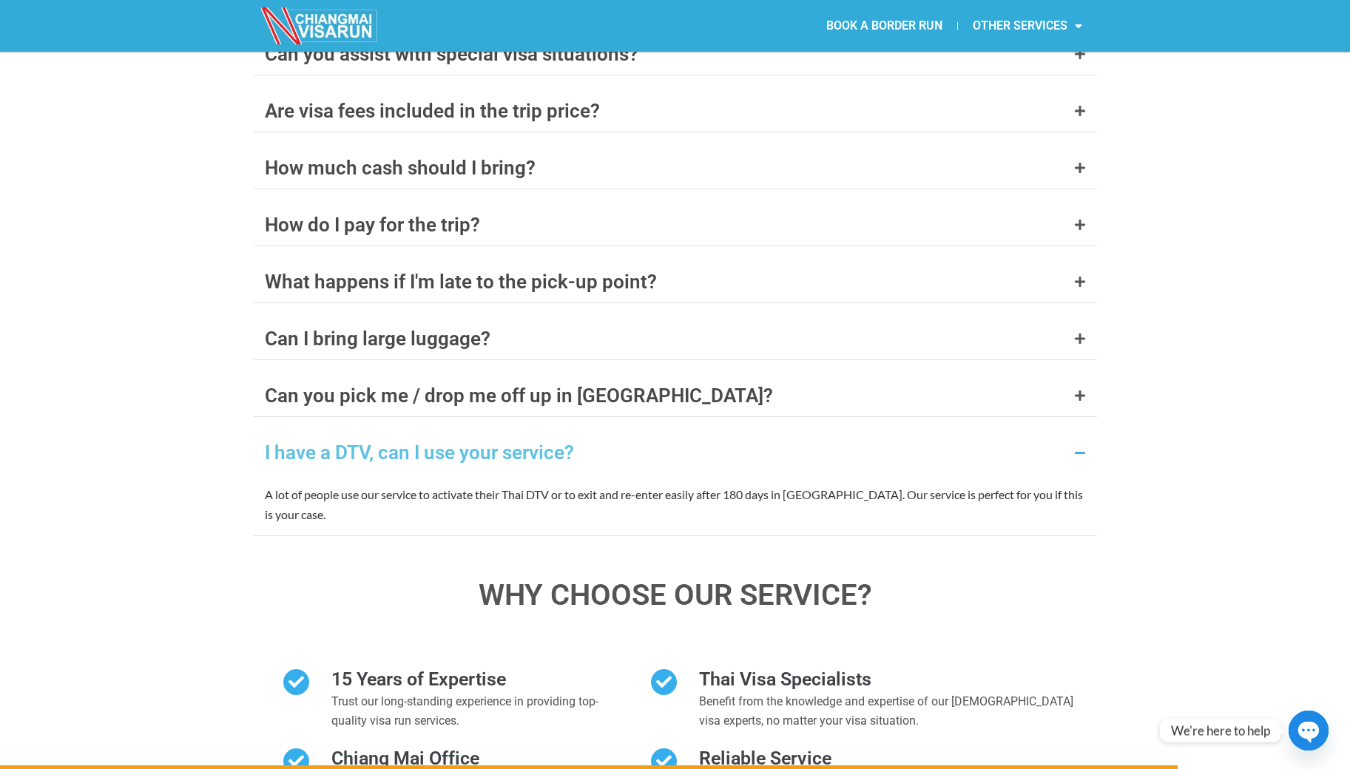
drag, startPoint x: 360, startPoint y: 424, endPoint x: 1044, endPoint y: 427, distance: 684.0
click at [1040, 484] on p "A lot of people use our service to activate their Thai DTV or to exit and re-en…" at bounding box center [675, 504] width 821 height 40
click at [186, 444] on div "FAQ's What documents do I need to bring? A valid passport with at least 6 month…" at bounding box center [675, 338] width 1350 height 1199
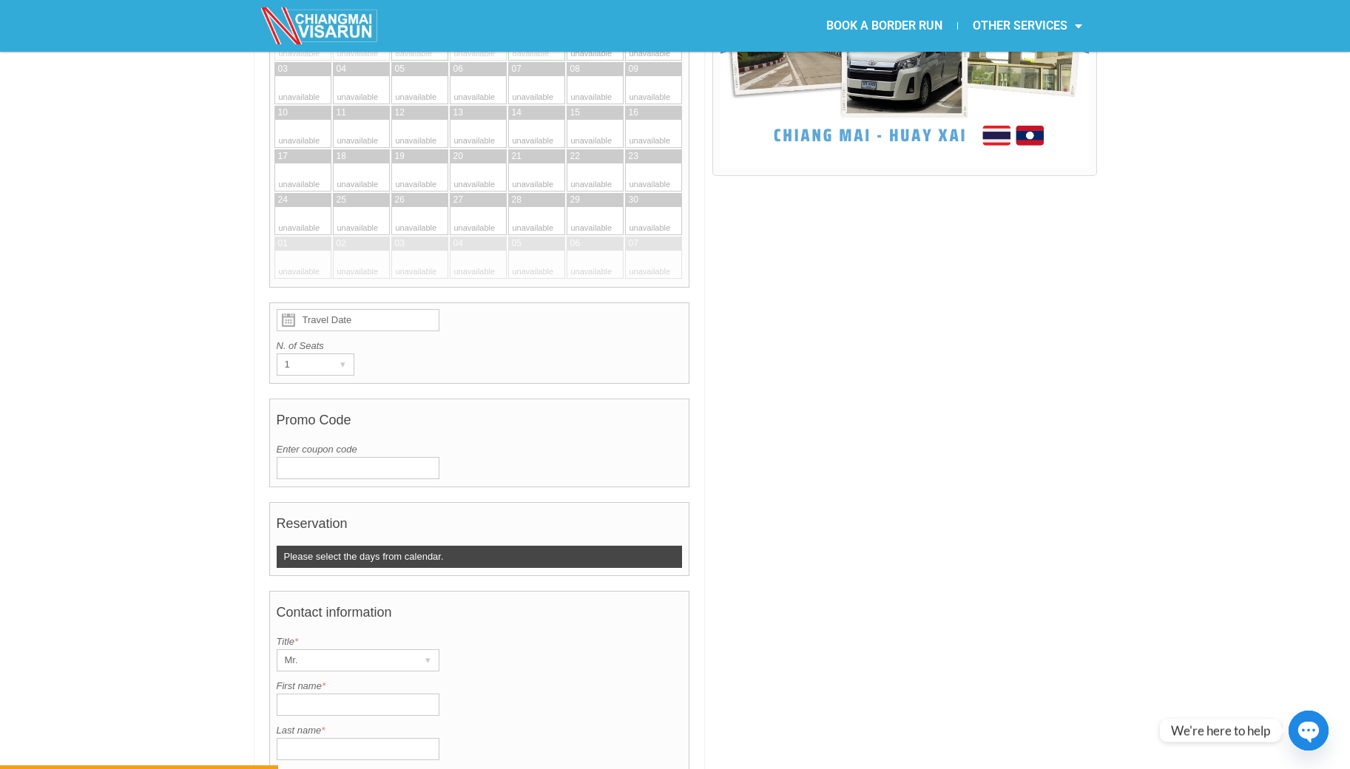
scroll to position [0, 0]
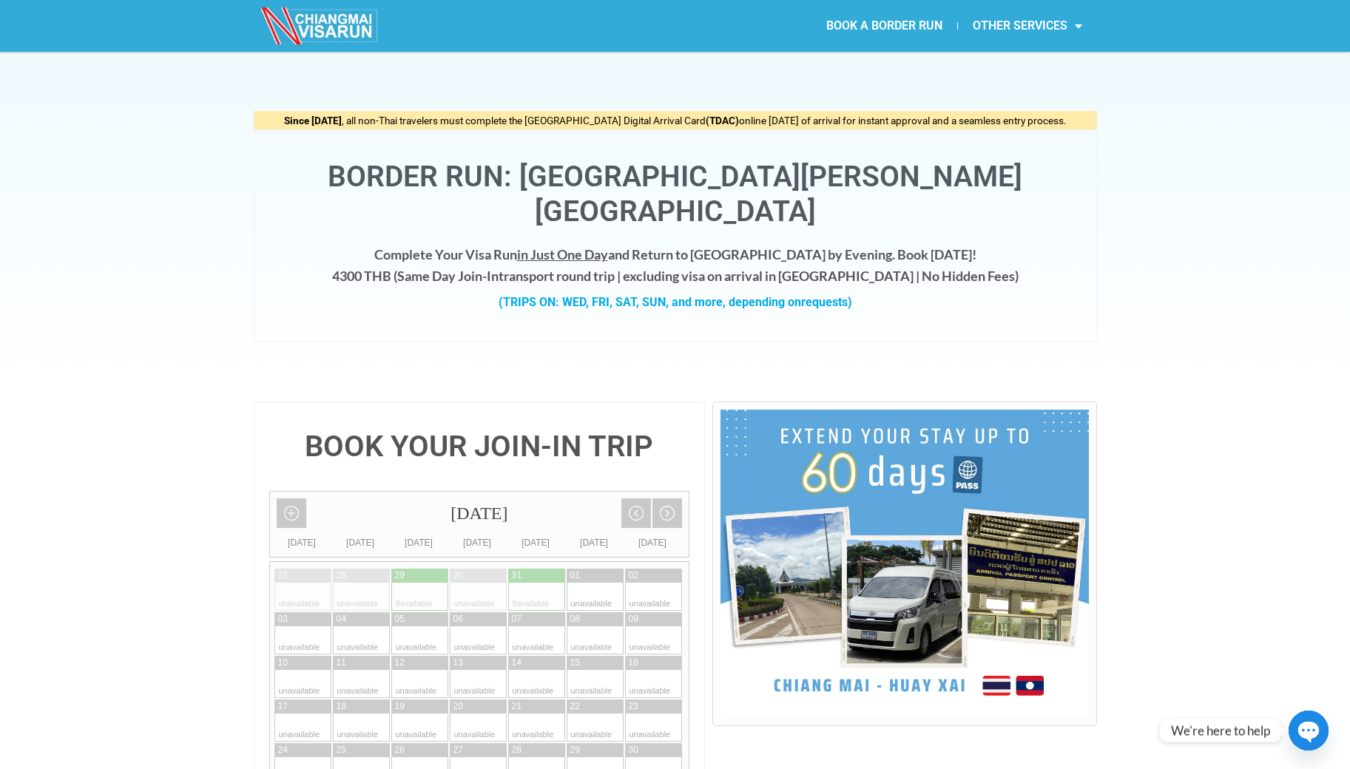
click at [160, 318] on div "Since [DATE] , all non-Thai travelers must complete the [GEOGRAPHIC_DATA] Digit…" at bounding box center [675, 227] width 1350 height 350
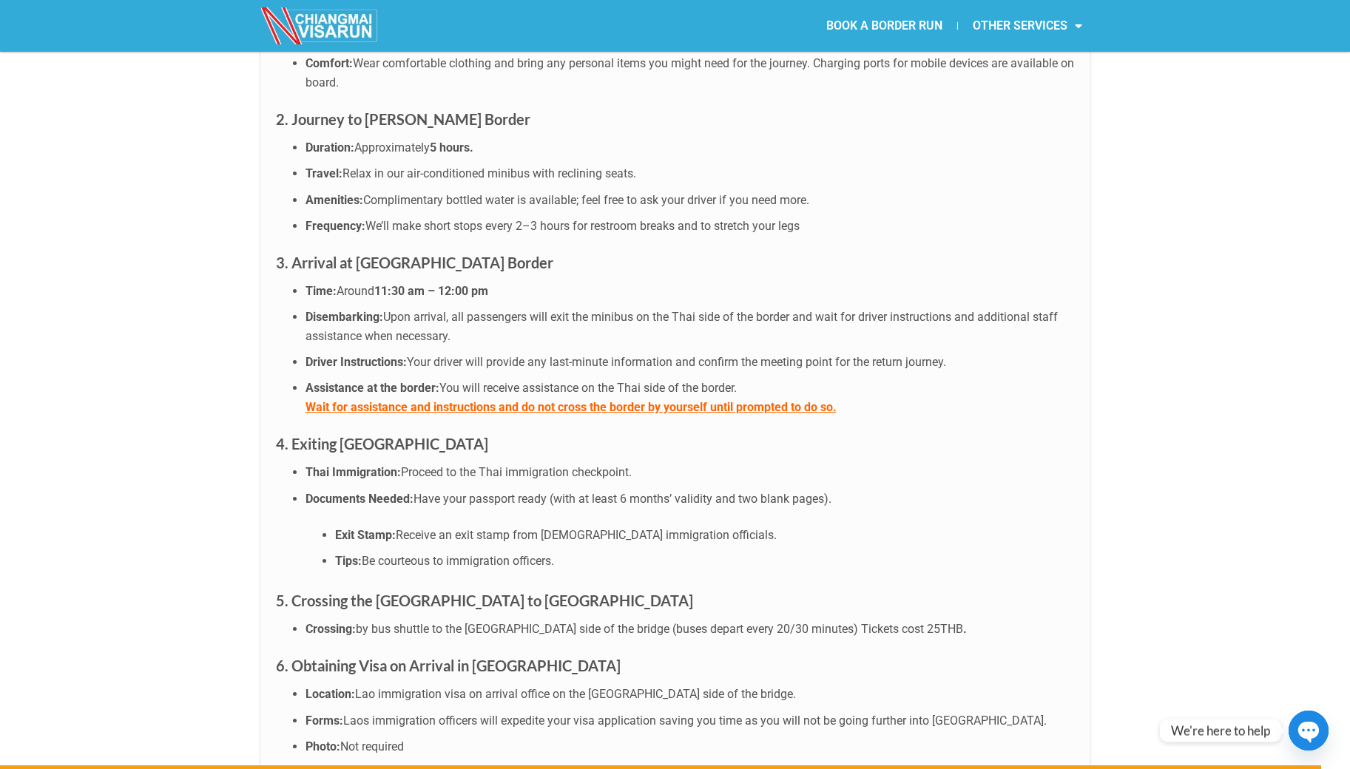
scroll to position [6672, 0]
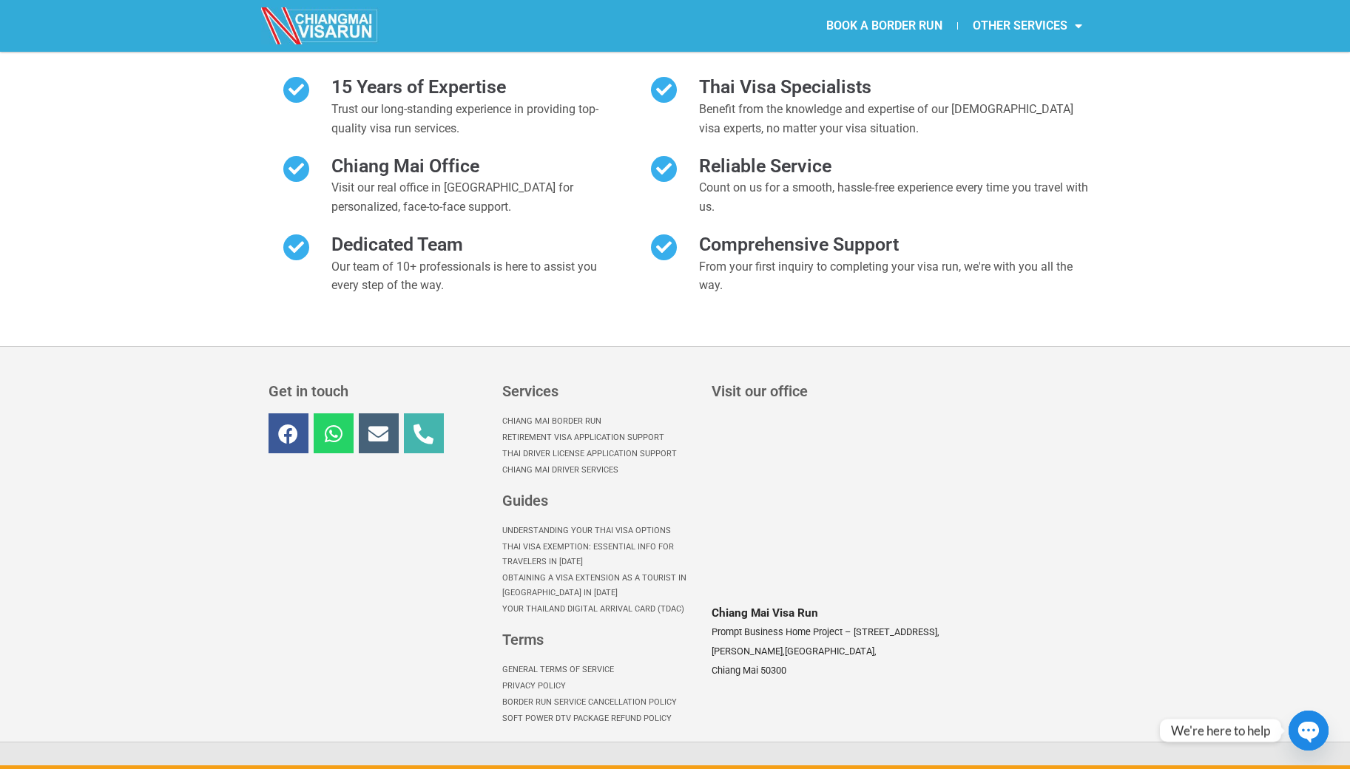
click at [375, 424] on icon at bounding box center [378, 434] width 20 height 20
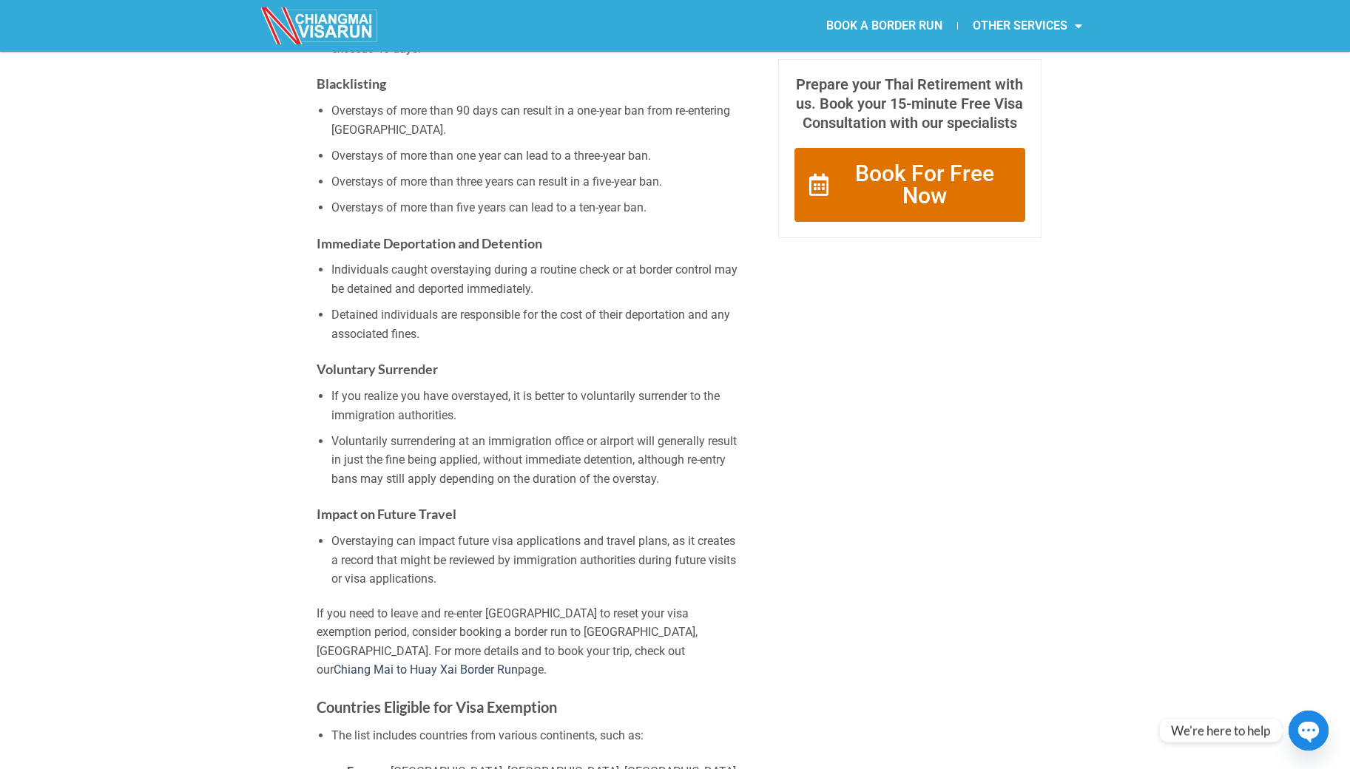
scroll to position [1259, 0]
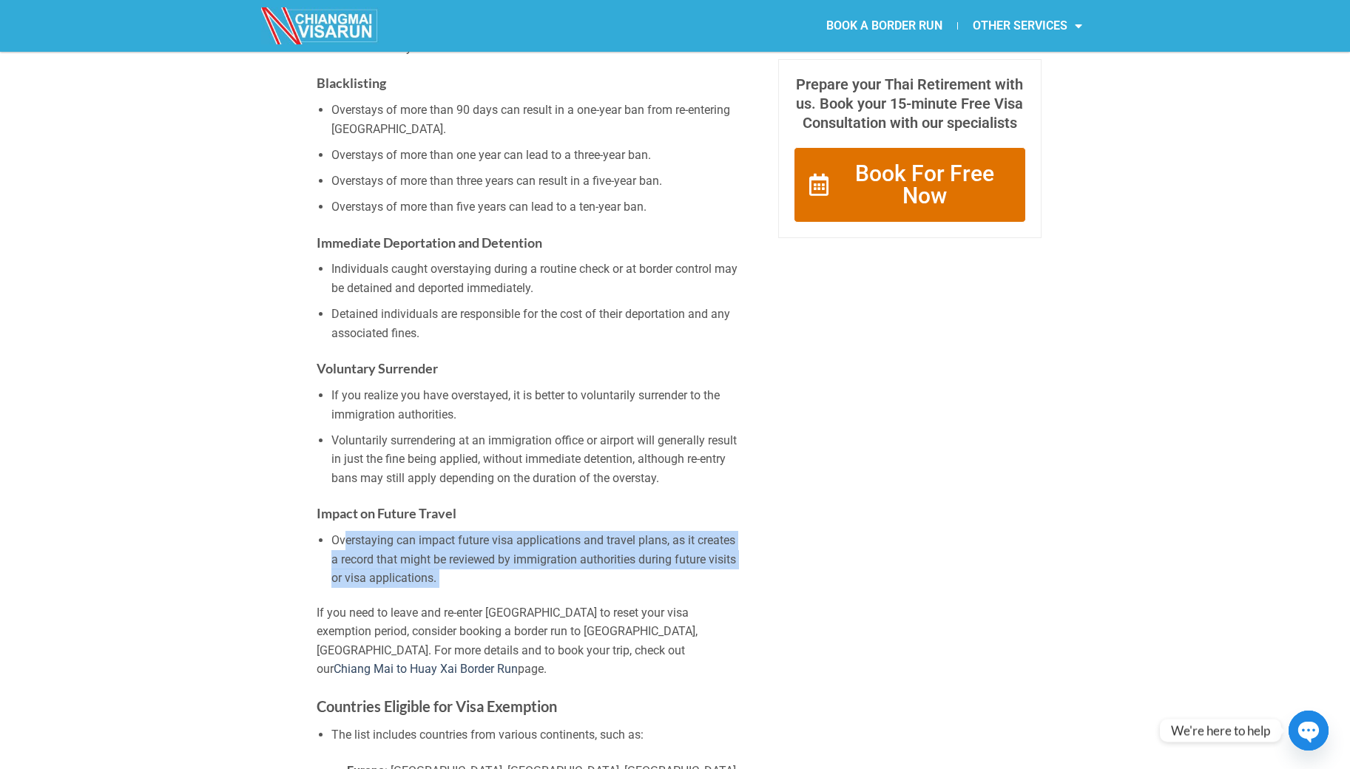
drag, startPoint x: 348, startPoint y: 478, endPoint x: 422, endPoint y: 537, distance: 94.2
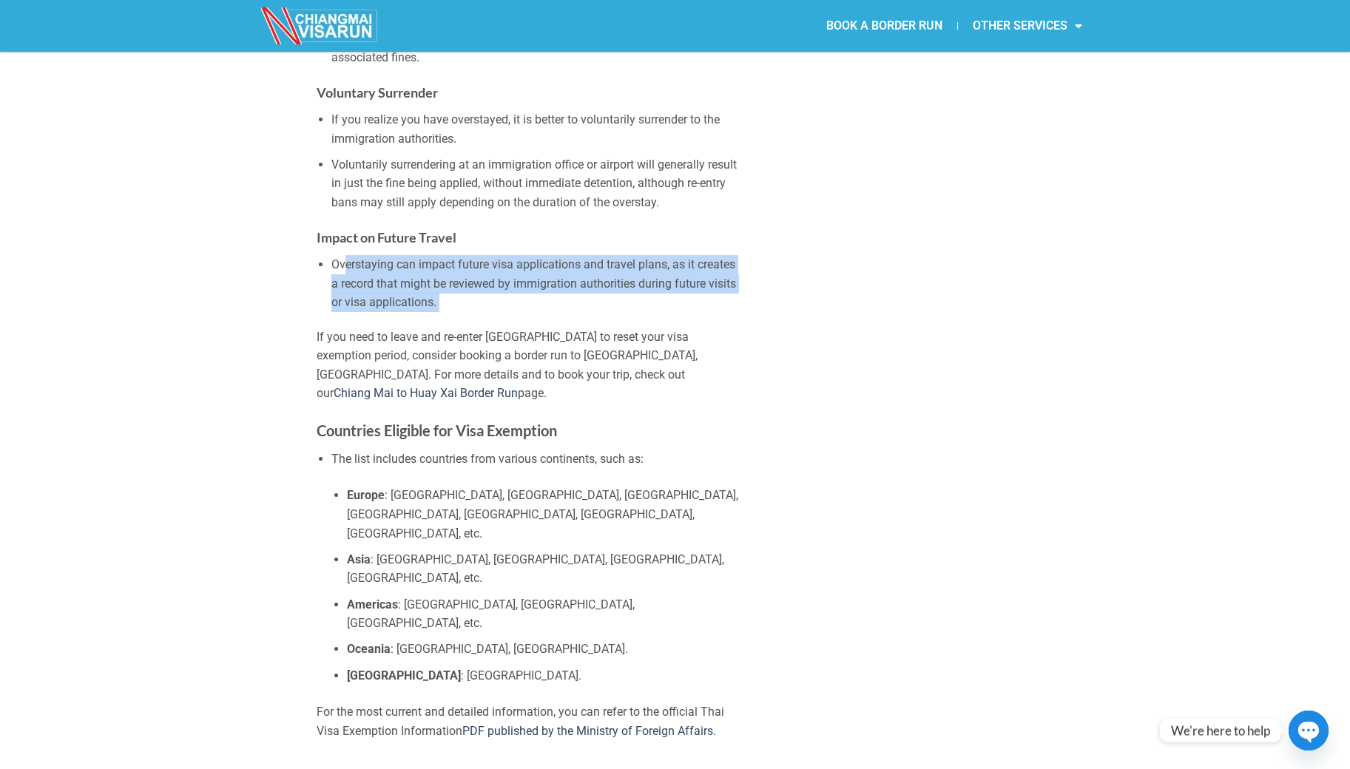
scroll to position [0, 0]
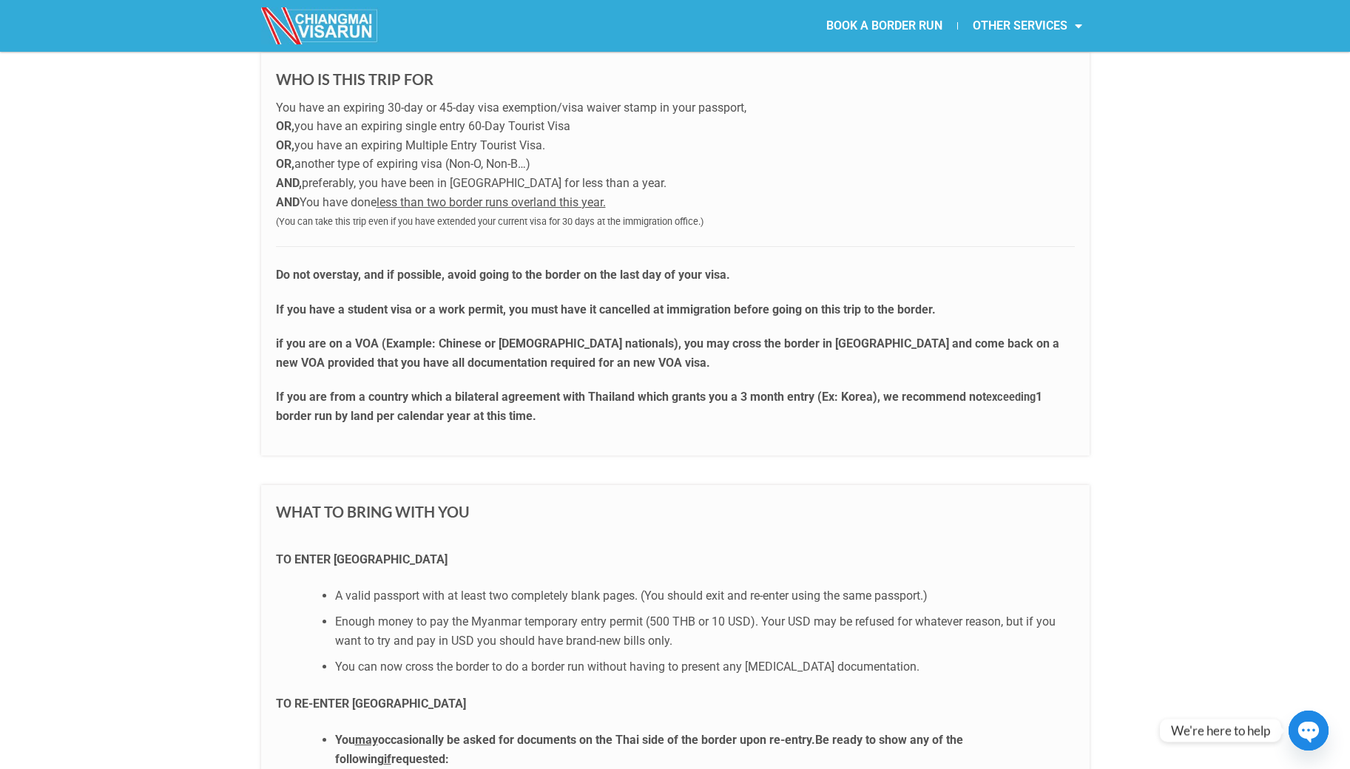
scroll to position [757, 0]
